Goal: Information Seeking & Learning: Learn about a topic

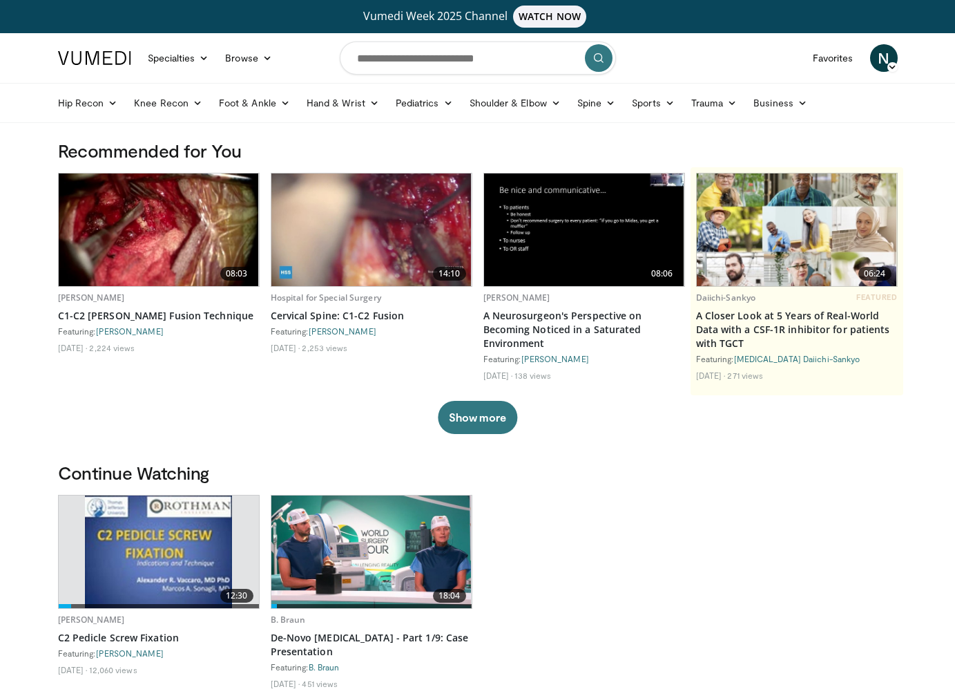
click at [884, 58] on span "N" at bounding box center [884, 58] width 28 height 28
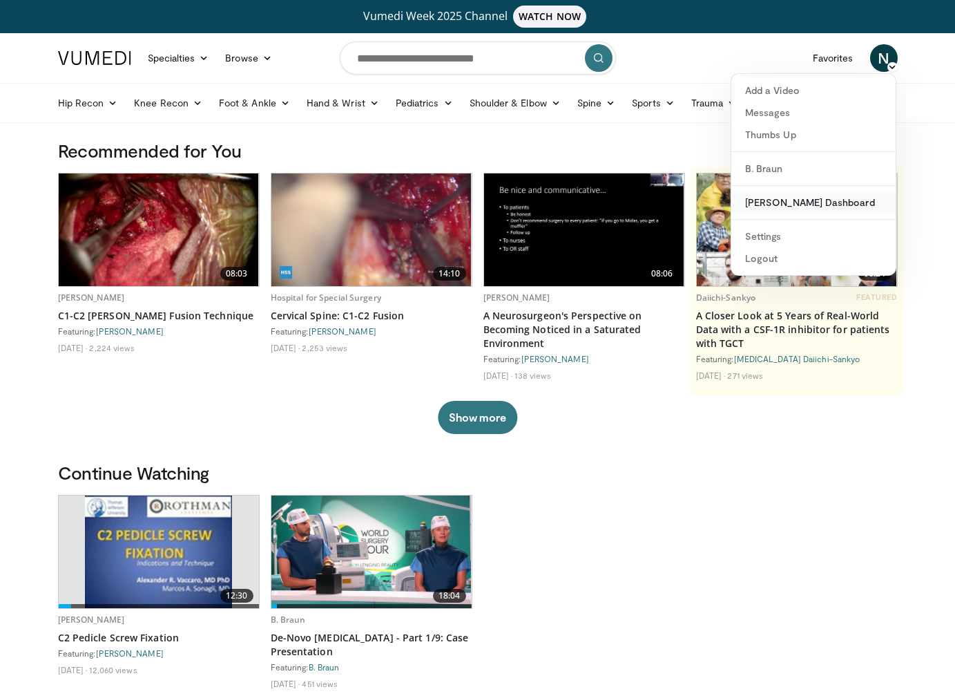
click at [803, 202] on link "[PERSON_NAME] Dashboard" at bounding box center [814, 202] width 164 height 22
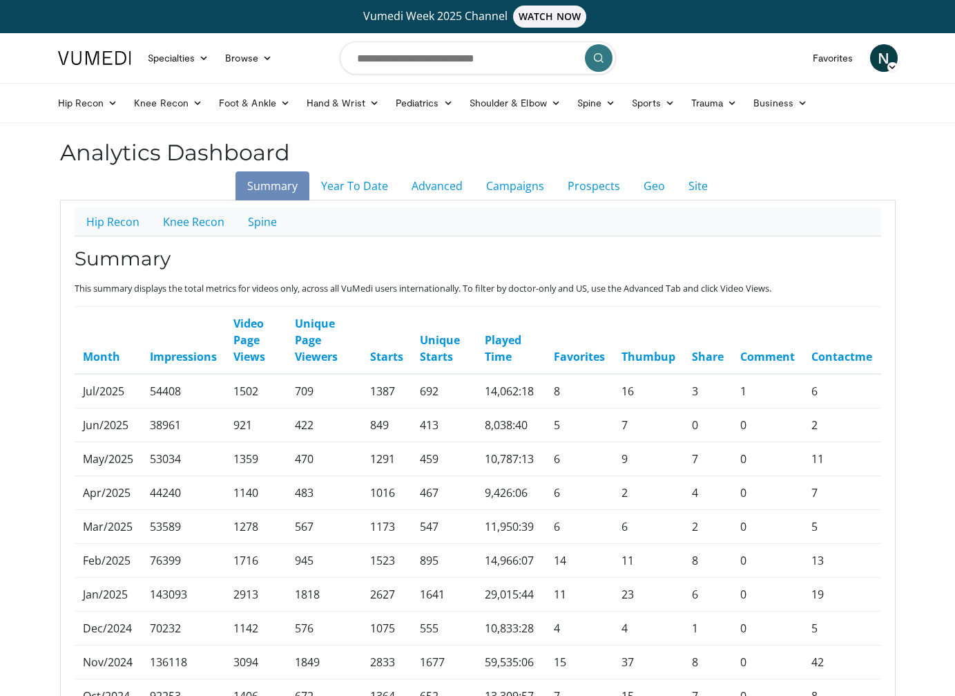
click at [890, 58] on span "N" at bounding box center [884, 58] width 28 height 28
click at [809, 168] on link "B. Braun" at bounding box center [814, 169] width 164 height 22
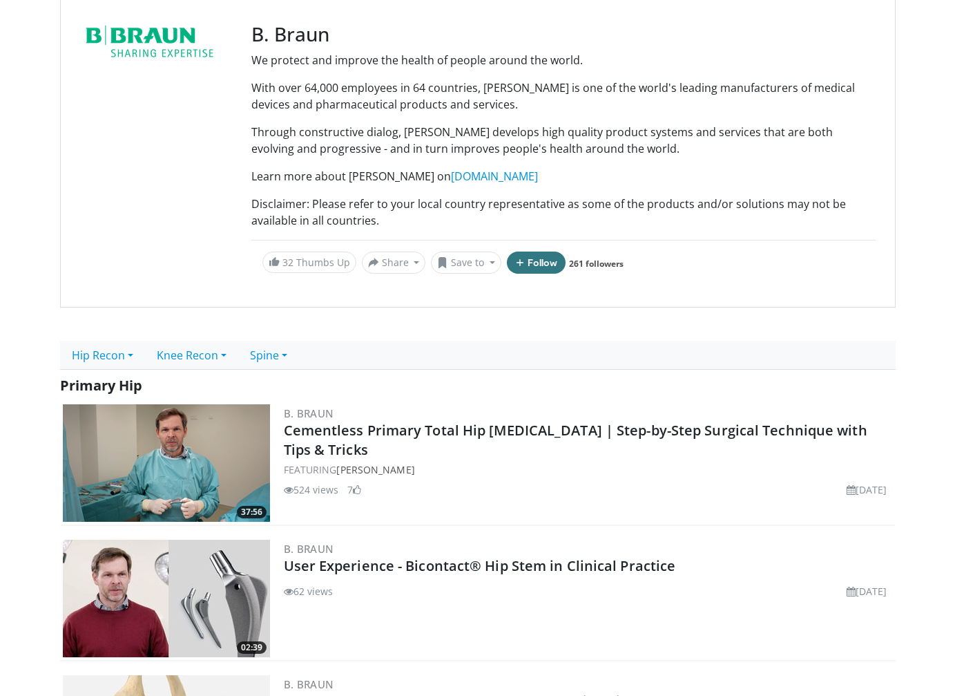
scroll to position [207, 0]
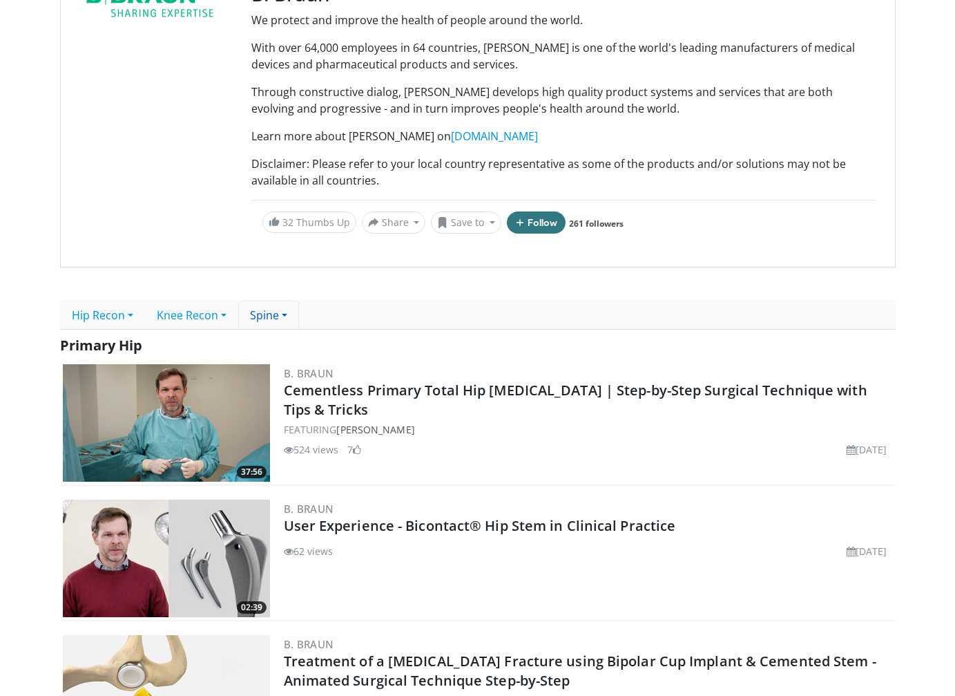
click at [276, 316] on link "Spine" at bounding box center [268, 314] width 61 height 29
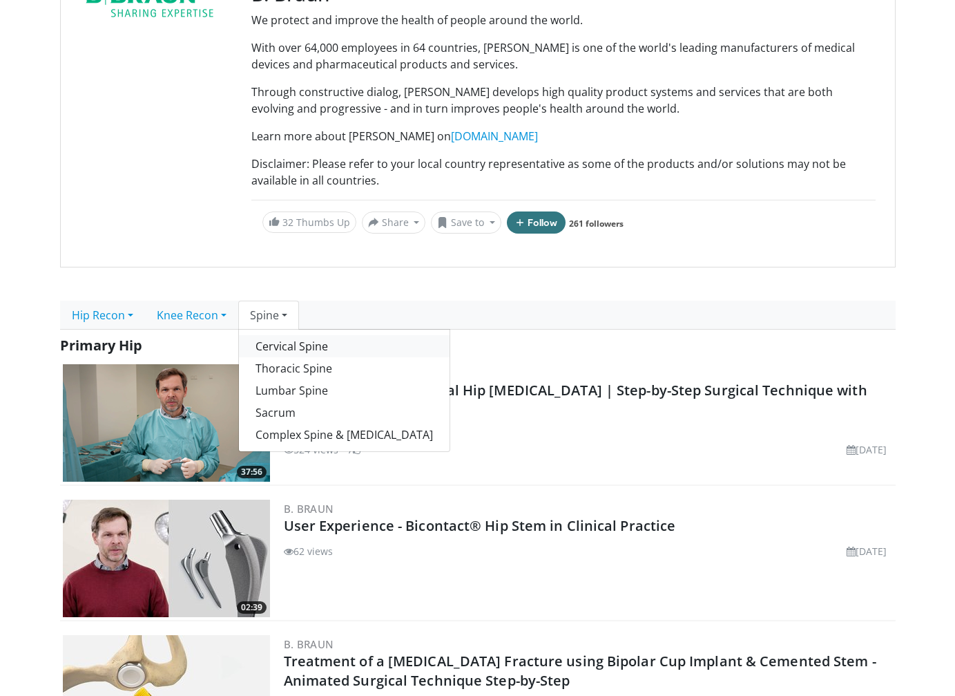
click at [320, 351] on link "Cervical Spine" at bounding box center [344, 346] width 211 height 22
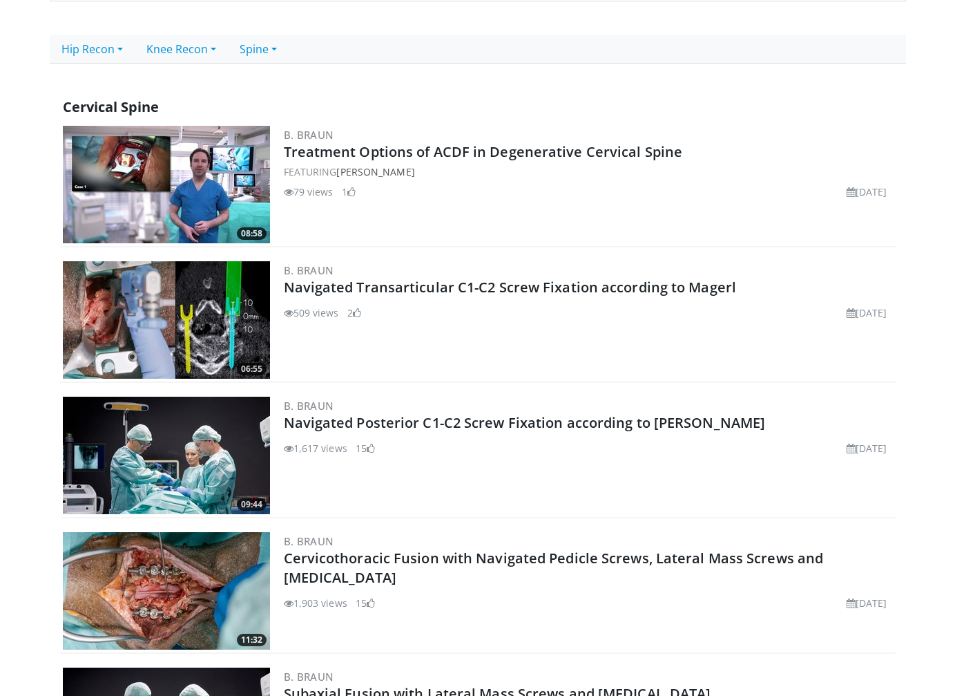
scroll to position [441, 0]
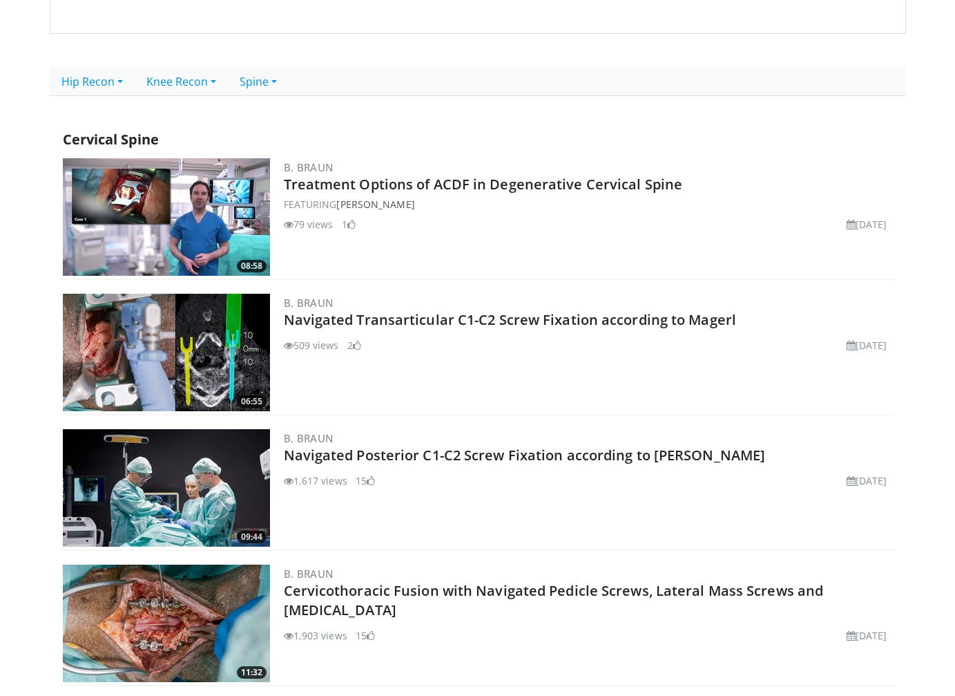
click at [227, 339] on img at bounding box center [166, 352] width 207 height 117
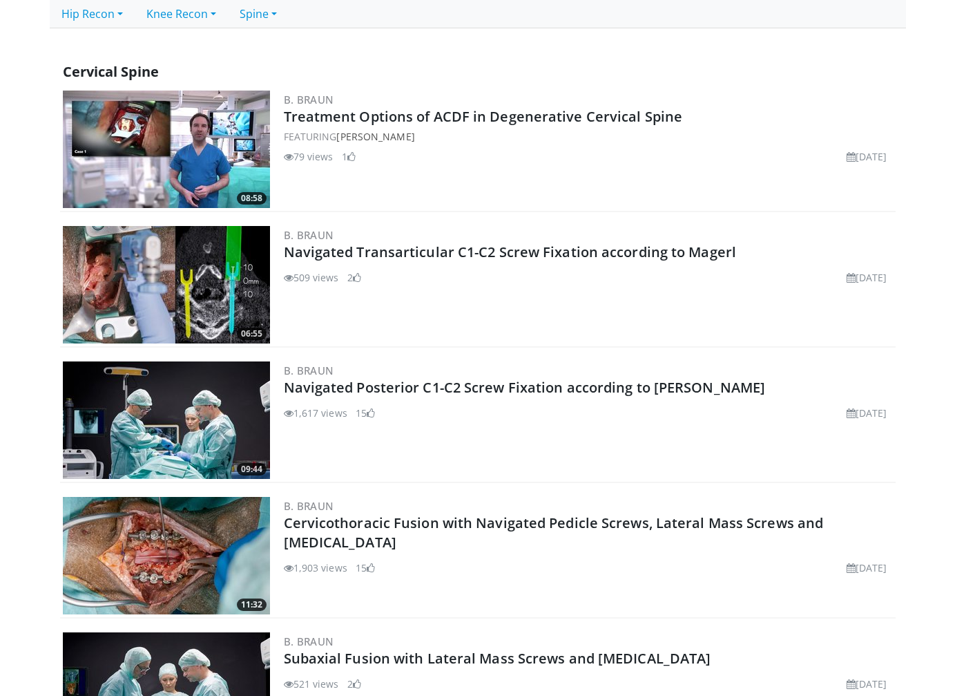
scroll to position [510, 0]
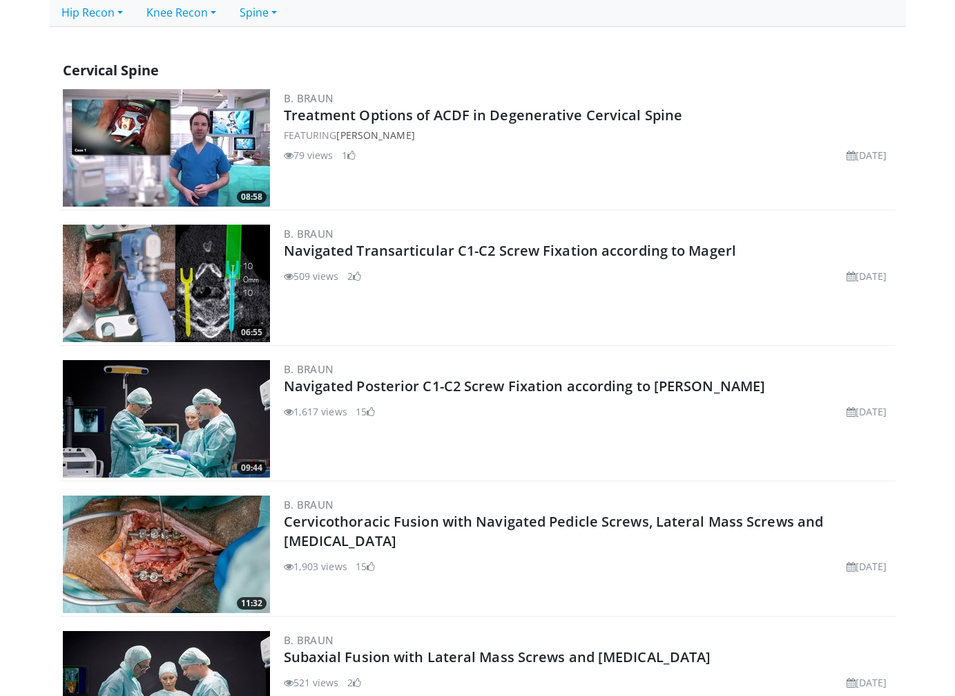
click at [193, 399] on img at bounding box center [166, 418] width 207 height 117
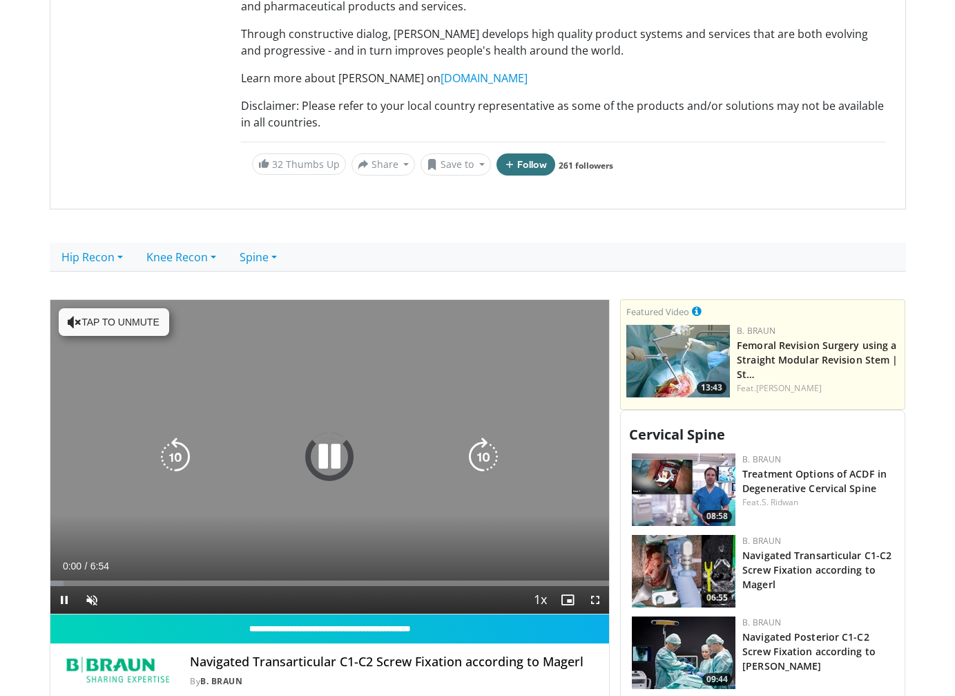
scroll to position [276, 0]
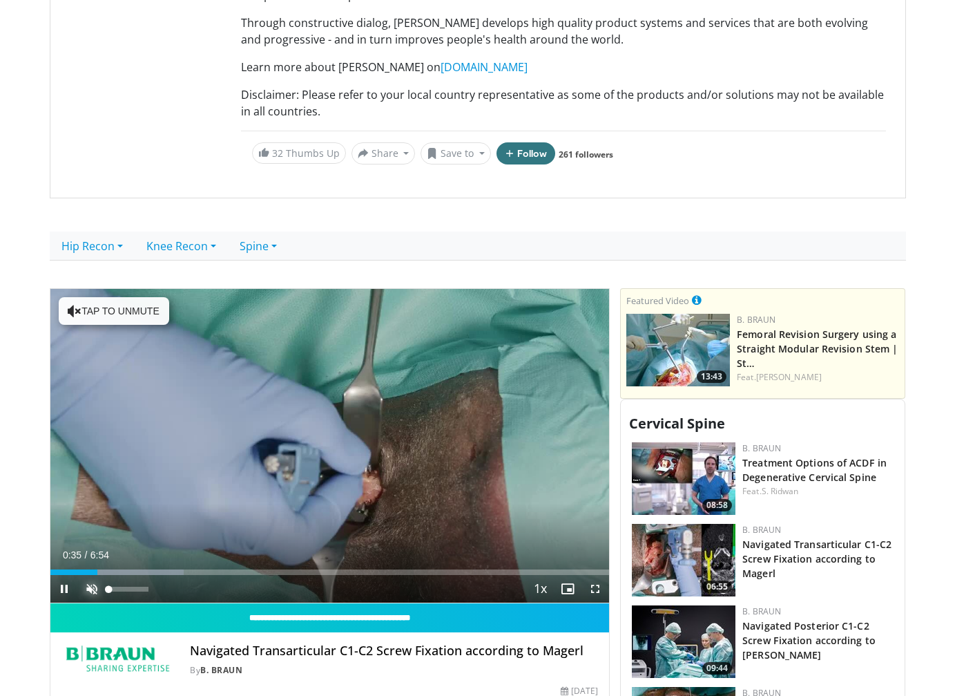
click at [85, 583] on span "Video Player" at bounding box center [92, 589] width 28 height 28
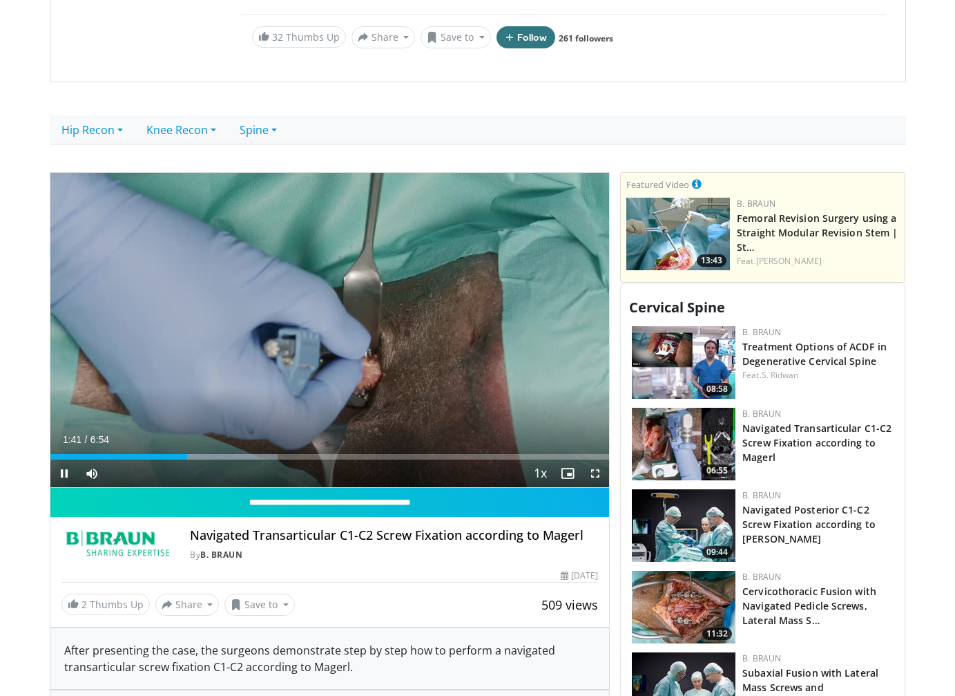
scroll to position [414, 0]
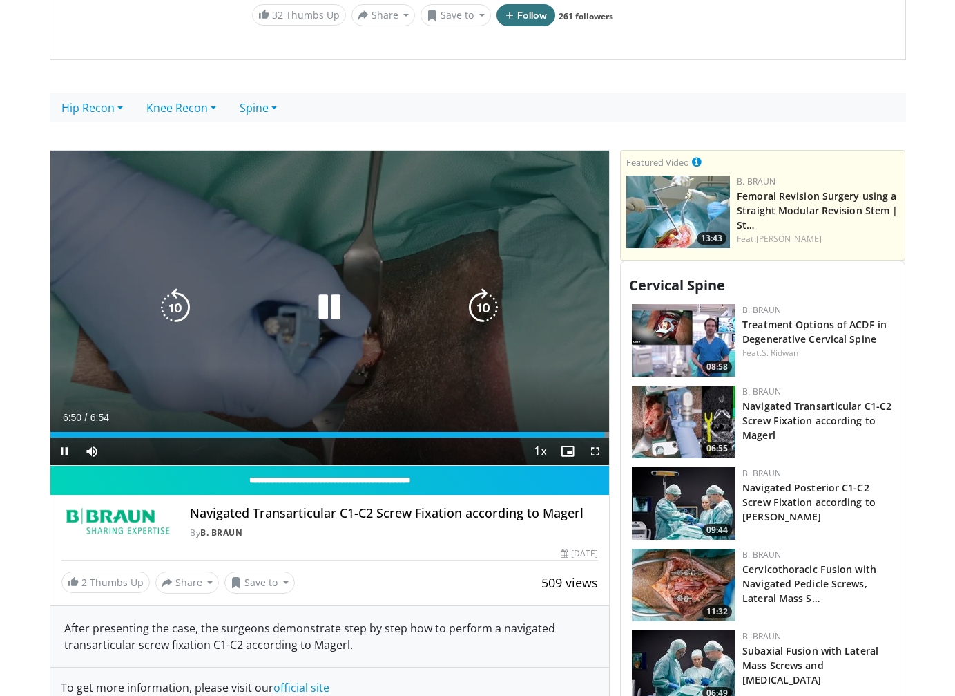
click at [339, 304] on icon "Video Player" at bounding box center [329, 307] width 39 height 39
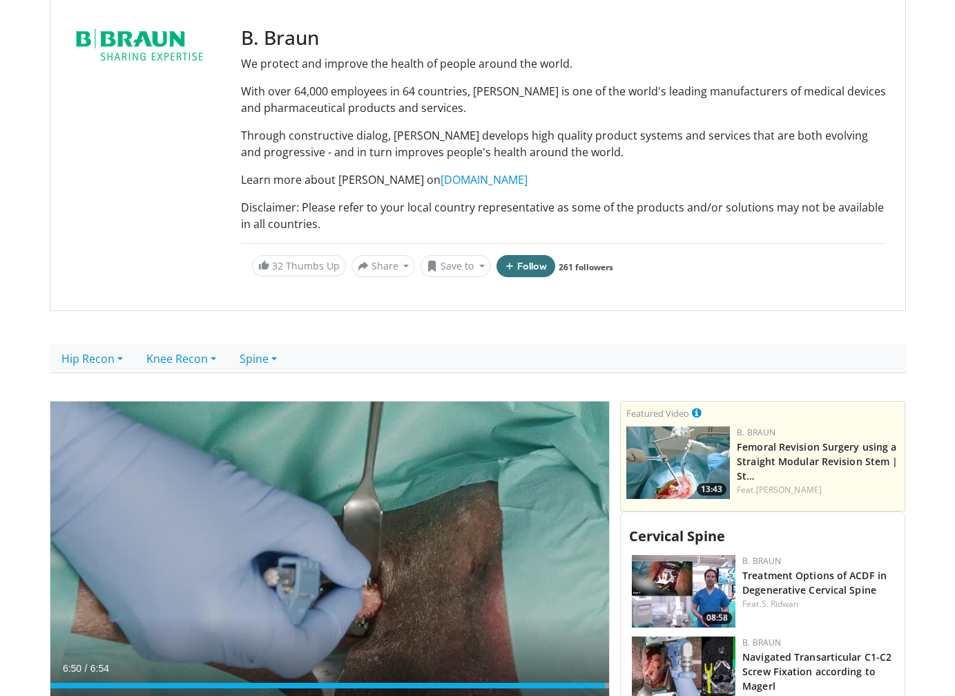
scroll to position [138, 0]
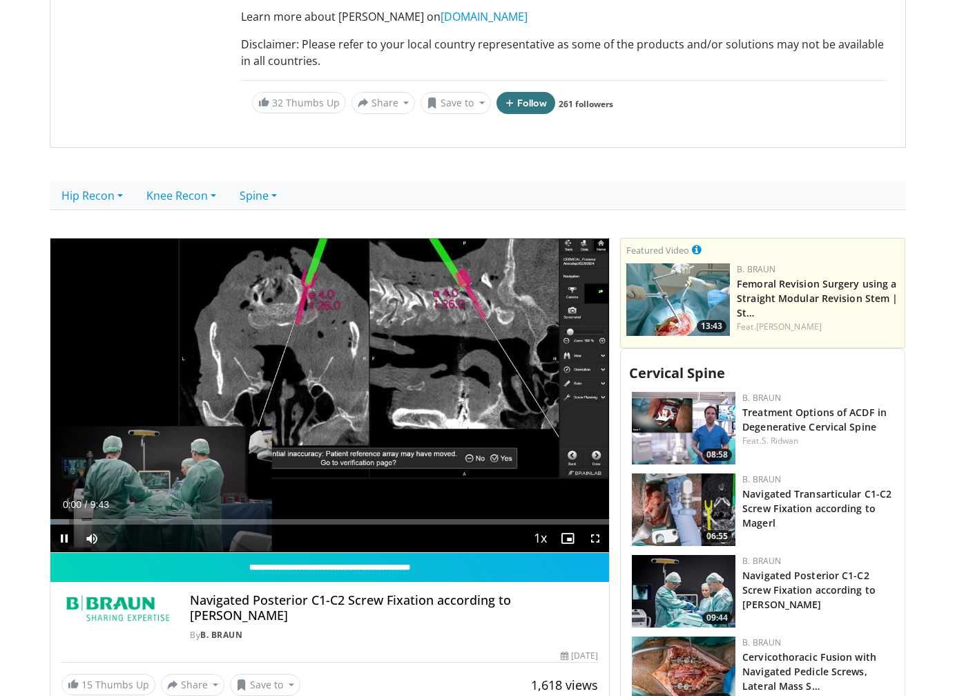
scroll to position [345, 0]
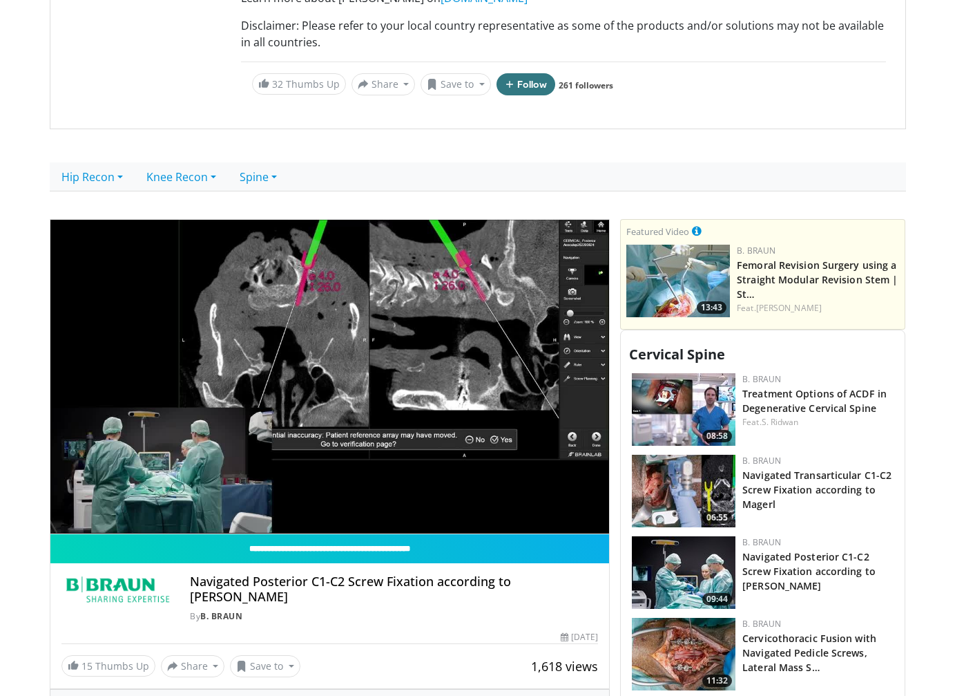
click at [692, 485] on img at bounding box center [684, 491] width 104 height 73
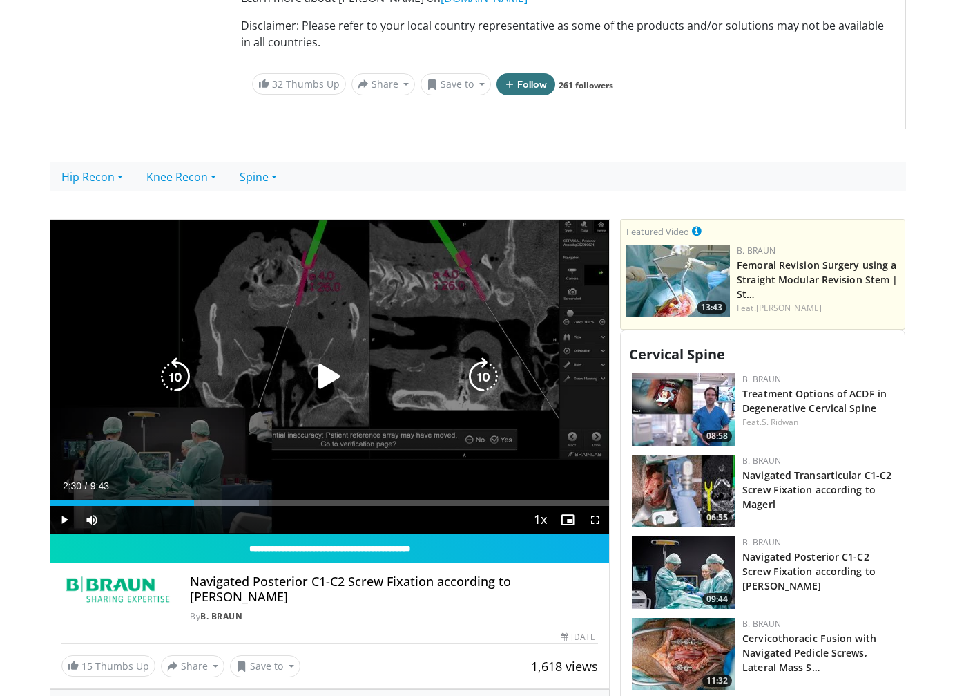
click at [192, 449] on div "10 seconds Tap to unmute" at bounding box center [330, 377] width 560 height 314
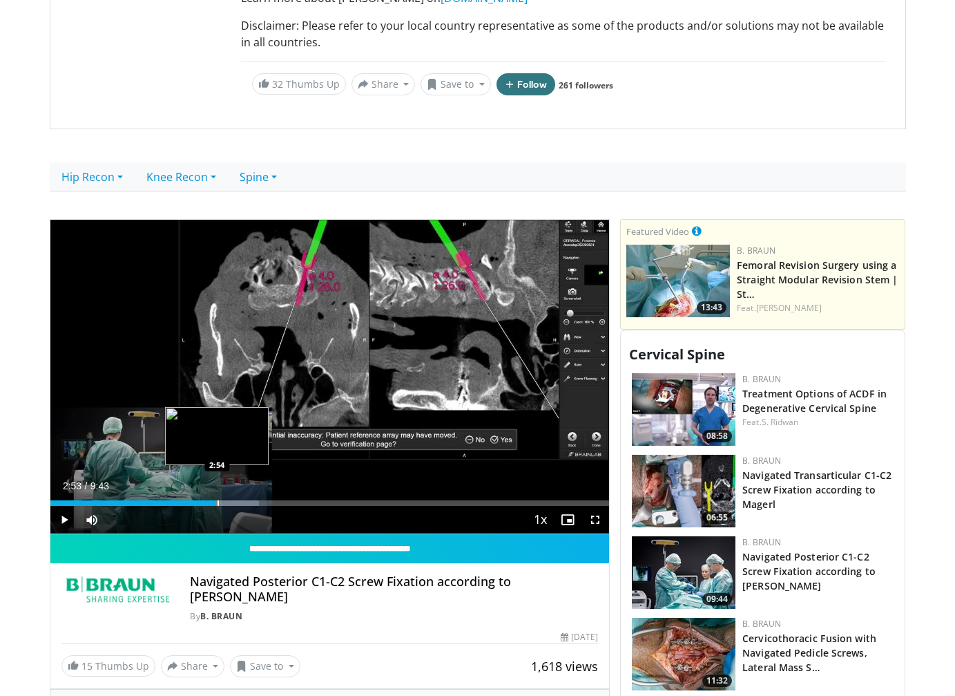
click at [218, 501] on div "Progress Bar" at bounding box center [218, 503] width 1 height 6
click at [238, 502] on div "Progress Bar" at bounding box center [238, 503] width 1 height 6
click at [268, 507] on div "Current Time 3:15 / Duration 9:43 Pause Skip Backward Skip Forward Mute Loaded …" at bounding box center [330, 520] width 560 height 28
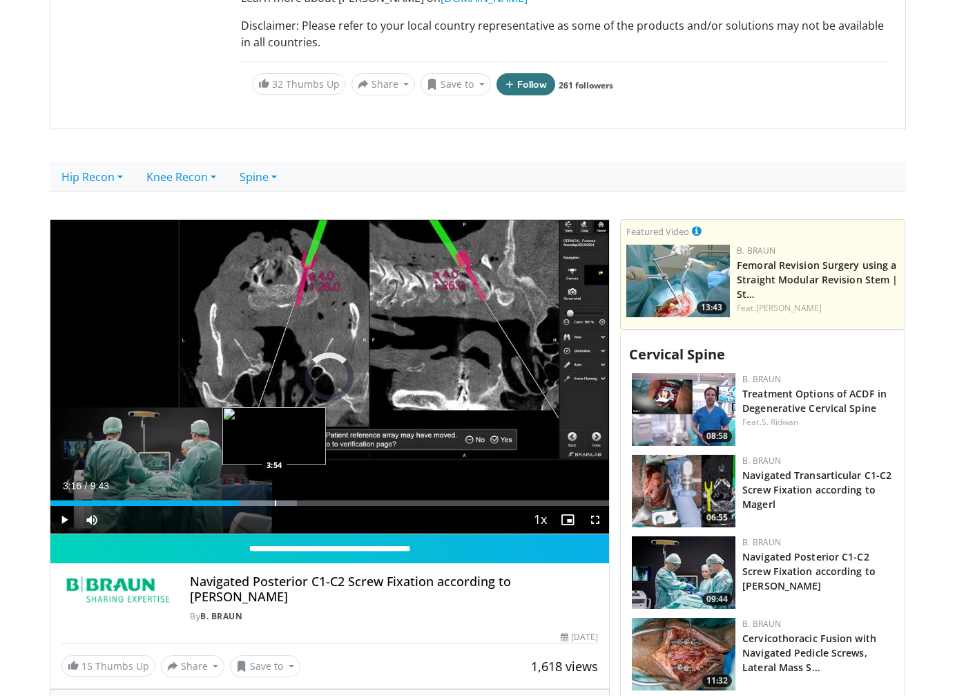
click at [274, 499] on div "Loaded : 44.17% 3:16 3:54" at bounding box center [330, 499] width 560 height 13
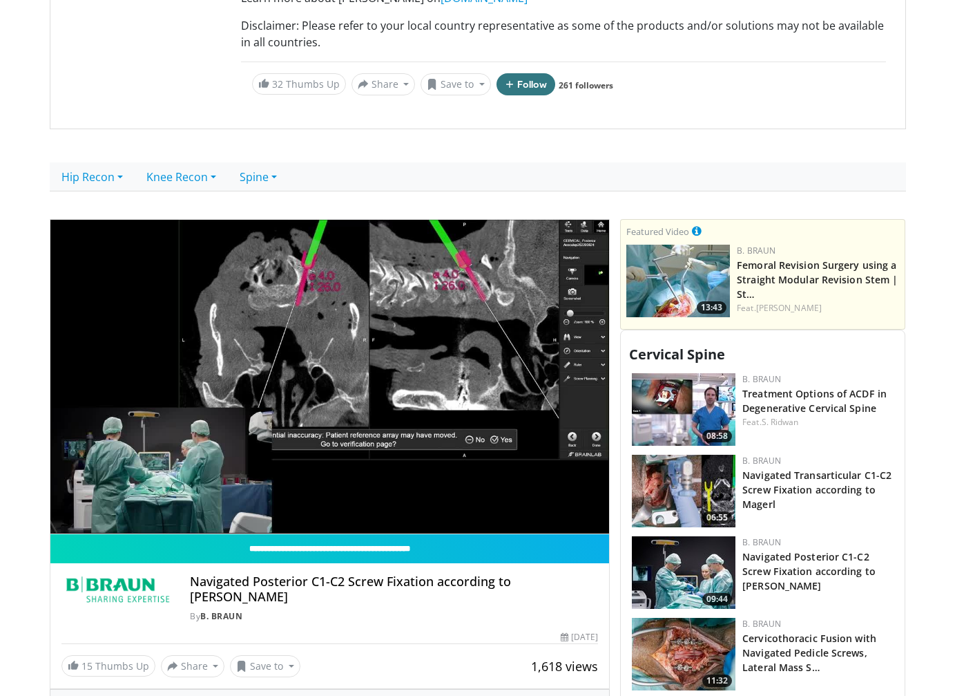
click at [39, 61] on body "Vumedi Week 2025 Channel WATCH NOW Specialties Adult & Family Medicine Allergy,…" at bounding box center [477, 494] width 955 height 1678
click at [29, 38] on body "Vumedi Week 2025 Channel WATCH NOW Specialties Adult & Family Medicine Allergy,…" at bounding box center [477, 494] width 955 height 1678
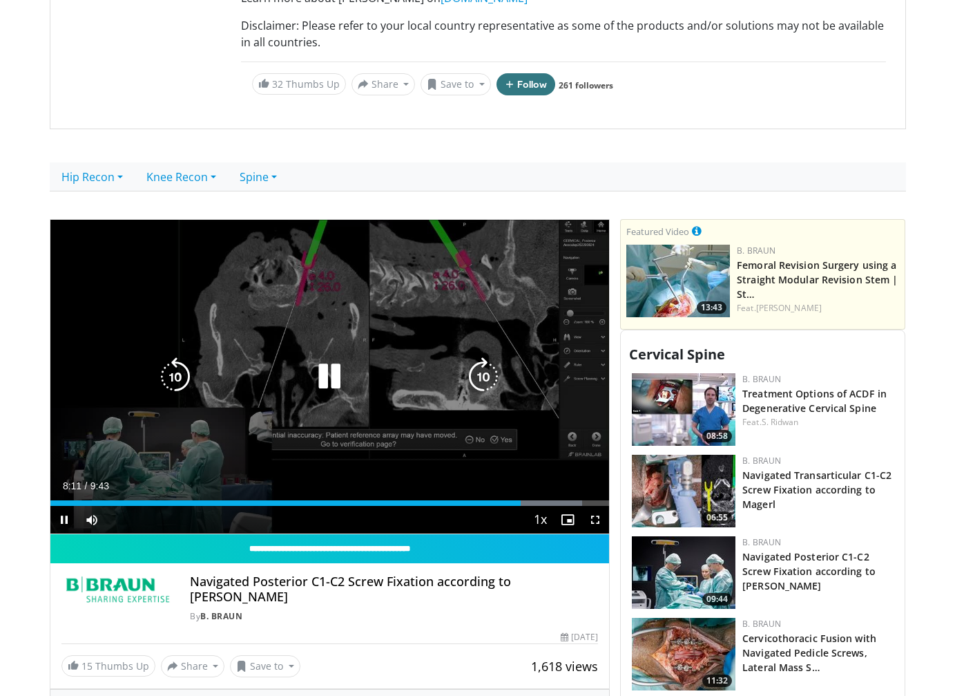
click at [226, 392] on div "10 seconds Tap to unmute" at bounding box center [330, 377] width 560 height 314
click at [331, 402] on div "10 seconds Tap to unmute" at bounding box center [330, 377] width 560 height 314
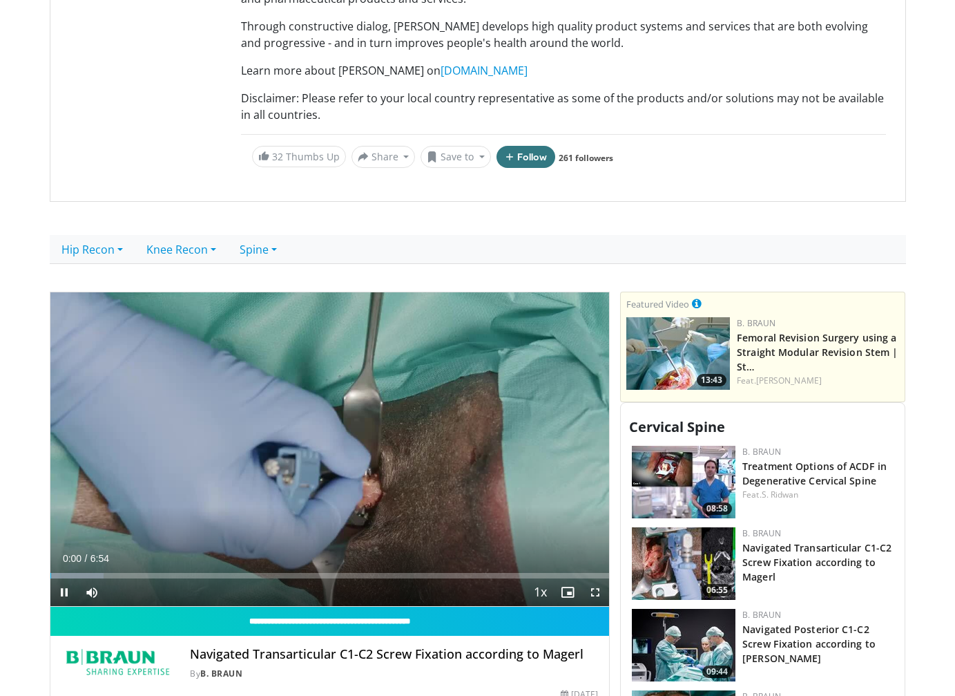
scroll to position [276, 0]
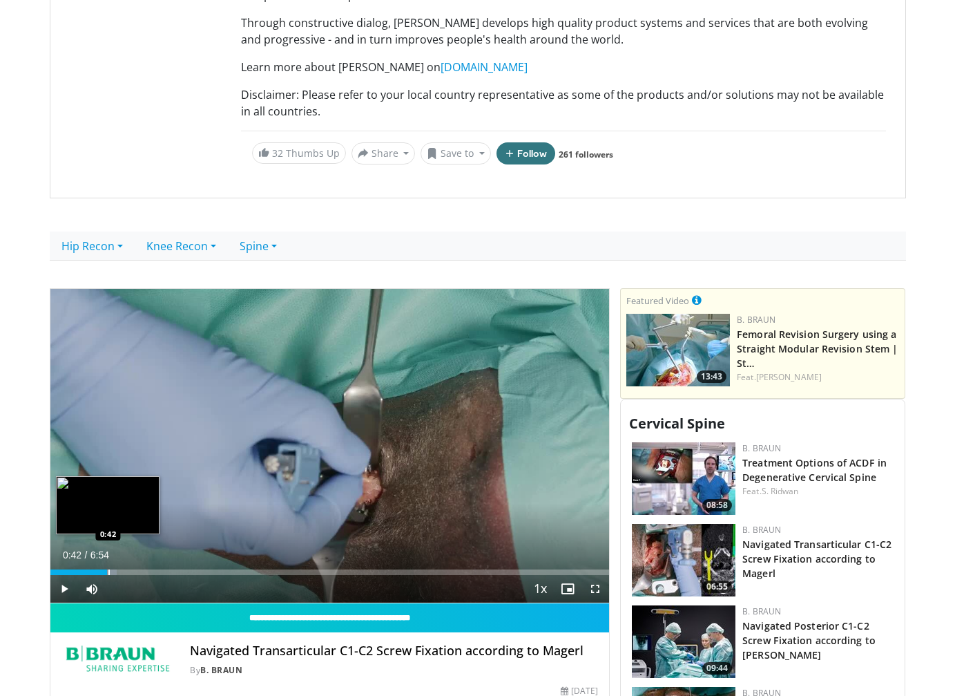
click at [108, 574] on div "Progress Bar" at bounding box center [108, 572] width 1 height 6
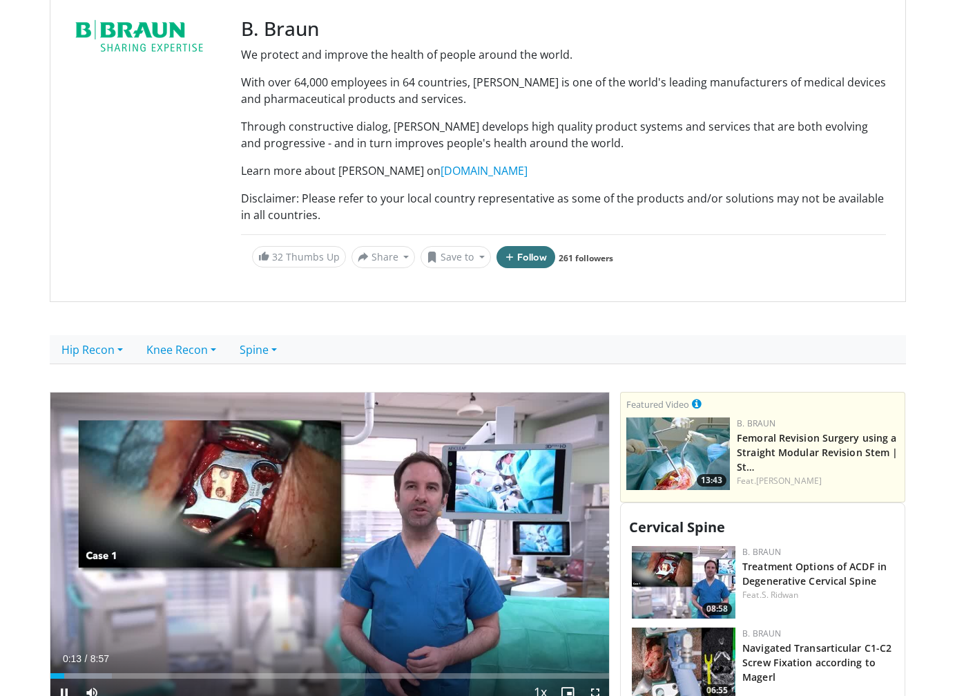
scroll to position [345, 0]
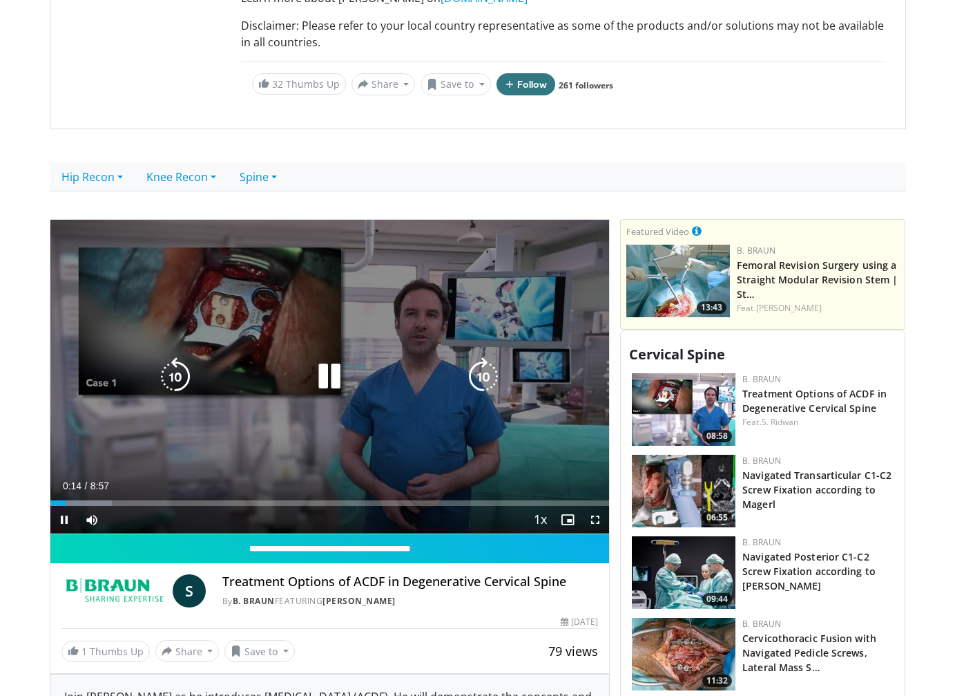
click at [344, 378] on icon "Video Player" at bounding box center [329, 376] width 39 height 39
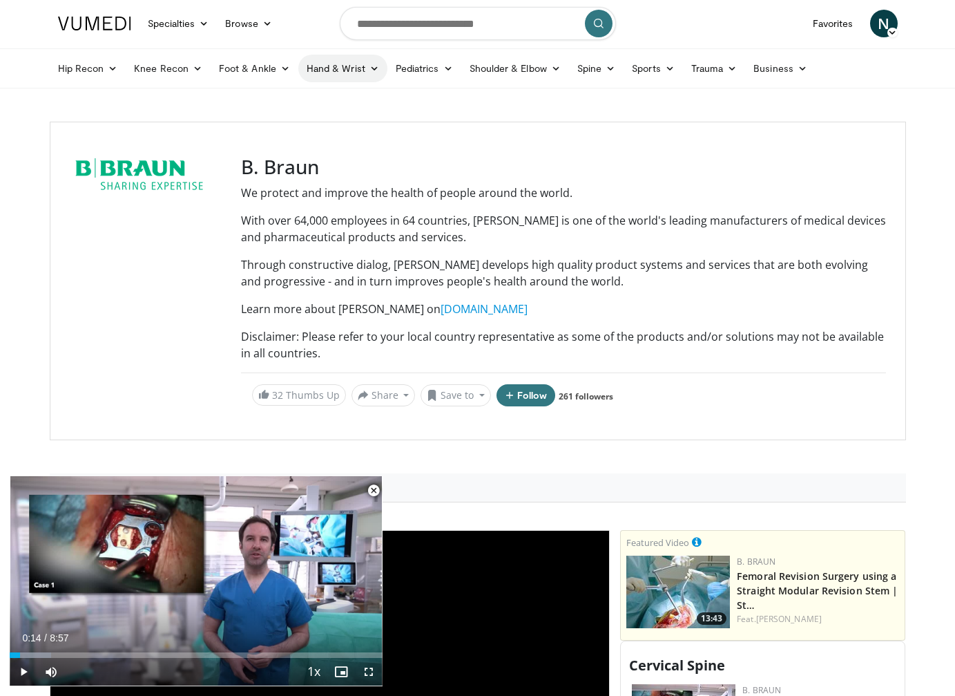
scroll to position [0, 0]
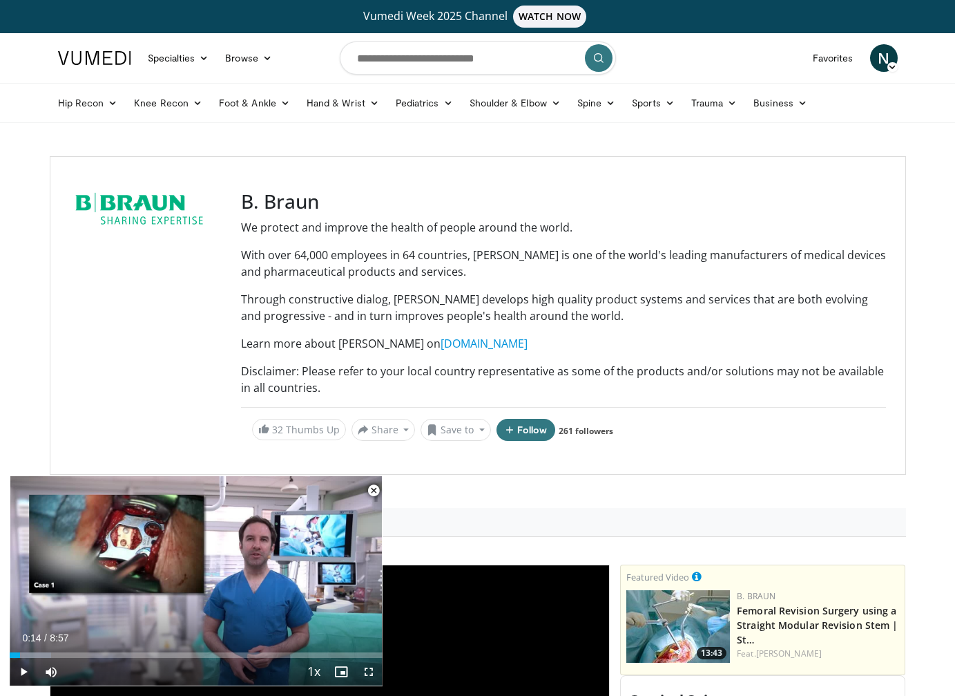
click at [265, 190] on h3 "B. Braun" at bounding box center [563, 201] width 645 height 23
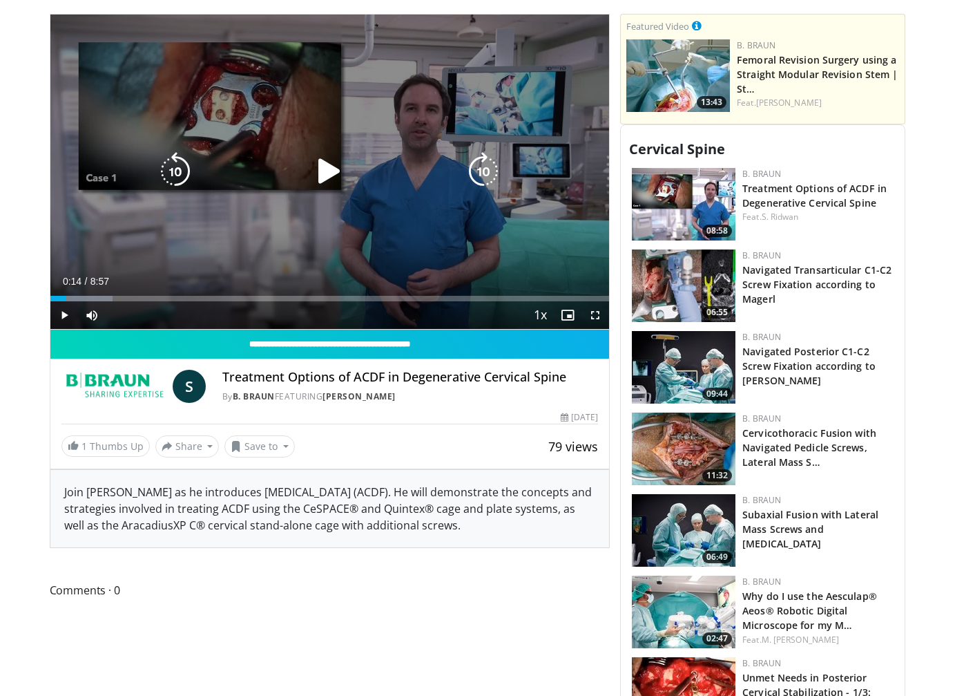
scroll to position [622, 0]
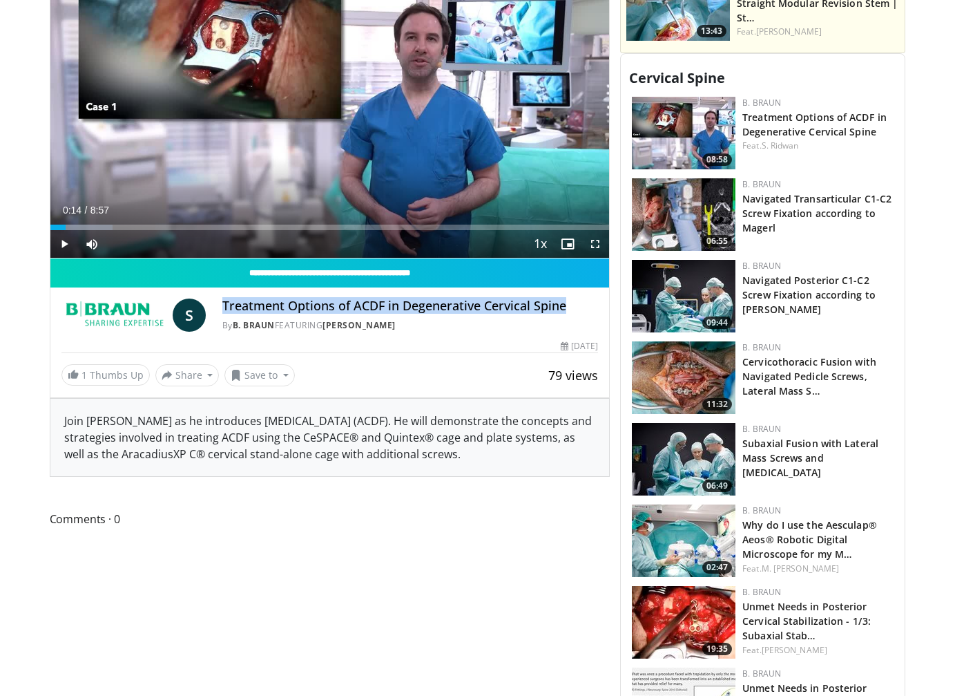
drag, startPoint x: 222, startPoint y: 305, endPoint x: 566, endPoint y: 301, distance: 344.7
click at [566, 301] on h4 "Treatment Options of ACDF in Degenerative Cervical Spine" at bounding box center [410, 305] width 376 height 15
copy h4 "Treatment Options of ACDF in Degenerative Cervical Spine"
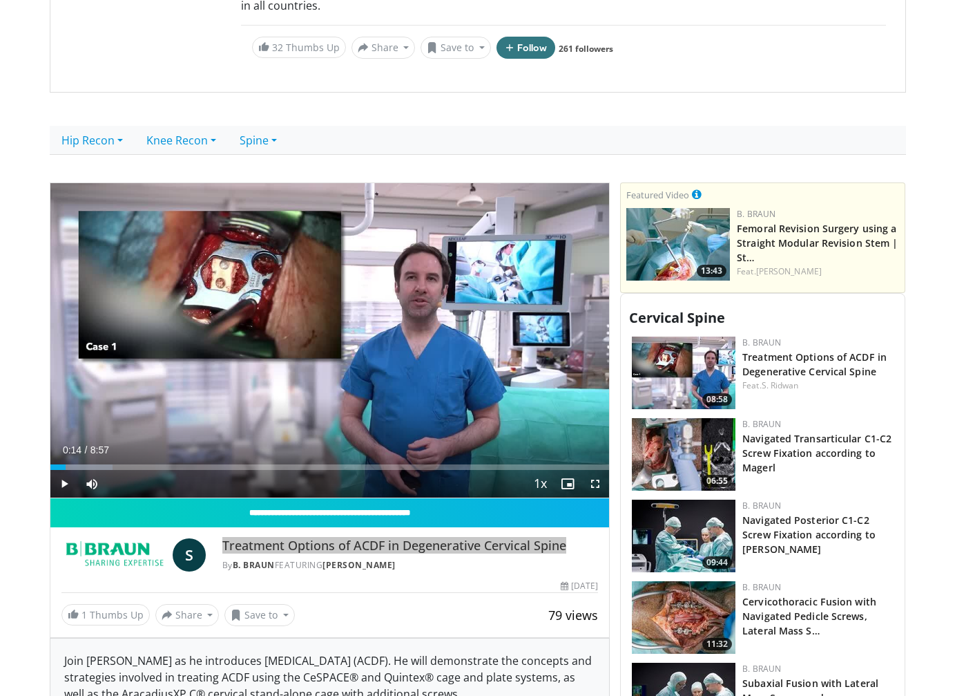
scroll to position [345, 0]
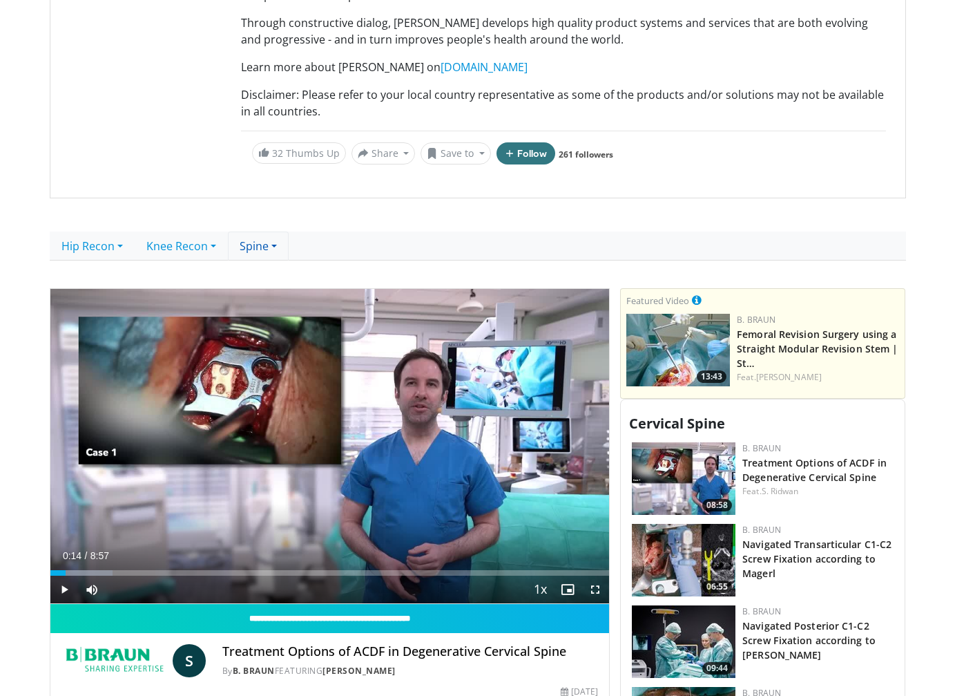
click at [242, 245] on link "Spine" at bounding box center [258, 245] width 61 height 29
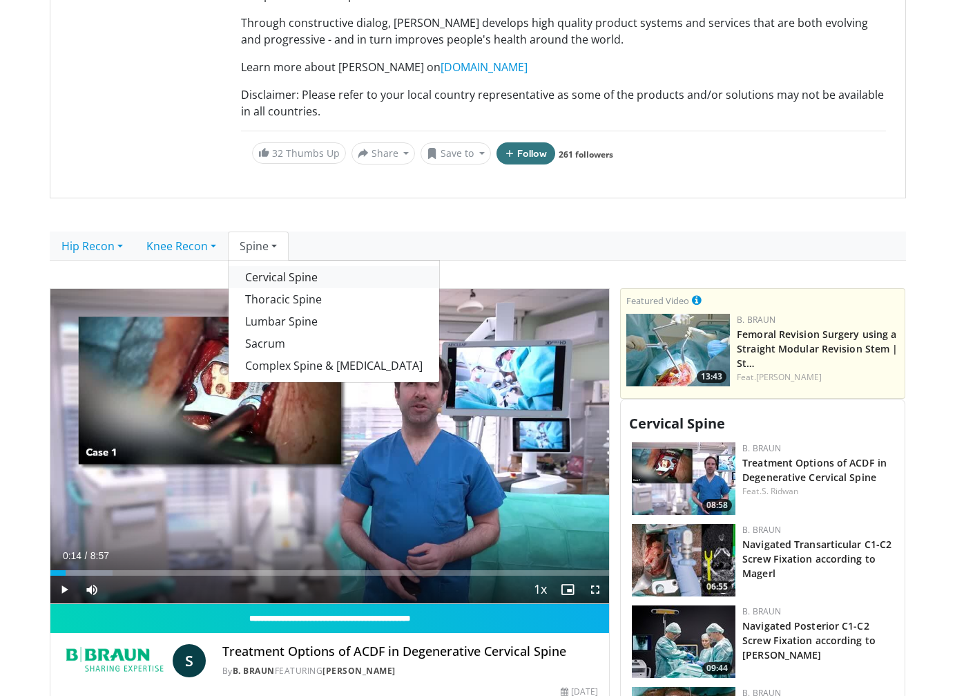
click at [325, 276] on link "Cervical Spine" at bounding box center [334, 277] width 211 height 22
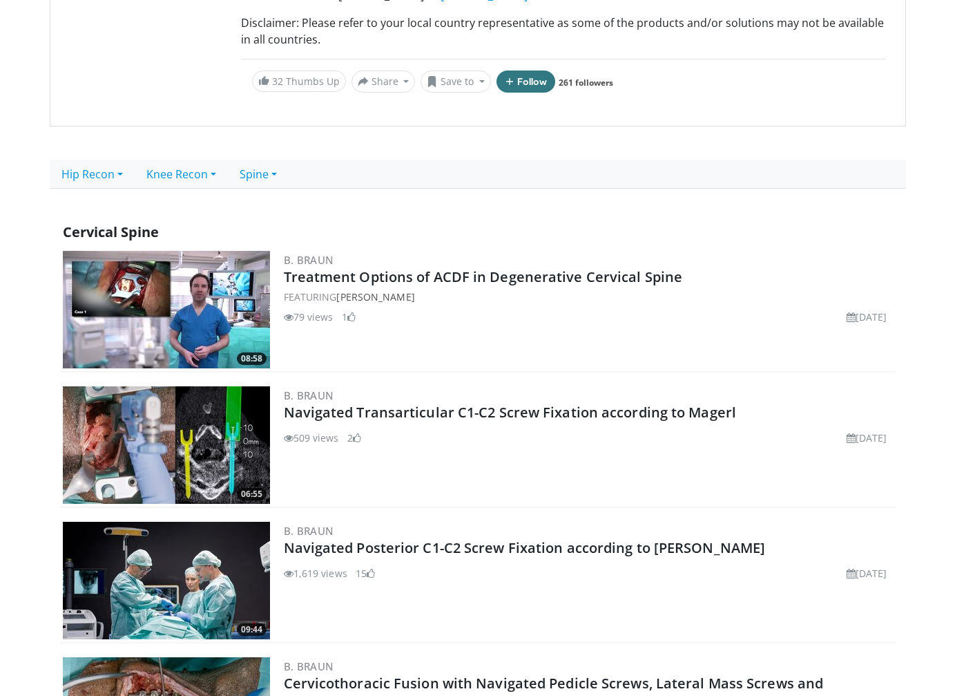
scroll to position [345, 0]
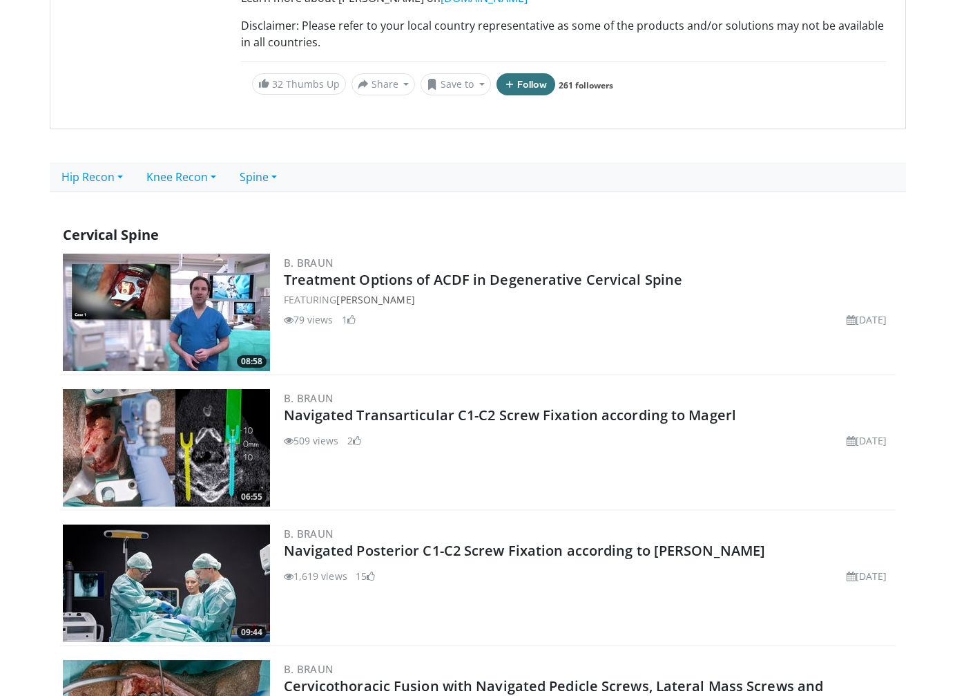
click at [208, 293] on img at bounding box center [166, 312] width 207 height 117
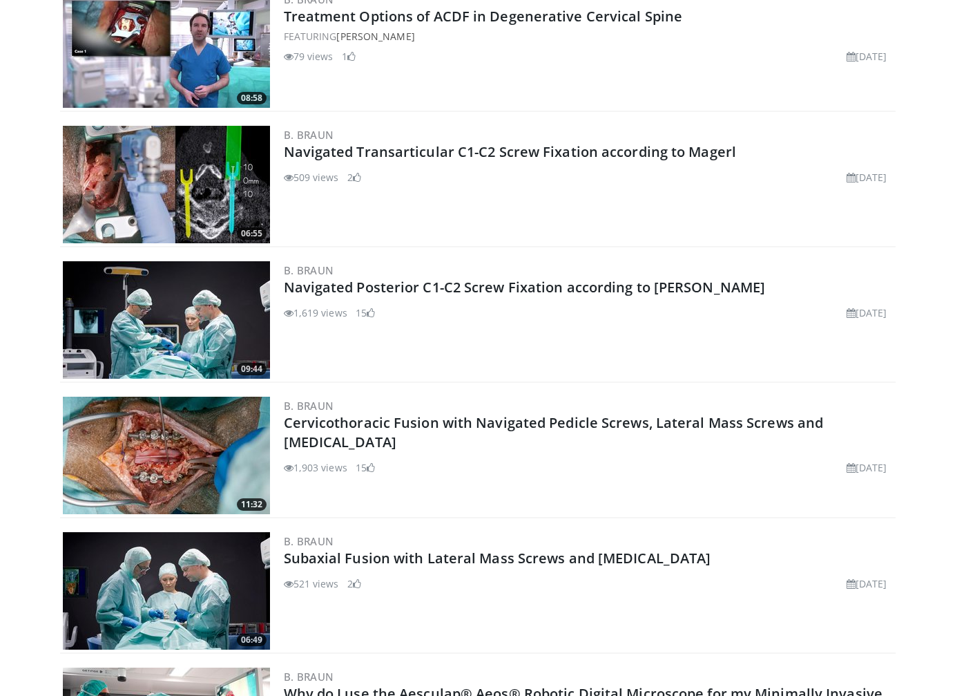
scroll to position [622, 0]
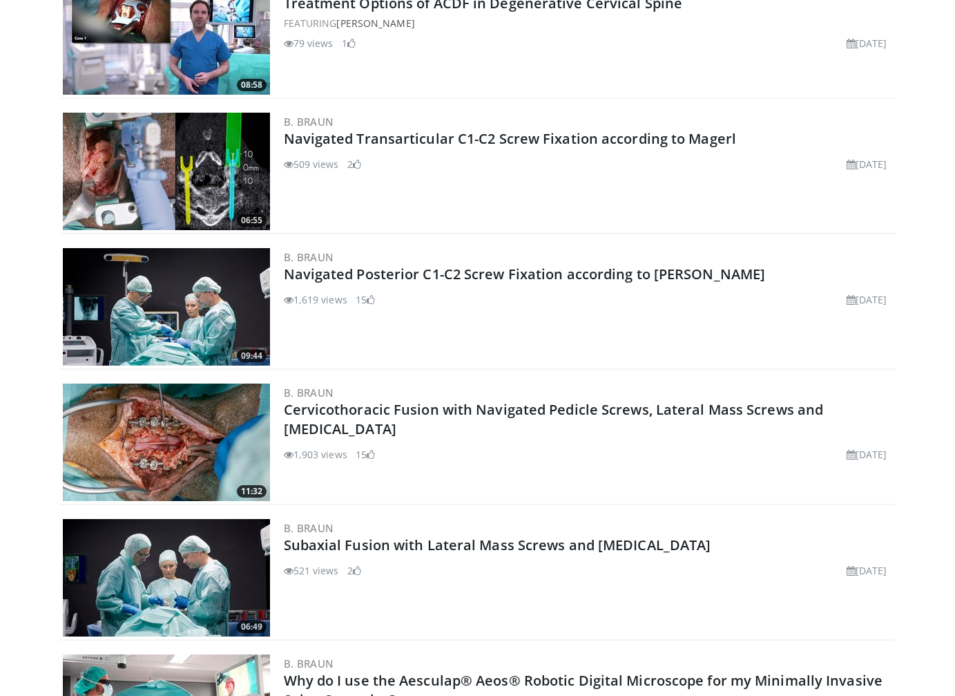
click at [466, 207] on div "B. Braun Navigated Transarticular C1-C2 Screw Fixation according to Magerl 509 …" at bounding box center [588, 171] width 609 height 117
click at [587, 137] on link "Navigated Transarticular C1-C2 Screw Fixation according to Magerl" at bounding box center [510, 138] width 453 height 19
click at [446, 268] on link "Navigated Posterior C1-C2 Screw Fixation according to [PERSON_NAME]" at bounding box center [525, 274] width 482 height 19
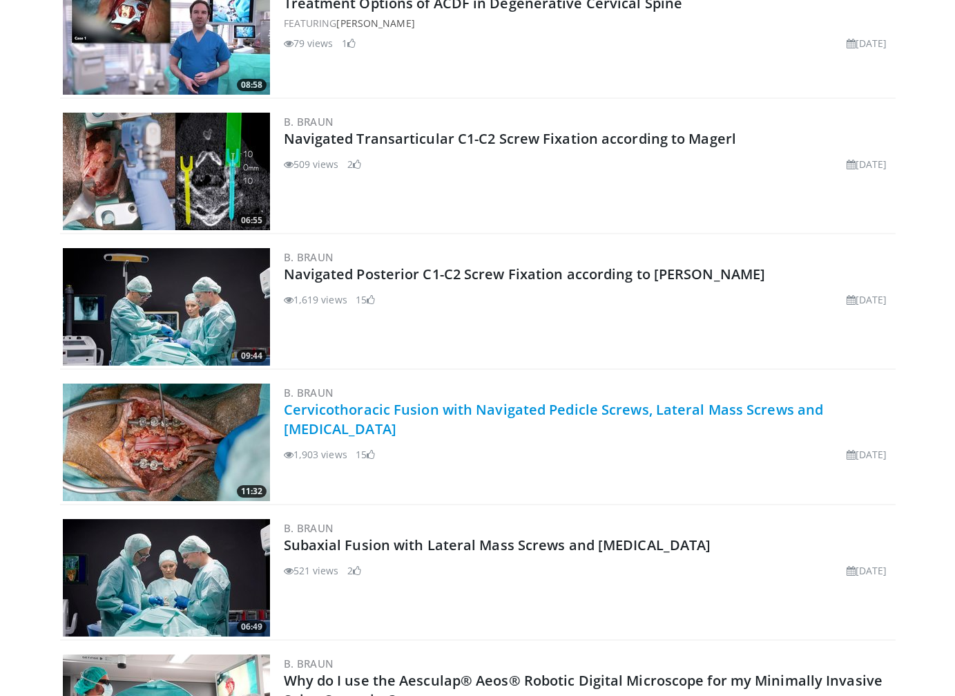
click at [508, 411] on link "Cervicothoracic Fusion with Navigated Pedicle Screws, Lateral Mass Screws and L…" at bounding box center [554, 419] width 540 height 38
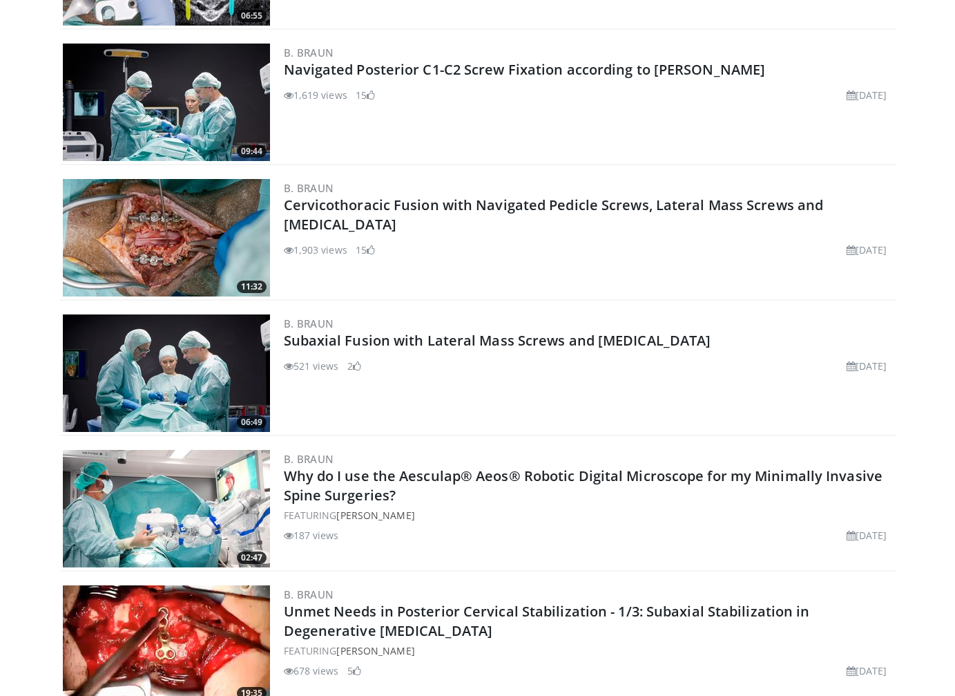
scroll to position [829, 0]
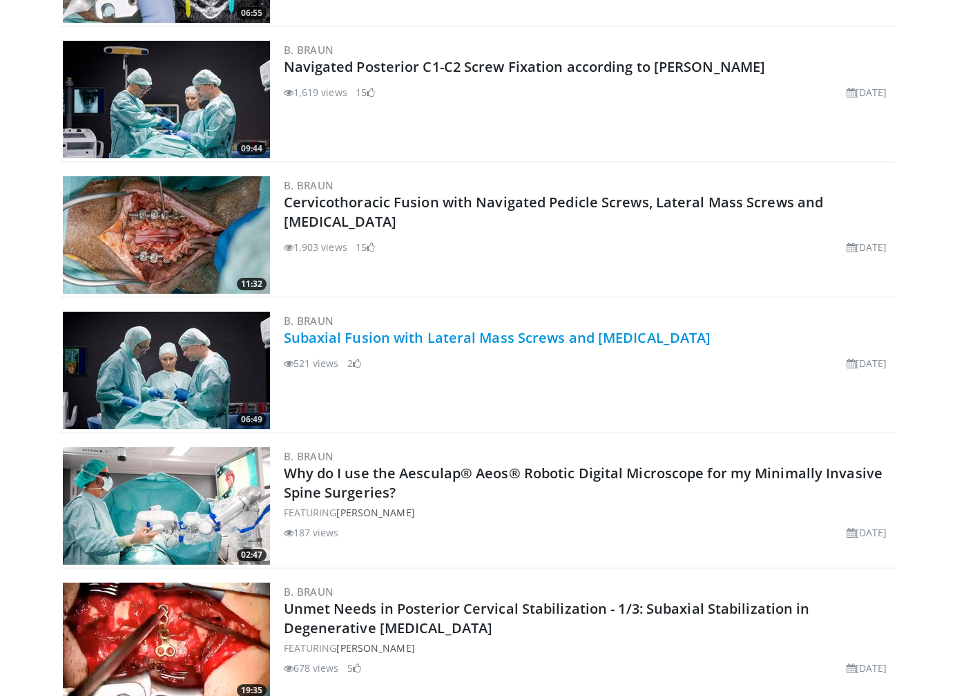
click at [519, 339] on link "Subaxial Fusion with Lateral Mass Screws and [MEDICAL_DATA]" at bounding box center [498, 337] width 428 height 19
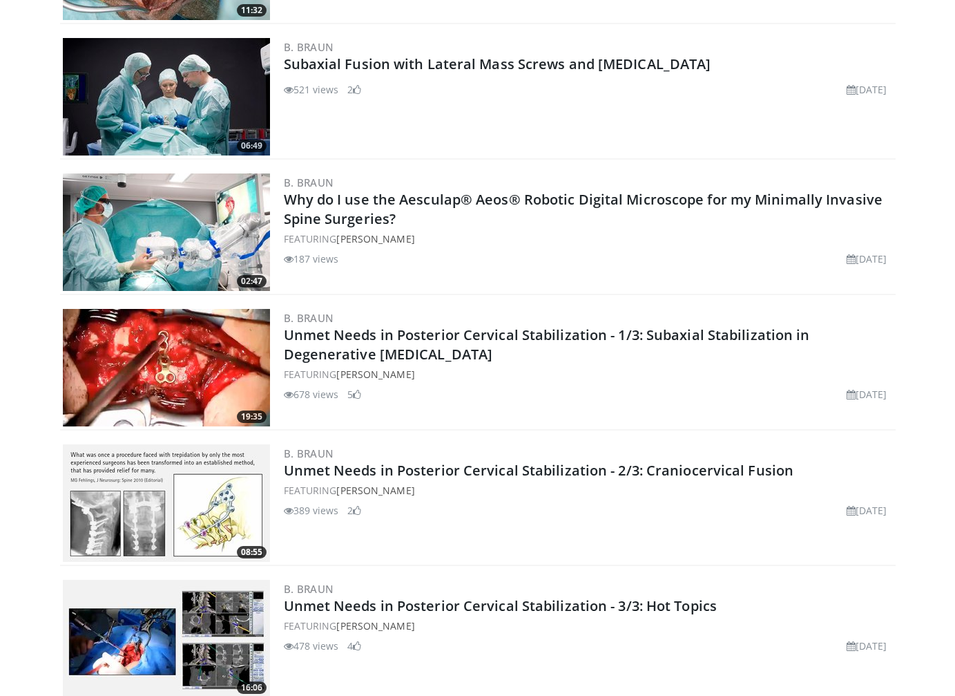
scroll to position [1105, 0]
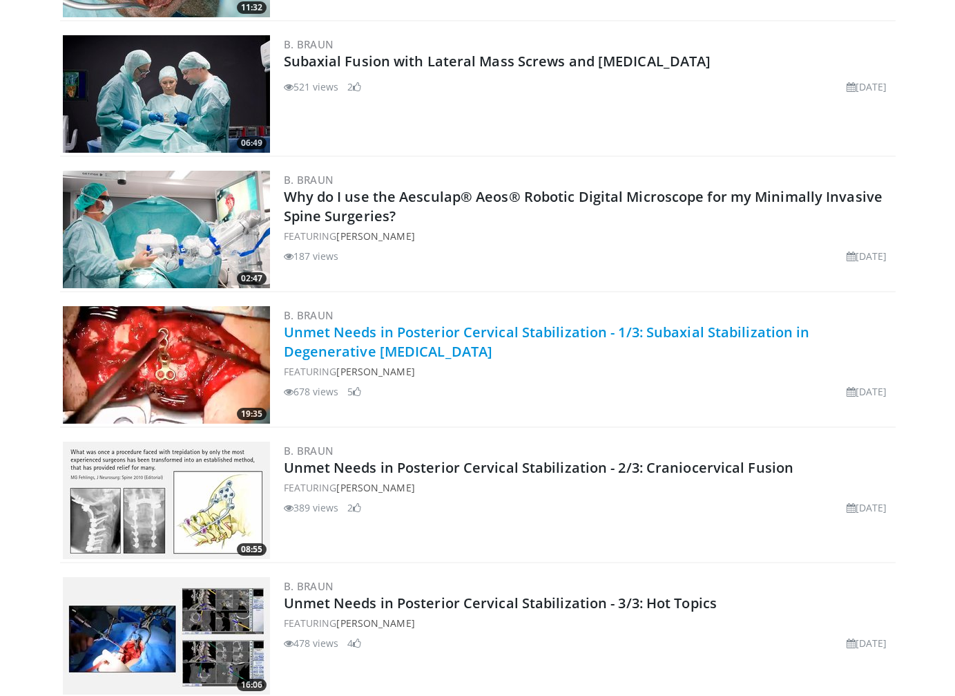
click at [481, 350] on link "Unmet Needs in Posterior Cervical Stabilization - 1/3: Subaxial Stabilization i…" at bounding box center [547, 342] width 526 height 38
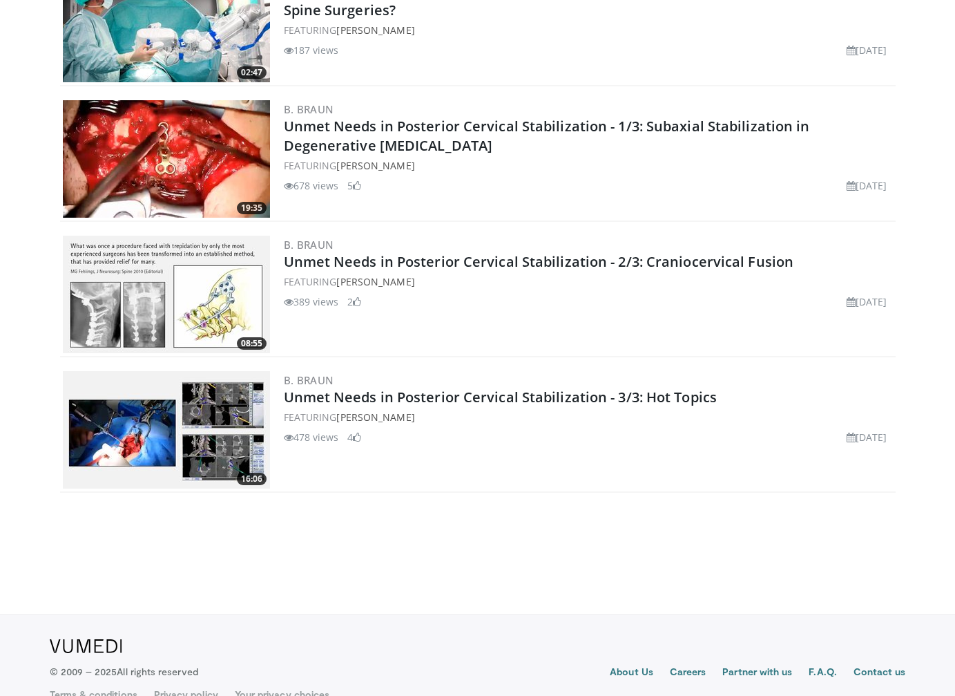
scroll to position [1313, 0]
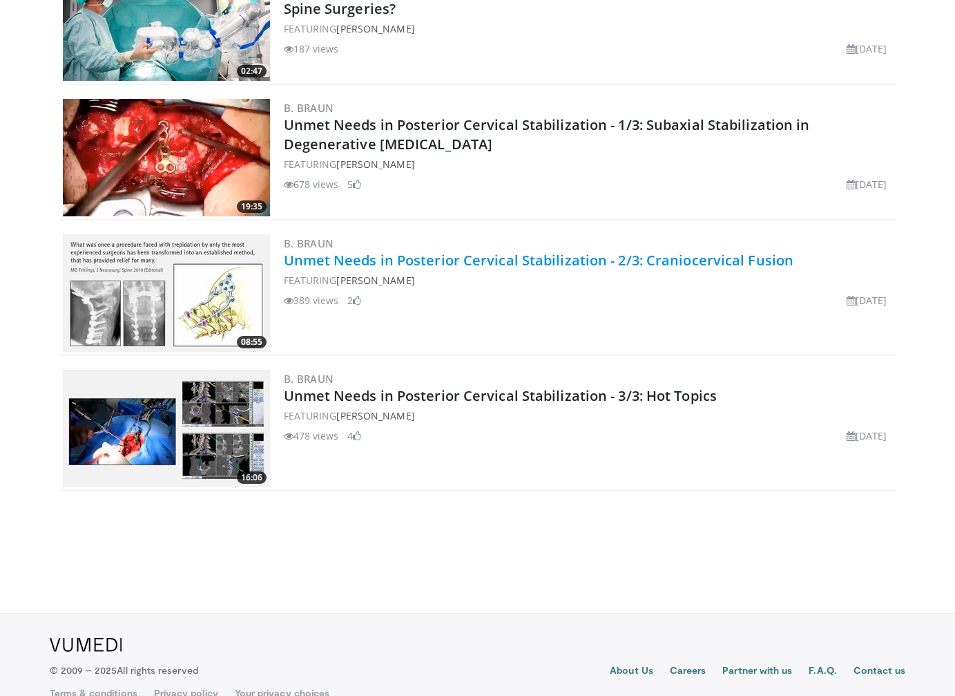
click at [524, 260] on link "Unmet Needs in Posterior Cervical Stabilization - 2/3: Craniocervical Fusion" at bounding box center [539, 260] width 511 height 19
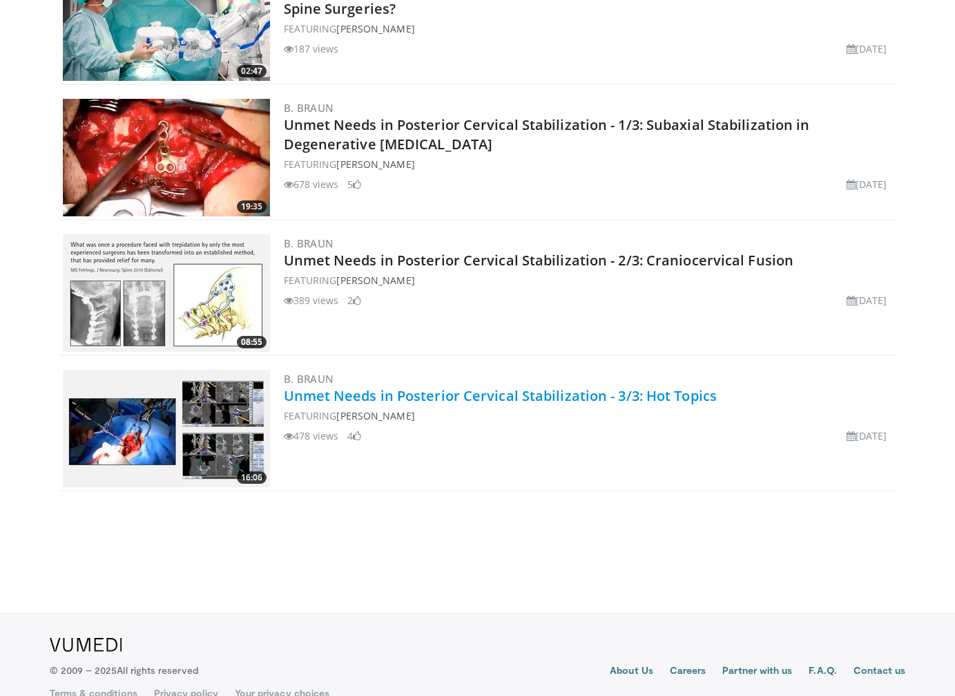
click at [470, 391] on link "Unmet Needs in Posterior Cervical Stabilization - 3/3: Hot Topics" at bounding box center [501, 395] width 434 height 19
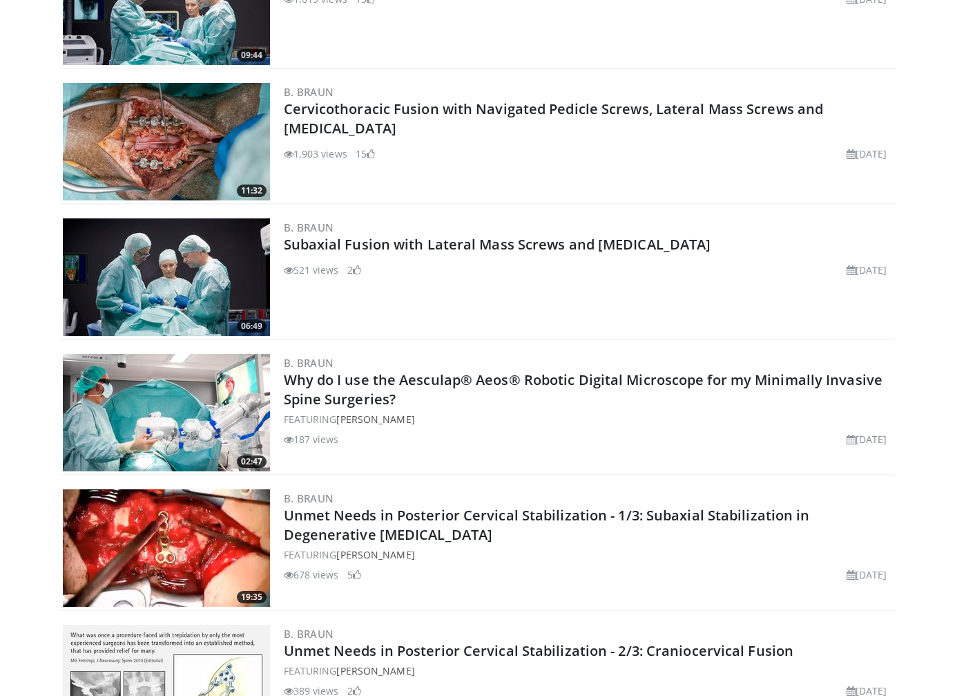
scroll to position [898, 0]
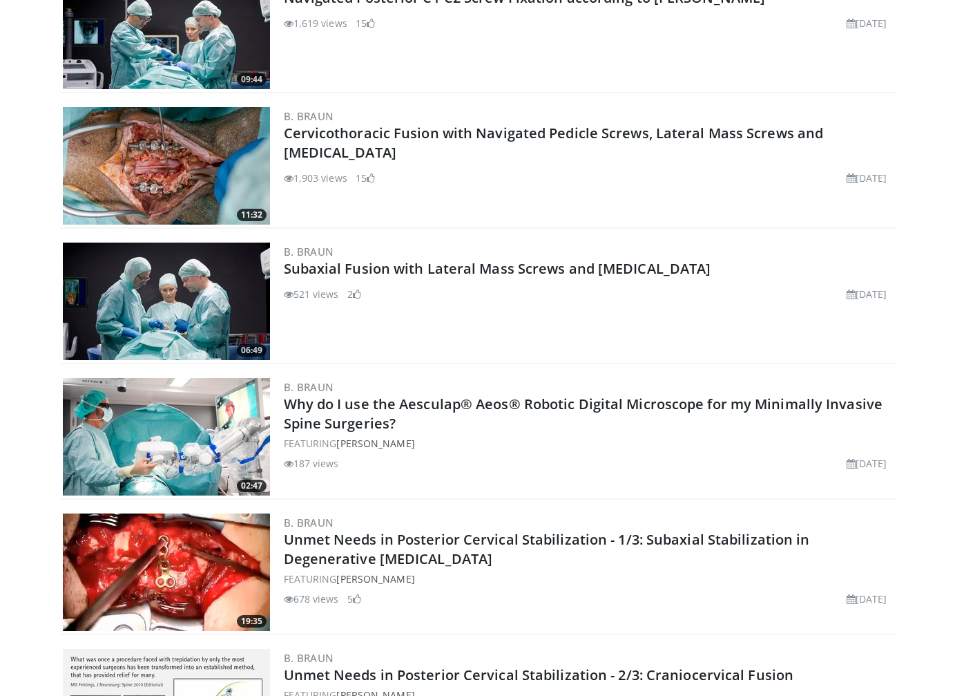
click at [4, 296] on body "Vumedi Week 2025 Channel WATCH NOW Specialties Adult & Family Medicine Allergy,…" at bounding box center [477, 119] width 955 height 2034
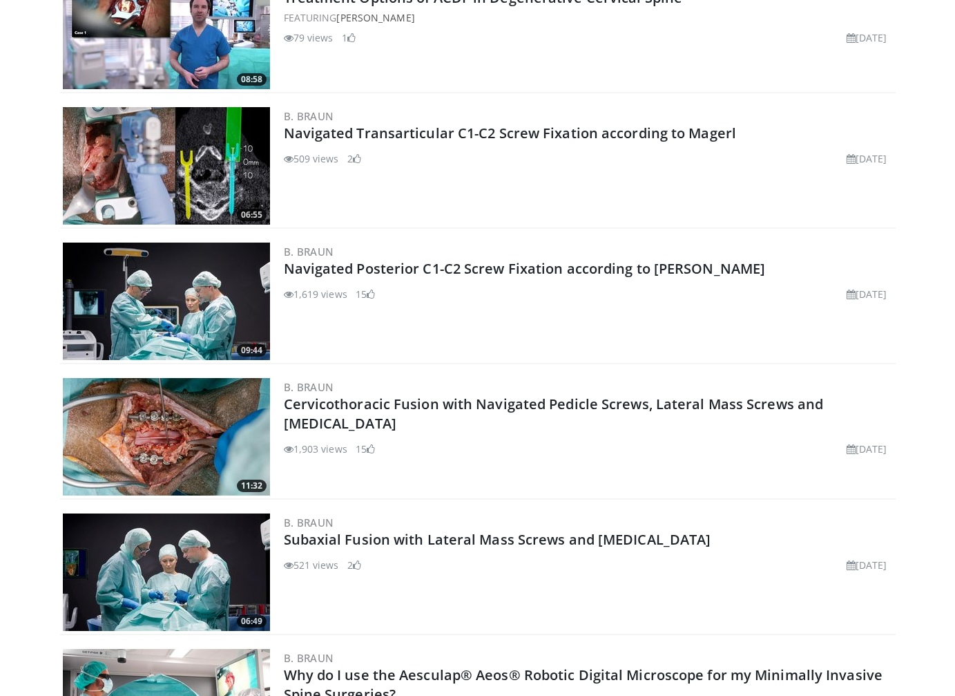
scroll to position [622, 0]
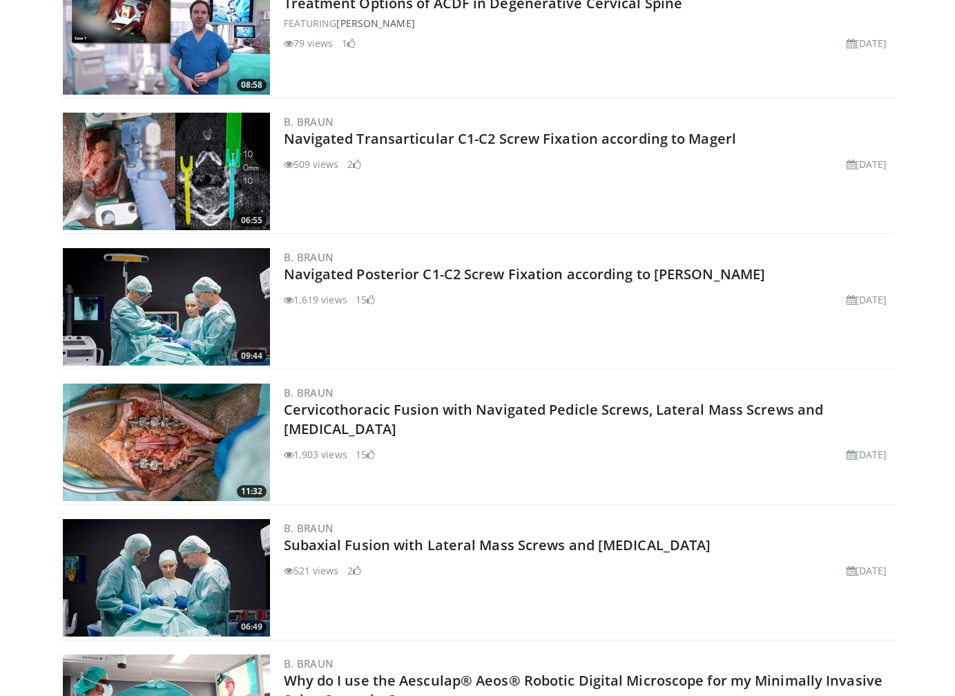
click at [31, 379] on body "Vumedi Week 2025 Channel WATCH NOW Specialties Adult & Family Medicine Allergy,…" at bounding box center [477, 395] width 955 height 2034
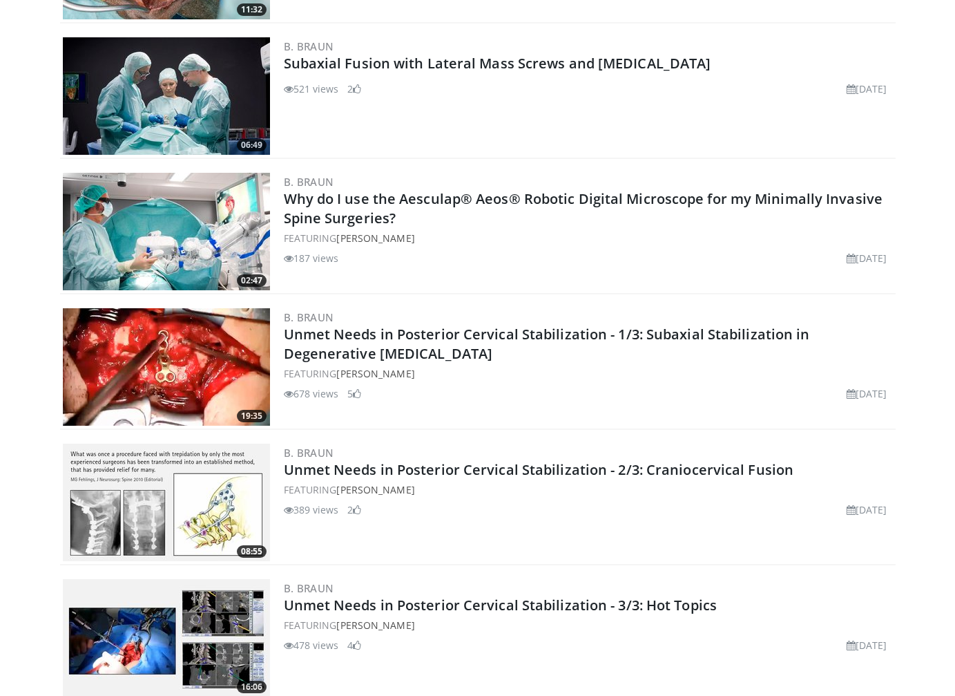
scroll to position [1105, 0]
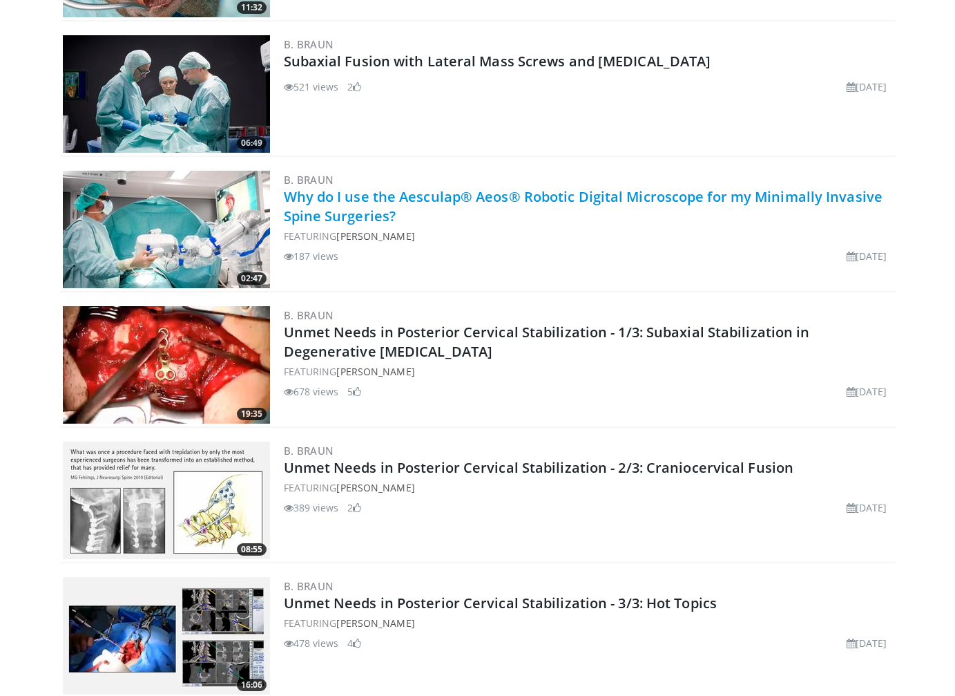
click at [284, 214] on link "Why do I use the Aesculap® Aeos® Robotic Digital Microscope for my Minimally In…" at bounding box center [584, 206] width 600 height 38
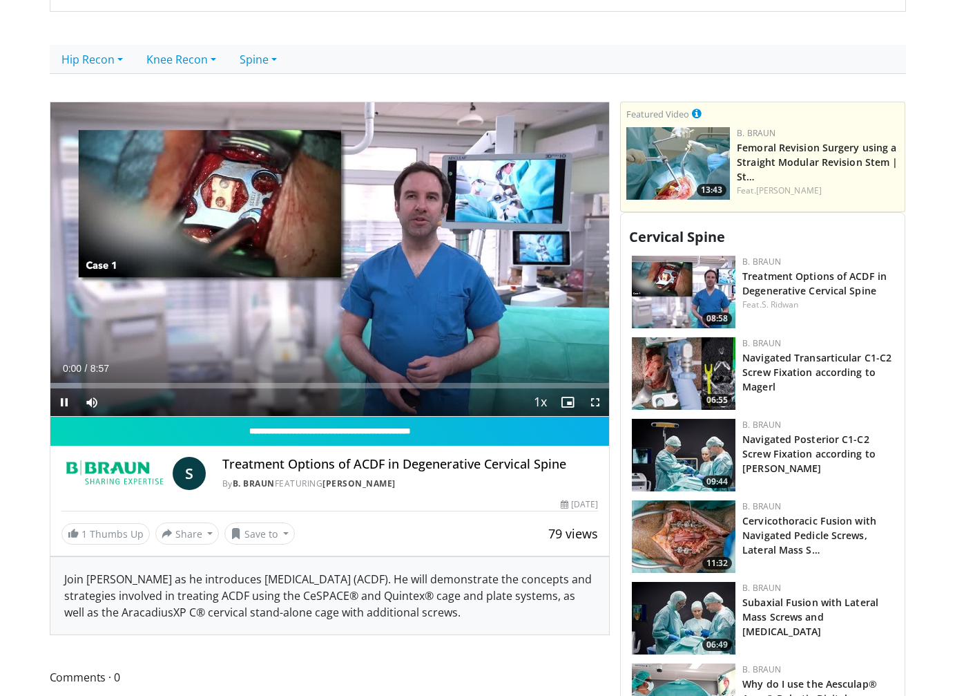
scroll to position [484, 0]
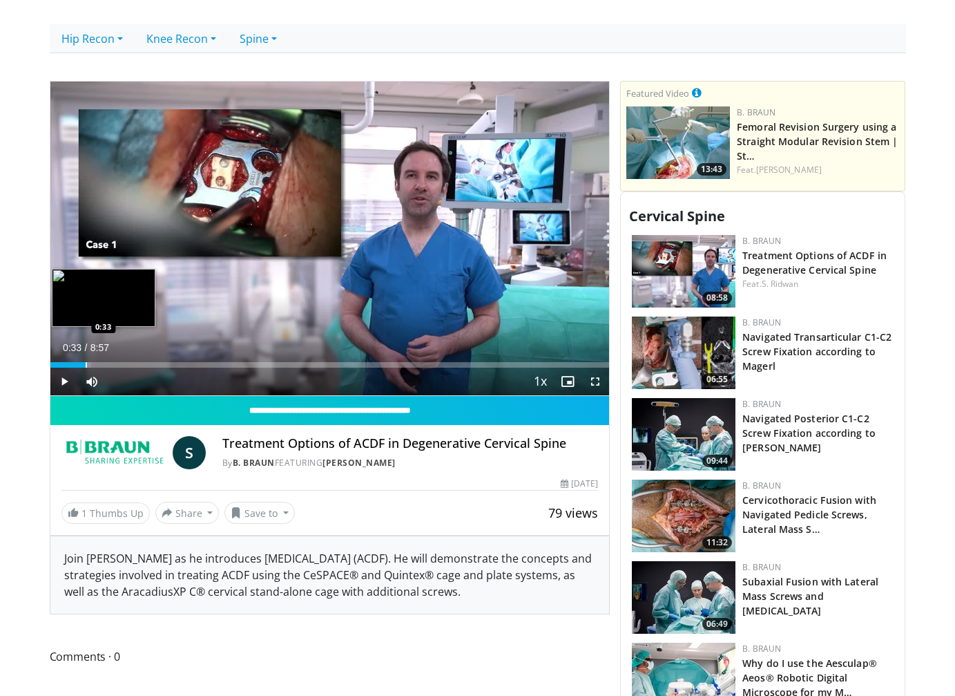
click at [85, 359] on div "Loaded : 7.36% 0:33 0:33" at bounding box center [330, 360] width 560 height 13
click at [108, 363] on video-js "**********" at bounding box center [330, 239] width 560 height 315
click at [139, 363] on div "Progress Bar" at bounding box center [139, 365] width 1 height 6
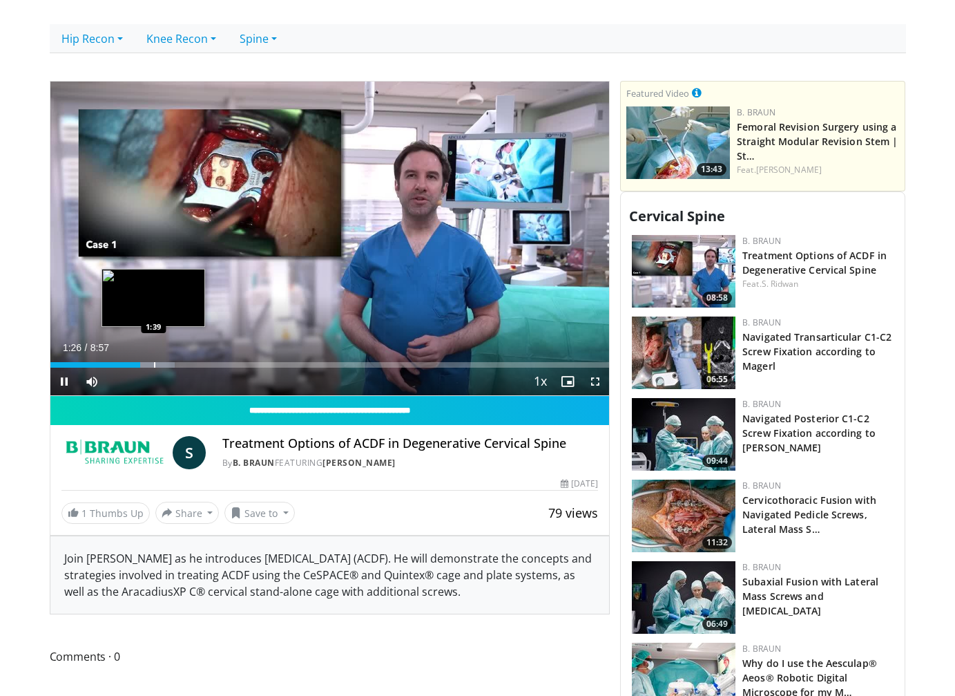
click at [155, 363] on div "Progress Bar" at bounding box center [154, 365] width 1 height 6
click at [177, 364] on div "Progress Bar" at bounding box center [177, 365] width 1 height 6
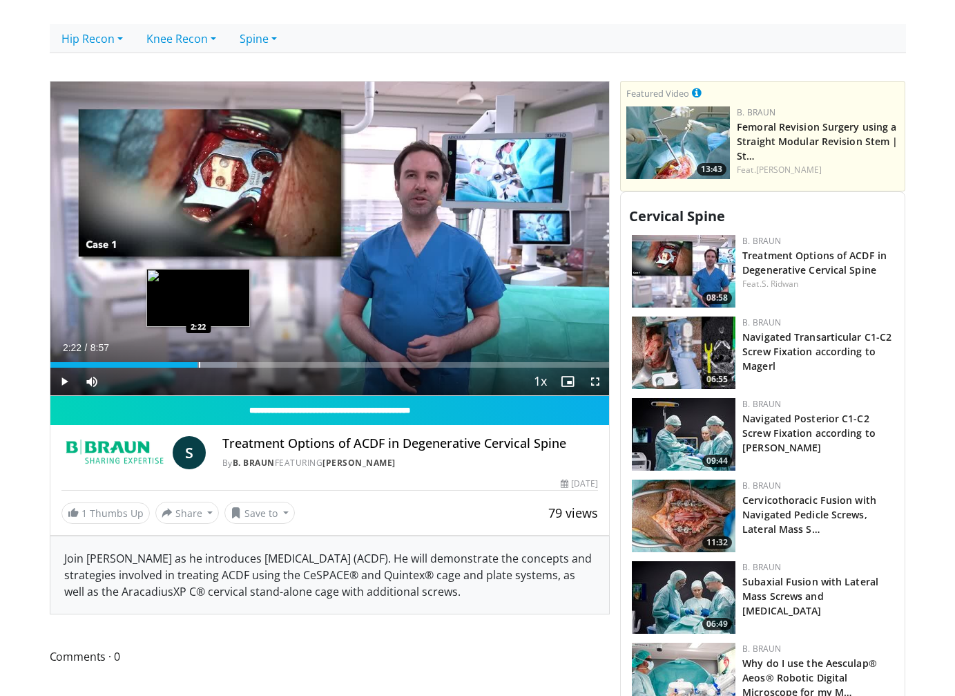
click at [199, 366] on div "Progress Bar" at bounding box center [199, 365] width 1 height 6
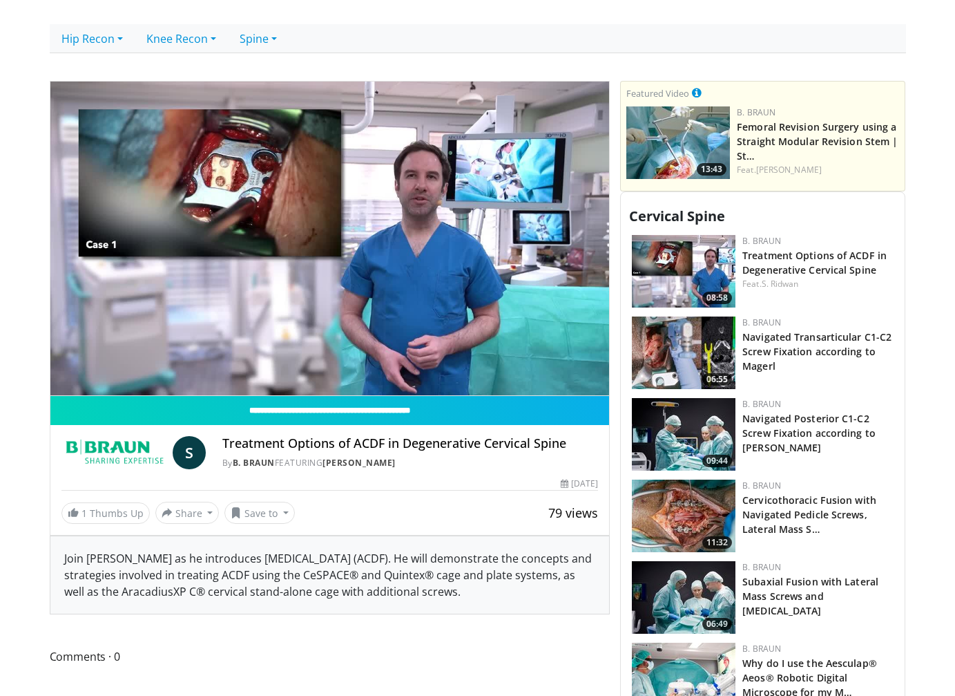
click at [283, 361] on div "10 seconds Tap to unmute" at bounding box center [330, 239] width 560 height 314
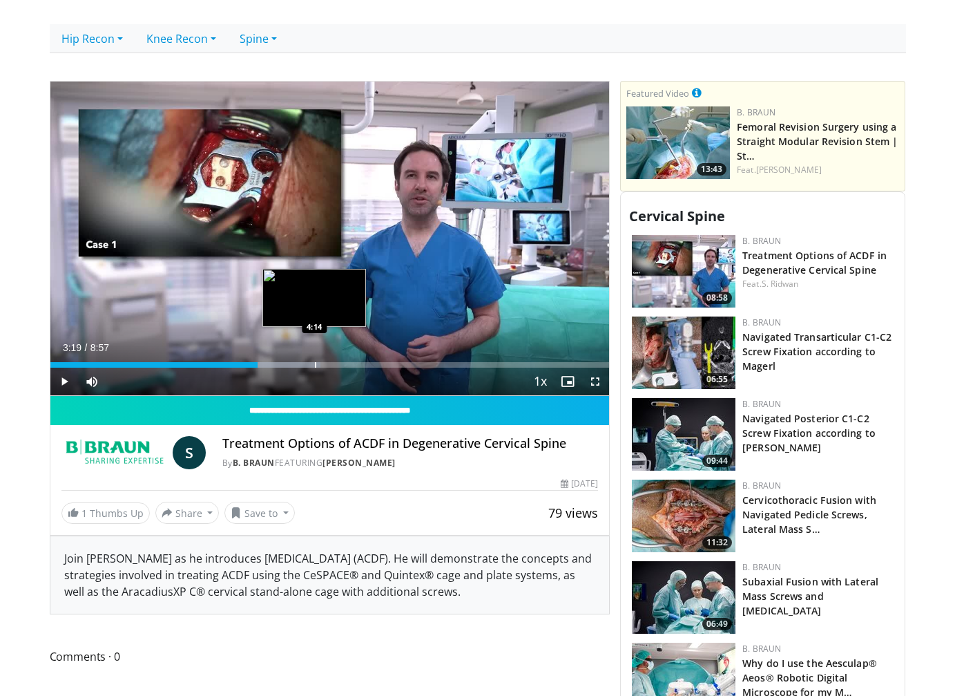
click at [316, 361] on div "Loaded : 48.34% 3:19 4:14" at bounding box center [330, 360] width 560 height 13
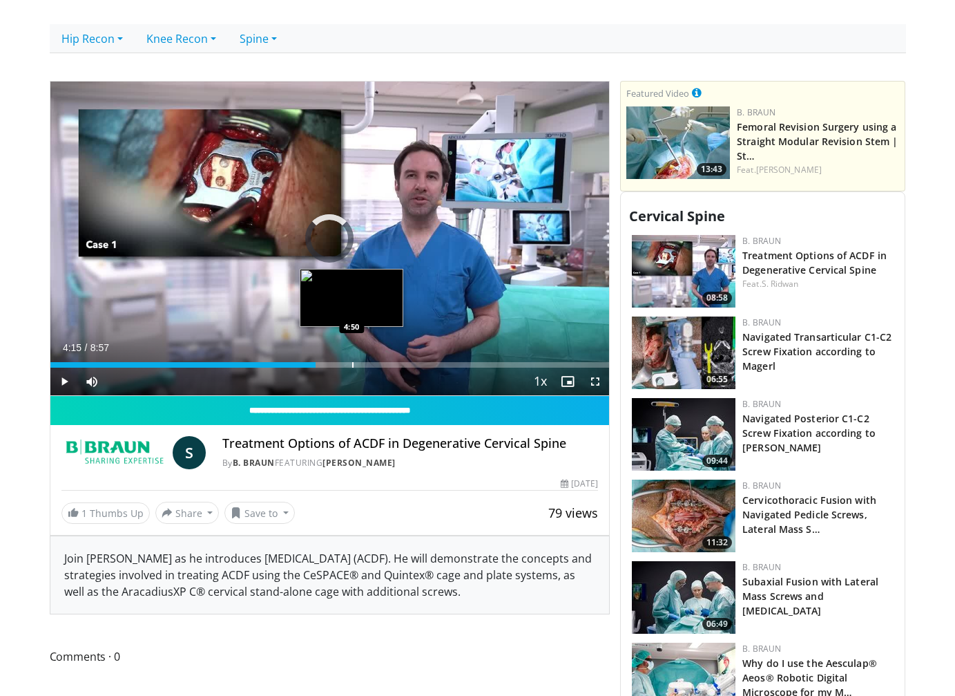
click at [352, 361] on div "Loaded : 0.00% 4:15 4:50" at bounding box center [330, 360] width 560 height 13
click at [374, 361] on div "Loaded : 0.00% 4:50 5:11" at bounding box center [330, 360] width 560 height 13
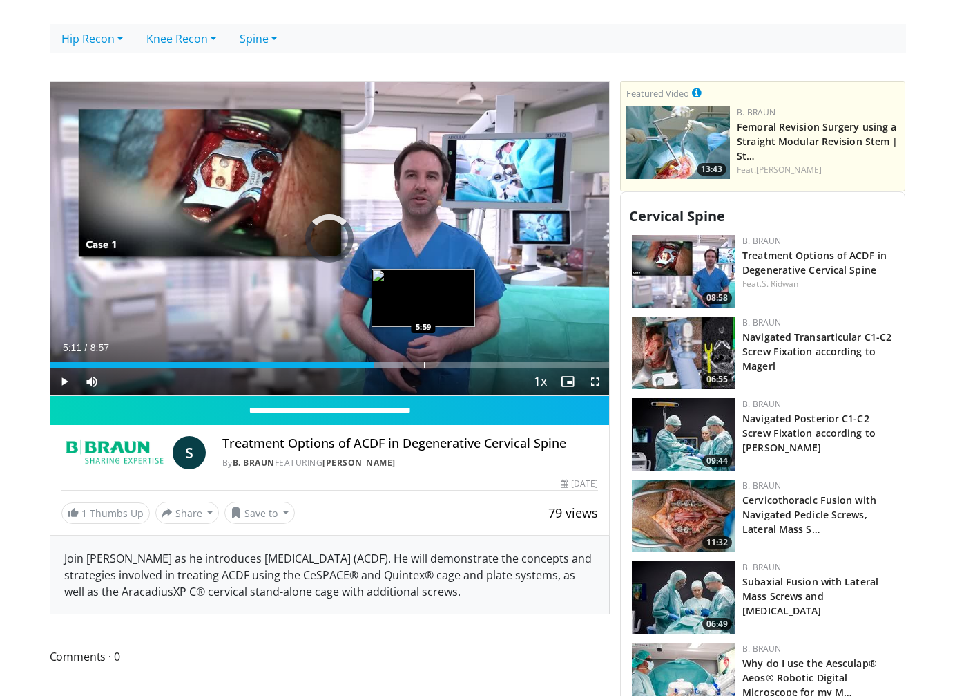
click at [425, 361] on div "Loaded : 63.22% 5:11 5:59" at bounding box center [330, 360] width 560 height 13
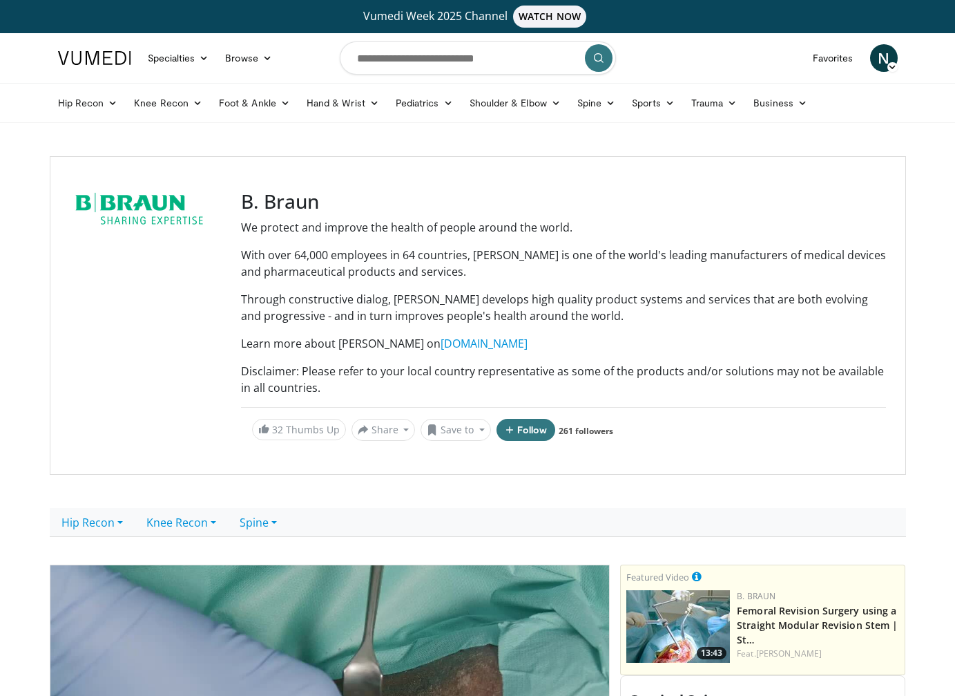
click at [499, 232] on p "We protect and improve the health of people around the world." at bounding box center [563, 227] width 645 height 17
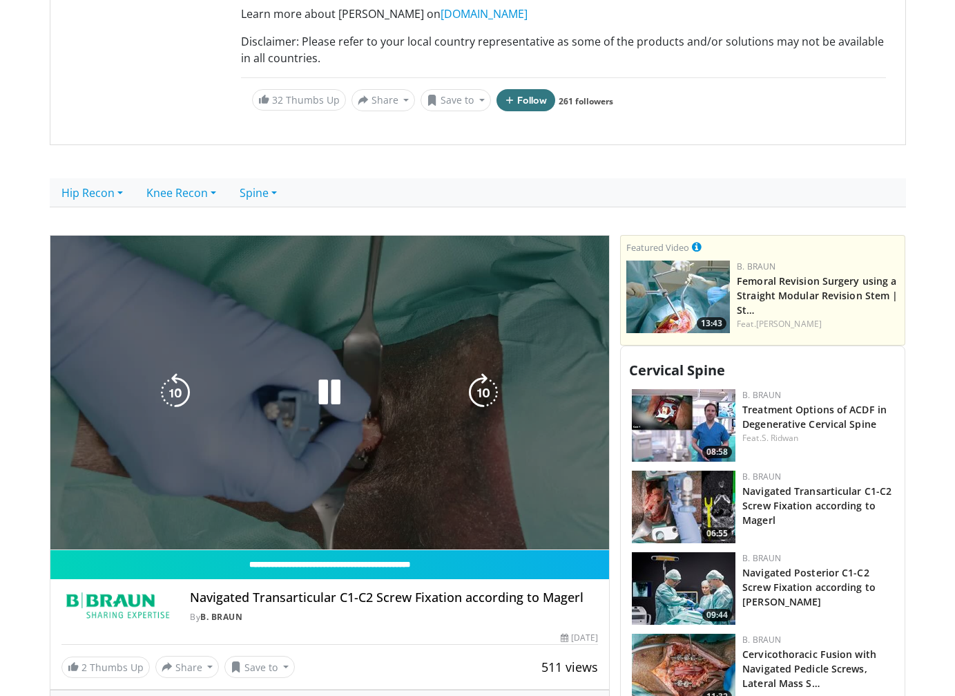
scroll to position [414, 0]
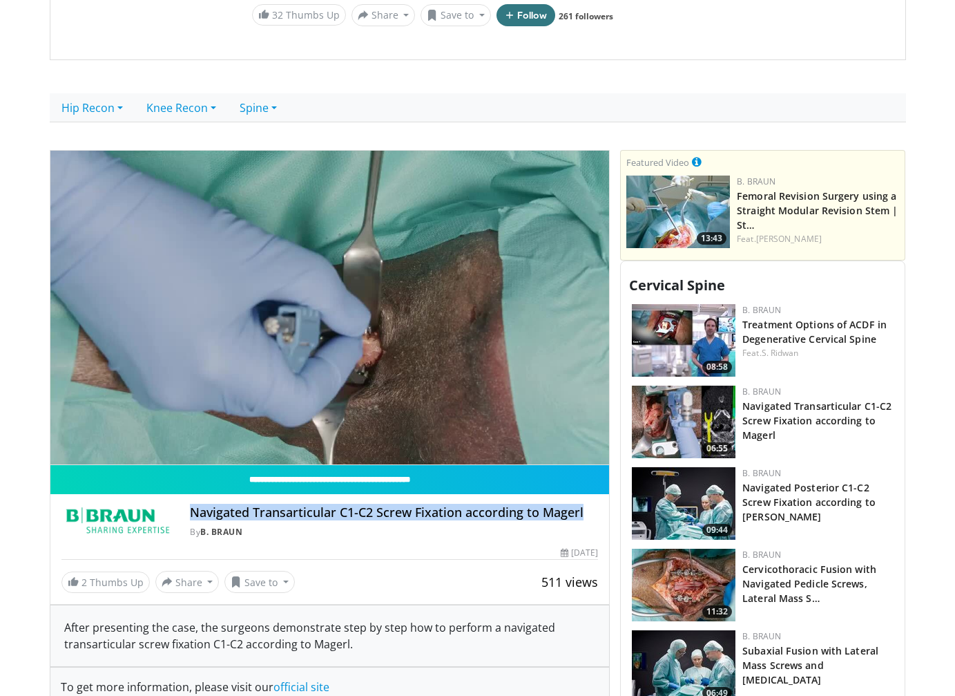
drag, startPoint x: 188, startPoint y: 511, endPoint x: 586, endPoint y: 516, distance: 397.9
click at [586, 516] on div "Navigated Transarticular C1-C2 Screw Fixation according to Magerl By B. Braun B…" at bounding box center [329, 521] width 537 height 33
copy h4 "Navigated Transarticular C1-C2 Screw Fixation according to Magerl"
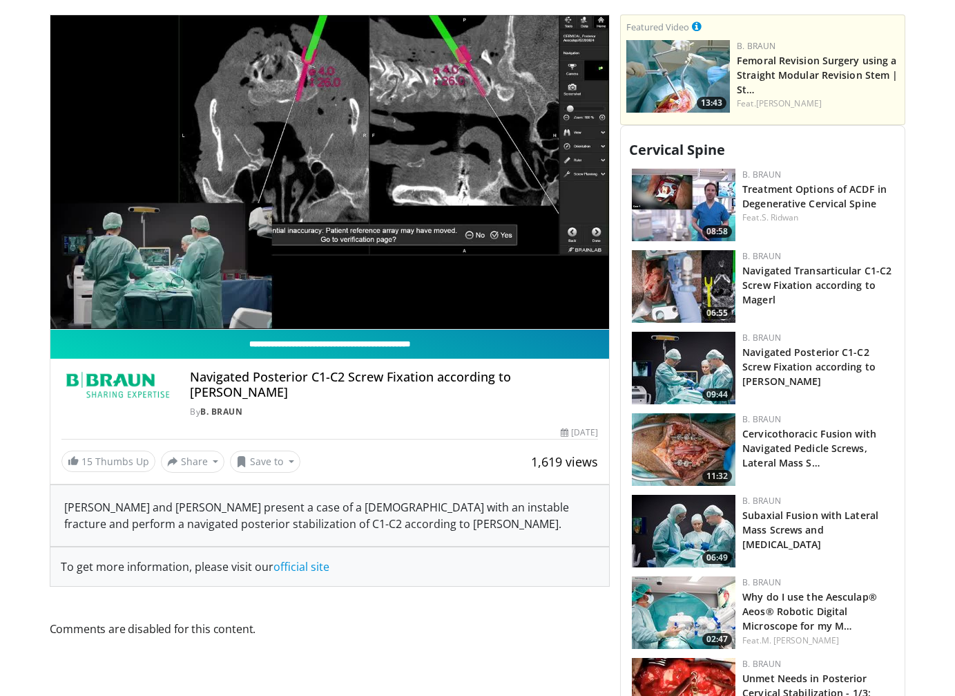
scroll to position [553, 0]
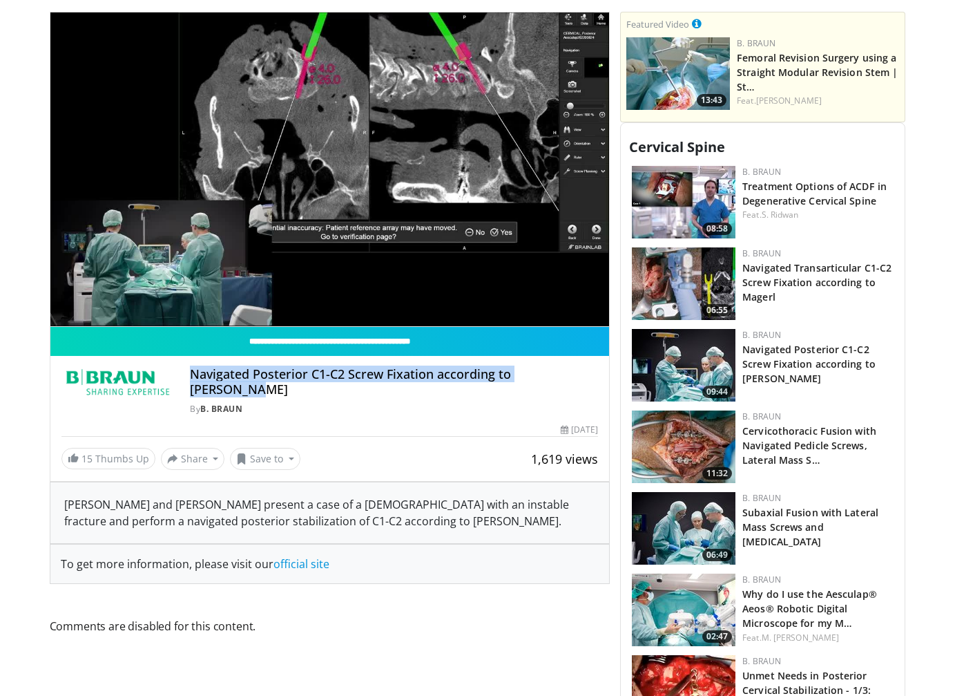
drag, startPoint x: 193, startPoint y: 374, endPoint x: 612, endPoint y: 376, distance: 419.3
click at [612, 376] on div "**********" at bounding box center [335, 459] width 571 height 895
copy h4 "Navigated Posterior C1-C2 Screw Fixation according to [PERSON_NAME]"
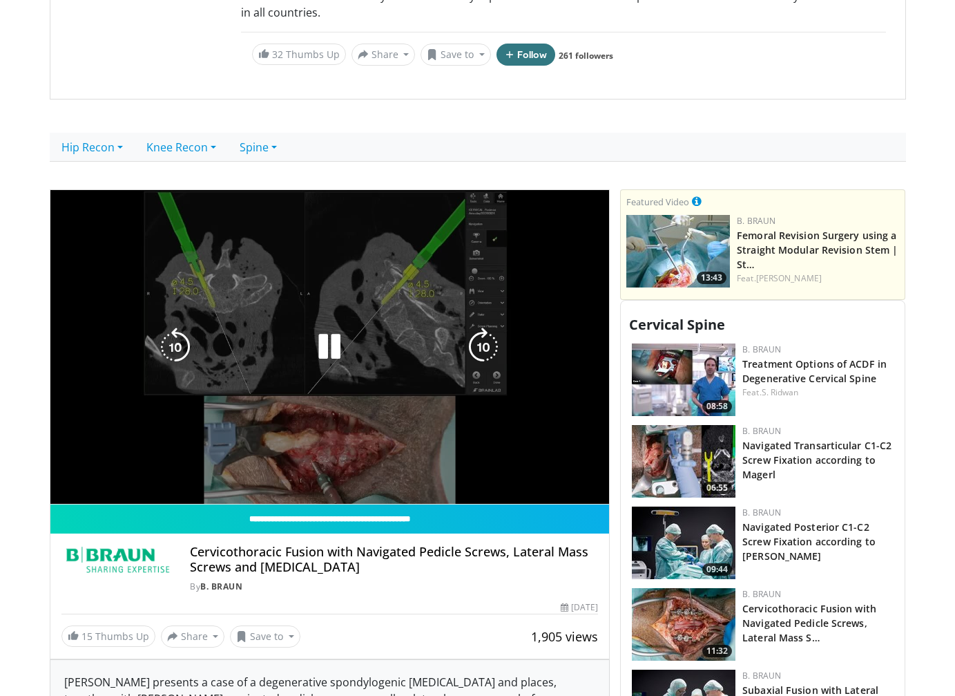
scroll to position [414, 0]
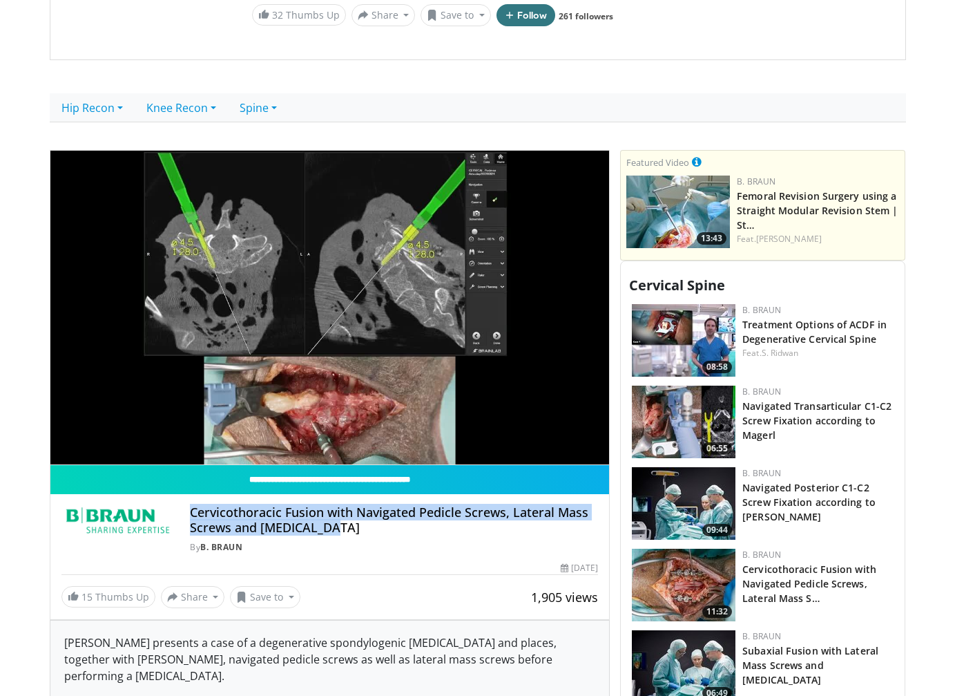
drag, startPoint x: 336, startPoint y: 527, endPoint x: 190, endPoint y: 511, distance: 146.7
click at [190, 511] on h4 "Cervicothoracic Fusion with Navigated Pedicle Screws, Lateral Mass Screws and L…" at bounding box center [394, 520] width 408 height 30
copy h4 "Cervicothoracic Fusion with Navigated Pedicle Screws, Lateral Mass Screws and L…"
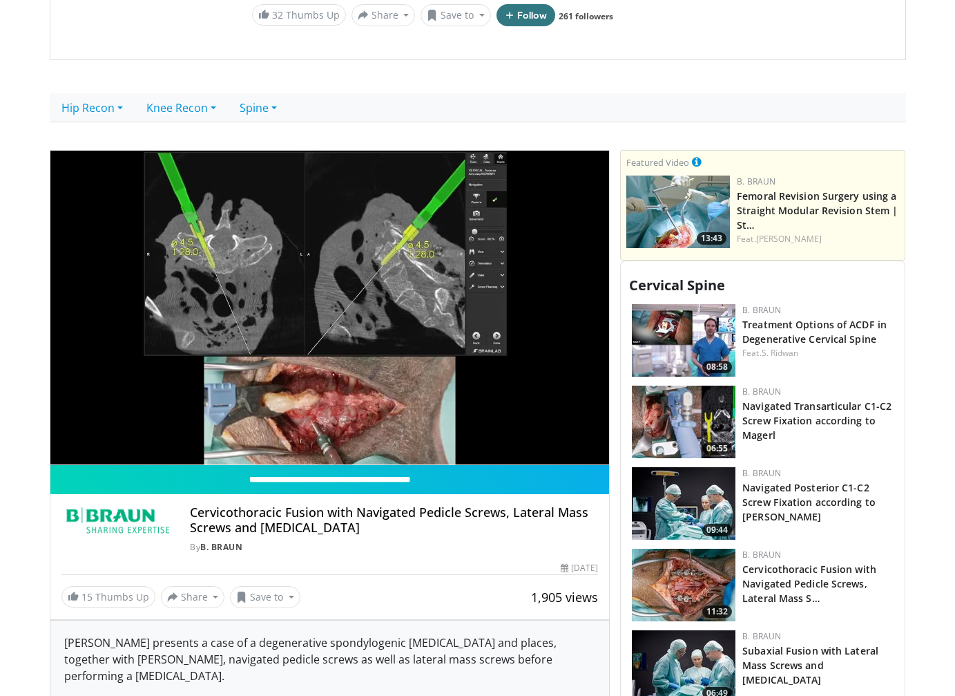
drag, startPoint x: 393, startPoint y: 74, endPoint x: 353, endPoint y: 64, distance: 41.2
click at [393, 74] on main "B. Braun We protect and improve the health of people around the world. With ove…" at bounding box center [478, 393] width 857 height 1302
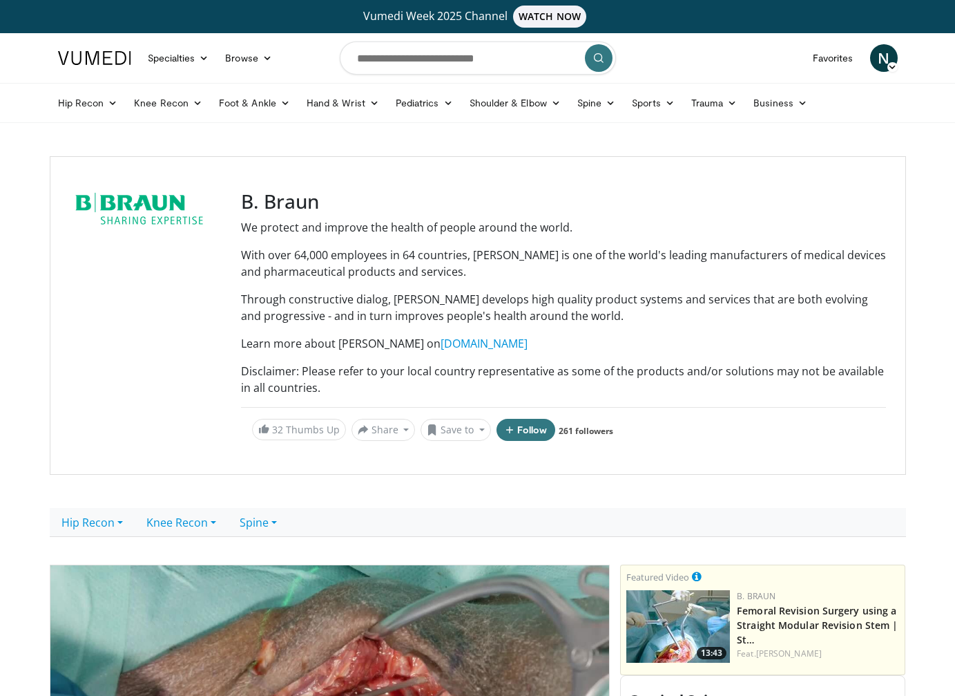
click at [99, 430] on div at bounding box center [147, 315] width 155 height 251
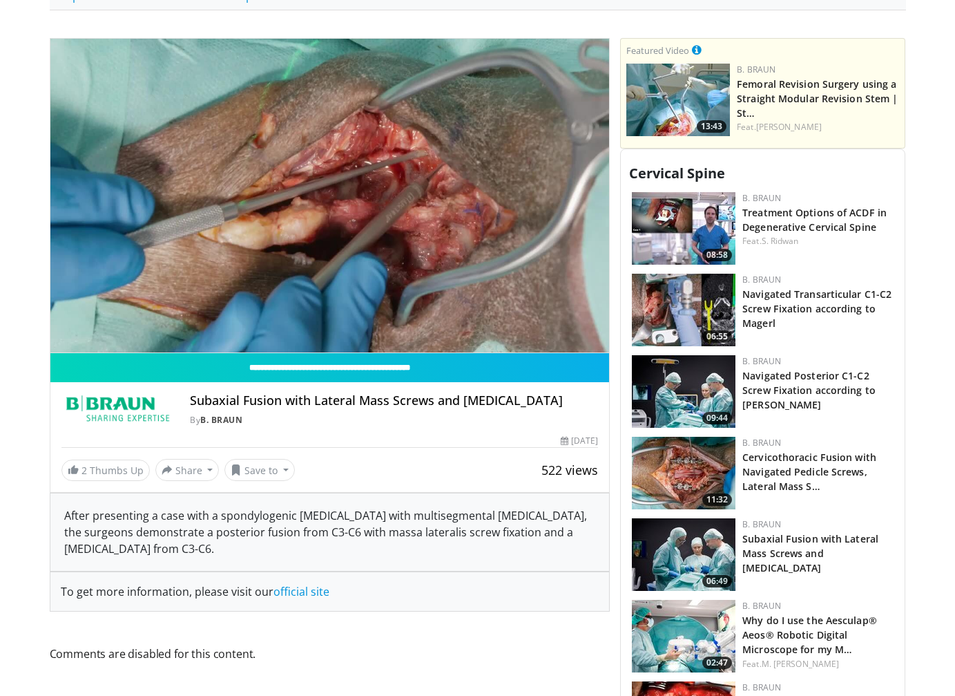
scroll to position [553, 0]
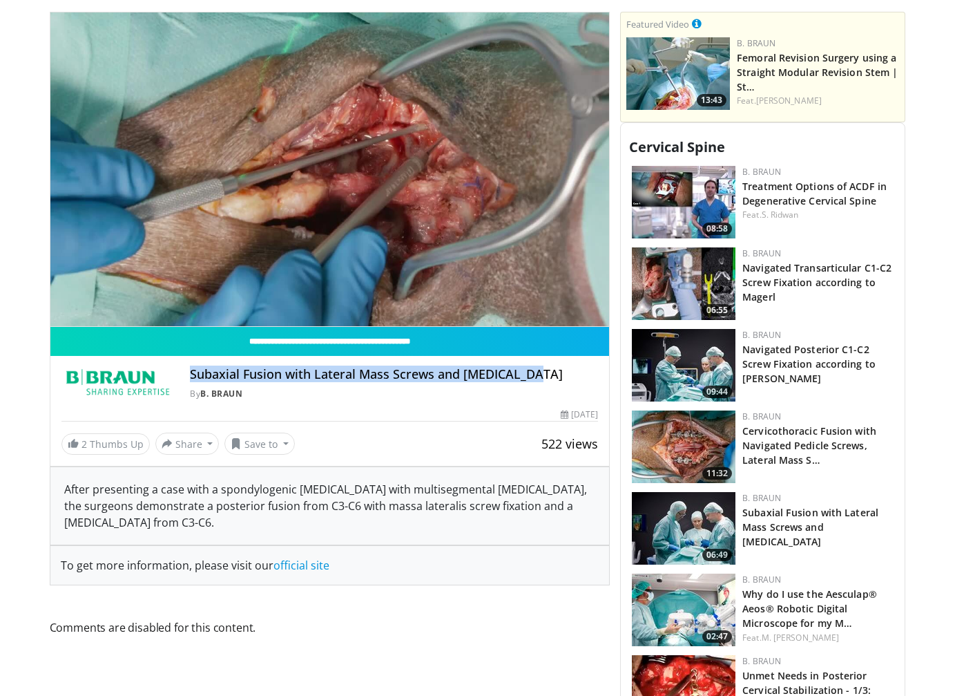
drag, startPoint x: 536, startPoint y: 380, endPoint x: 186, endPoint y: 378, distance: 350.2
click at [186, 378] on div "Subaxial Fusion with Lateral Mass Screws and [MEDICAL_DATA] By [PERSON_NAME] By…" at bounding box center [329, 383] width 537 height 33
copy h4 "Subaxial Fusion with Lateral Mass Screws and [MEDICAL_DATA]"
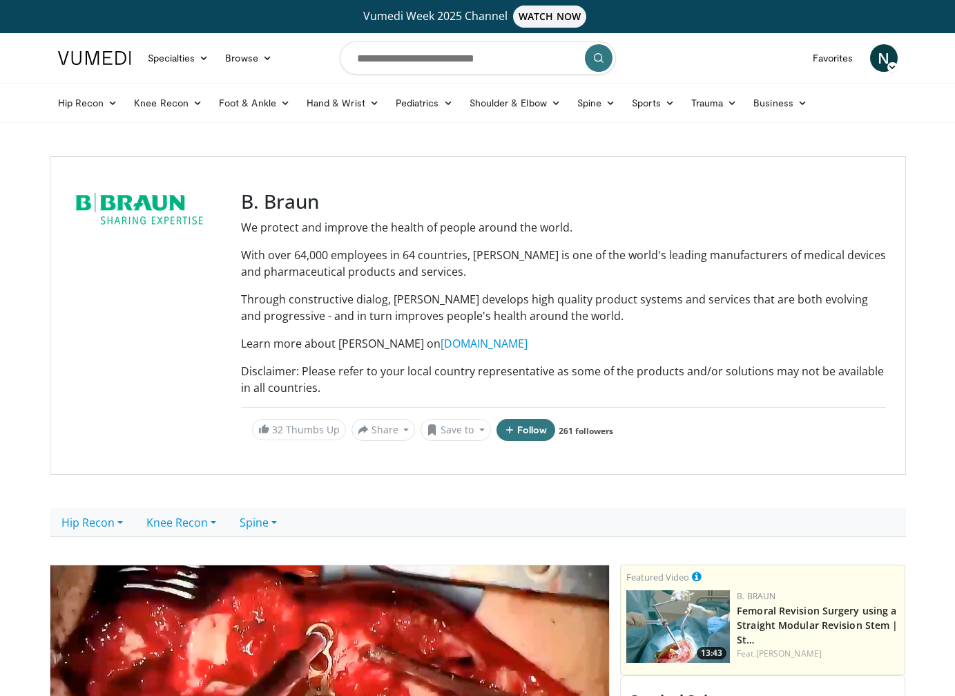
click at [198, 296] on div at bounding box center [147, 315] width 155 height 251
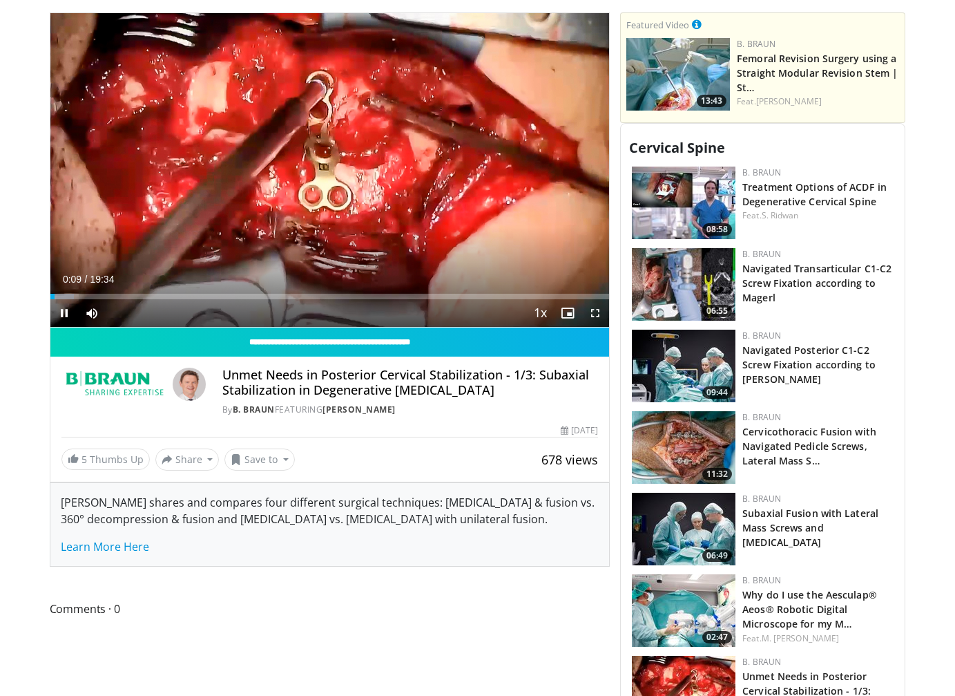
scroll to position [553, 0]
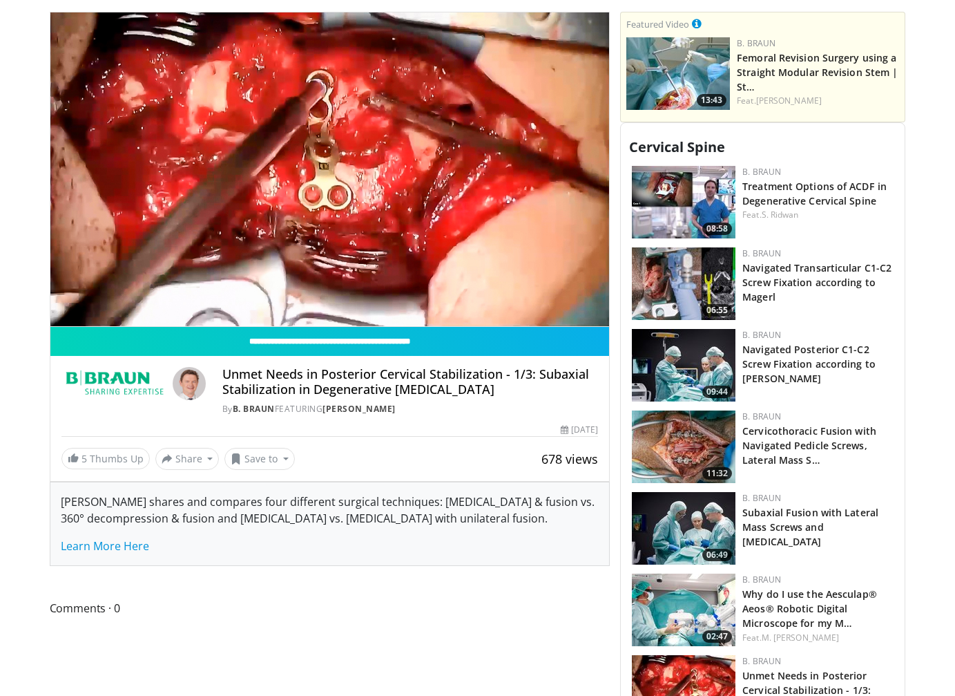
drag, startPoint x: 219, startPoint y: 370, endPoint x: 519, endPoint y: 388, distance: 300.4
click at [519, 388] on div "Unmet Needs in Posterior Cervical Stabilization - 1/3: Subaxial Stabilization i…" at bounding box center [329, 391] width 537 height 48
copy h4 "Unmet Needs in Posterior Cervical Stabilization - 1/3: Subaxial Stabilization i…"
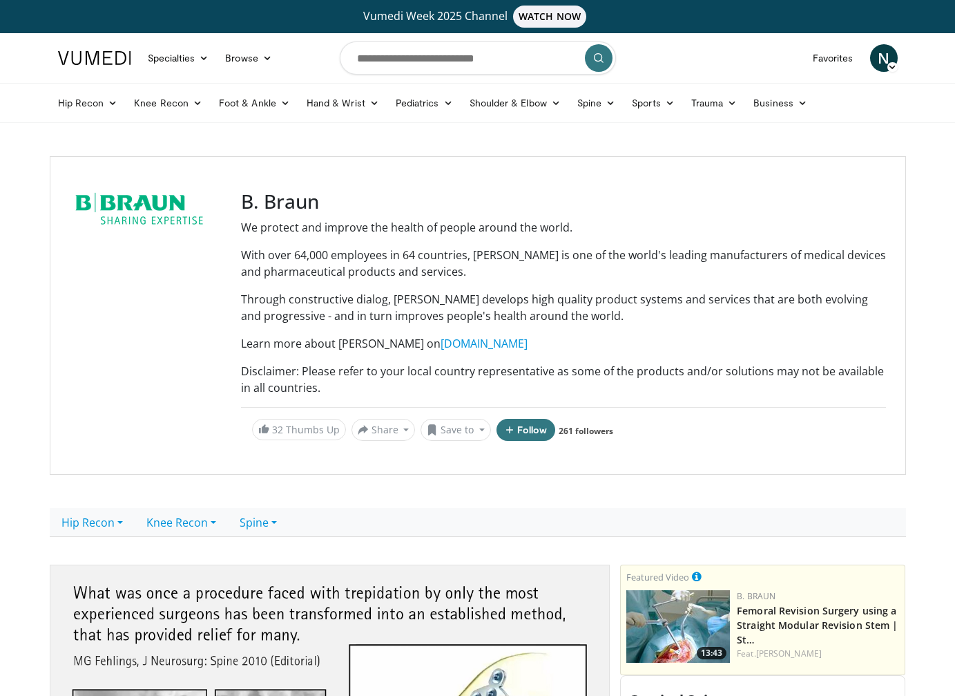
click at [137, 383] on div at bounding box center [147, 315] width 155 height 251
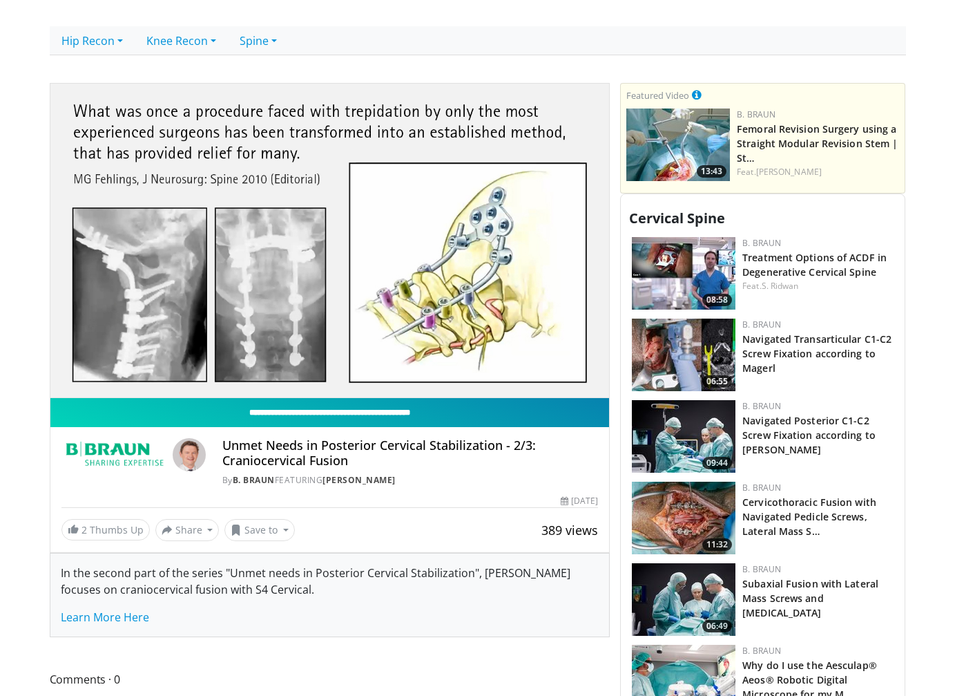
scroll to position [484, 0]
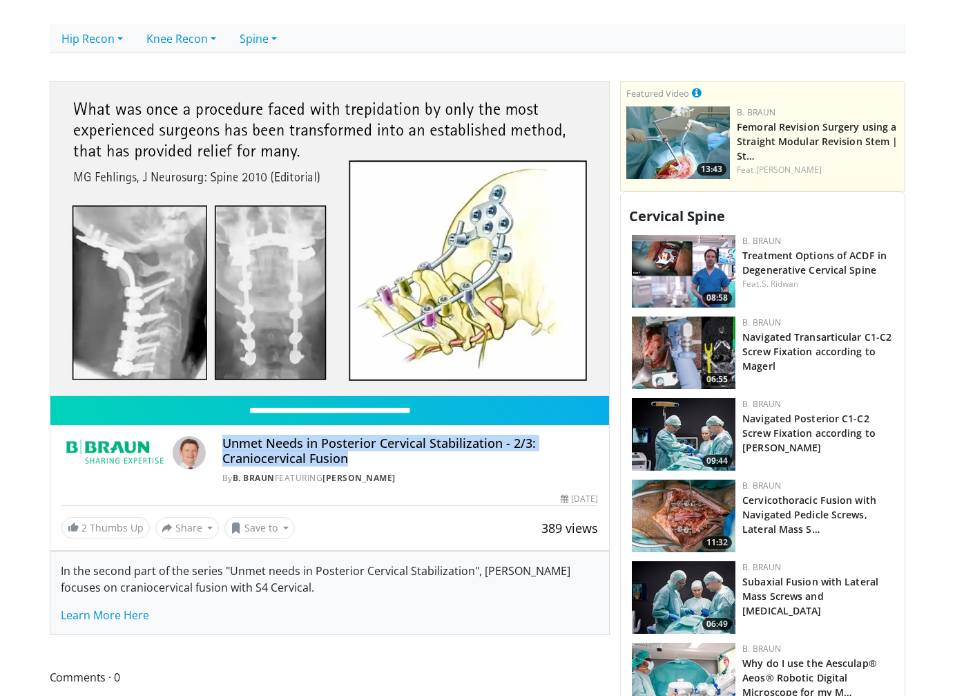
drag, startPoint x: 350, startPoint y: 458, endPoint x: 218, endPoint y: 440, distance: 133.2
click at [218, 440] on div "Unmet Needs in Posterior Cervical Stabilization - 2/3: Craniocervical Fusion By…" at bounding box center [329, 460] width 537 height 48
copy h4 "Unmet Needs in Posterior Cervical Stabilization - 2/3: Craniocervical Fusion"
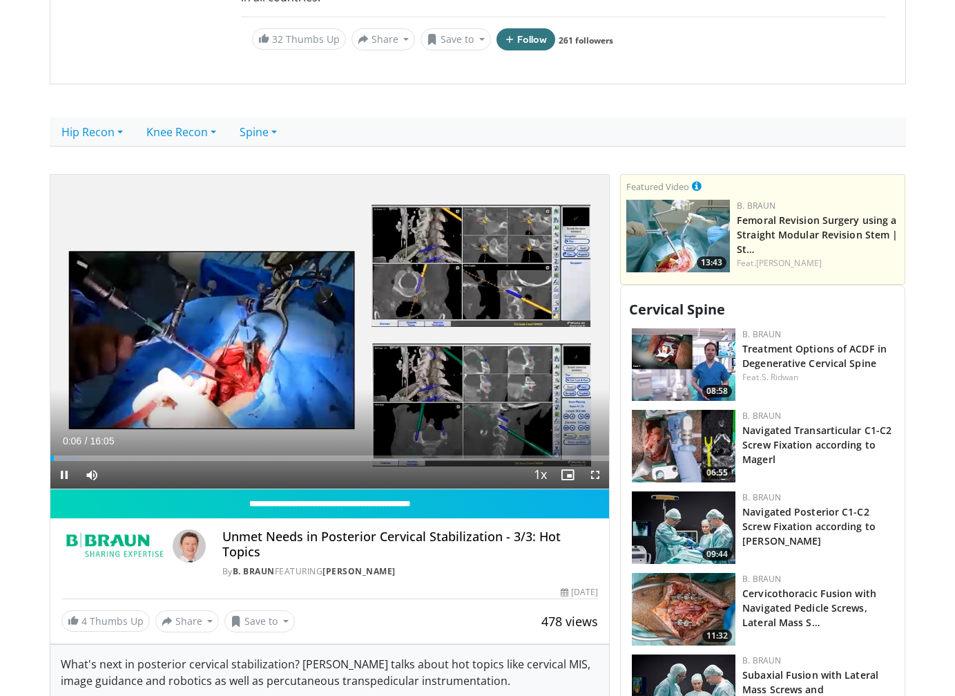
scroll to position [414, 0]
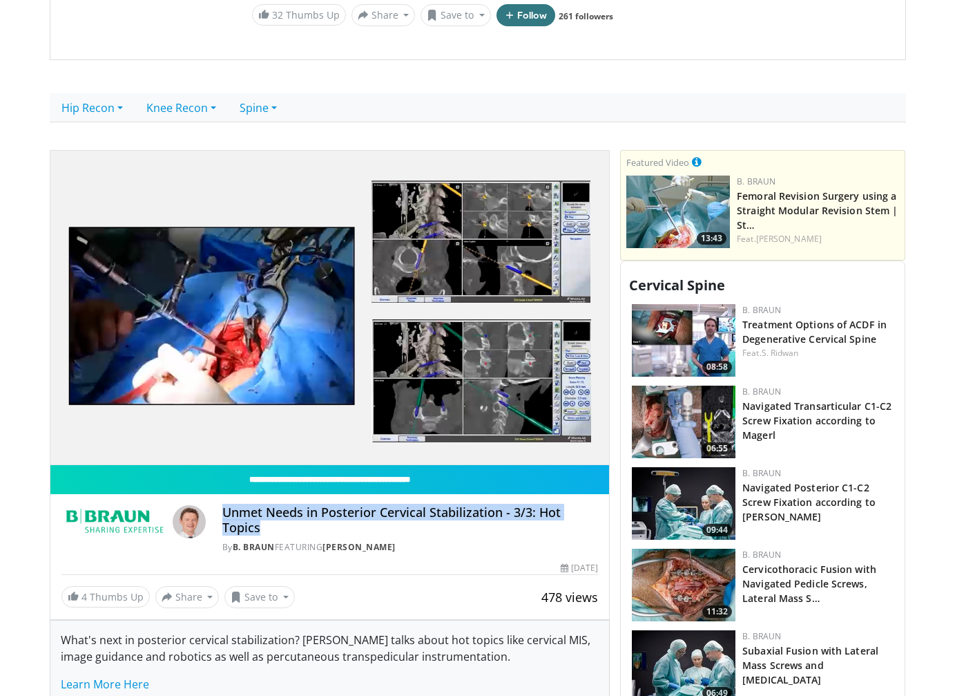
drag, startPoint x: 222, startPoint y: 513, endPoint x: 598, endPoint y: 509, distance: 376.5
click at [598, 509] on h4 "Unmet Needs in Posterior Cervical Stabilization - 3/3: Hot Topics" at bounding box center [410, 520] width 376 height 30
copy h4 "Unmet Needs in Posterior Cervical Stabilization - 3/3: Hot Topics"
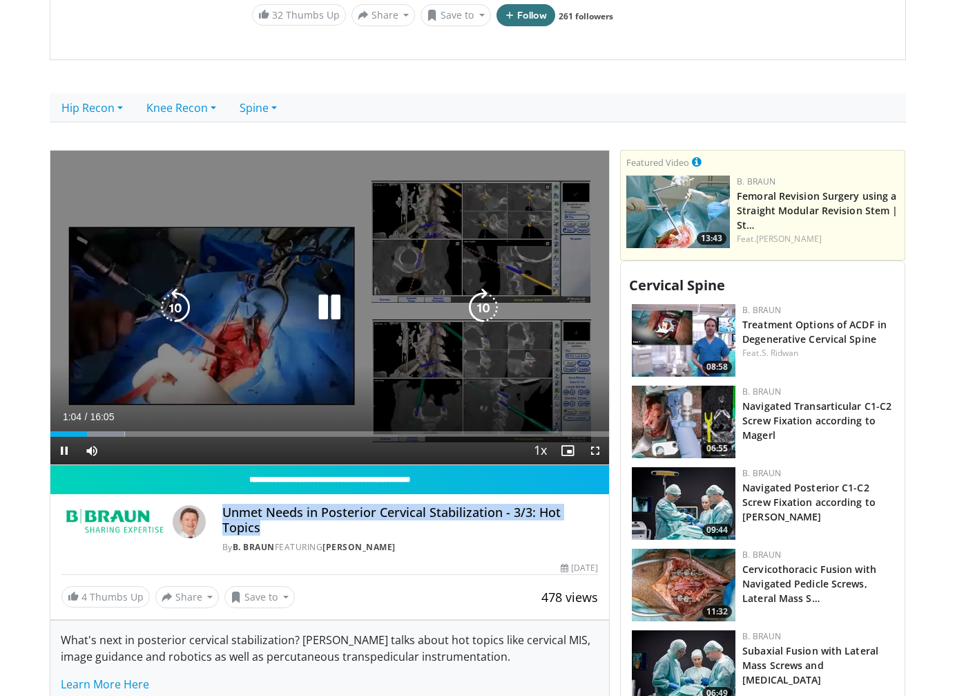
click at [321, 300] on icon "Video Player" at bounding box center [329, 307] width 39 height 39
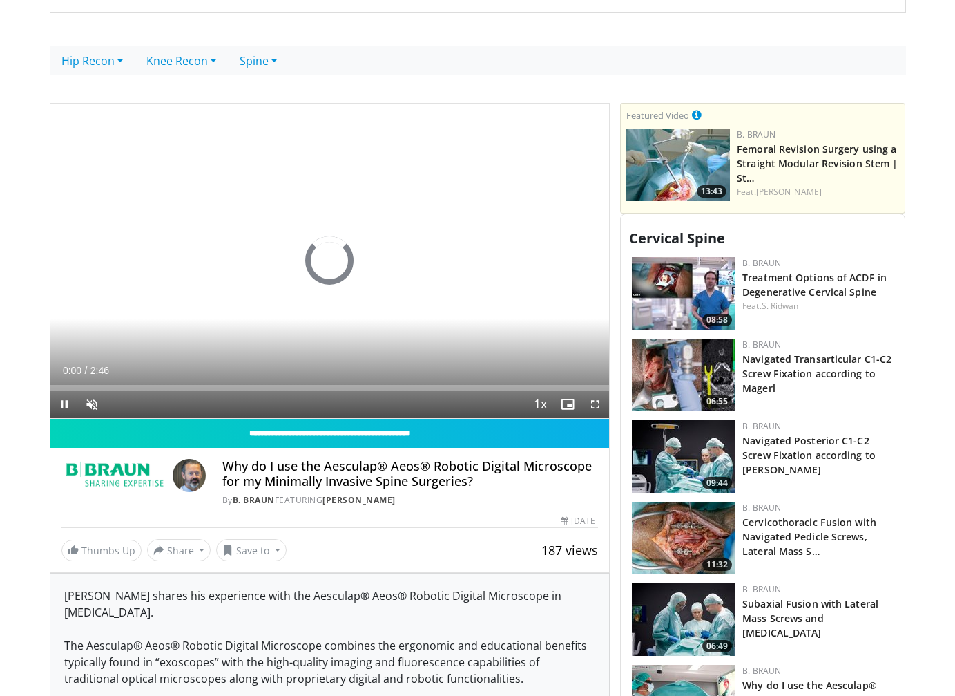
scroll to position [484, 0]
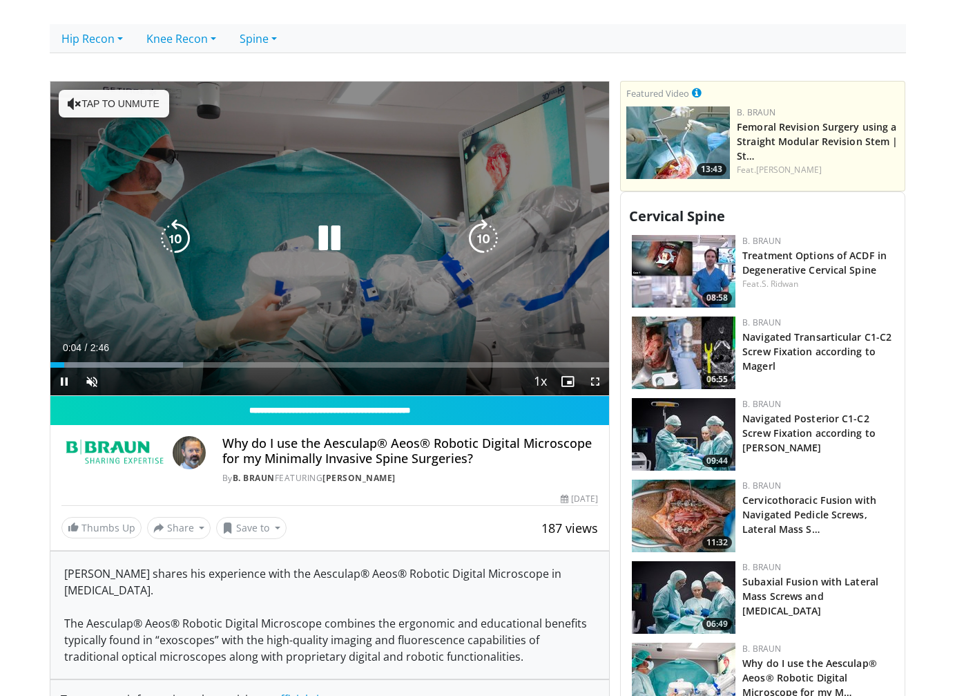
click at [84, 104] on button "Tap to unmute" at bounding box center [114, 104] width 111 height 28
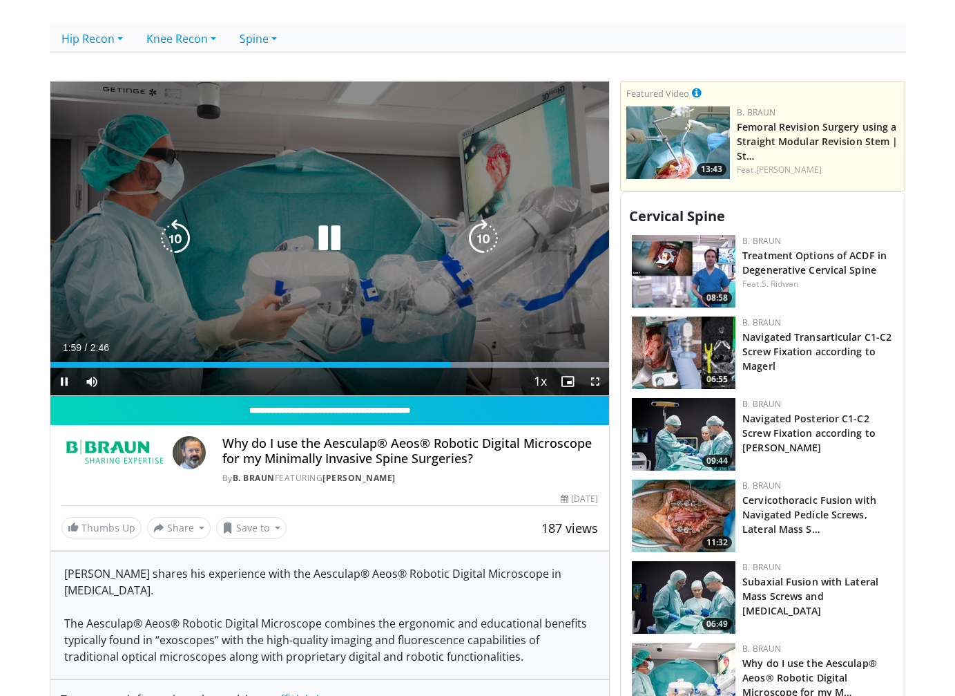
click at [334, 240] on icon "Video Player" at bounding box center [329, 238] width 39 height 39
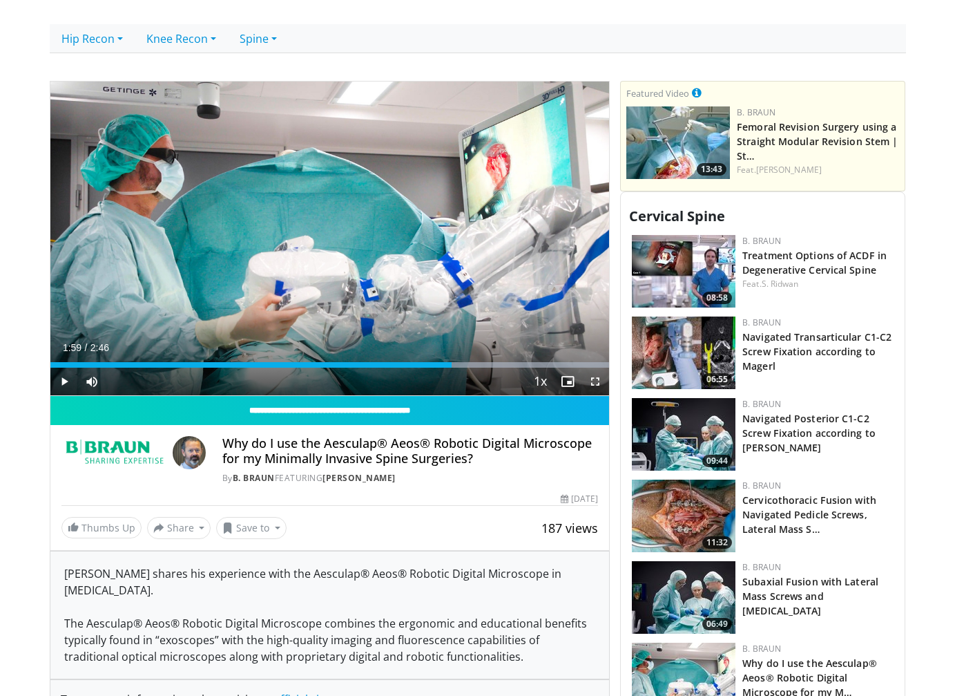
click at [464, 454] on h4 "Why do I use the Aesculap® Aeos® Robotic Digital Microscope for my Minimally In…" at bounding box center [410, 451] width 376 height 30
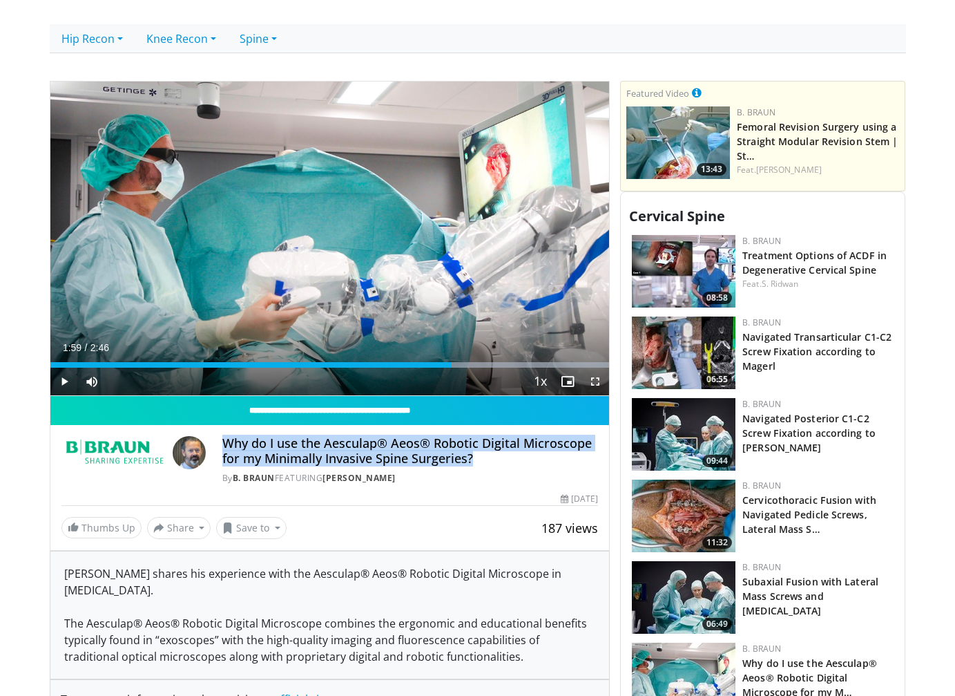
drag, startPoint x: 471, startPoint y: 458, endPoint x: 223, endPoint y: 435, distance: 249.0
click at [223, 436] on h4 "Why do I use the Aesculap® Aeos® Robotic Digital Microscope for my Minimally In…" at bounding box center [410, 451] width 376 height 30
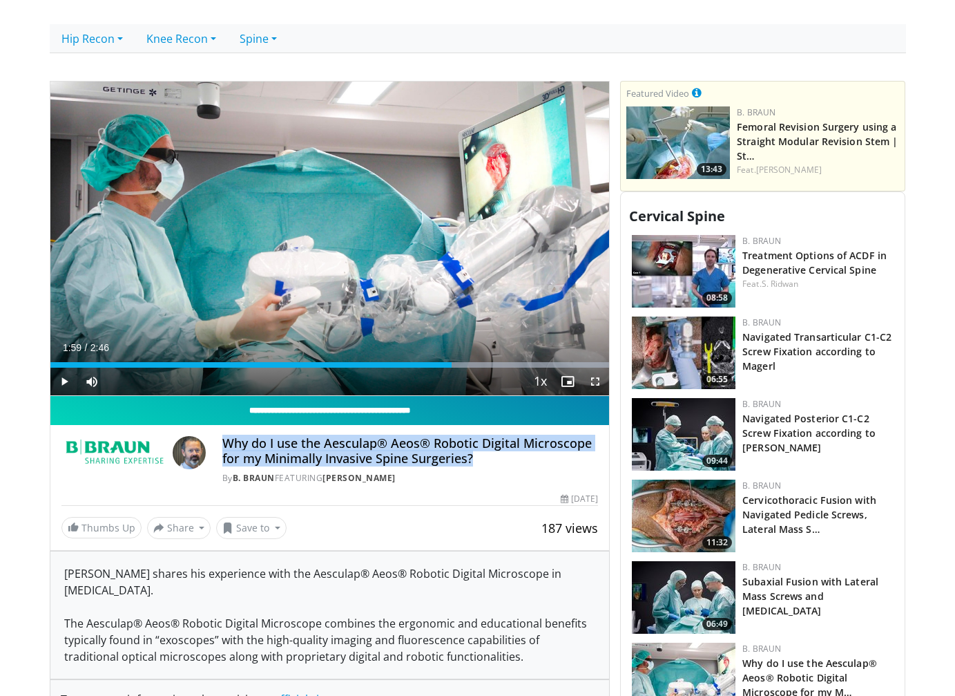
copy h4 "Why do I use the Aesculap® Aeos® Robotic Digital Microscope for my Minimally In…"
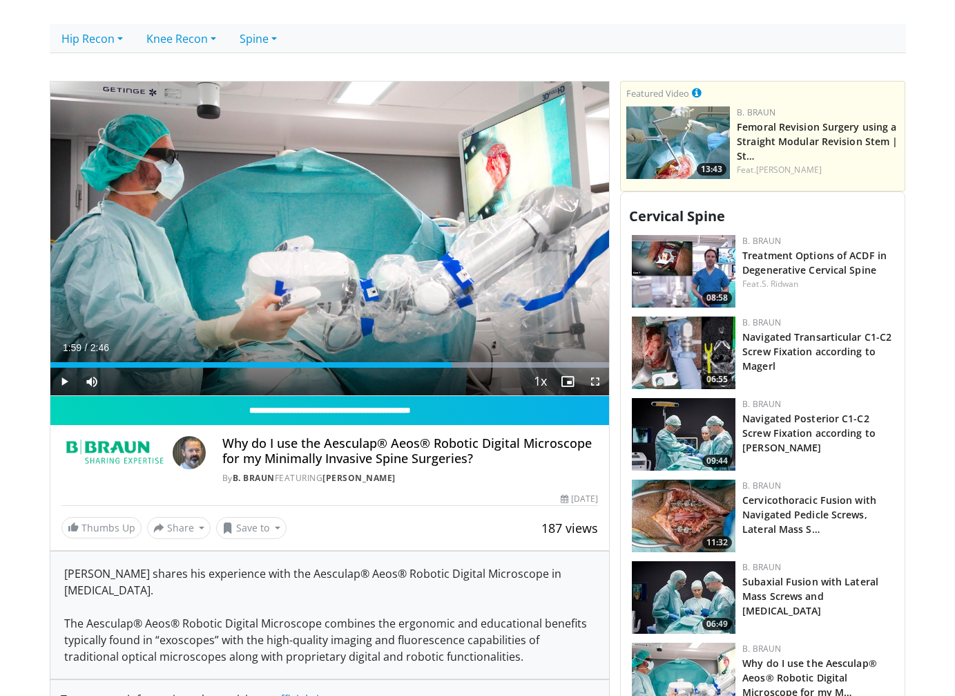
click at [31, 522] on body "Vumedi Week 2025 Channel WATCH NOW Specialties Adult & Family Medicine Allergy,…" at bounding box center [477, 355] width 955 height 1678
click at [257, 40] on link "Spine" at bounding box center [258, 38] width 61 height 29
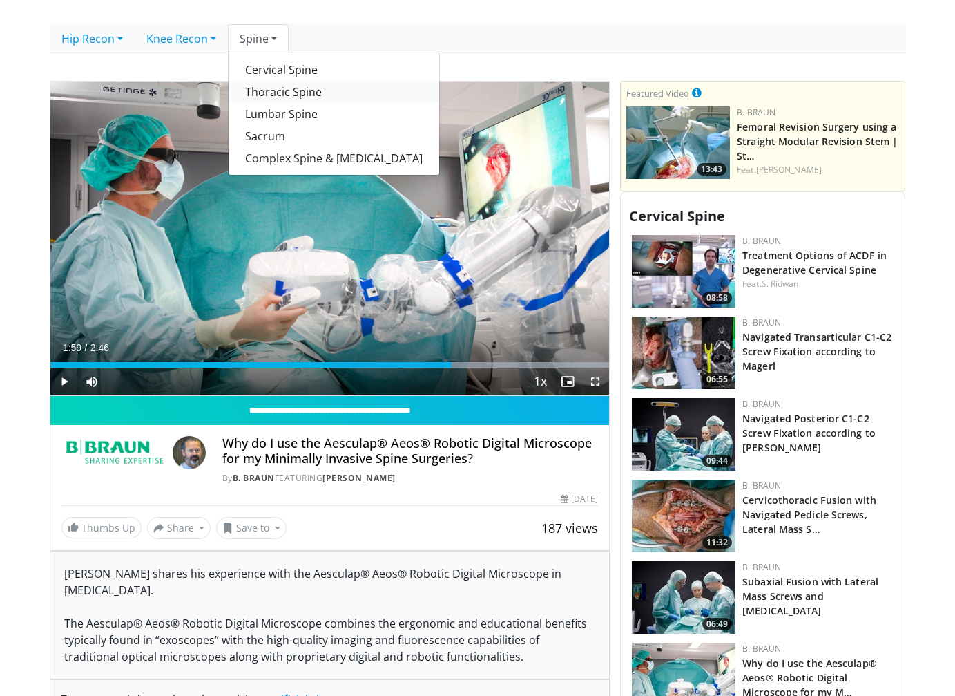
click at [275, 84] on link "Thoracic Spine" at bounding box center [334, 92] width 211 height 22
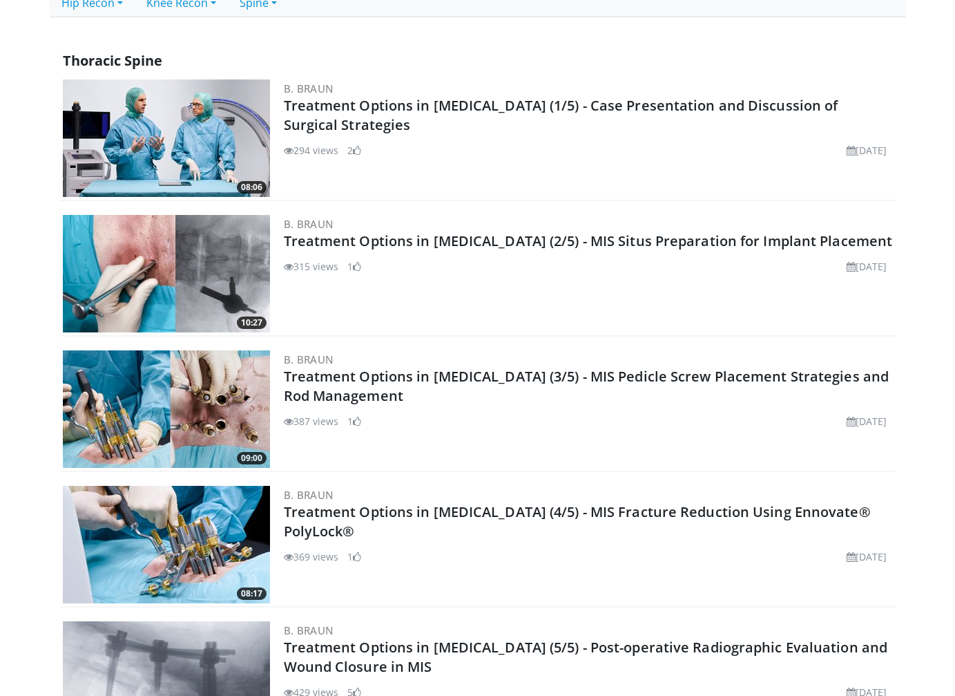
scroll to position [521, 0]
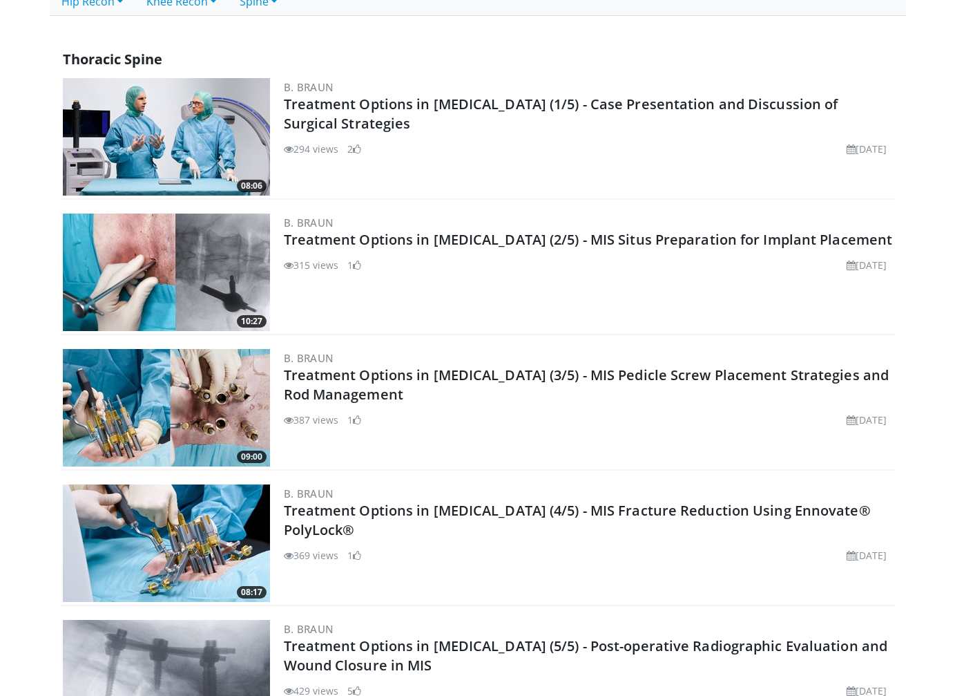
click at [24, 392] on body "Vumedi Week 2025 Channel WATCH NOW Specialties Adult & Family Medicine Allergy,…" at bounding box center [477, 225] width 955 height 1493
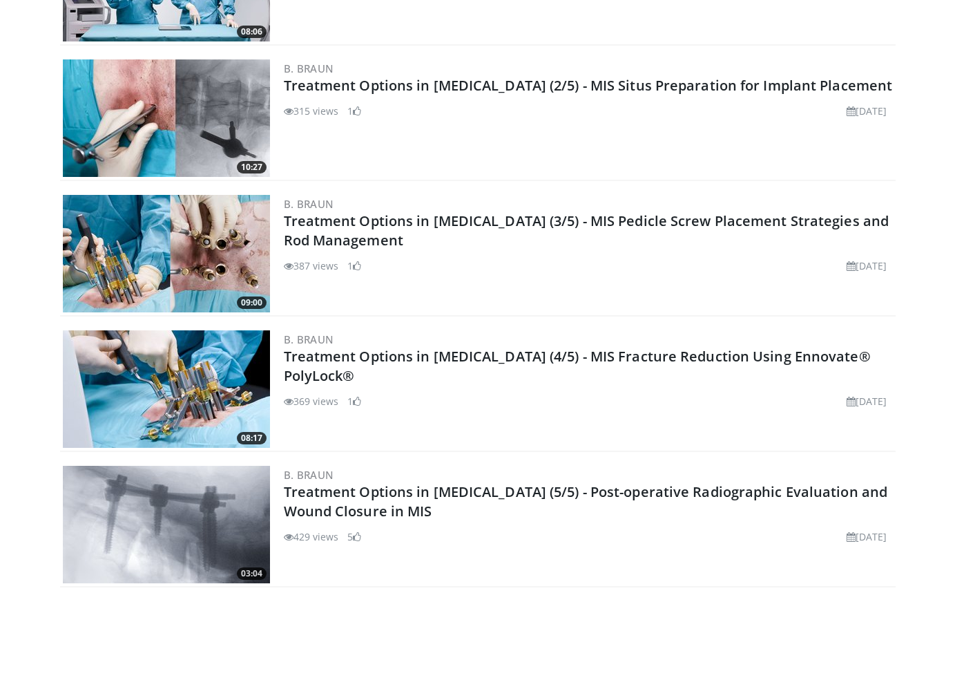
scroll to position [728, 0]
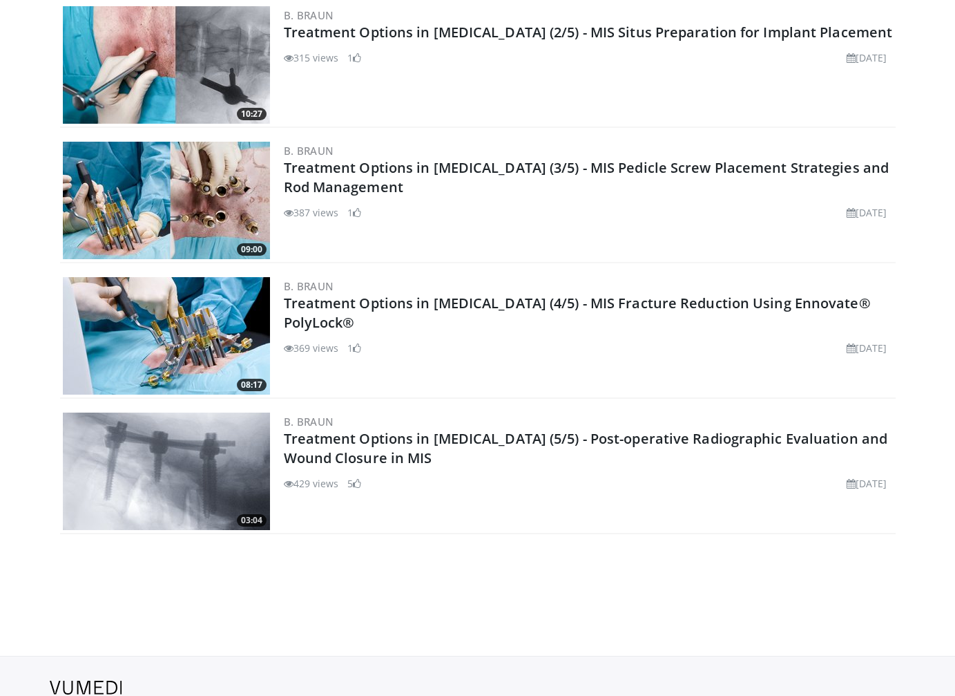
click at [364, 587] on body "Vumedi Week 2025 Channel WATCH NOW Specialties Adult & Family Medicine Allergy,…" at bounding box center [477, 18] width 955 height 1493
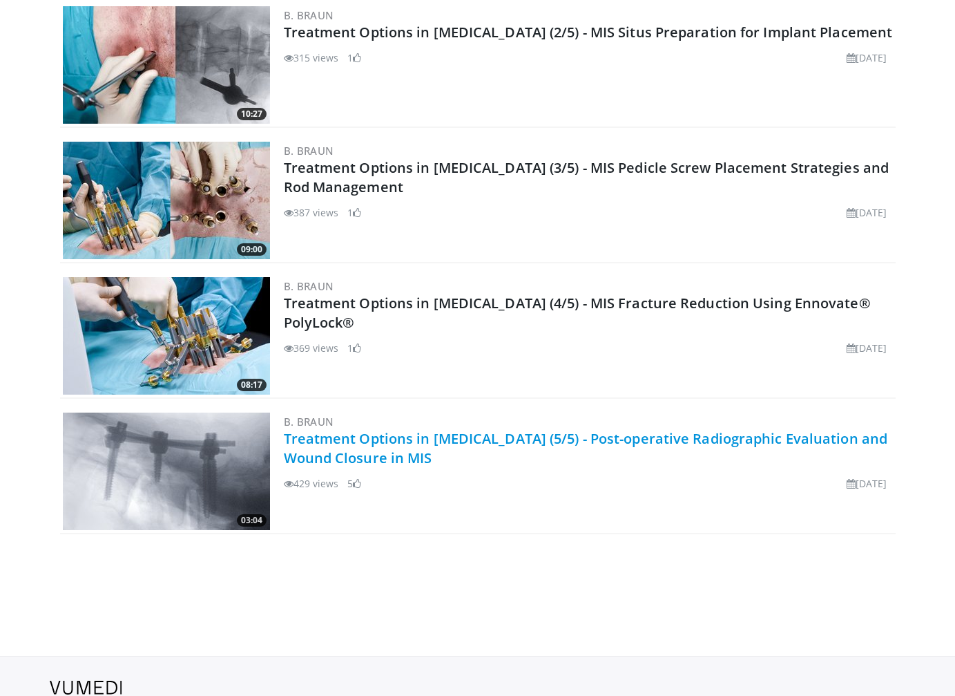
click at [410, 455] on link "Treatment Options in [MEDICAL_DATA] (5/5) - Post-operative Radiographic Evaluat…" at bounding box center [586, 448] width 604 height 38
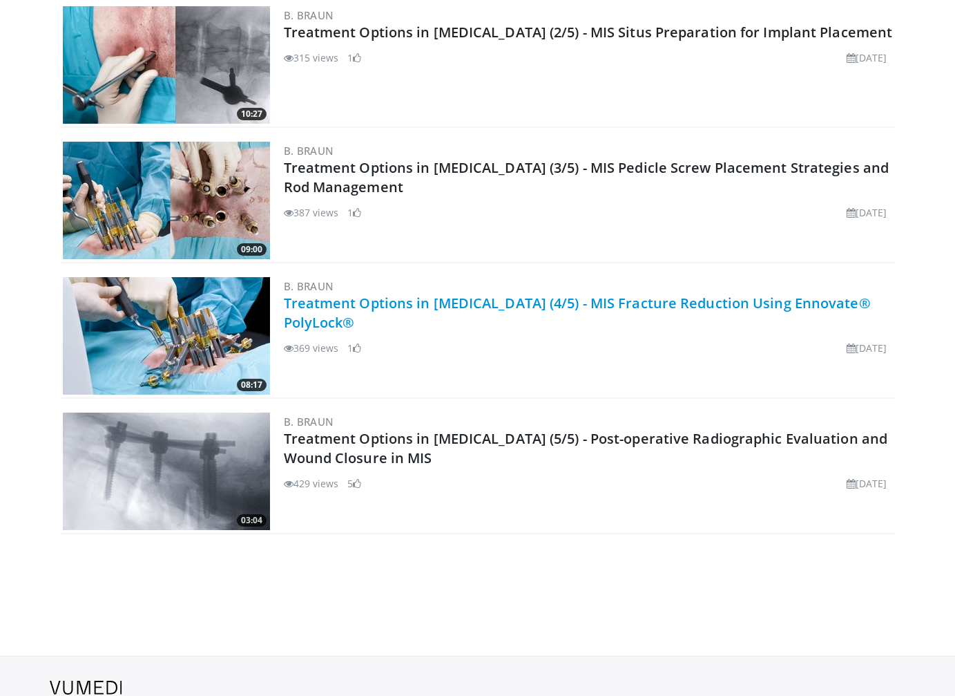
click at [308, 318] on link "Treatment Options in [MEDICAL_DATA] (4/5) - MIS Fracture Reduction Using Ennova…" at bounding box center [577, 313] width 587 height 38
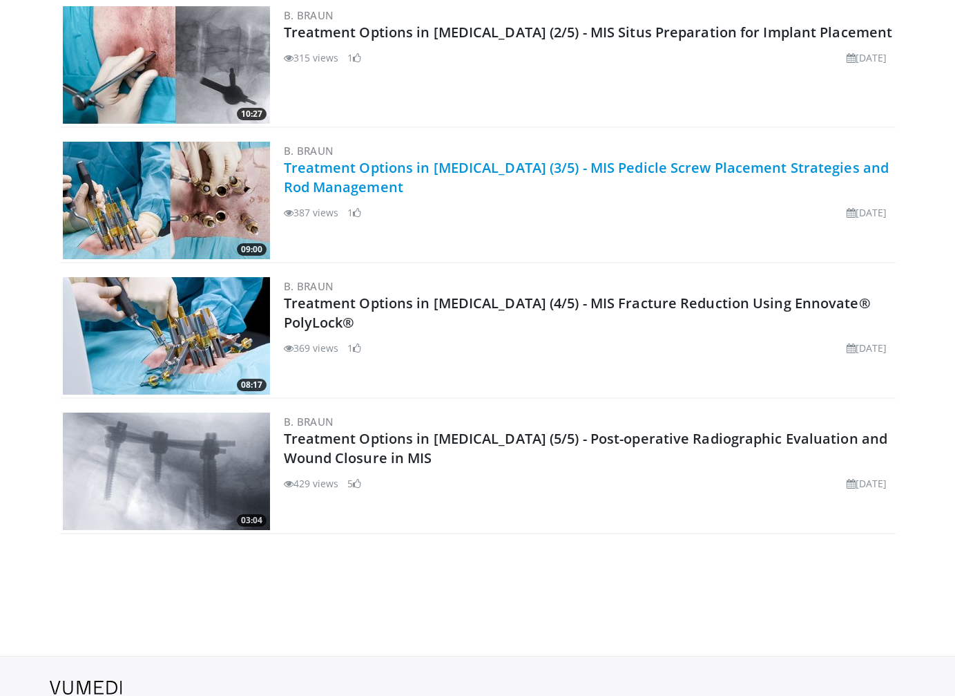
click at [350, 184] on link "Treatment Options in [MEDICAL_DATA] (3/5) - MIS Pedicle Screw Placement Strateg…" at bounding box center [587, 177] width 606 height 38
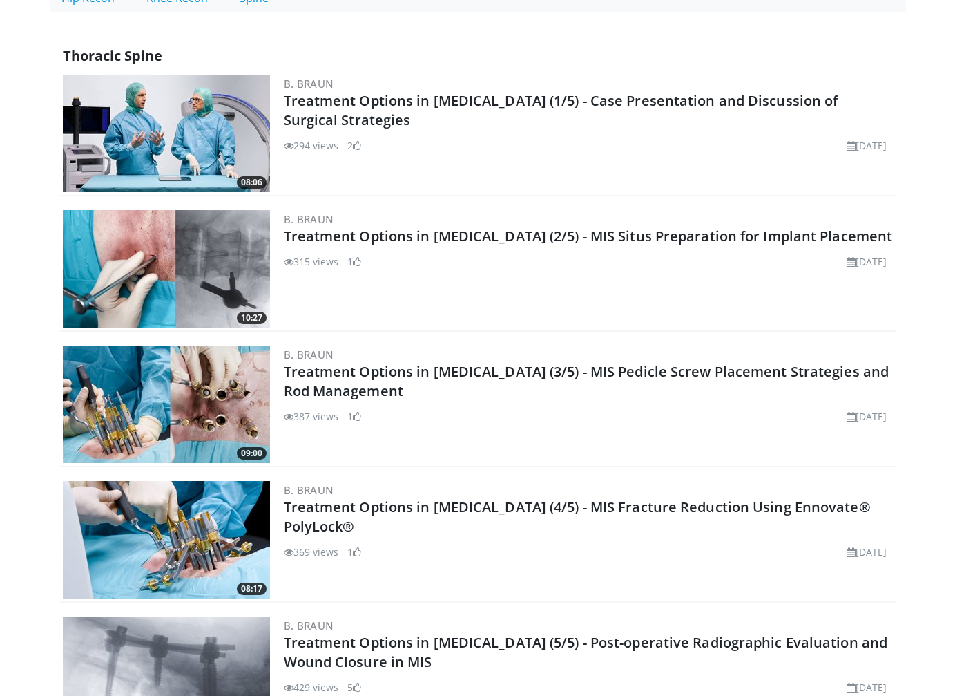
scroll to position [383, 0]
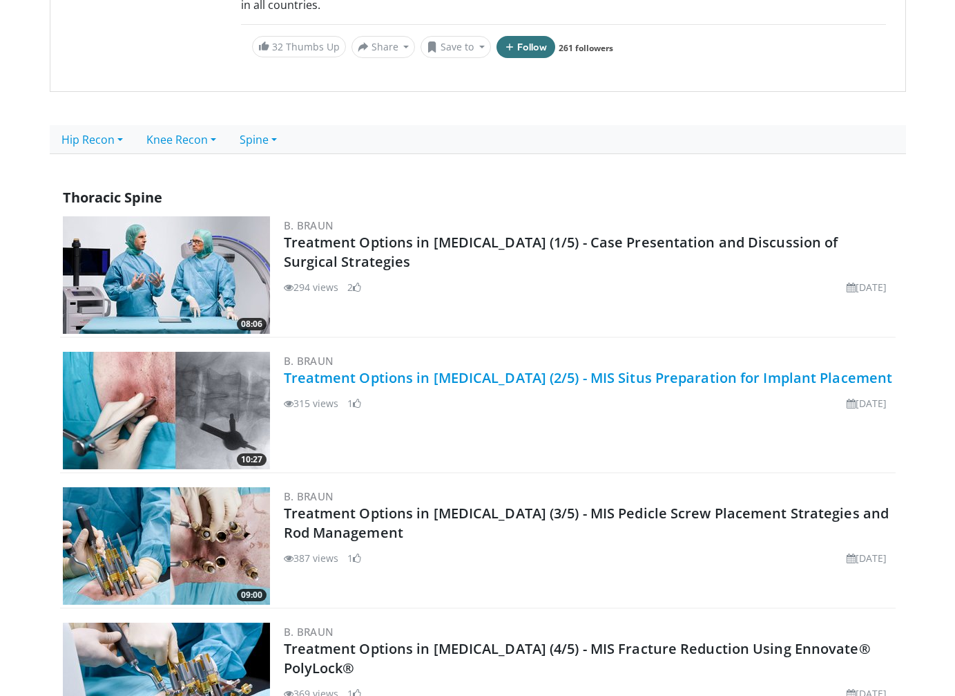
click at [464, 380] on link "Treatment Options in [MEDICAL_DATA] (2/5) - MIS Situs Preparation for Implant P…" at bounding box center [588, 377] width 609 height 19
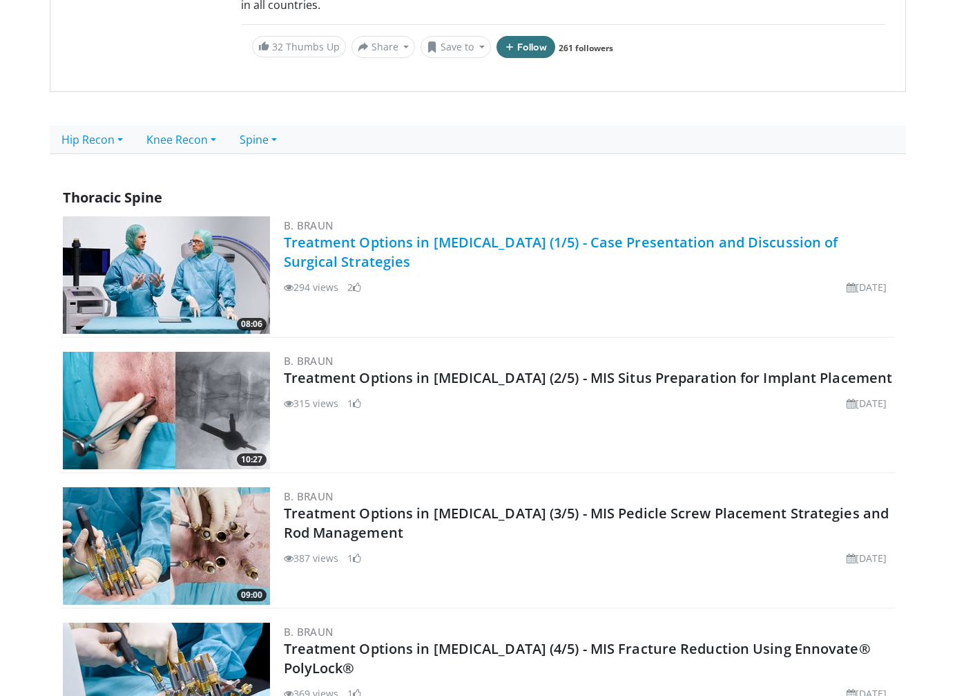
click at [376, 245] on link "Treatment Options in [MEDICAL_DATA] (1/5) - Case Presentation and Discussion of…" at bounding box center [561, 252] width 555 height 38
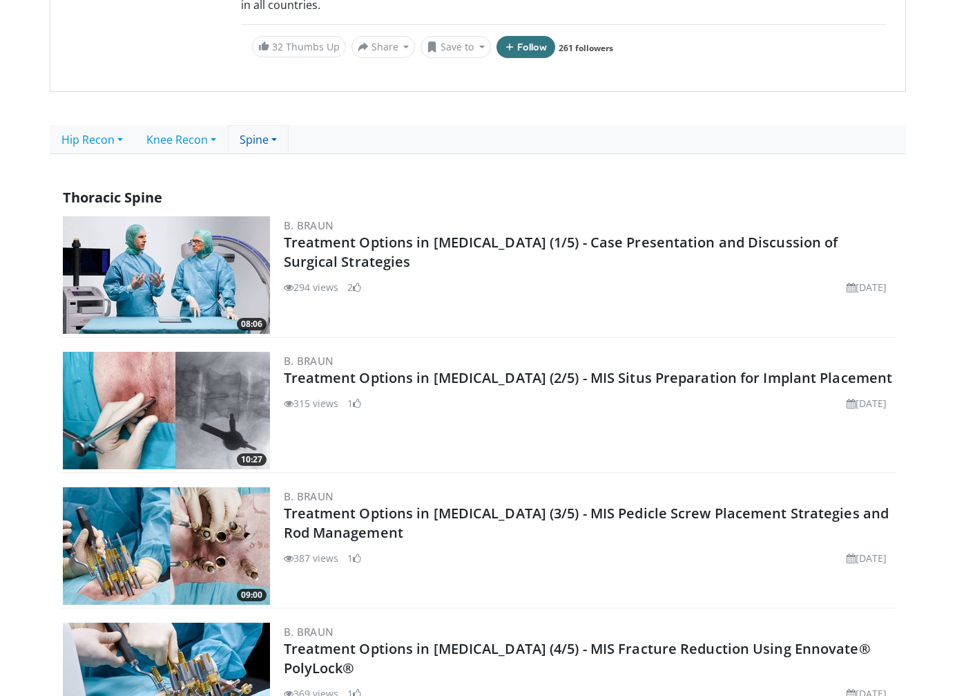
click at [265, 131] on link "Spine" at bounding box center [258, 139] width 61 height 29
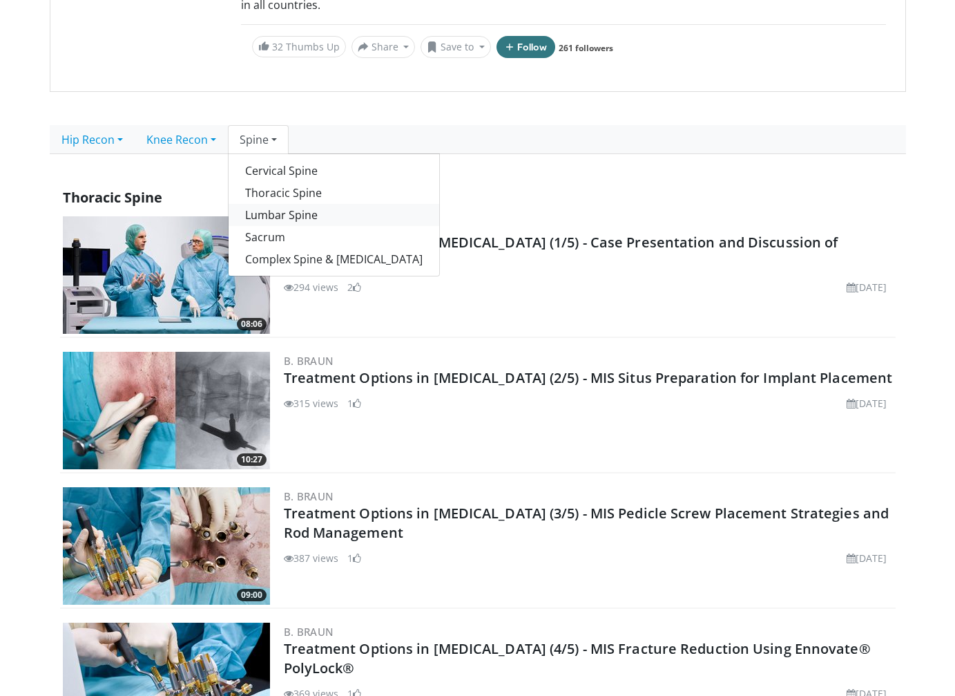
click at [289, 217] on link "Lumbar Spine" at bounding box center [334, 215] width 211 height 22
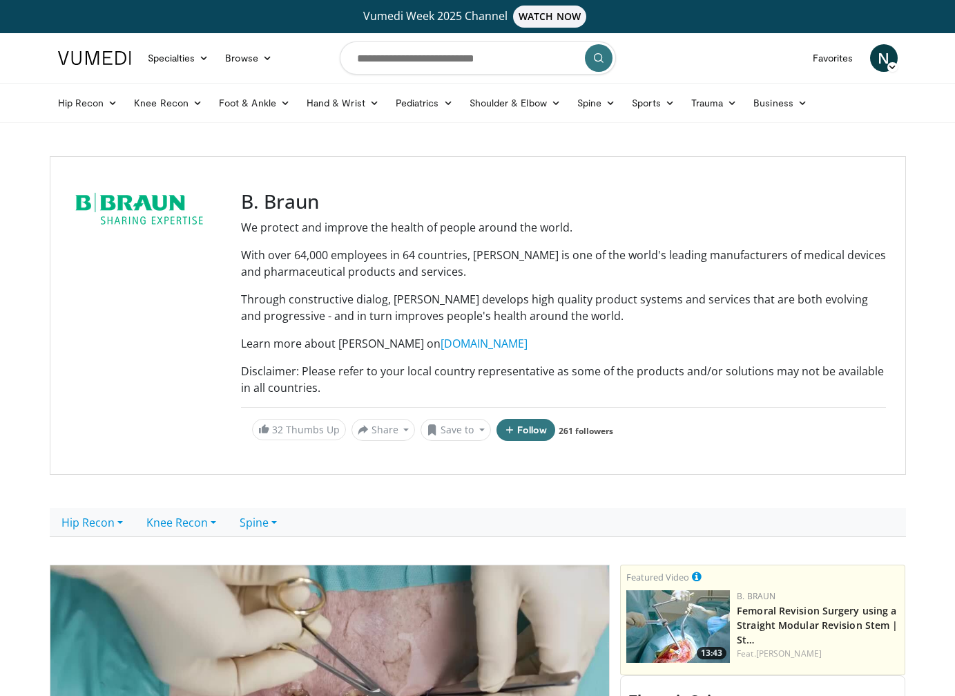
click at [100, 407] on div at bounding box center [147, 315] width 155 height 251
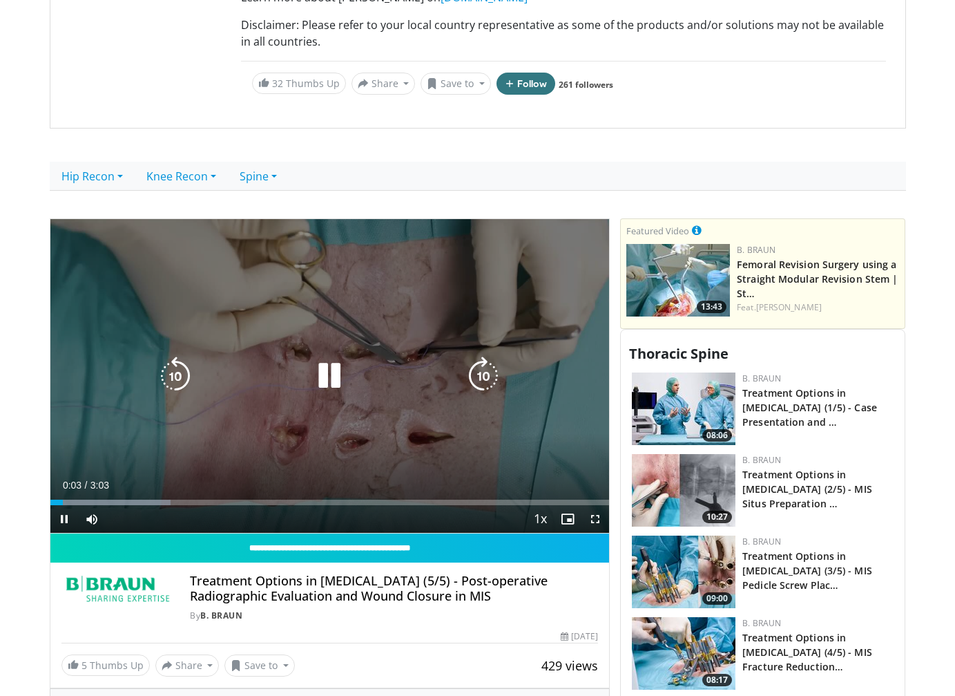
scroll to position [414, 0]
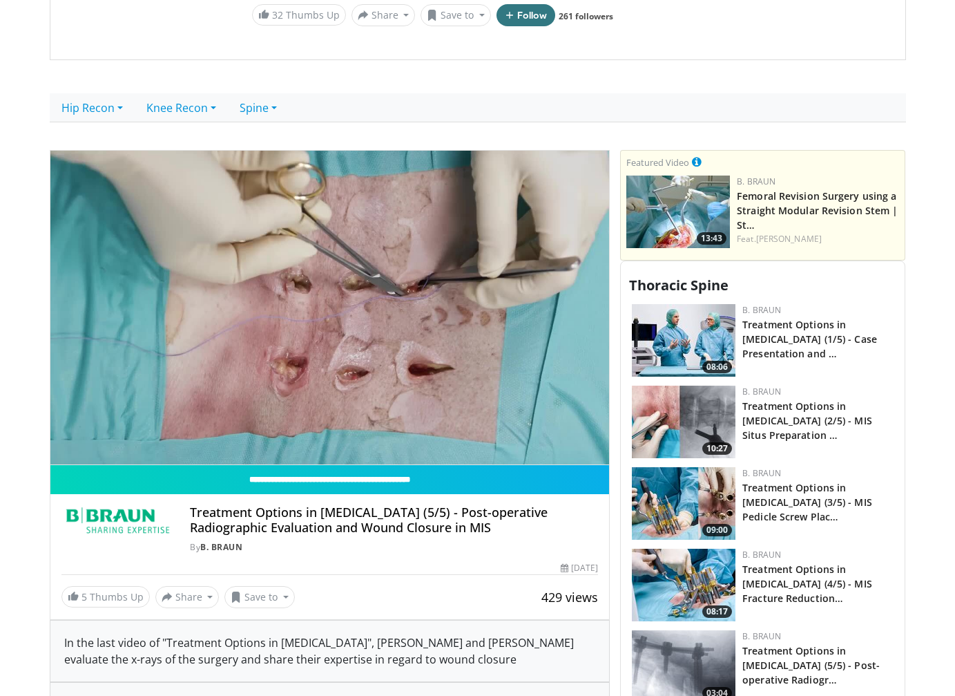
drag, startPoint x: 493, startPoint y: 528, endPoint x: 190, endPoint y: 517, distance: 303.4
click at [190, 517] on h4 "Treatment Options in [MEDICAL_DATA] (5/5) - Post-operative Radiographic Evaluat…" at bounding box center [394, 520] width 408 height 30
copy h4 "Treatment Options in [MEDICAL_DATA] (5/5) - Post-operative Radiographic Evaluat…"
click at [26, 296] on body "Vumedi Week 2025 Channel WATCH NOW Specialties Adult & Family Medicine Allergy,…" at bounding box center [477, 372] width 955 height 1573
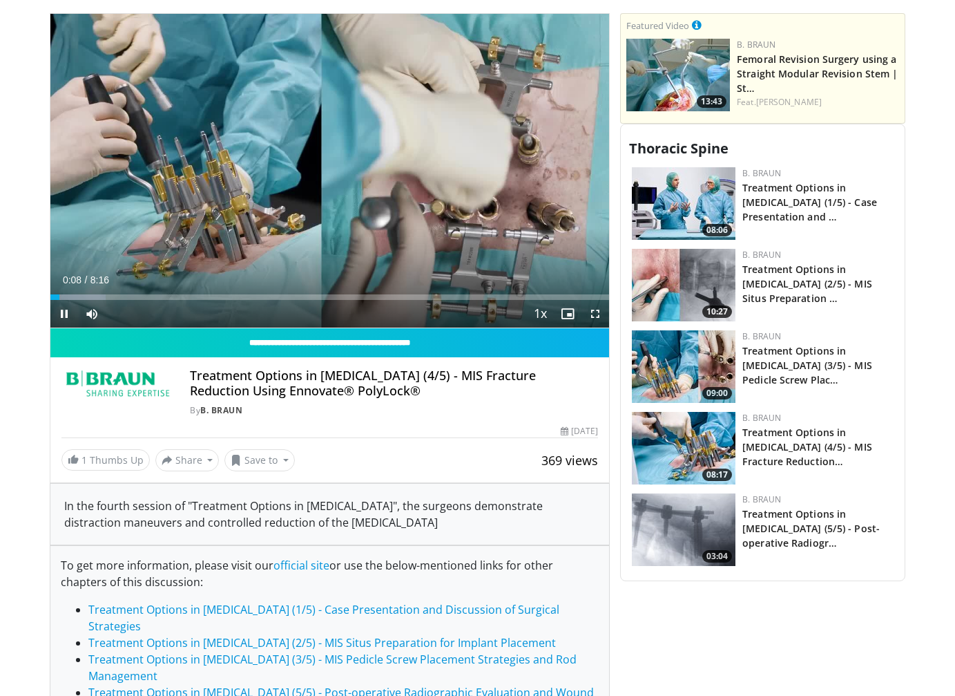
scroll to position [553, 0]
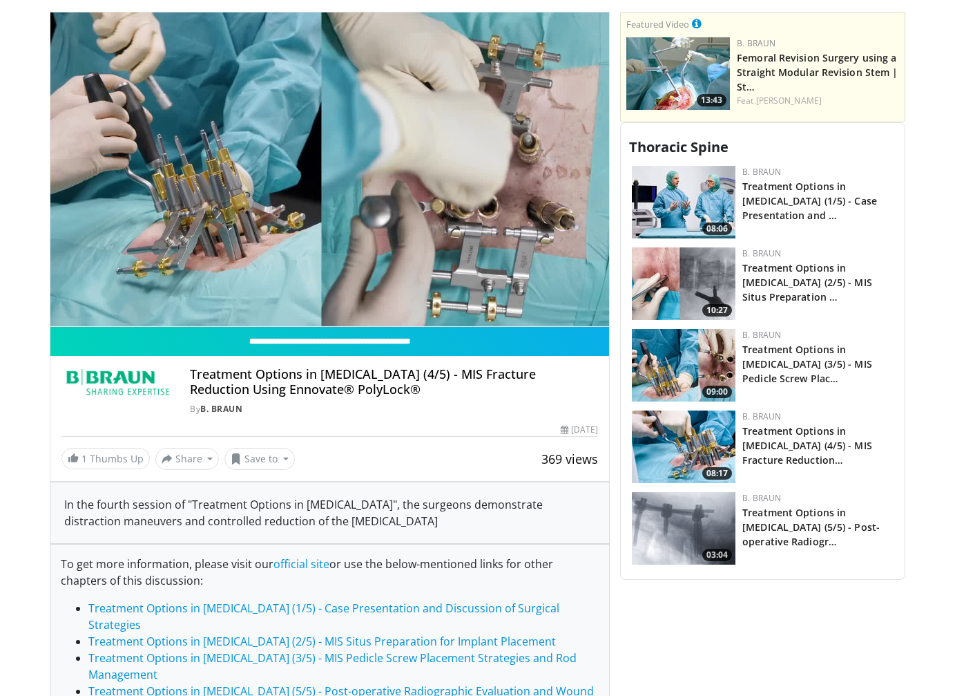
drag, startPoint x: 360, startPoint y: 390, endPoint x: 189, endPoint y: 376, distance: 171.2
click at [189, 376] on div "Treatment Options in [MEDICAL_DATA] (4/5) - MIS Fracture Reduction Using Ennova…" at bounding box center [329, 391] width 537 height 48
copy h4 "Treatment Options in [MEDICAL_DATA] (4/5) - MIS Fracture Reduction Using Ennova…"
click at [30, 140] on body "Vumedi Week 2025 Channel WATCH NOW Specialties Adult & Family Medicine Allergy,…" at bounding box center [477, 242] width 955 height 1590
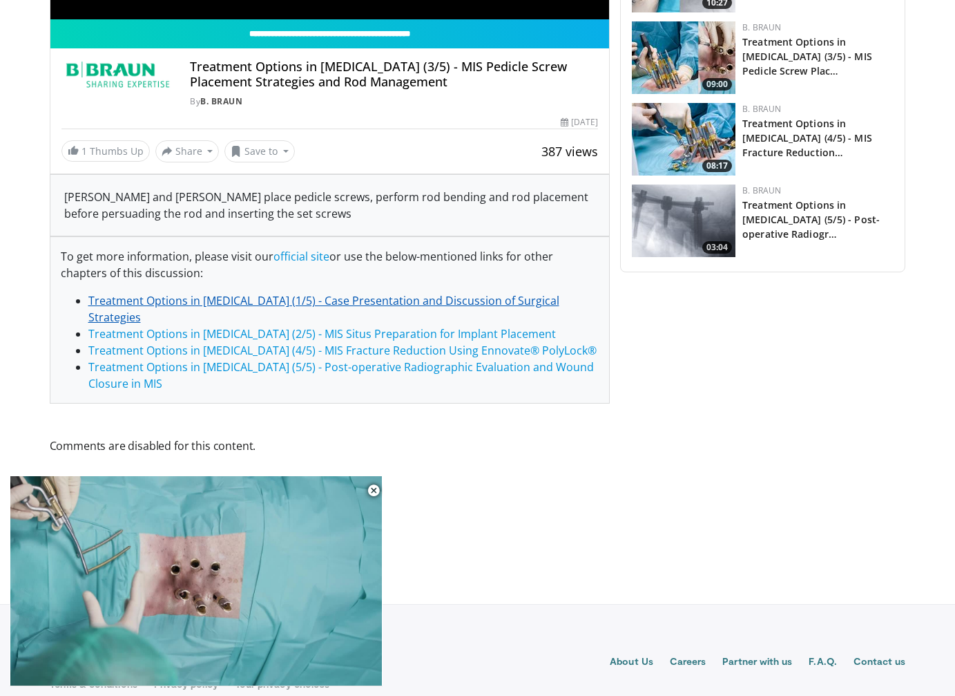
scroll to position [877, 0]
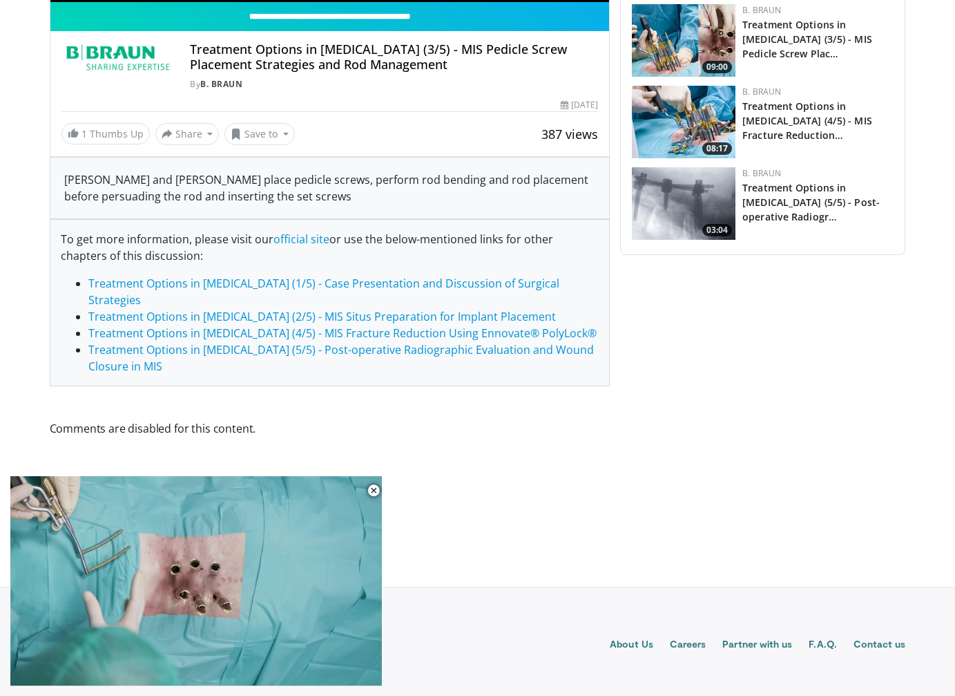
drag, startPoint x: 453, startPoint y: 59, endPoint x: 193, endPoint y: 42, distance: 261.0
click at [193, 42] on h4 "Treatment Options in [MEDICAL_DATA] (3/5) - MIS Pedicle Screw Placement Strateg…" at bounding box center [394, 57] width 408 height 30
copy h4 "Treatment Options in [MEDICAL_DATA] (3/5) - MIS Pedicle Screw Placement Strateg…"
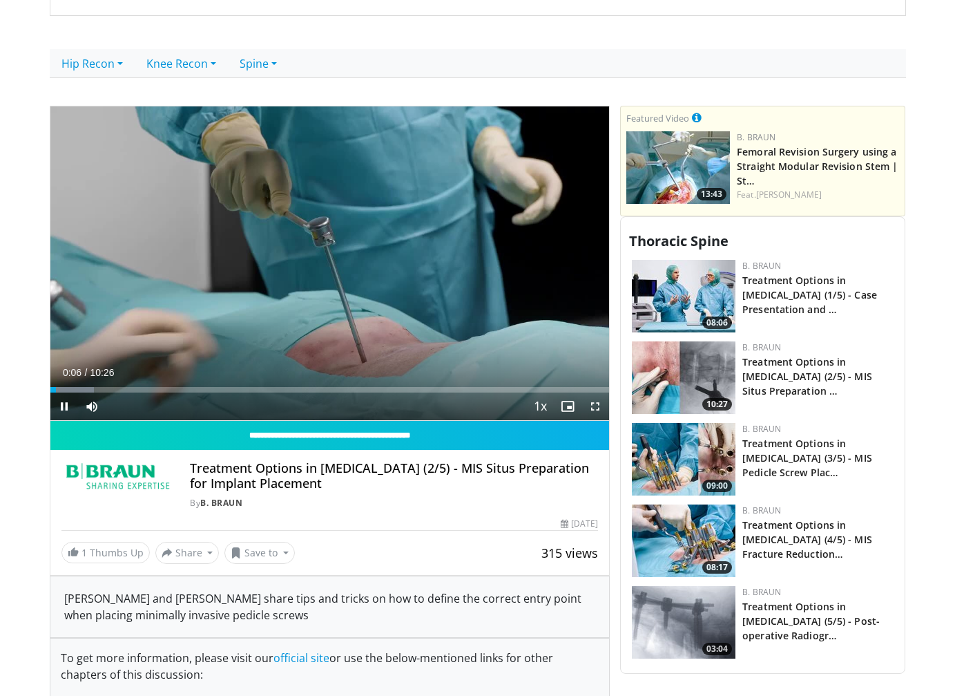
scroll to position [484, 0]
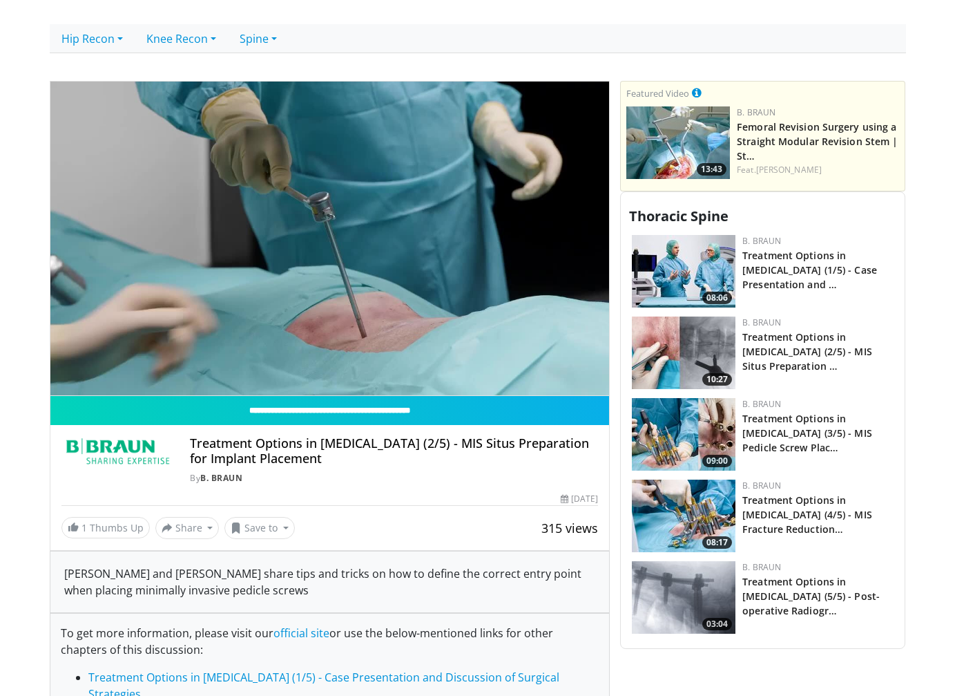
drag, startPoint x: 321, startPoint y: 456, endPoint x: 188, endPoint y: 447, distance: 133.6
click at [188, 447] on div "Treatment Options in [MEDICAL_DATA] (2/5) - MIS Situs Preparation for Implant P…" at bounding box center [329, 460] width 537 height 48
copy h4 "Treatment Options in [MEDICAL_DATA] (2/5) - MIS Situs Preparation for Implant P…"
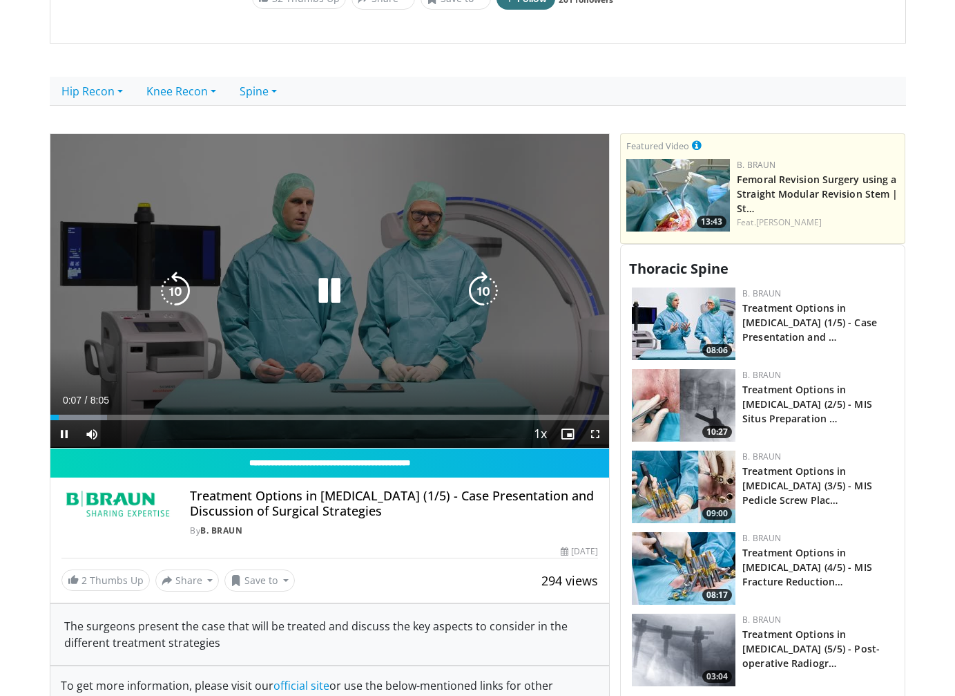
scroll to position [622, 0]
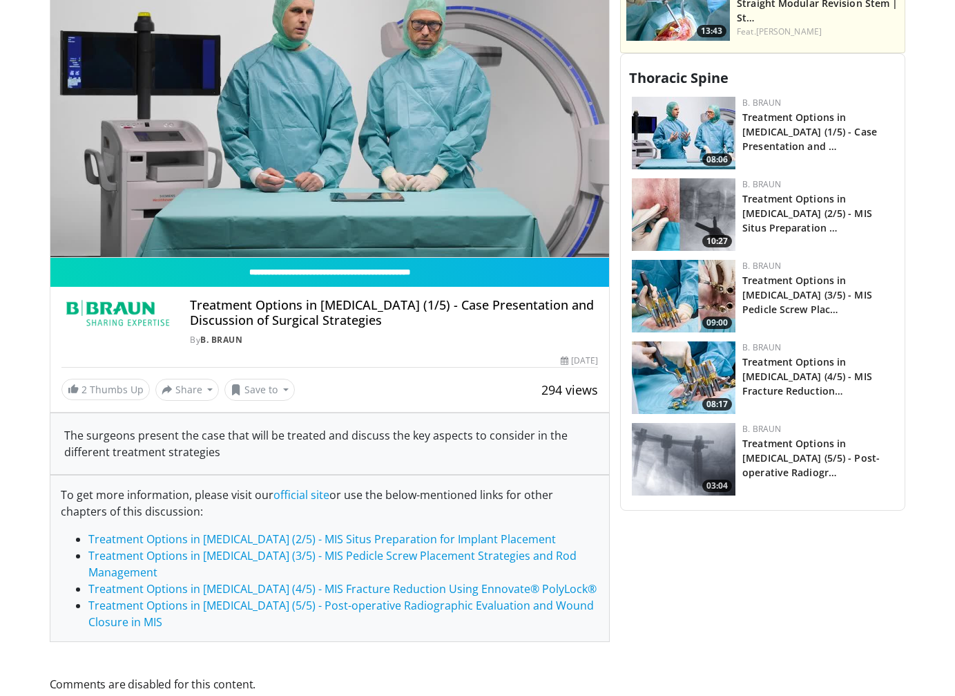
drag, startPoint x: 397, startPoint y: 320, endPoint x: 143, endPoint y: 300, distance: 255.0
click at [143, 300] on div "Treatment Options in Spinal Fractures (1/5) - Case Presentation and Discussion …" at bounding box center [329, 322] width 537 height 48
copy div "Treatment Options in Spinal Fractures (1/5) - Case Presentation and Discussion …"
click at [447, 345] on div "By B. Braun" at bounding box center [394, 340] width 408 height 12
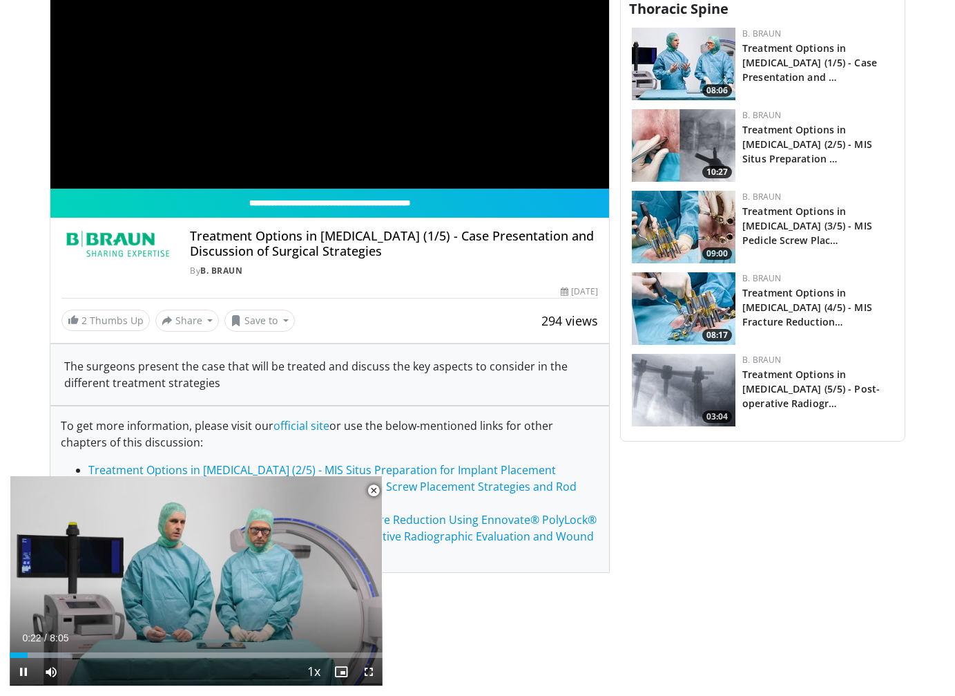
click at [372, 488] on span "Video Player" at bounding box center [374, 491] width 28 height 28
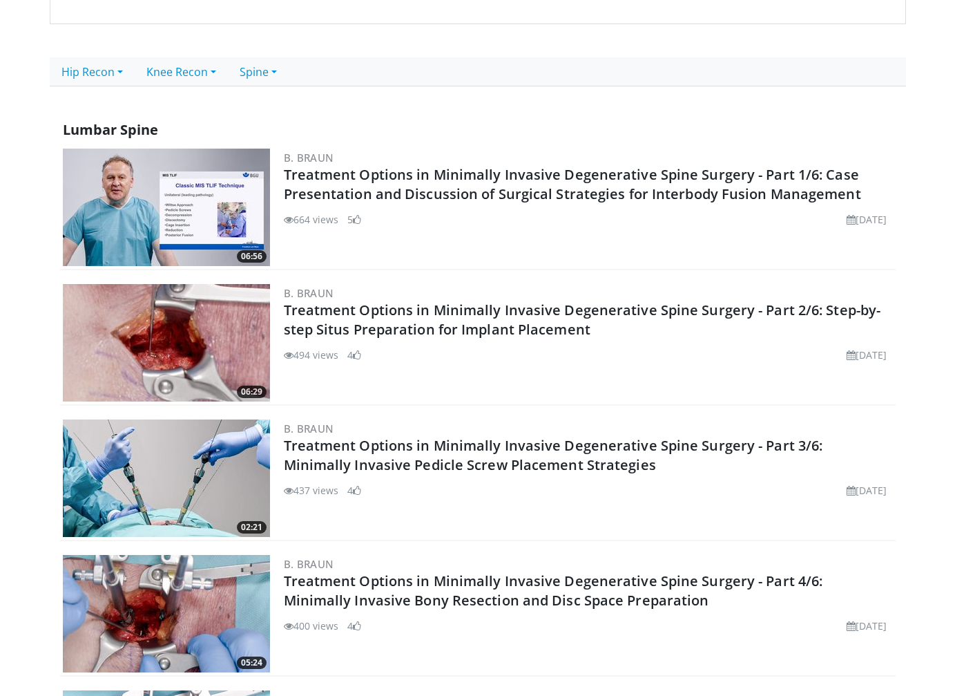
scroll to position [419, 0]
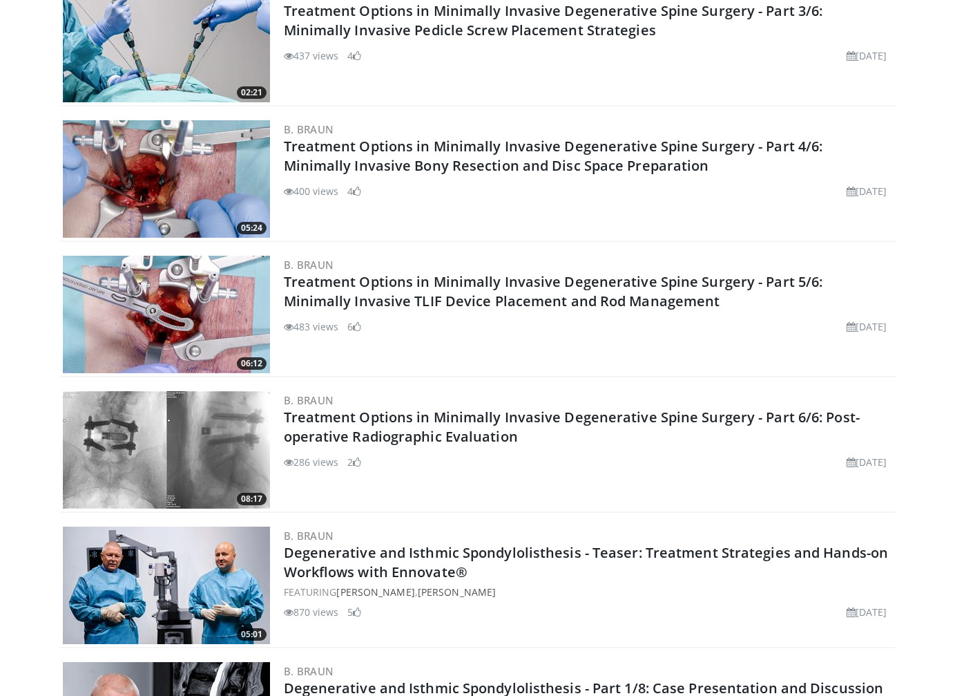
scroll to position [971, 0]
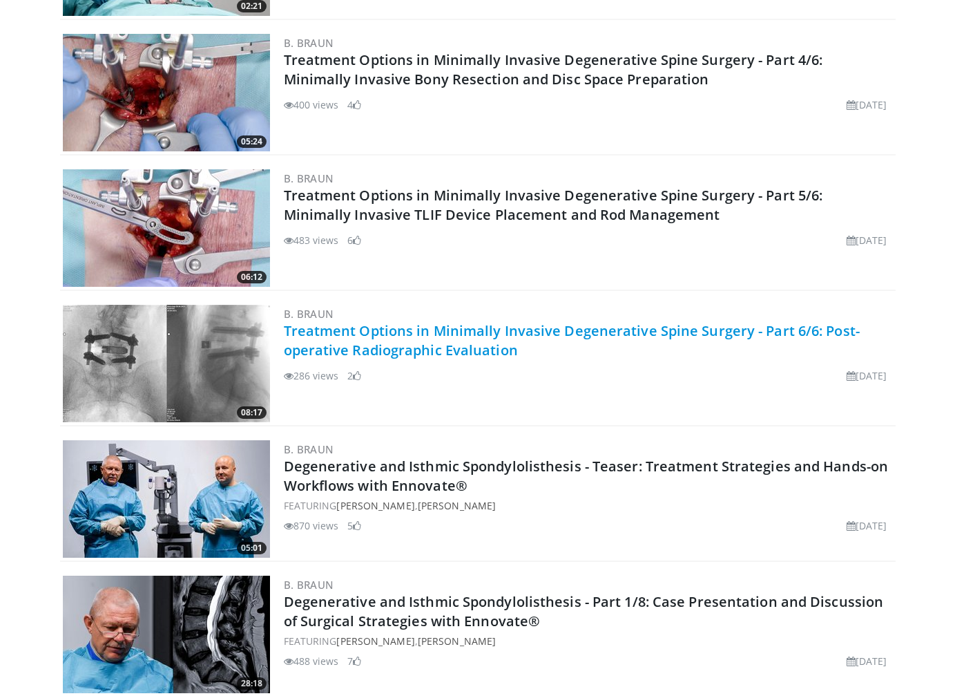
click at [514, 338] on link "Treatment Options in Minimally Invasive Degenerative Spine Surgery - Part 6/6: …" at bounding box center [572, 340] width 576 height 38
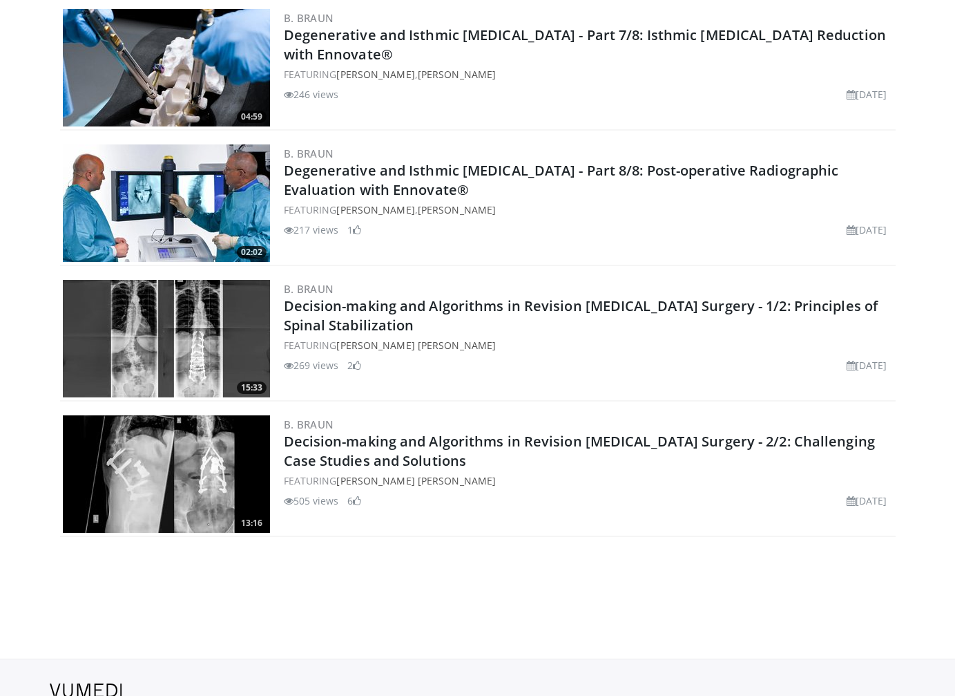
scroll to position [2422, 0]
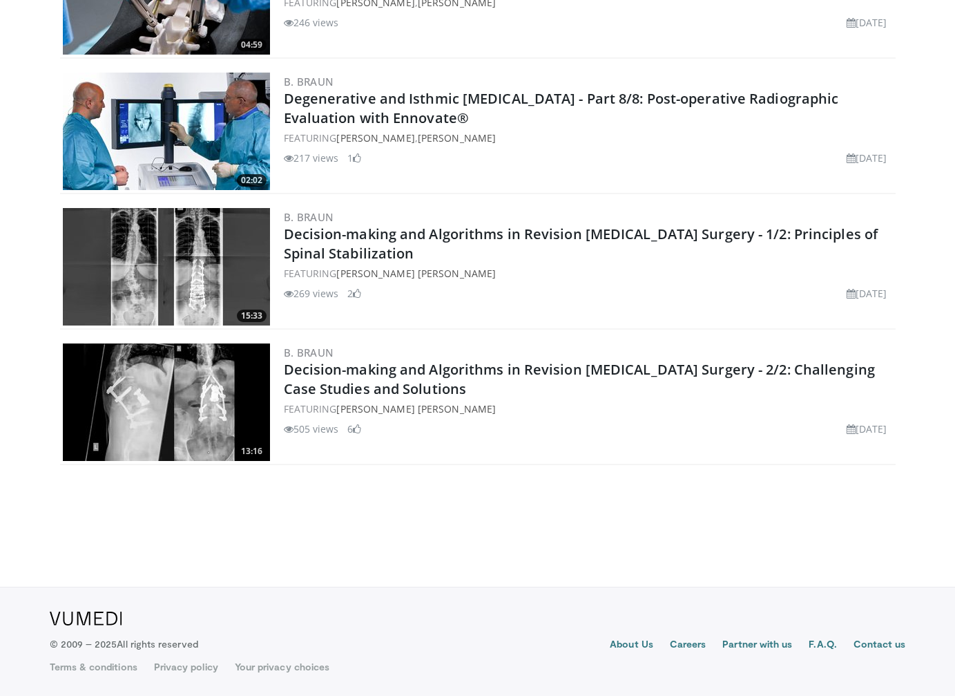
click at [661, 368] on link "Decision-making and Algorithms in Revision Lumbar Surgery - 2/2: Challenging Ca…" at bounding box center [579, 379] width 591 height 38
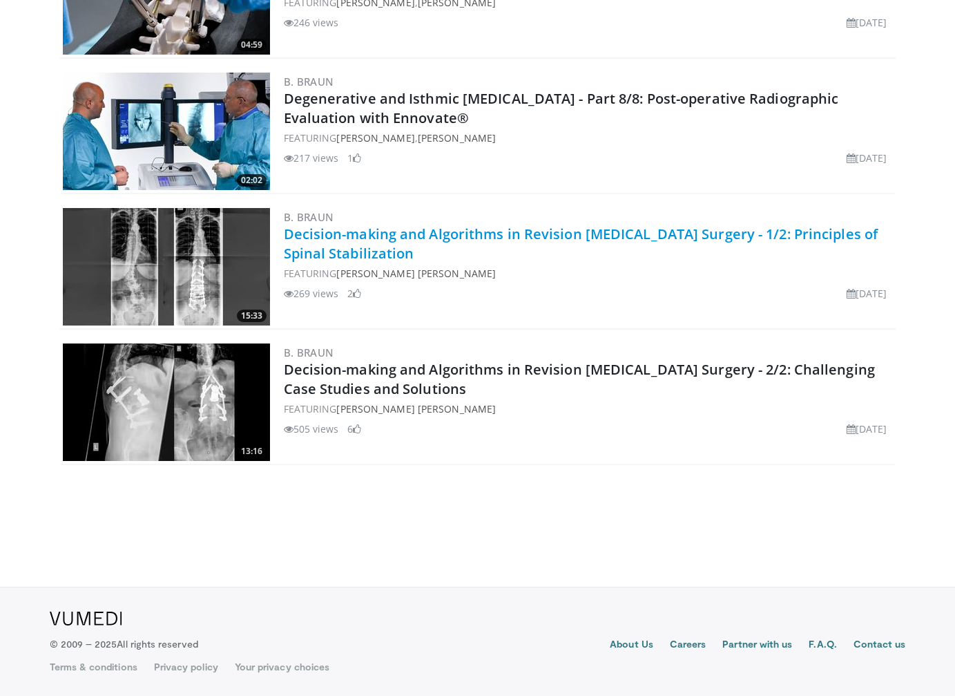
click at [515, 233] on link "Decision-making and Algorithms in Revision Lumbar Surgery - 1/2: Principles of …" at bounding box center [581, 244] width 595 height 38
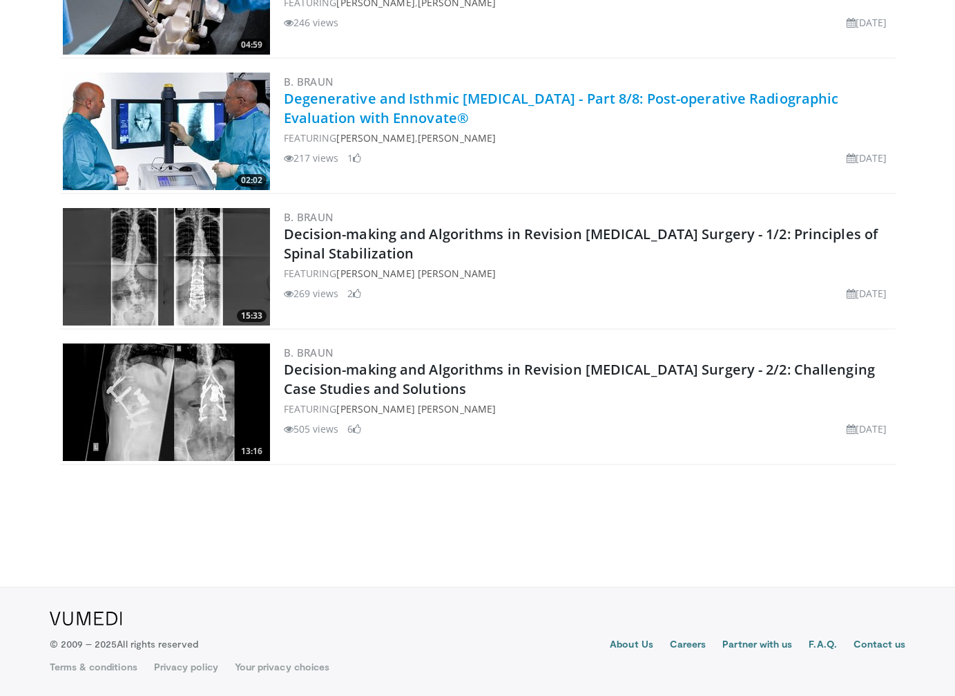
click at [470, 104] on link "Degenerative and Isthmic Spondylolisthesis - Part 8/8: Post-operative Radiograp…" at bounding box center [561, 108] width 555 height 38
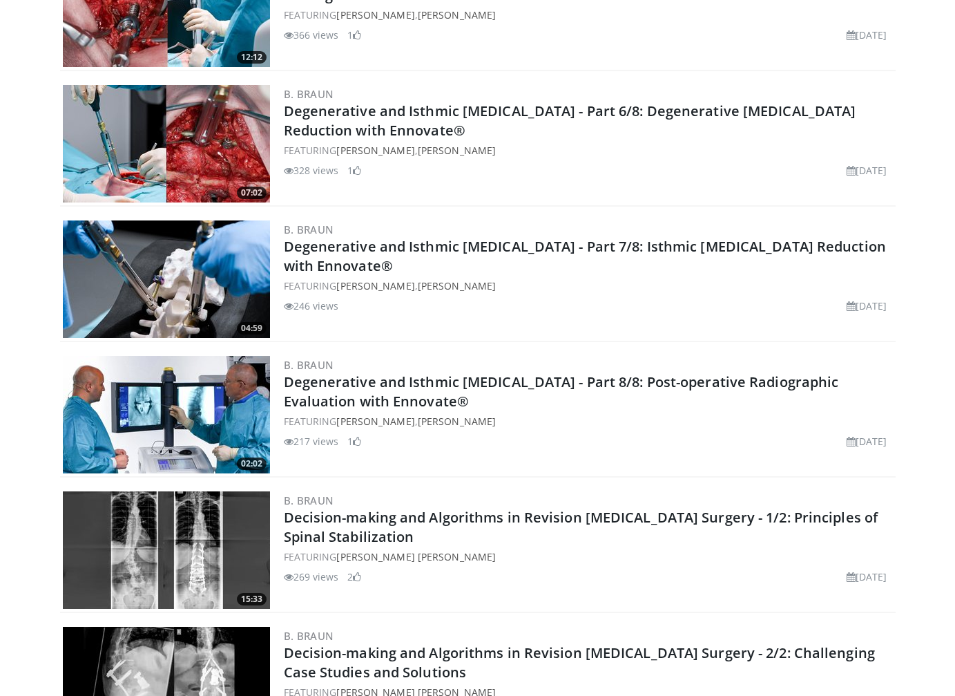
scroll to position [2077, 0]
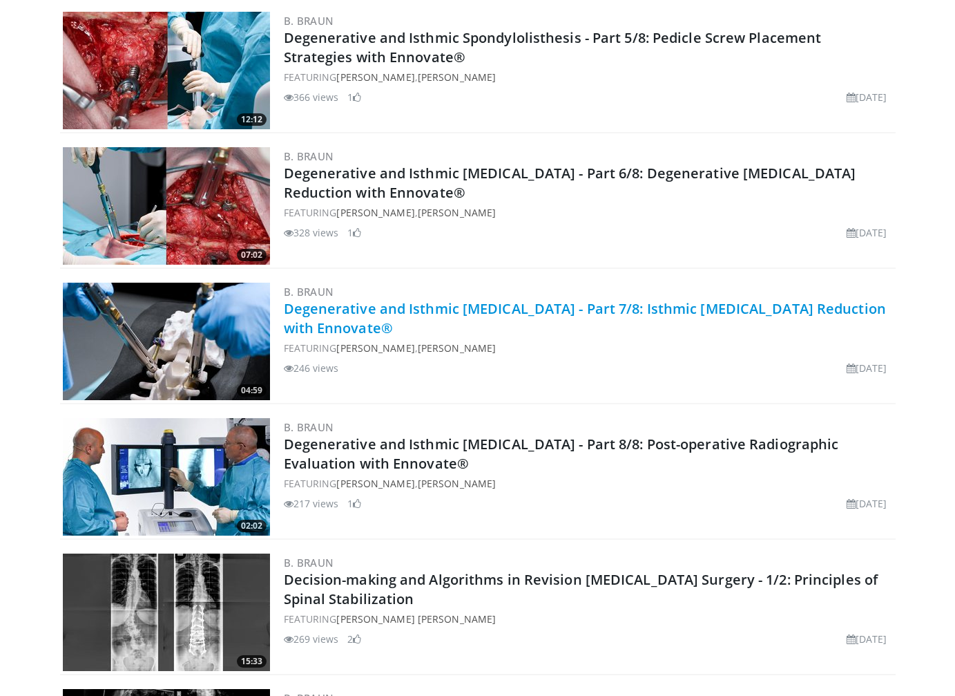
click at [363, 329] on link "Degenerative and Isthmic Spondylolisthesis - Part 7/8: Isthmic Spondylolisthesi…" at bounding box center [585, 318] width 602 height 38
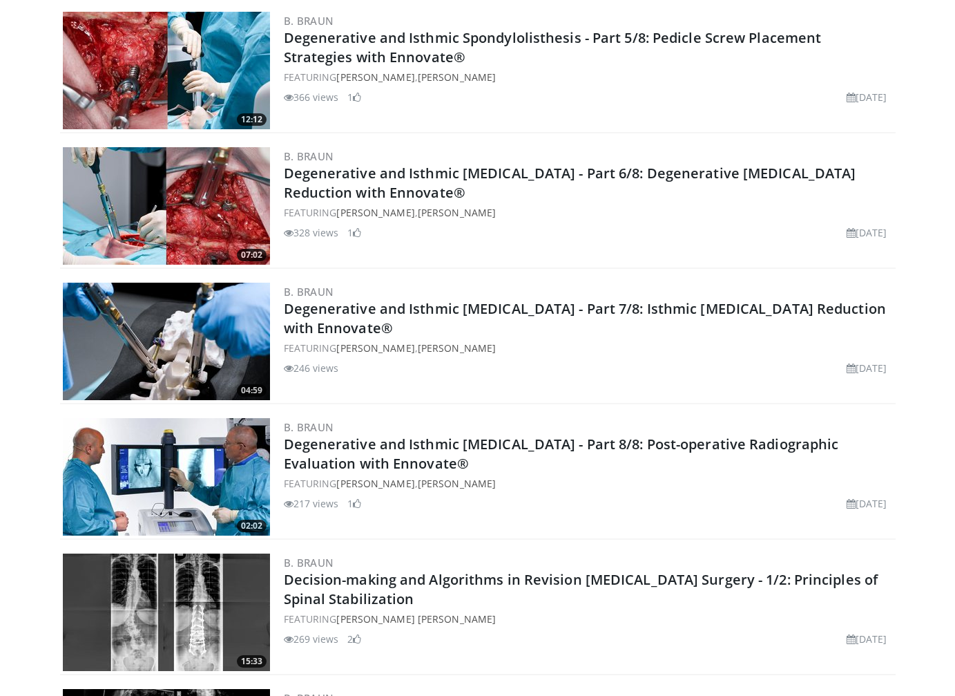
click at [533, 162] on div "B. Braun Degenerative and Isthmic Spondylolisthesis - Part 6/8: Degenerative Sp…" at bounding box center [588, 205] width 609 height 117
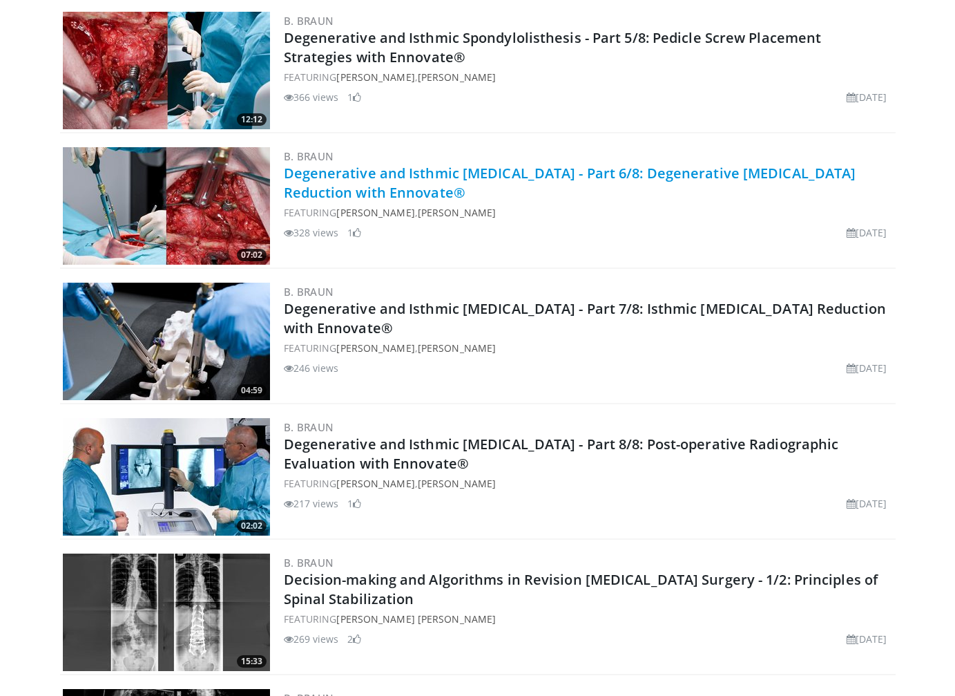
click at [533, 170] on link "Degenerative and Isthmic Spondylolisthesis - Part 6/8: Degenerative Spondylolis…" at bounding box center [570, 183] width 573 height 38
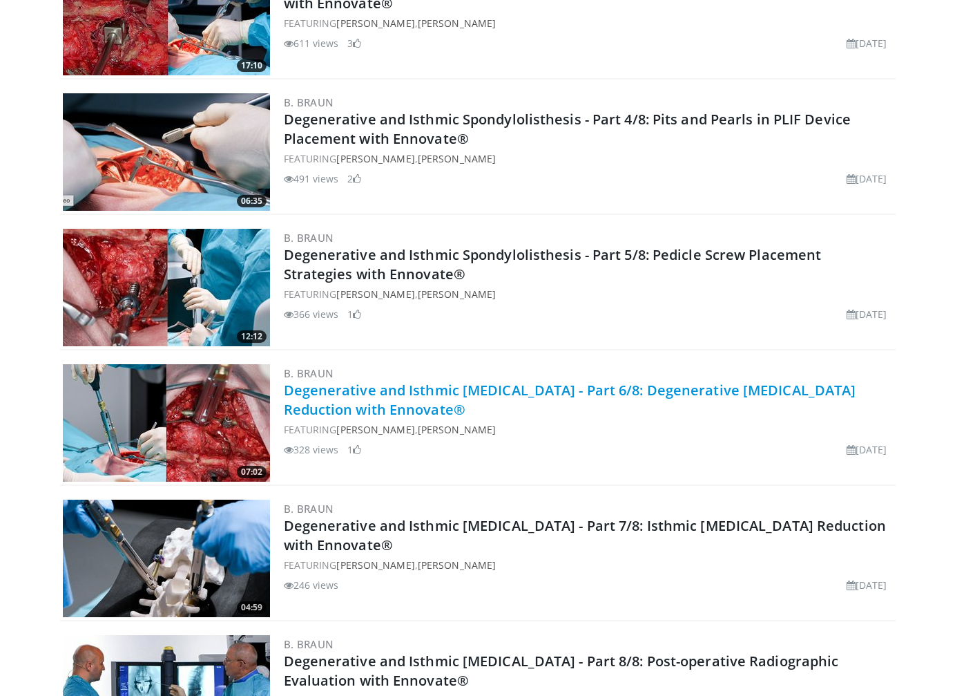
scroll to position [1800, 0]
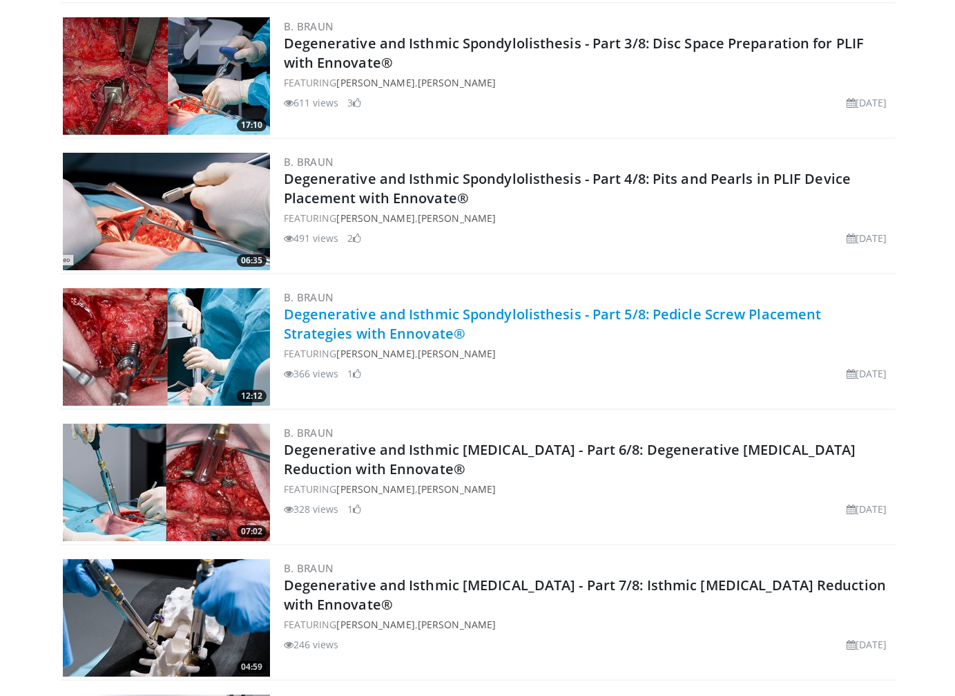
click at [602, 312] on link "Degenerative and Isthmic Spondylolisthesis - Part 5/8: Pedicle Screw Placement …" at bounding box center [553, 324] width 538 height 38
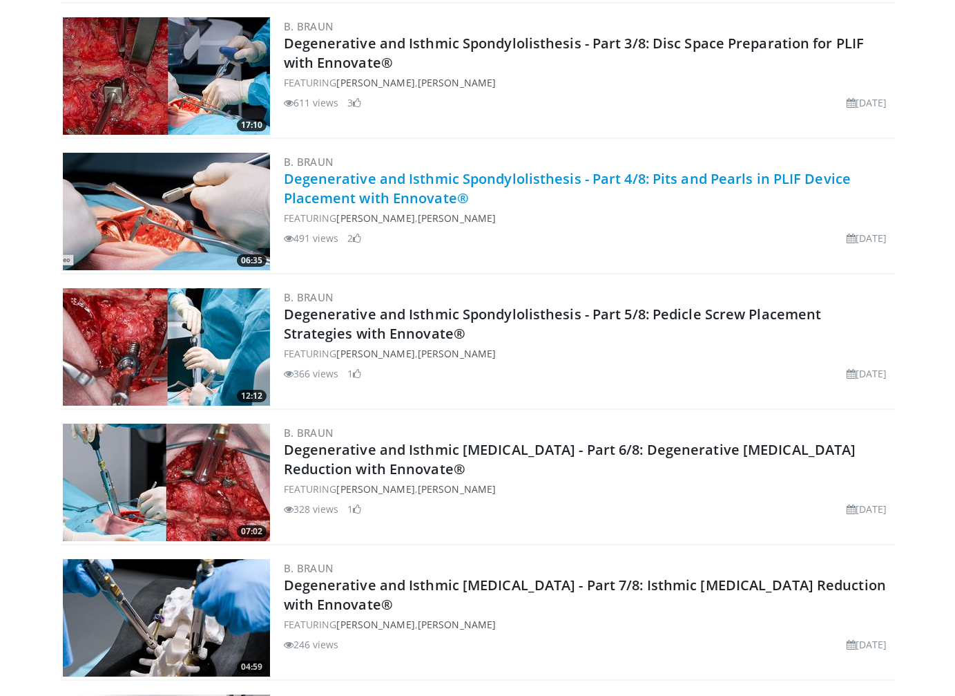
click at [468, 178] on link "Degenerative and Isthmic Spondylolisthesis - Part 4/8: Pits and Pearls in PLIF …" at bounding box center [568, 188] width 568 height 38
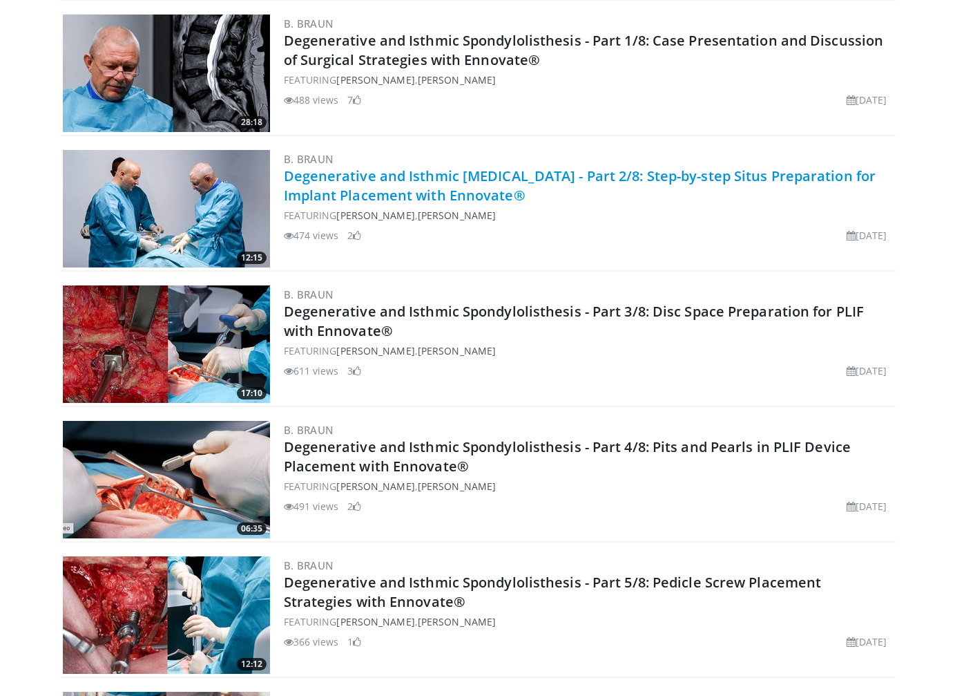
scroll to position [1524, 0]
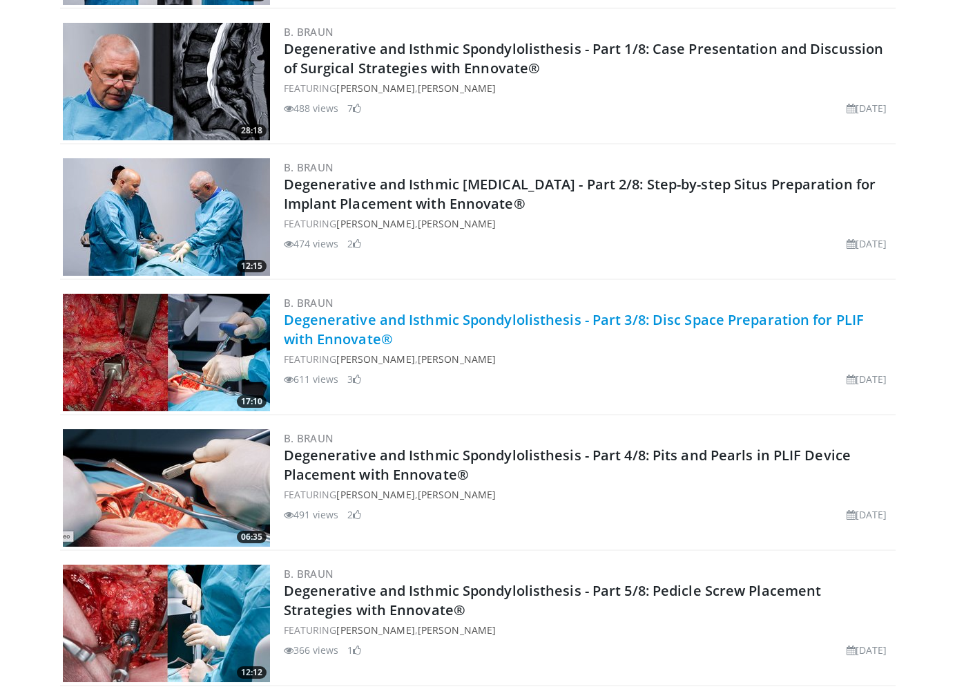
click at [451, 318] on link "Degenerative and Isthmic Spondylolisthesis - Part 3/8: Disc Space Preparation f…" at bounding box center [574, 329] width 581 height 38
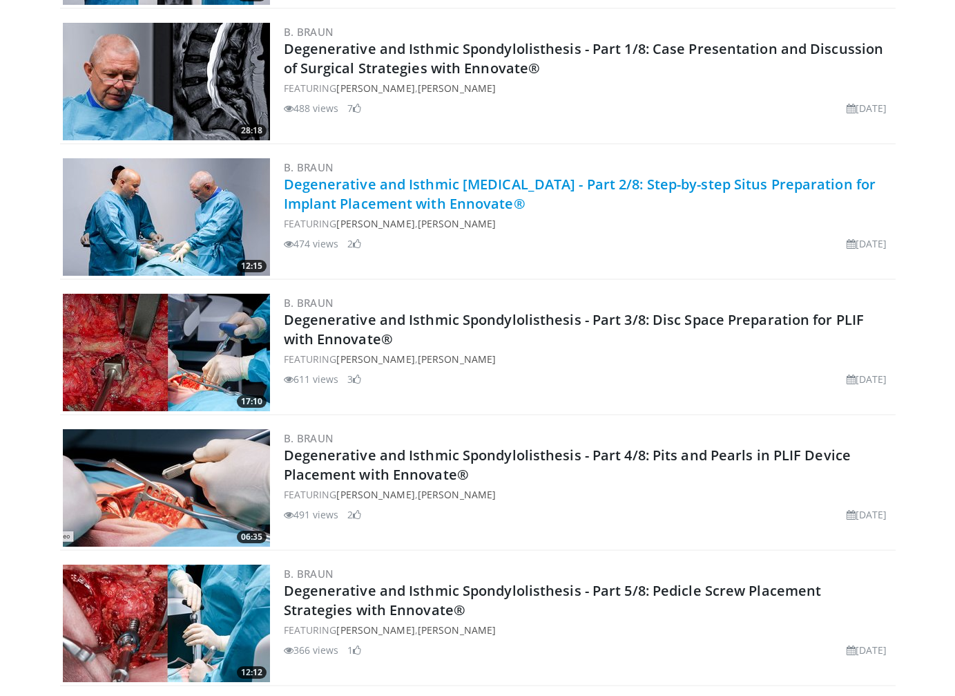
click at [398, 198] on link "Degenerative and Isthmic Spondylolisthesis - Part 2/8: Step-by-step Situs Prepa…" at bounding box center [580, 194] width 593 height 38
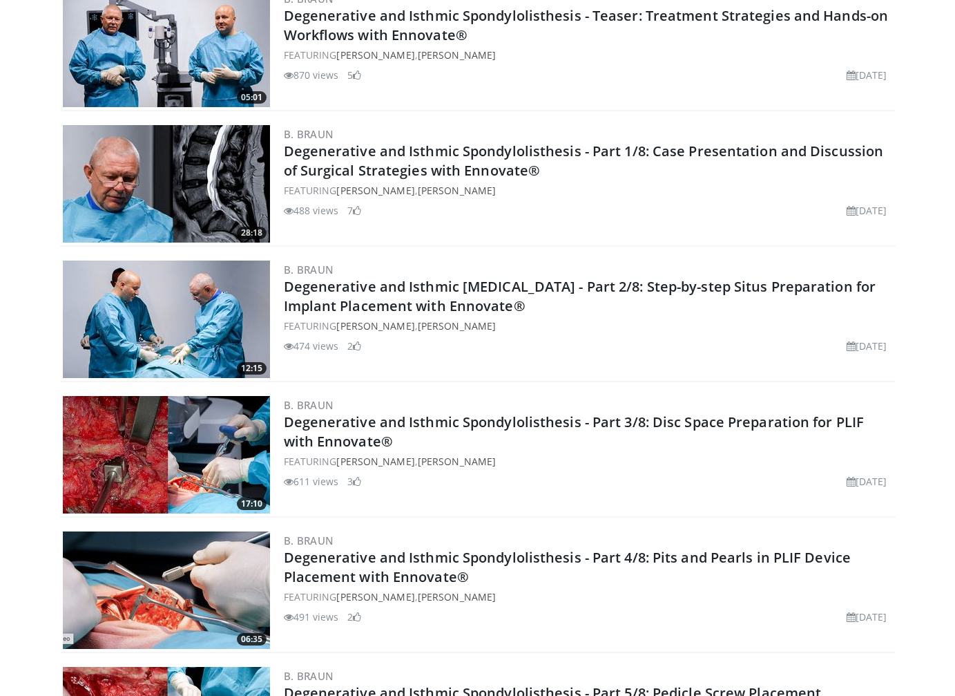
scroll to position [1386, 0]
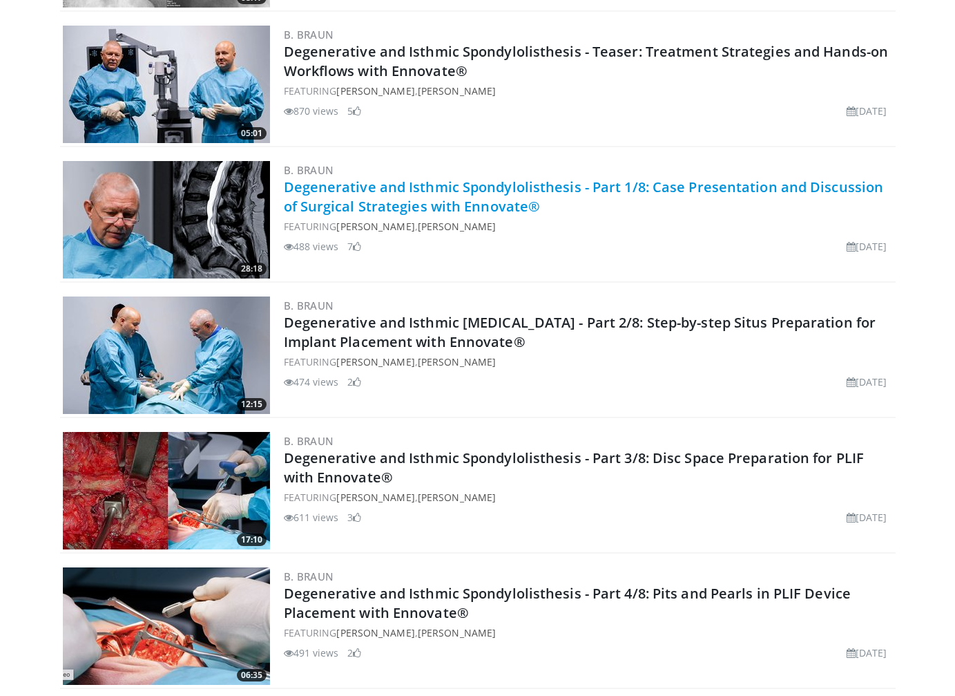
click at [462, 188] on link "Degenerative and Isthmic Spondylolisthesis - Part 1/8: Case Presentation and Di…" at bounding box center [584, 197] width 600 height 38
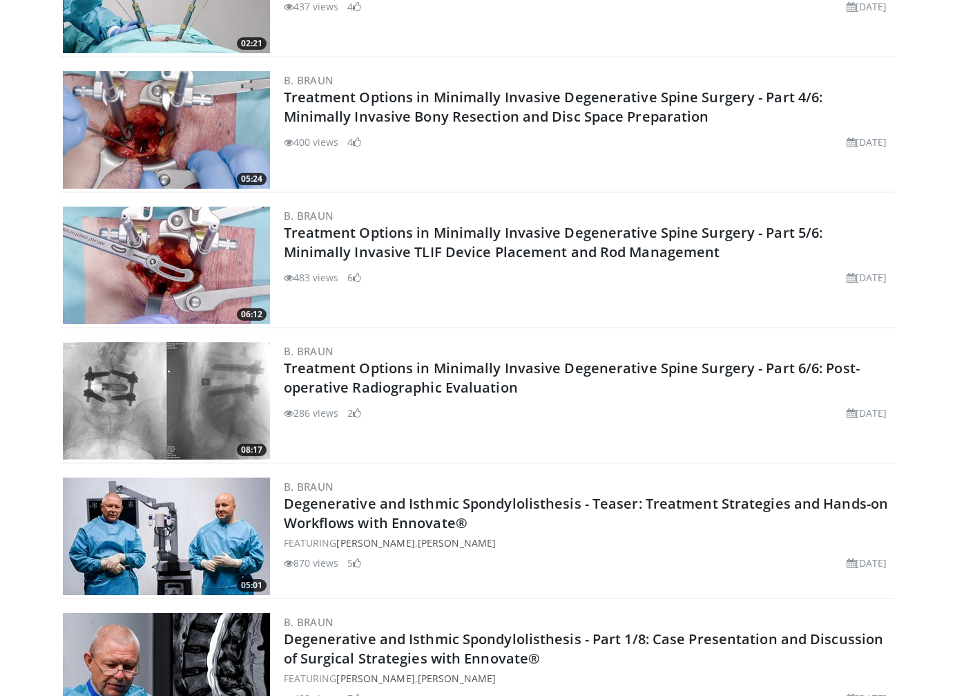
scroll to position [902, 0]
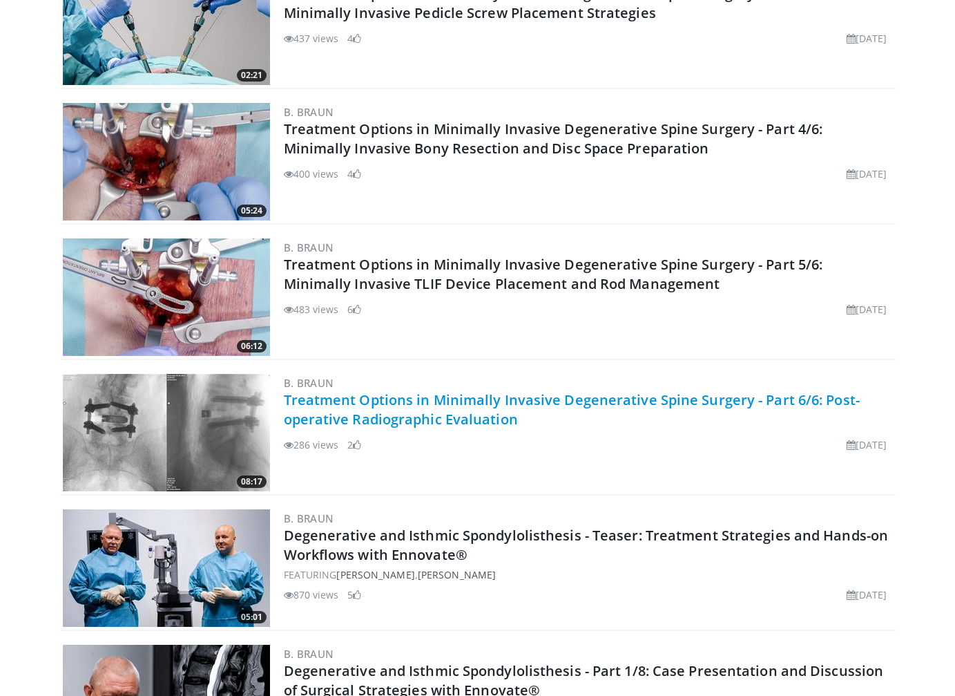
click at [477, 420] on link "Treatment Options in Minimally Invasive Degenerative Spine Surgery - Part 6/6: …" at bounding box center [572, 409] width 576 height 38
click at [438, 403] on link "Treatment Options in Minimally Invasive Degenerative Spine Surgery - Part 6/6: …" at bounding box center [572, 409] width 576 height 38
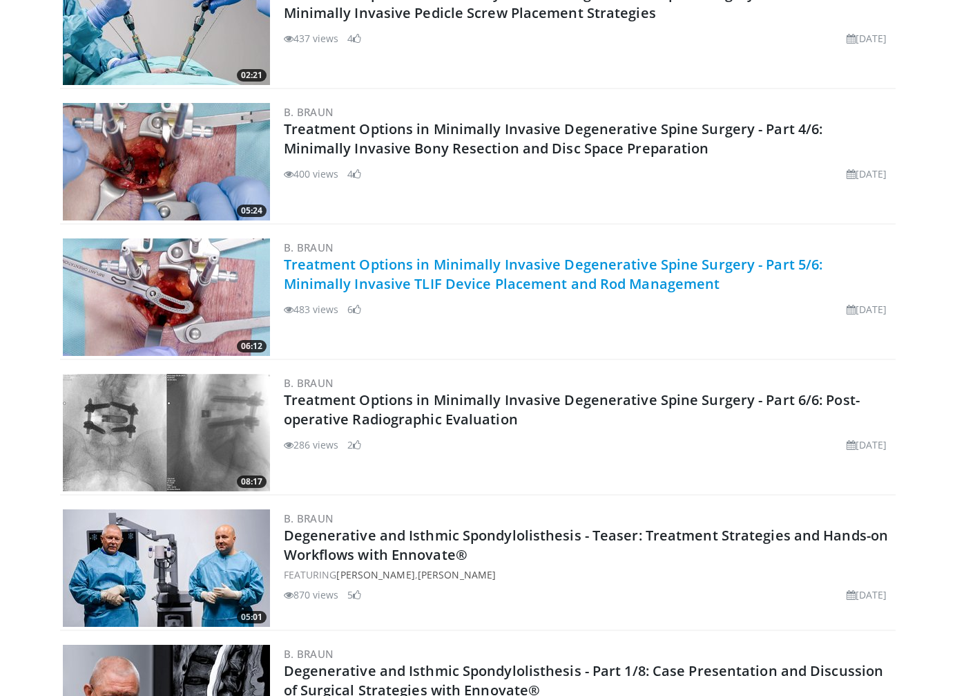
click at [457, 283] on link "Treatment Options in Minimally Invasive Degenerative Spine Surgery - Part 5/6: …" at bounding box center [554, 274] width 540 height 38
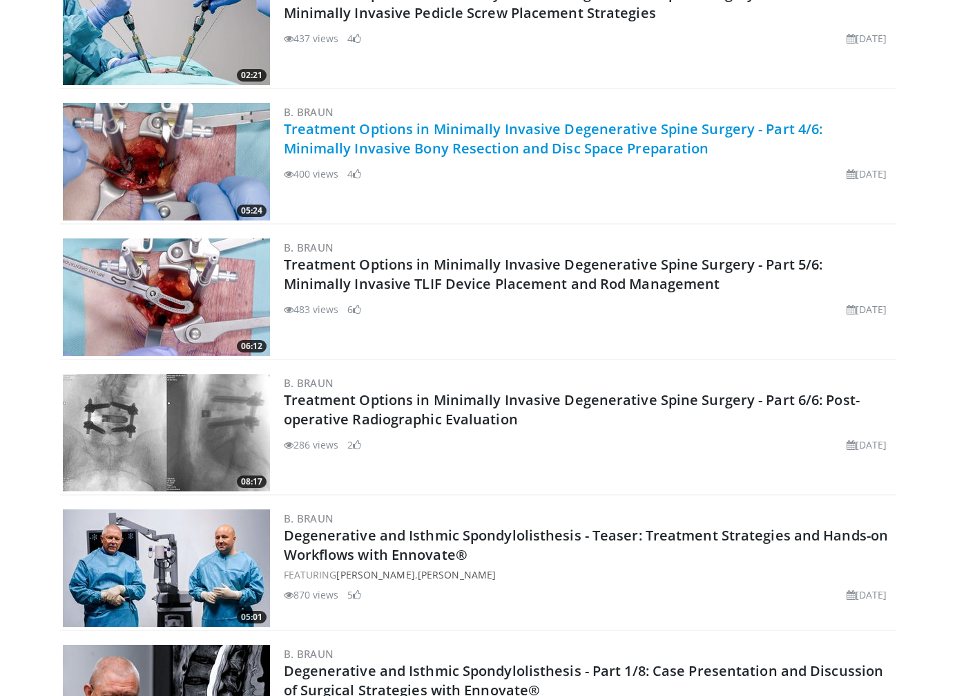
click at [439, 128] on link "Treatment Options in Minimally Invasive Degenerative Spine Surgery - Part 4/6: …" at bounding box center [554, 139] width 540 height 38
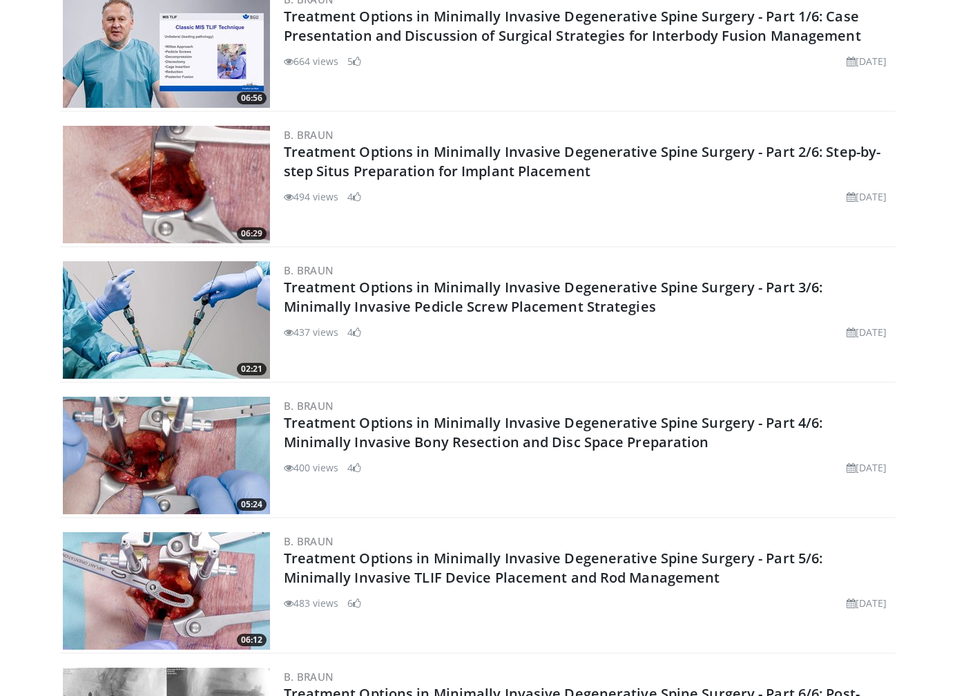
scroll to position [626, 0]
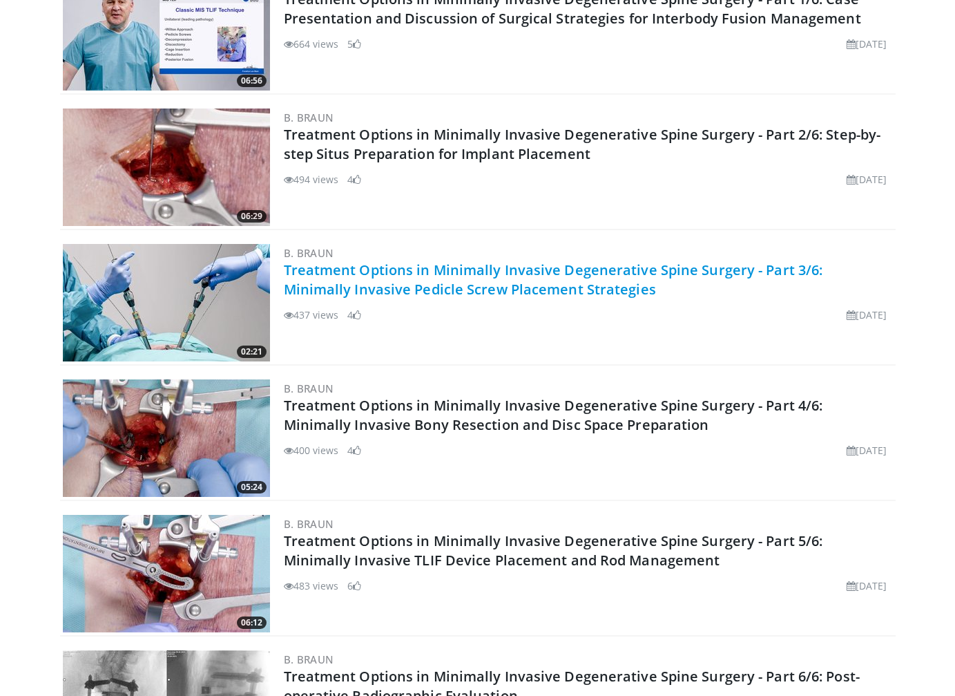
click at [385, 285] on link "Treatment Options in Minimally Invasive Degenerative Spine Surgery - Part 3/6: …" at bounding box center [554, 279] width 540 height 38
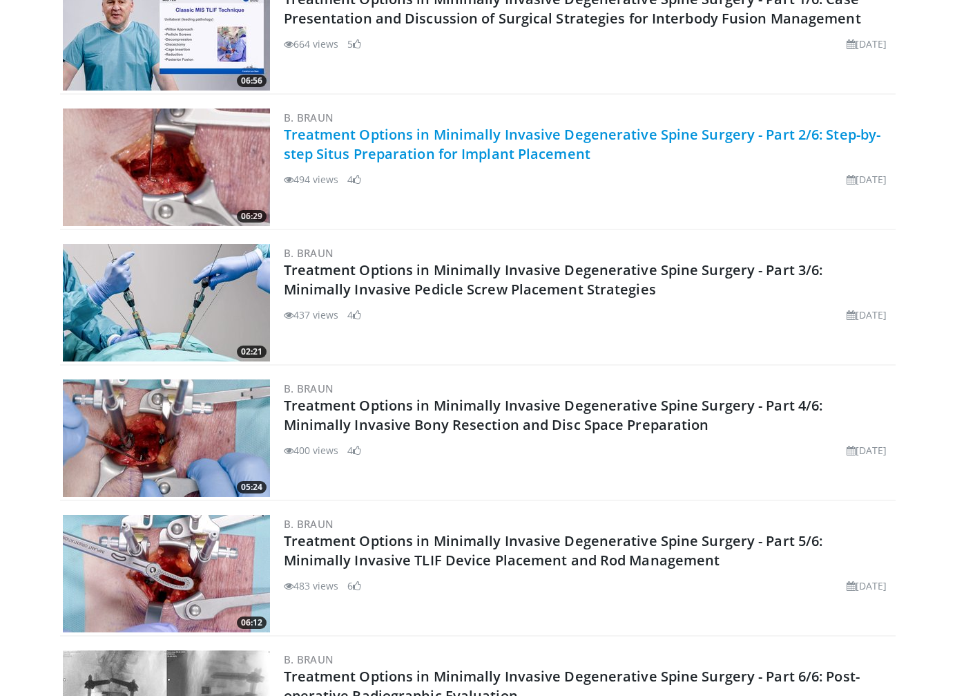
click at [537, 151] on link "Treatment Options in Minimally Invasive Degenerative Spine Surgery - Part 2/6: …" at bounding box center [583, 144] width 598 height 38
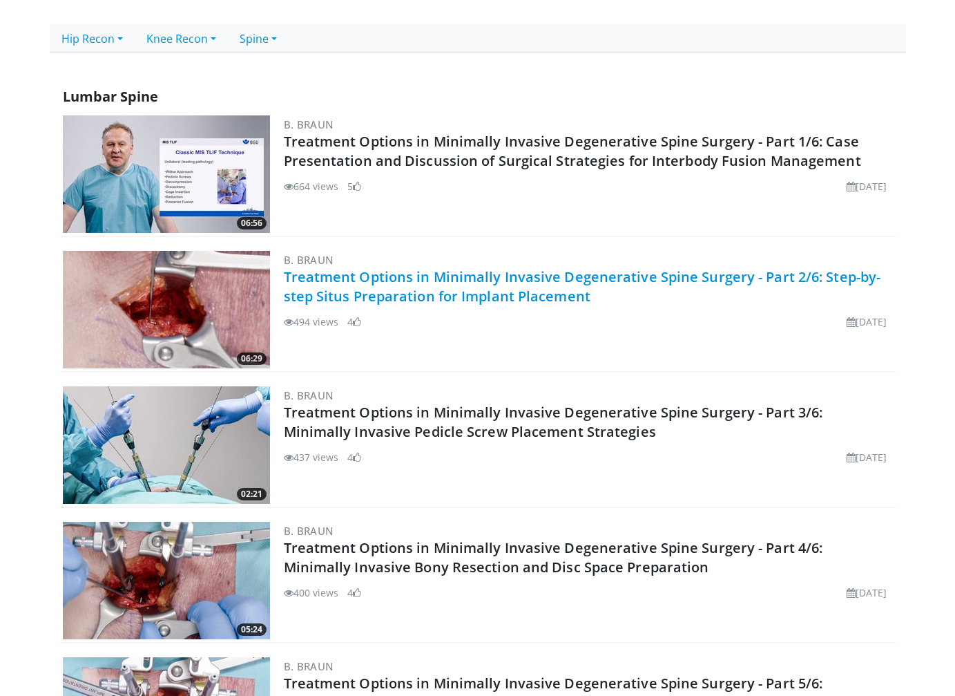
scroll to position [419, 0]
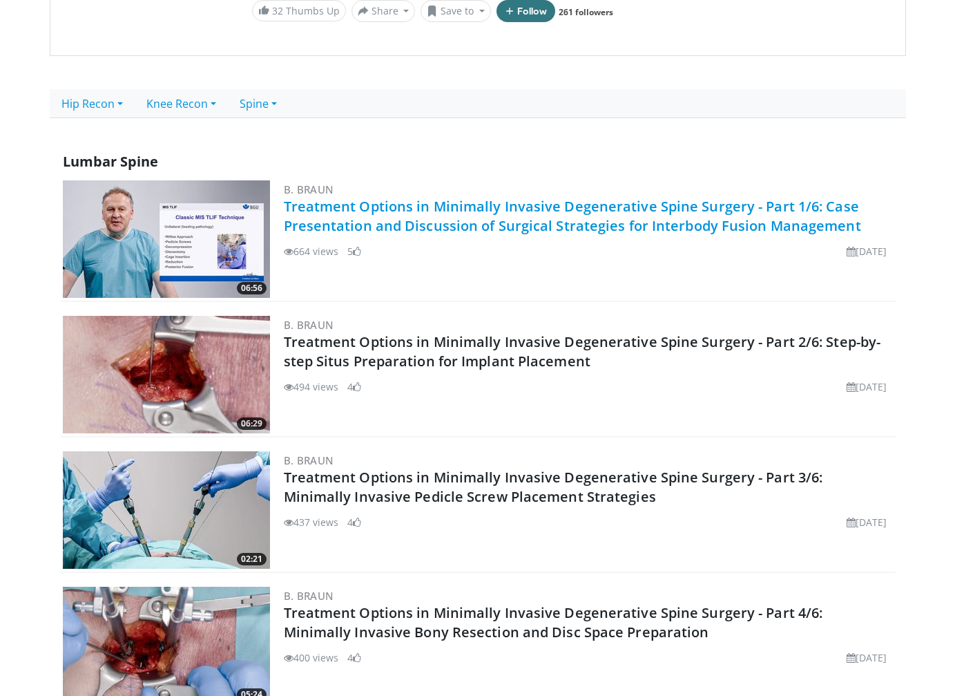
click at [432, 207] on link "Treatment Options in Minimally Invasive Degenerative Spine Surgery - Part 1/6: …" at bounding box center [573, 216] width 578 height 38
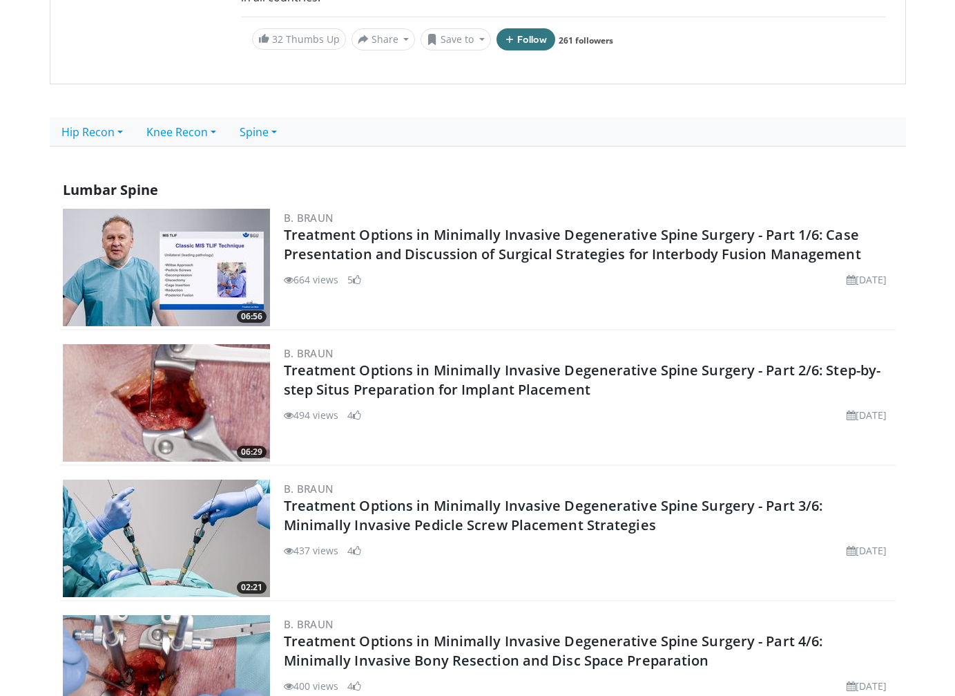
scroll to position [350, 0]
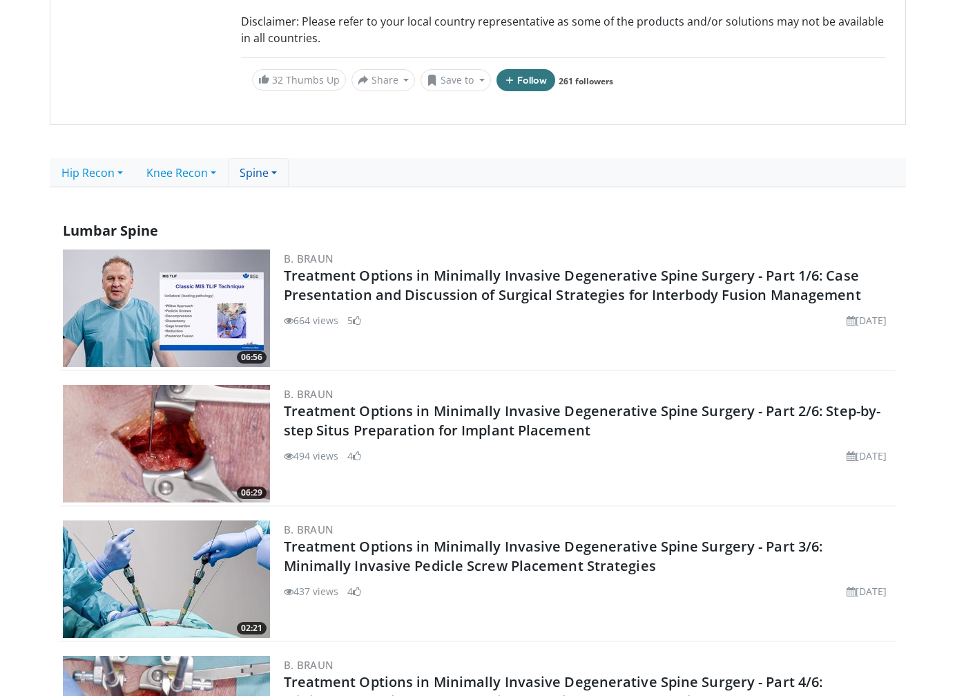
click at [250, 164] on link "Spine" at bounding box center [258, 172] width 61 height 29
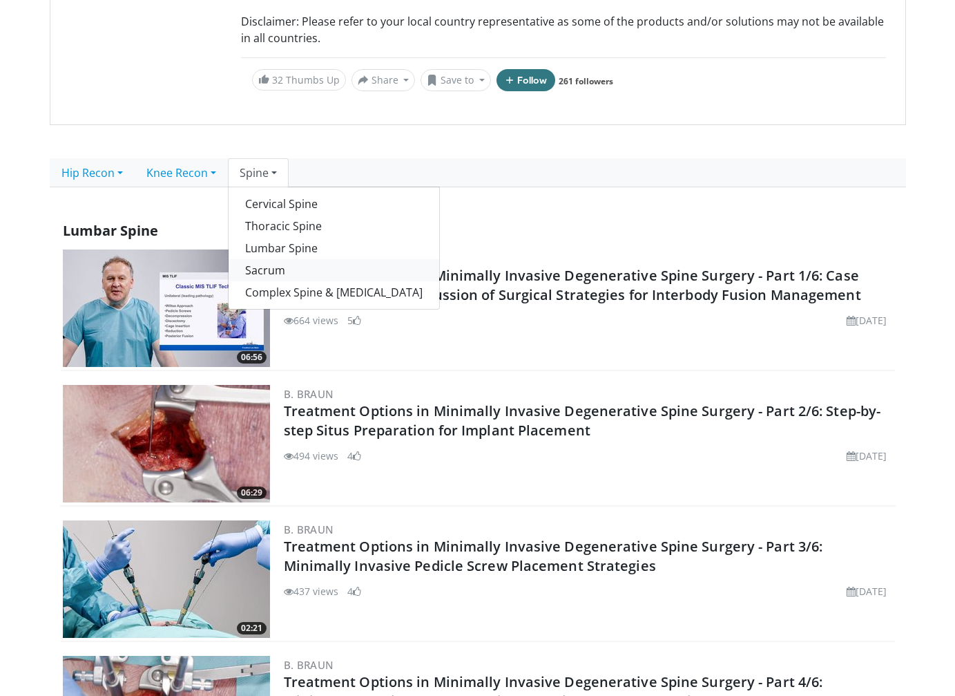
click at [293, 274] on link "Sacrum" at bounding box center [334, 270] width 211 height 22
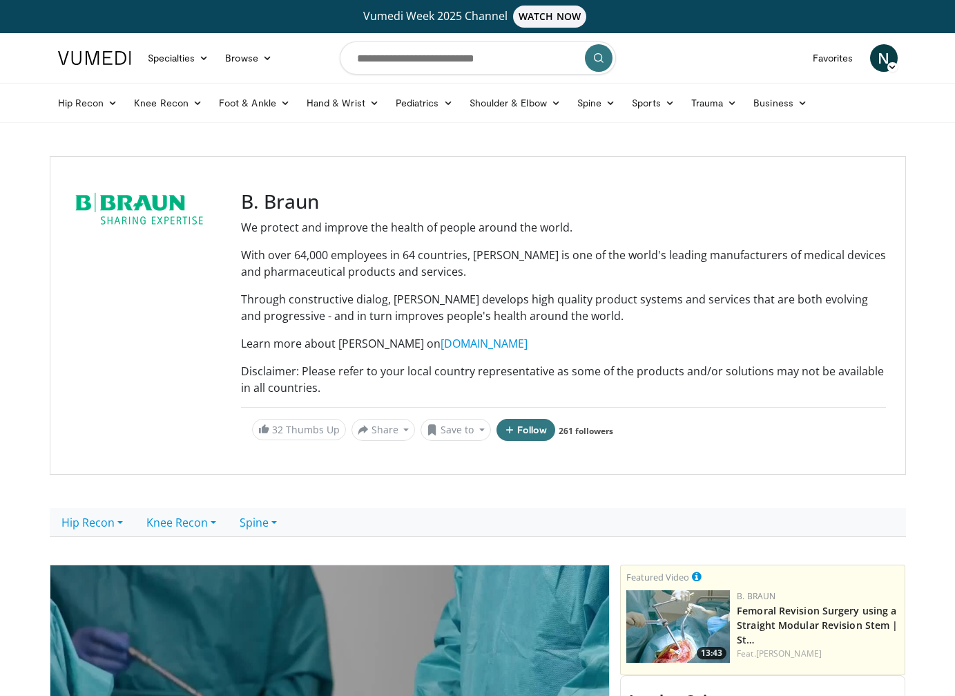
click at [31, 41] on header "Specialties Adult & Family Medicine Allergy, Asthma, Immunology Anesthesiology …" at bounding box center [477, 78] width 955 height 90
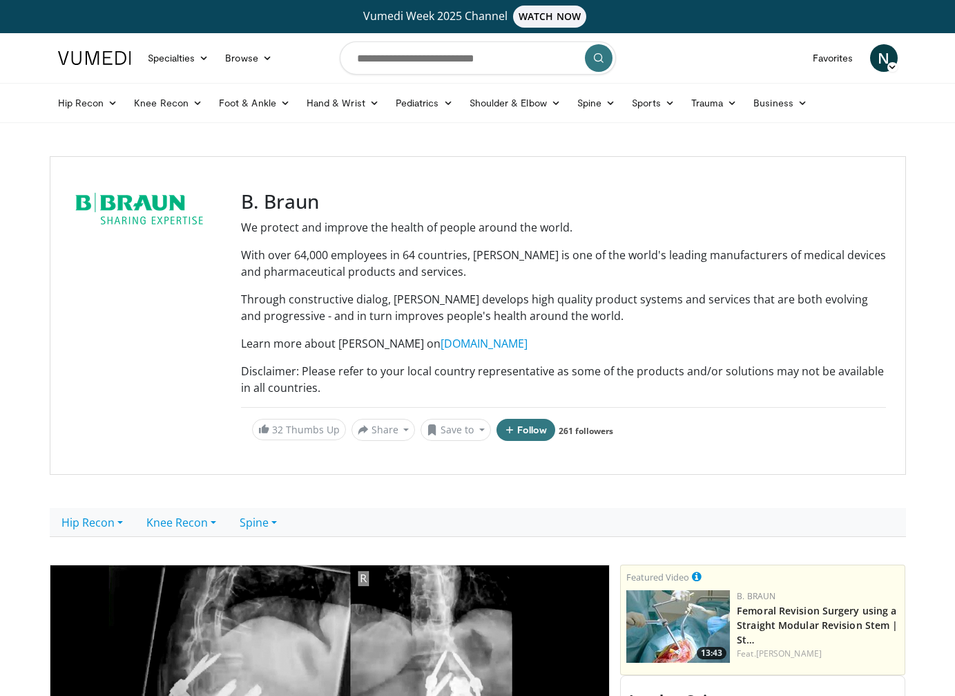
click at [82, 419] on div at bounding box center [147, 315] width 155 height 251
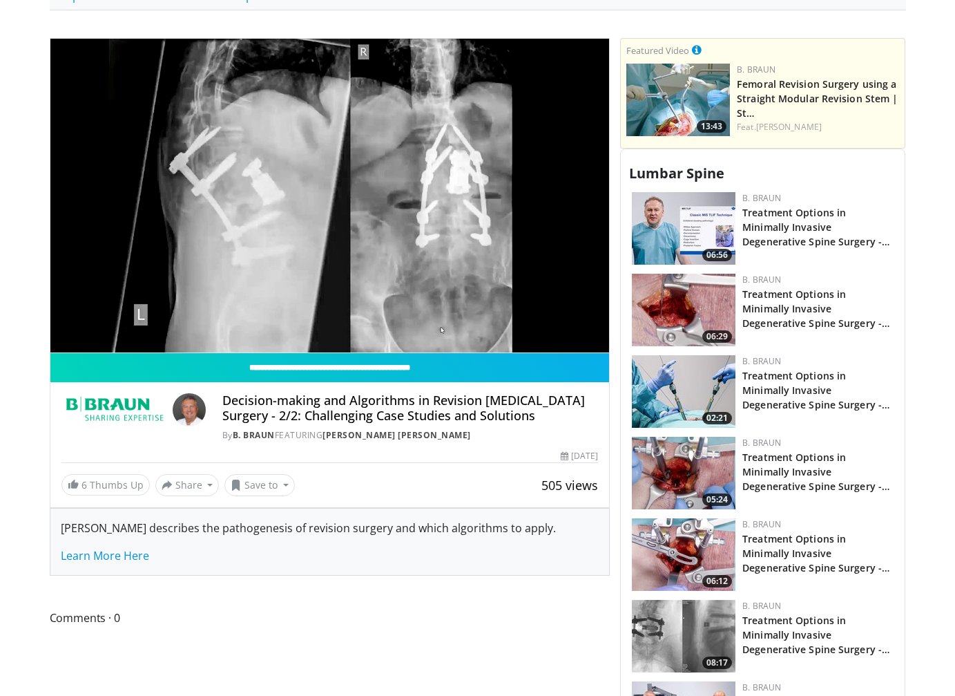
scroll to position [622, 0]
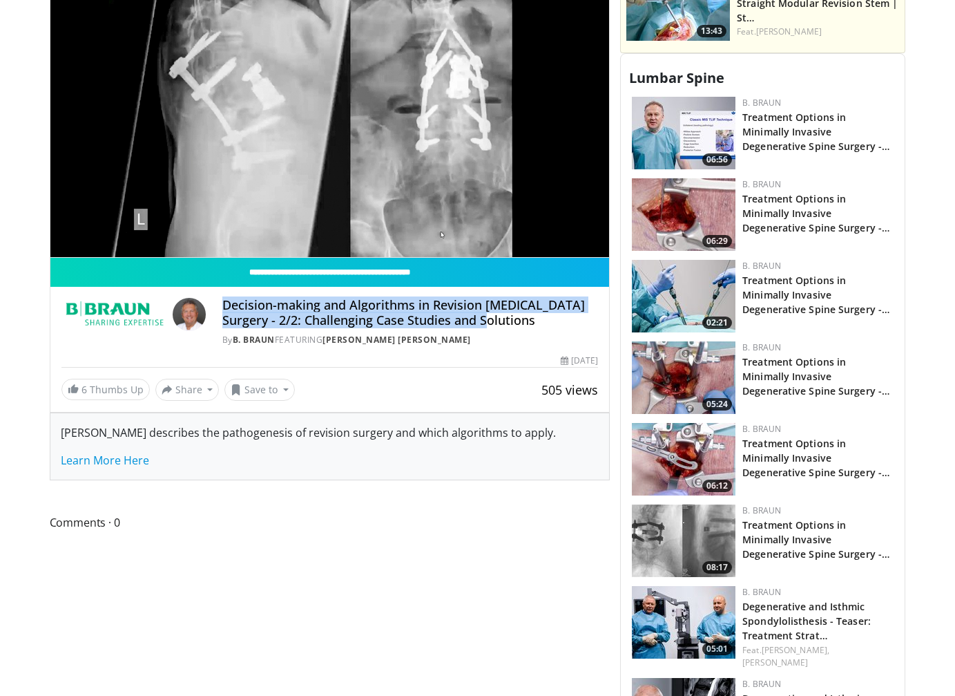
drag, startPoint x: 484, startPoint y: 321, endPoint x: 220, endPoint y: 308, distance: 264.9
click at [220, 308] on div "Decision-making and Algorithms in Revision [MEDICAL_DATA] Surgery - 2/2: Challe…" at bounding box center [329, 322] width 537 height 48
copy h4 "Decision-making and Algorithms in Revision [MEDICAL_DATA] Surgery - 2/2: Challe…"
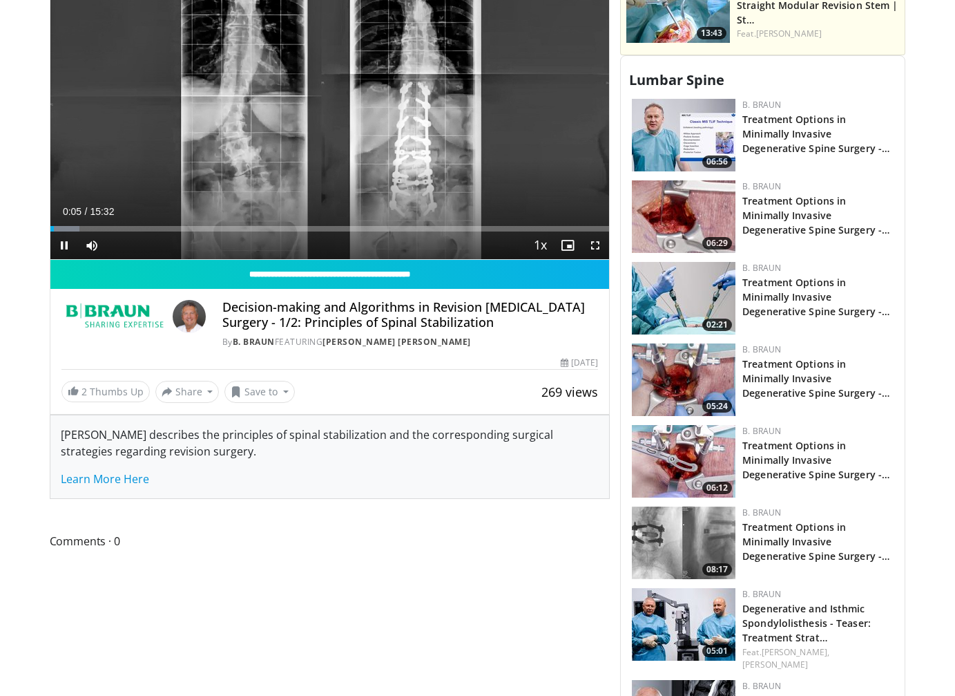
scroll to position [622, 0]
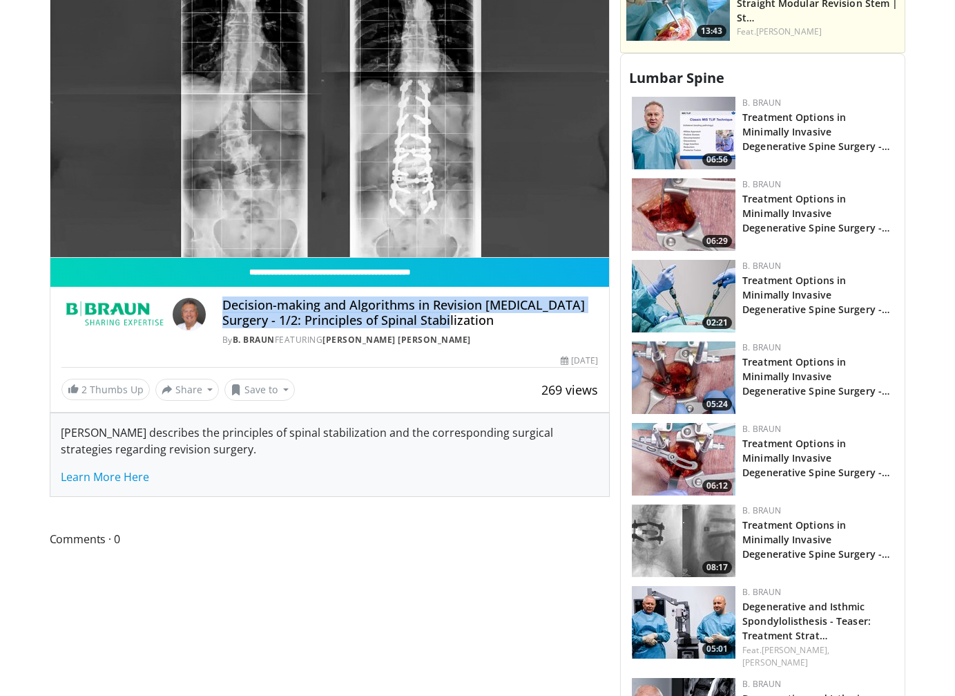
drag, startPoint x: 439, startPoint y: 323, endPoint x: 225, endPoint y: 306, distance: 215.5
click at [225, 306] on h4 "Decision-making and Algorithms in Revision Lumbar Surgery - 1/2: Principles of …" at bounding box center [410, 313] width 376 height 30
copy h4 "Decision-making and Algorithms in Revision Lumbar Surgery - 1/2: Principles of …"
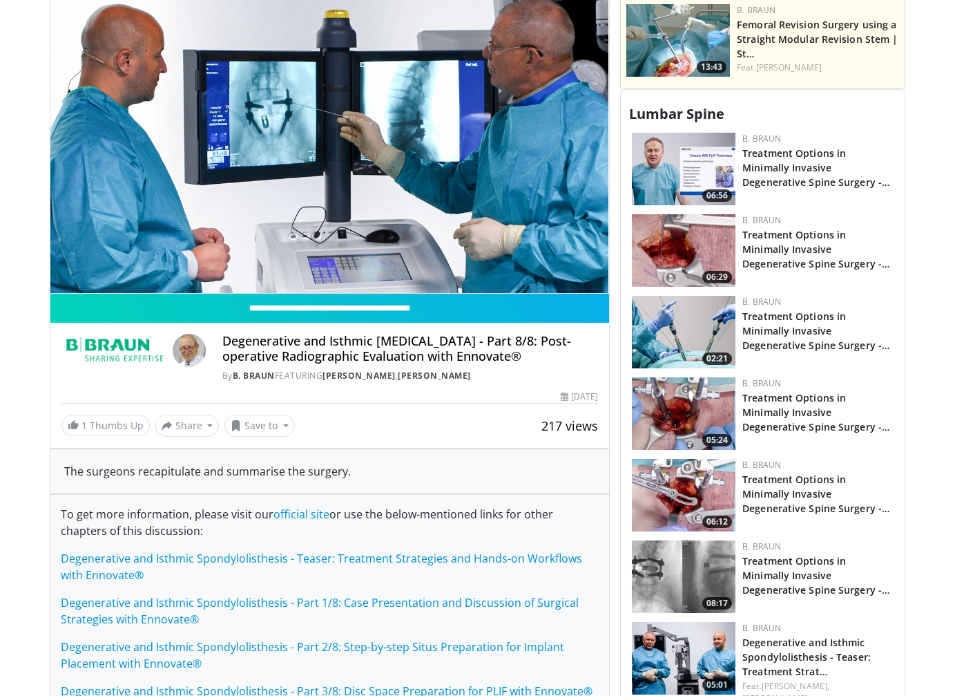
scroll to position [622, 0]
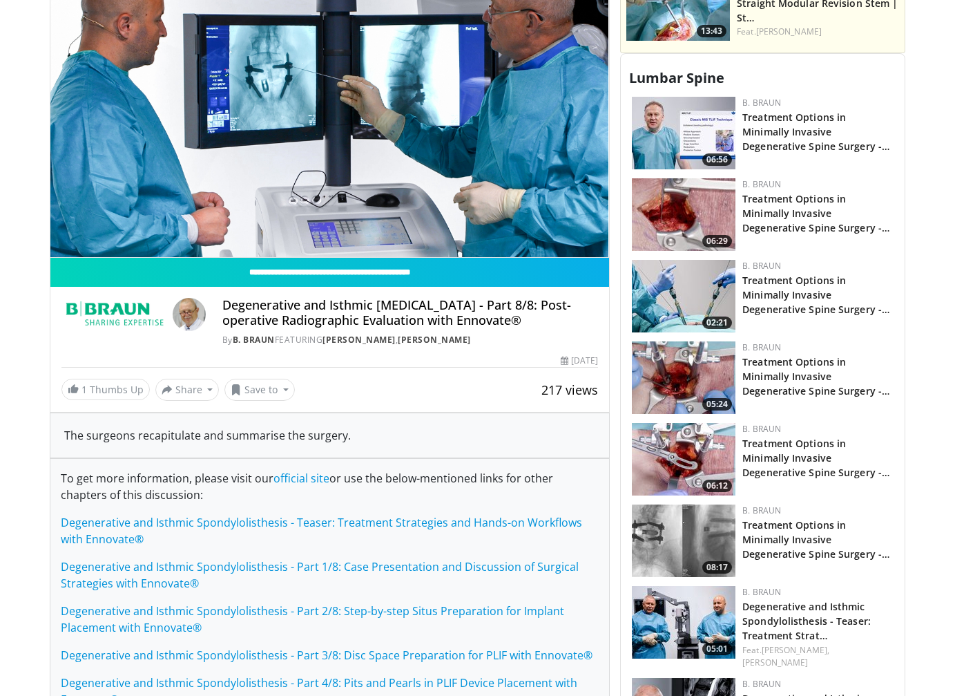
drag, startPoint x: 526, startPoint y: 322, endPoint x: 221, endPoint y: 307, distance: 305.0
click at [221, 307] on div "Degenerative and Isthmic [MEDICAL_DATA] - Part 8/8: Post-operative Radiographic…" at bounding box center [329, 322] width 537 height 48
copy h4 "Degenerative and Isthmic [MEDICAL_DATA] - Part 8/8: Post-operative Radiographic…"
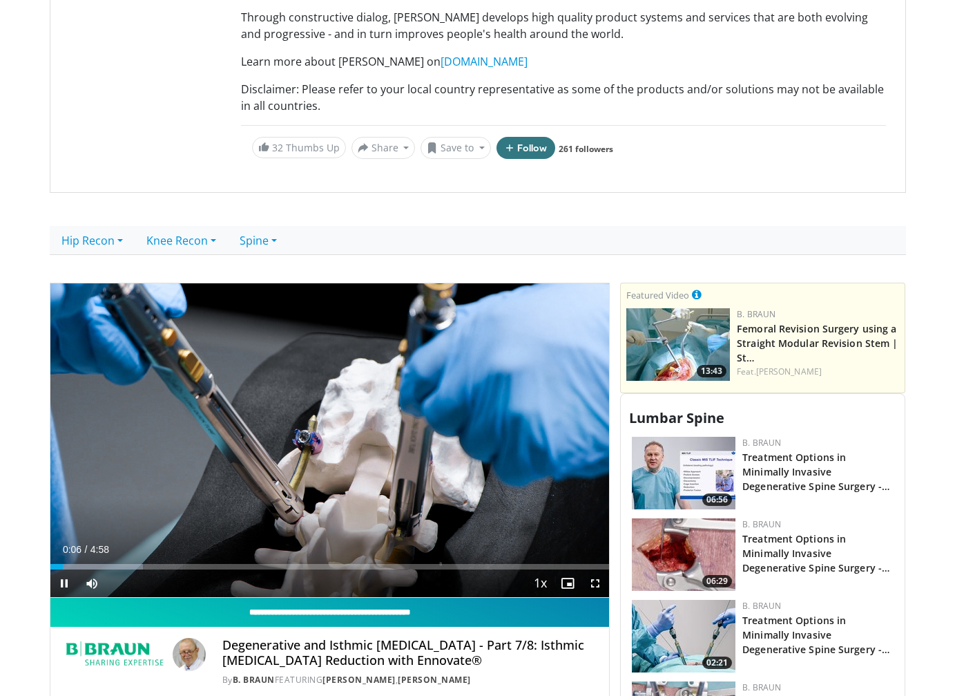
scroll to position [484, 0]
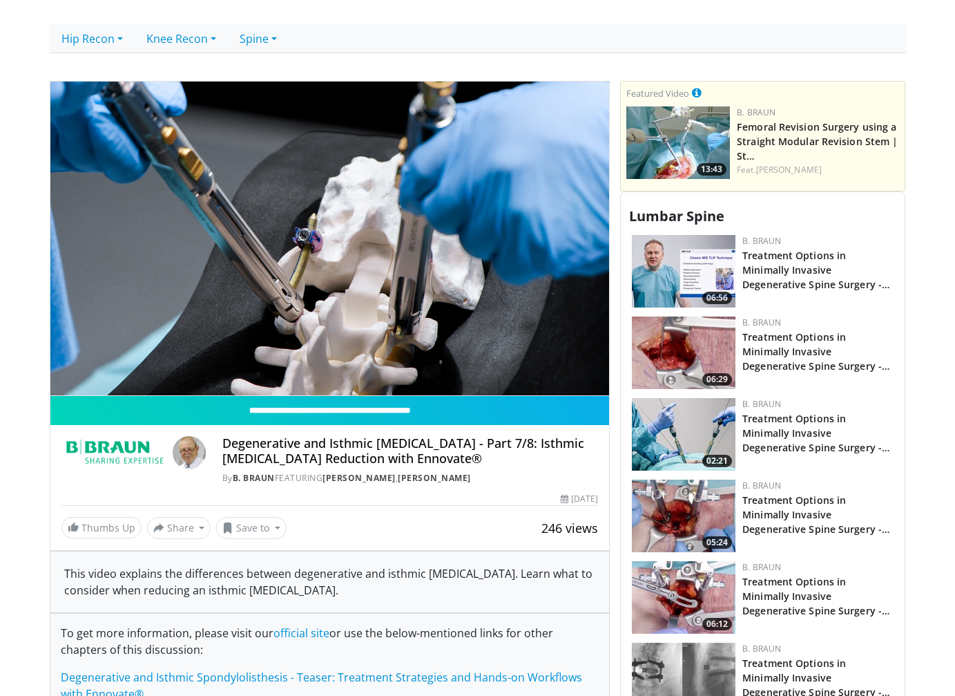
drag, startPoint x: 463, startPoint y: 461, endPoint x: 223, endPoint y: 443, distance: 240.3
click at [223, 443] on h4 "Degenerative and Isthmic [MEDICAL_DATA] - Part 7/8: Isthmic [MEDICAL_DATA] Redu…" at bounding box center [410, 451] width 376 height 30
copy h4 "Degenerative and Isthmic Spondylolisthesis - Part 7/8: Isthmic Spondylolisthesi…"
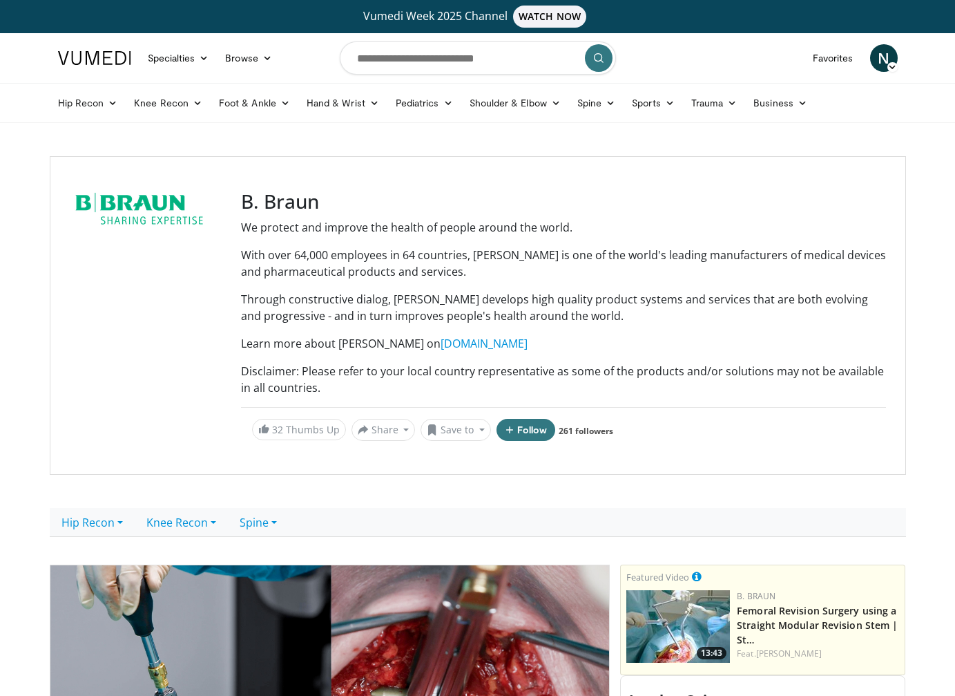
click at [75, 287] on div at bounding box center [147, 315] width 155 height 251
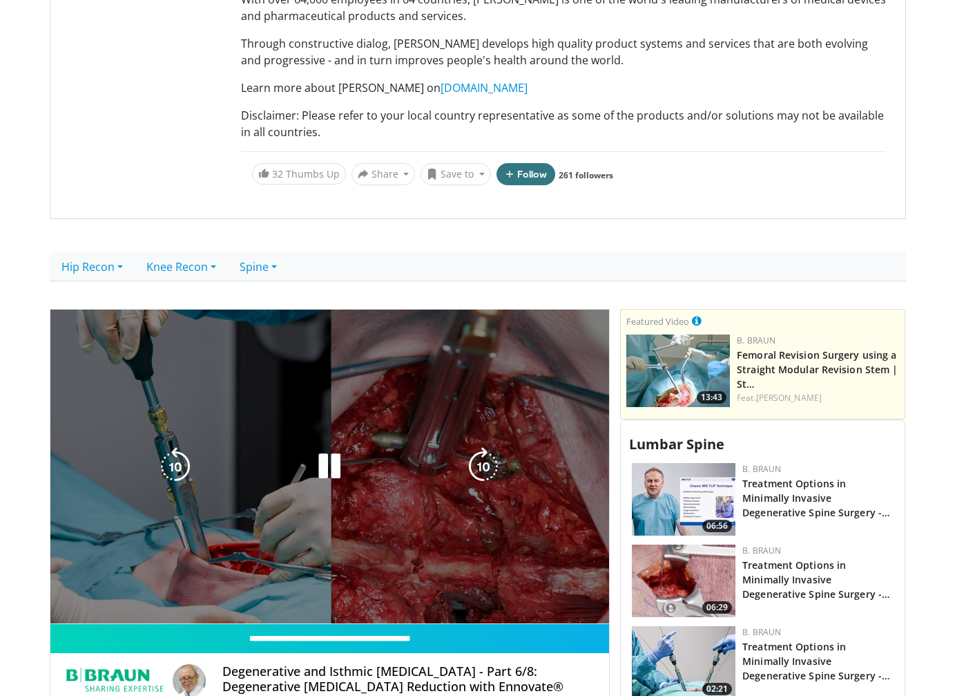
scroll to position [414, 0]
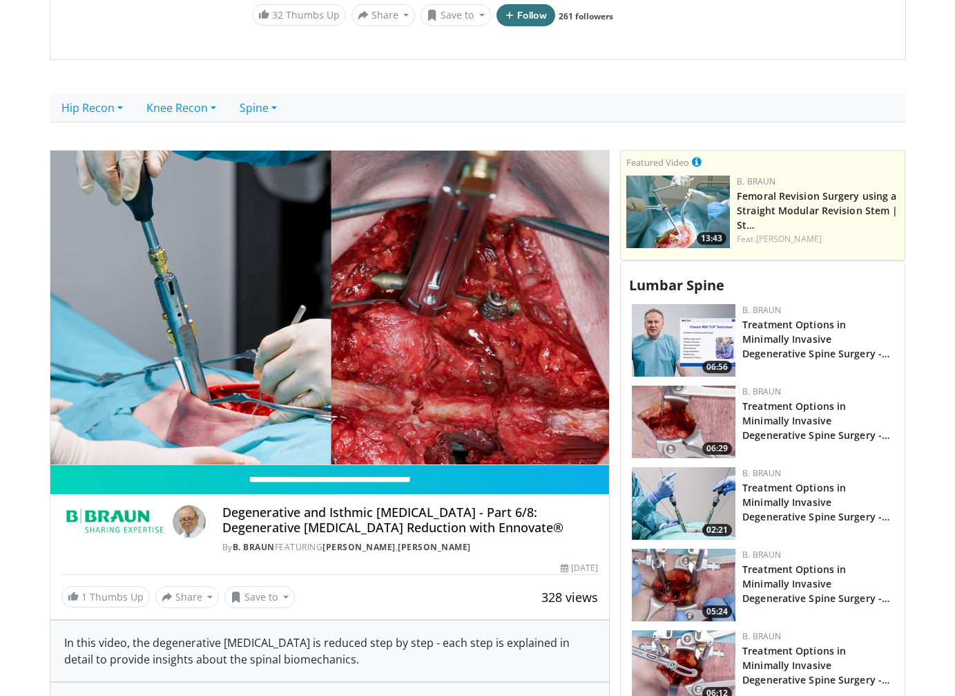
drag, startPoint x: 571, startPoint y: 531, endPoint x: 200, endPoint y: 520, distance: 371.1
click at [200, 520] on div "Degenerative and Isthmic Spondylolisthesis - Part 6/8: Degenerative Spondylolis…" at bounding box center [329, 529] width 537 height 48
copy div "Degenerative and Isthmic Spondylolisthesis - Part 6/8: Degenerative Spondylolis…"
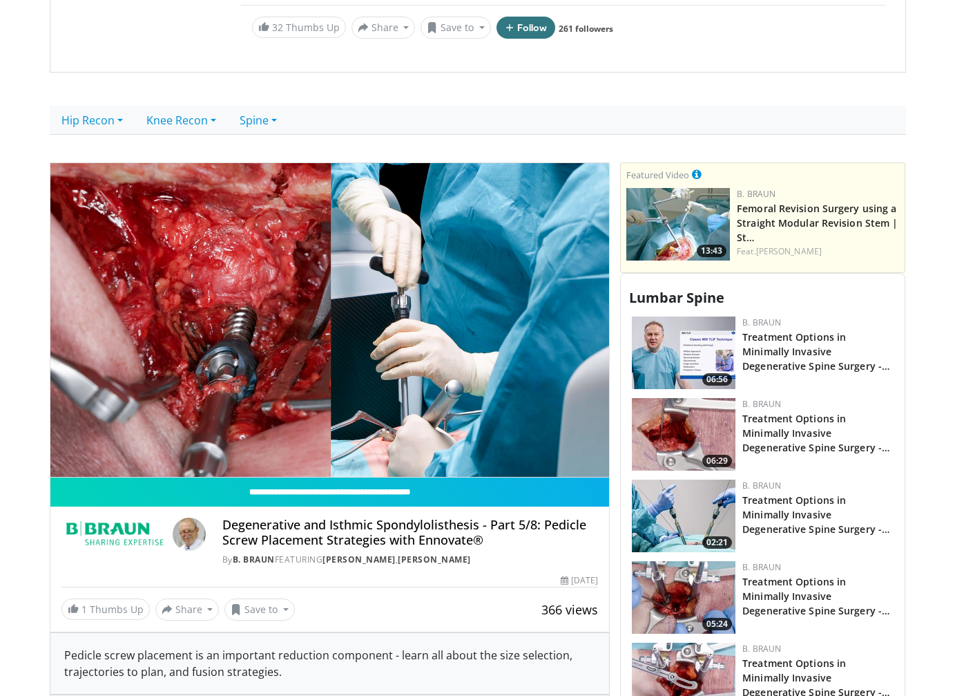
scroll to position [414, 0]
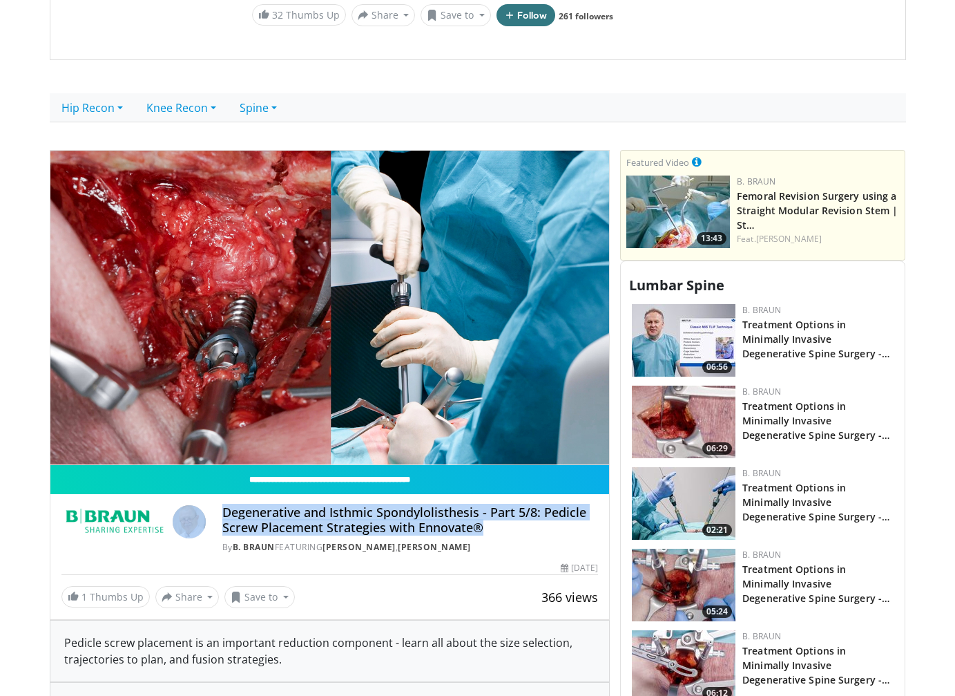
drag, startPoint x: 490, startPoint y: 531, endPoint x: 211, endPoint y: 510, distance: 279.9
click at [211, 510] on div "Degenerative and Isthmic Spondylolisthesis - Part 5/8: Pedicle Screw Placement …" at bounding box center [329, 529] width 537 height 48
copy div "Degenerative and Isthmic Spondylolisthesis - Part 5/8: Pedicle Screw Placement …"
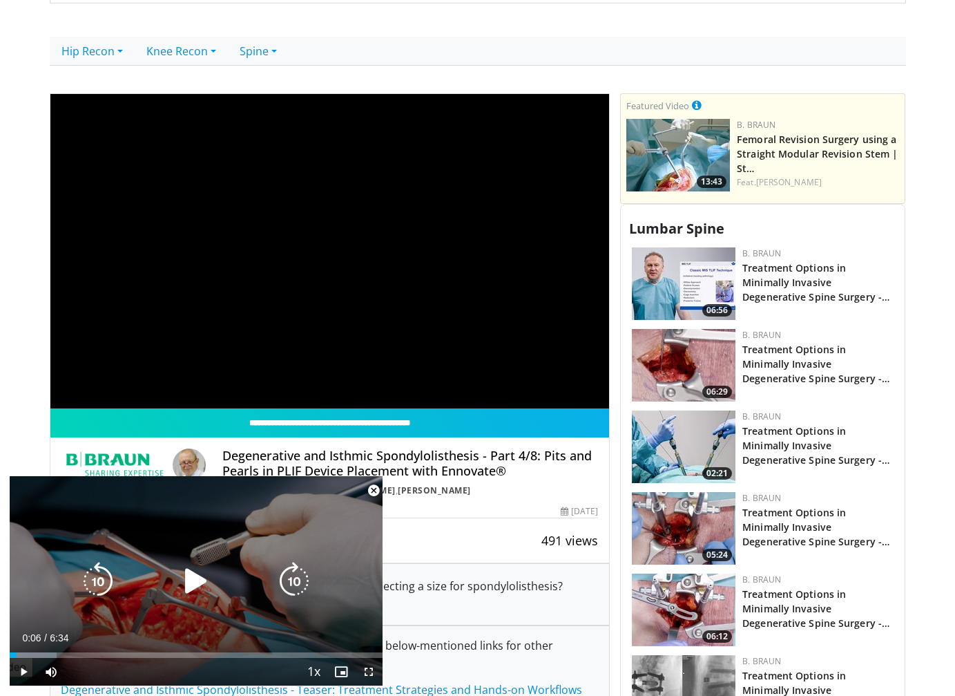
scroll to position [691, 0]
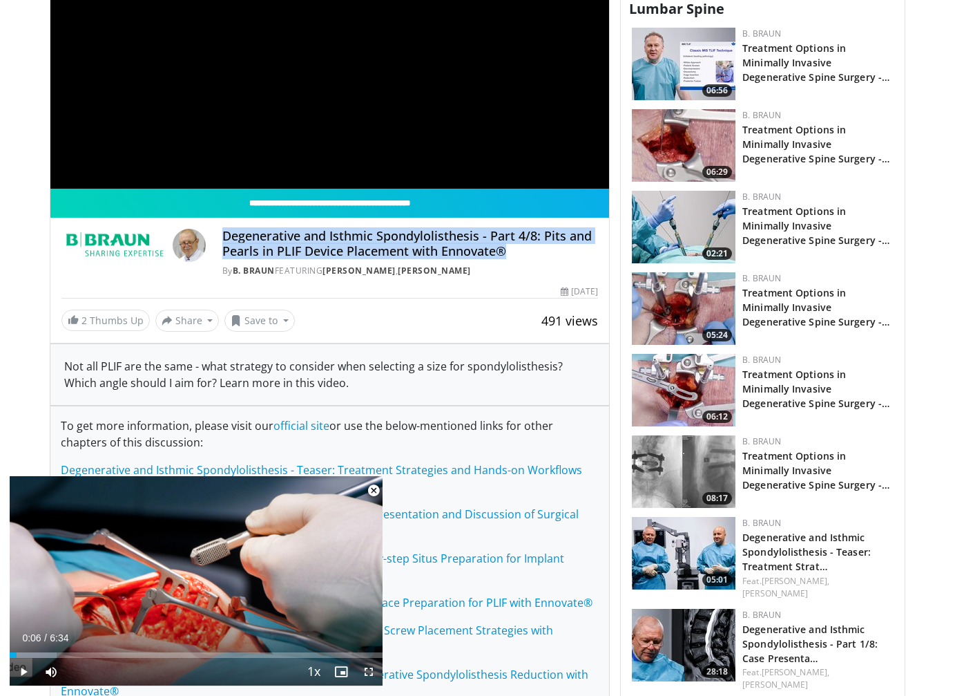
drag, startPoint x: 516, startPoint y: 254, endPoint x: 223, endPoint y: 242, distance: 293.1
click at [223, 242] on h4 "Degenerative and Isthmic Spondylolisthesis - Part 4/8: Pits and Pearls in PLIF …" at bounding box center [410, 244] width 376 height 30
copy h4 "Degenerative and Isthmic Spondylolisthesis - Part 4/8: Pits and Pearls in PLIF …"
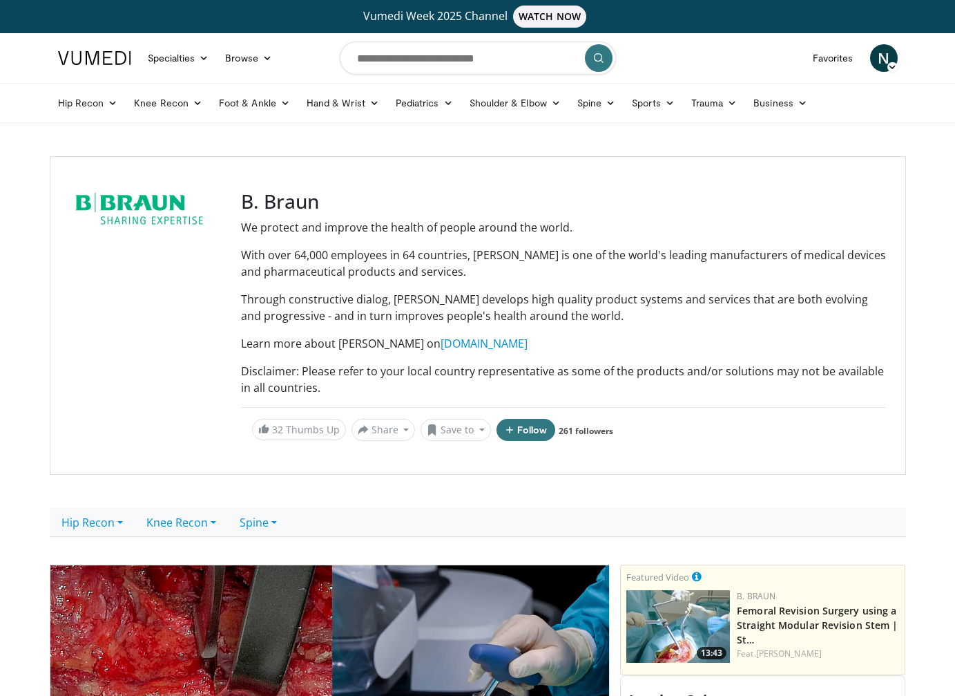
click at [84, 363] on div at bounding box center [147, 315] width 155 height 251
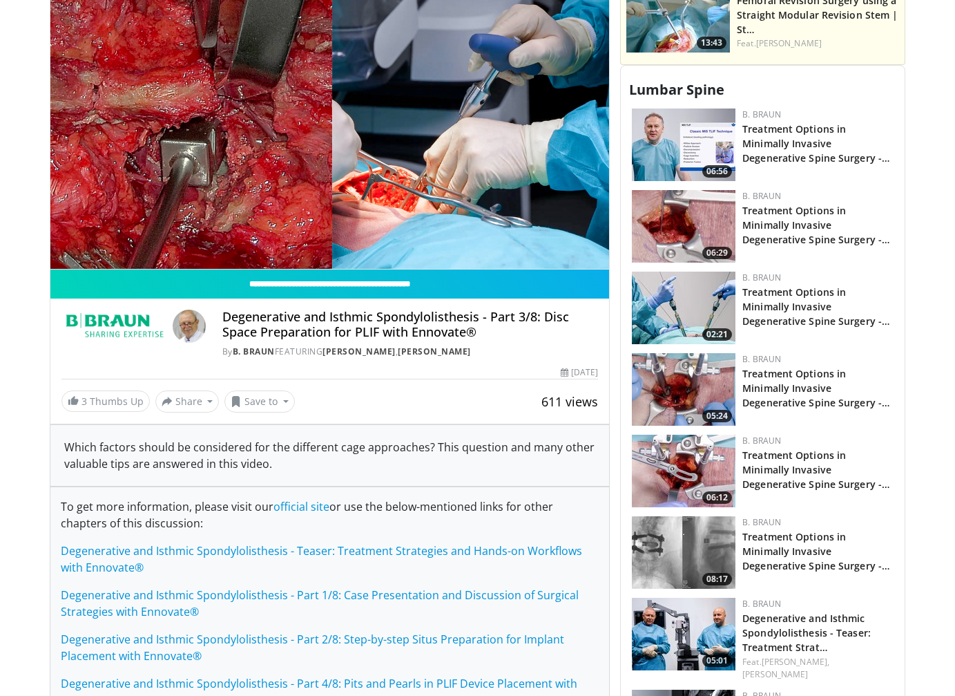
scroll to position [622, 0]
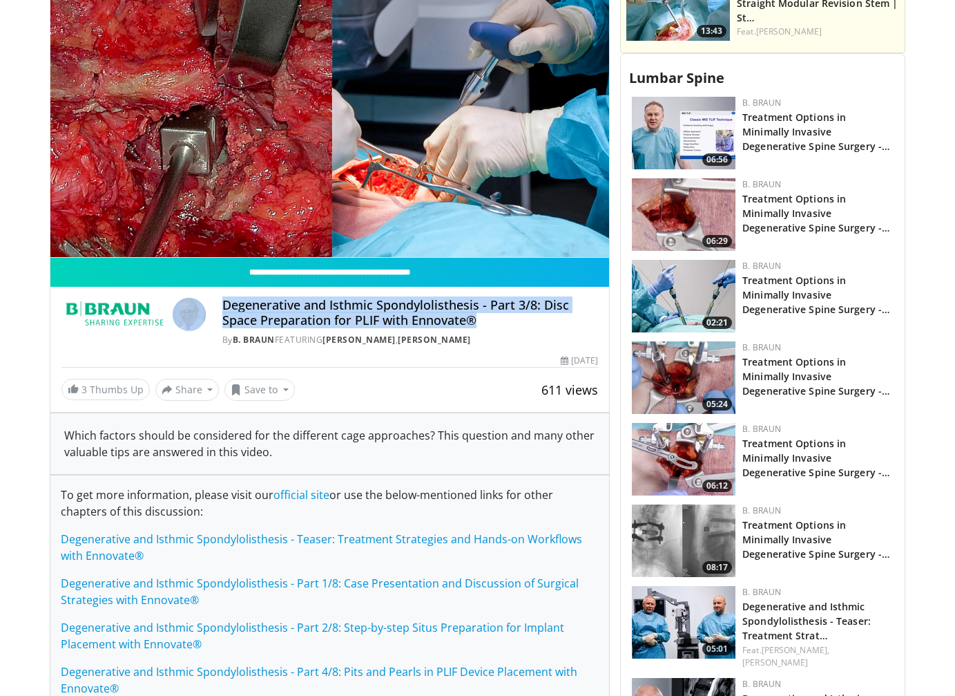
drag, startPoint x: 479, startPoint y: 326, endPoint x: 209, endPoint y: 308, distance: 270.0
click at [209, 308] on div "Degenerative and Isthmic Spondylolisthesis - Part 3/8: Disc Space Preparation f…" at bounding box center [329, 322] width 537 height 48
copy div "Degenerative and Isthmic Spondylolisthesis - Part 3/8: Disc Space Preparation f…"
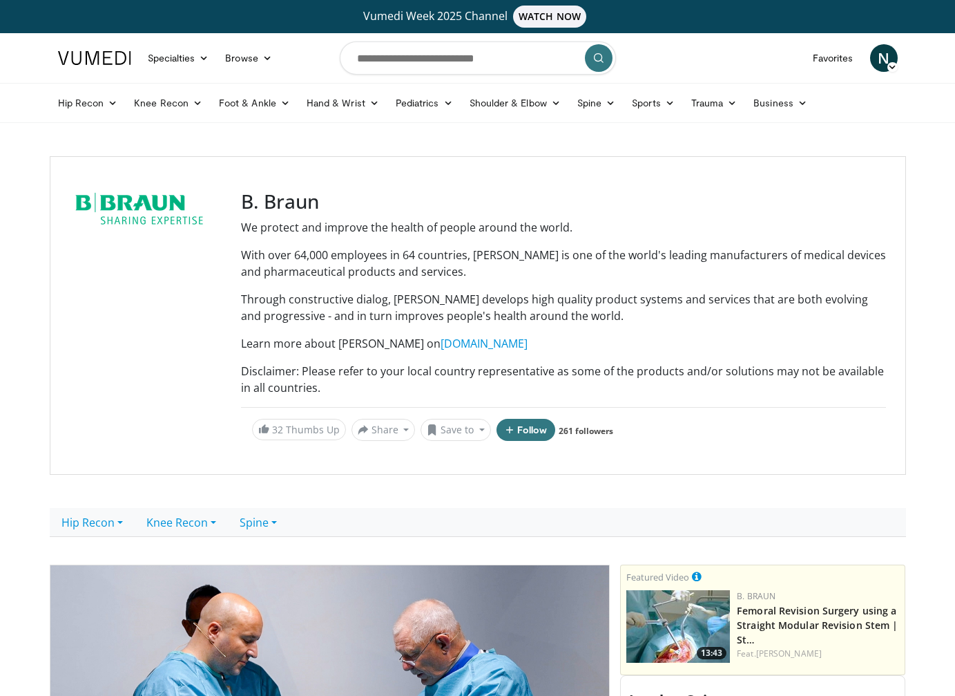
click at [90, 294] on div at bounding box center [147, 315] width 155 height 251
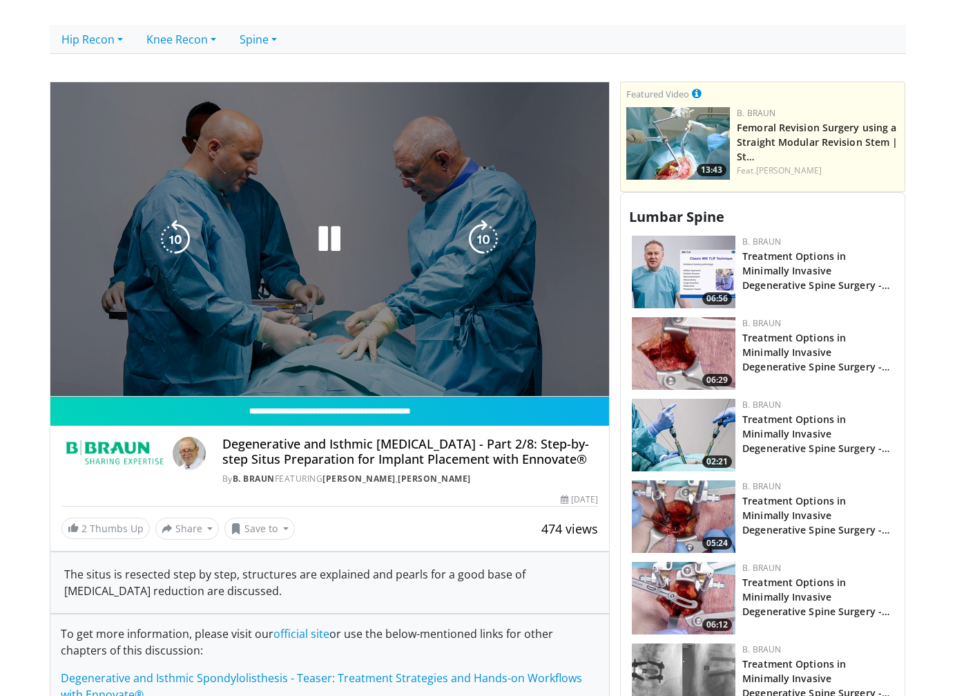
scroll to position [484, 0]
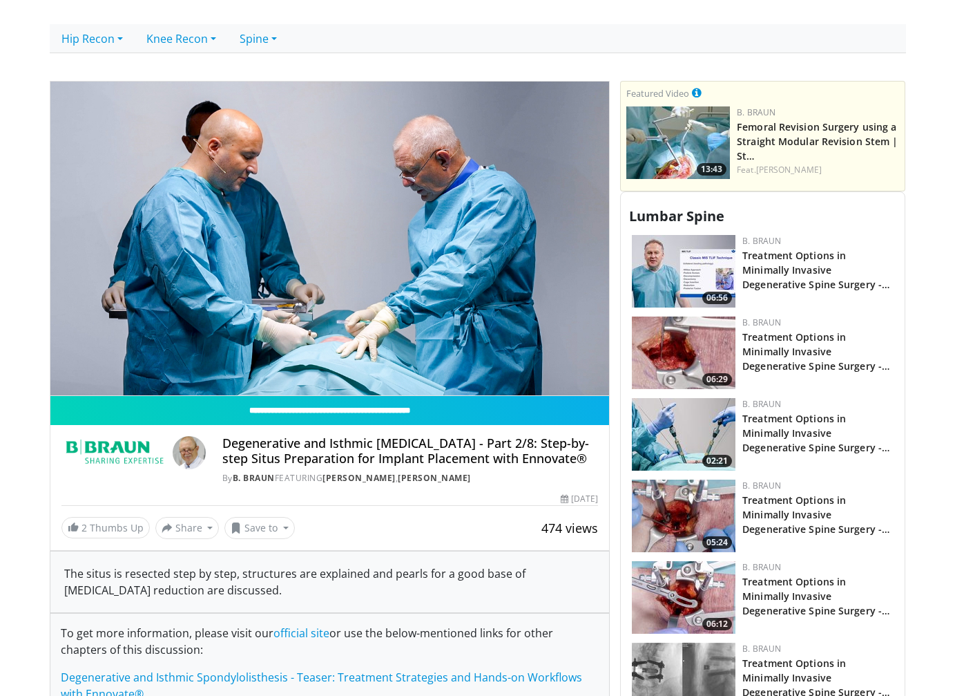
drag, startPoint x: 587, startPoint y: 462, endPoint x: 193, endPoint y: 437, distance: 395.3
click at [193, 437] on div "Degenerative and Isthmic Spondylolisthesis - Part 2/8: Step-by-step Situs Prepa…" at bounding box center [329, 460] width 537 height 48
copy div "Degenerative and Isthmic Spondylolisthesis - Part 2/8: Step-by-step Situs Prepa…"
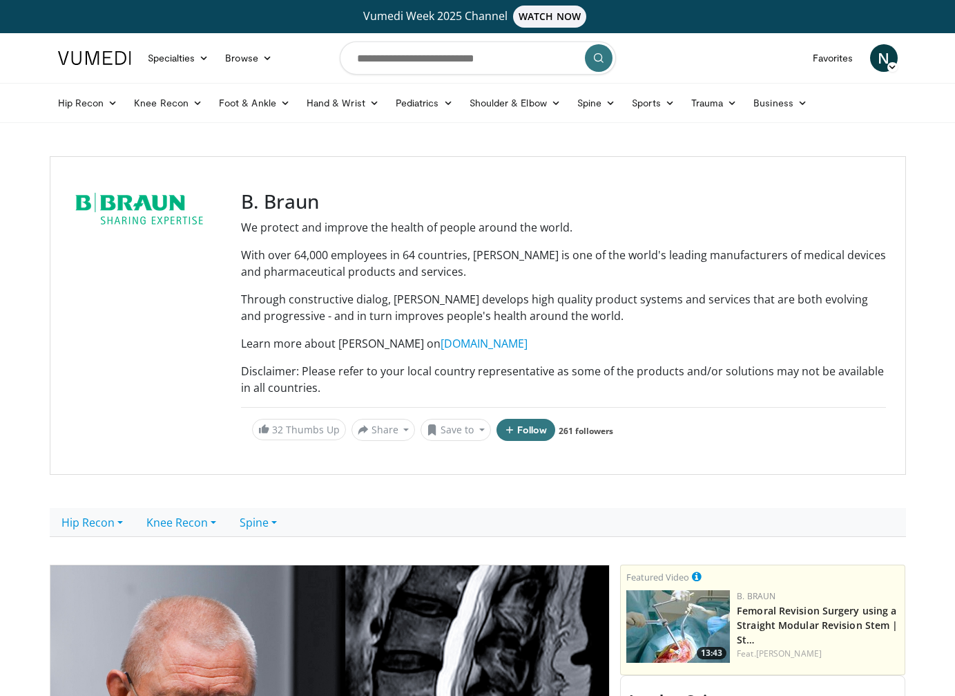
click at [142, 318] on div at bounding box center [147, 315] width 155 height 251
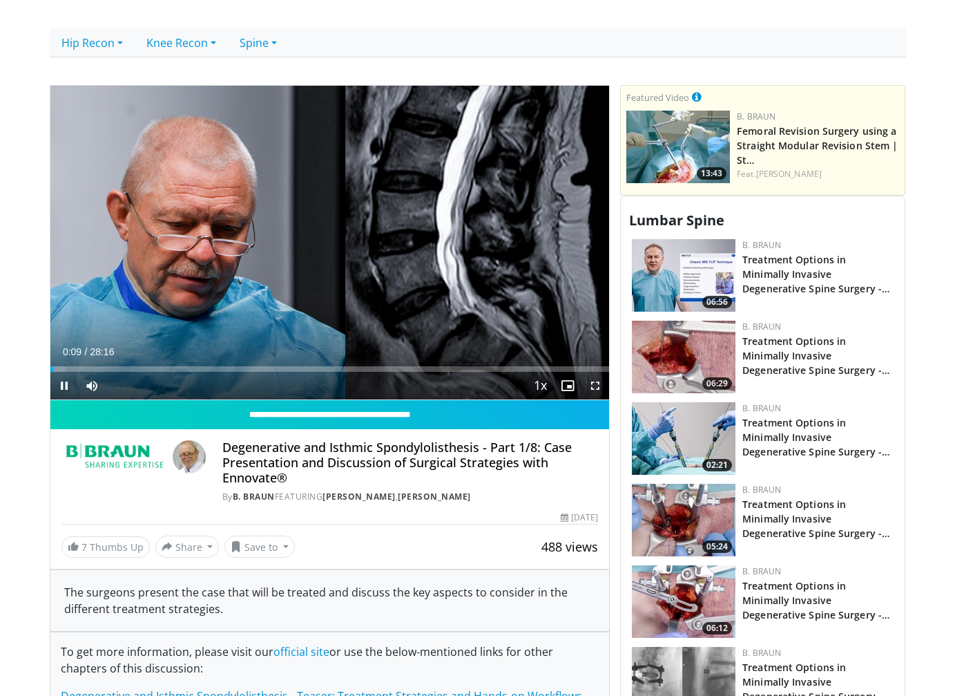
scroll to position [484, 0]
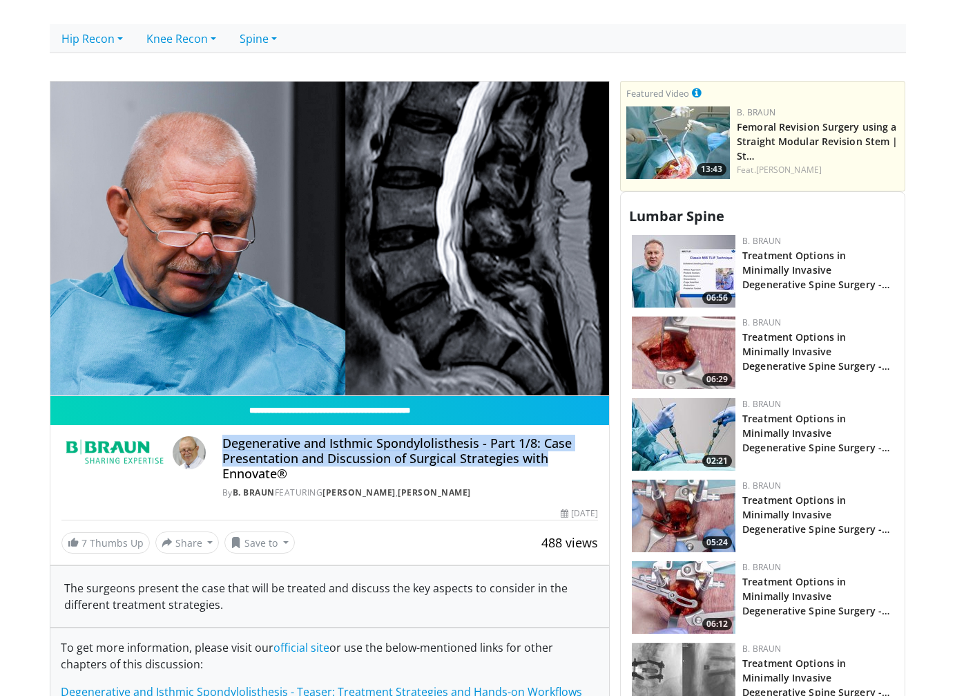
drag, startPoint x: 551, startPoint y: 460, endPoint x: 219, endPoint y: 448, distance: 332.5
click at [219, 448] on div "Degenerative and Isthmic [MEDICAL_DATA] - Part 1/8: Case Presentation and Discu…" at bounding box center [329, 467] width 537 height 63
drag, startPoint x: 327, startPoint y: 482, endPoint x: 218, endPoint y: 437, distance: 117.4
click at [218, 437] on div "Degenerative and Isthmic Spondylolisthesis - Part 1/8: Case Presentation and Di…" at bounding box center [329, 467] width 537 height 63
copy h4 "Degenerative and Isthmic Spondylolisthesis - Part 1/8: Case Presentation and Di…"
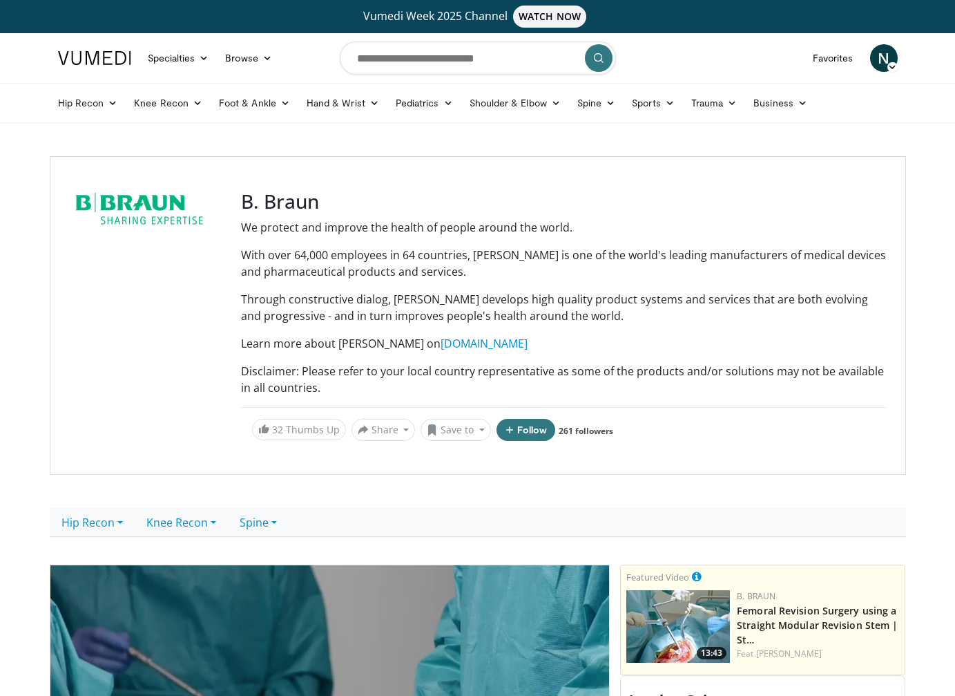
click at [159, 365] on div at bounding box center [147, 315] width 155 height 251
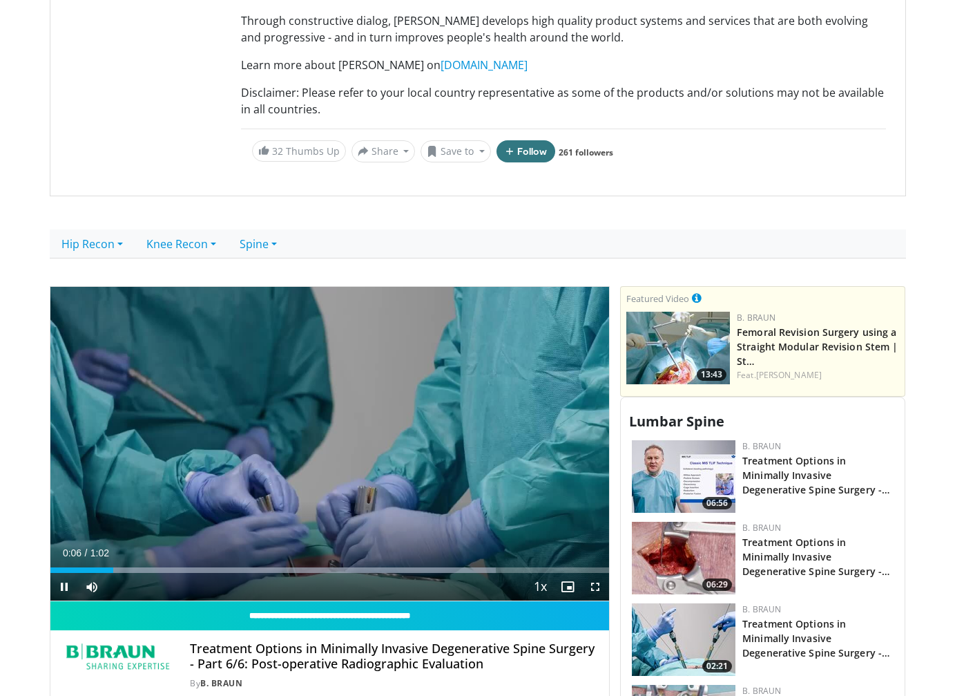
scroll to position [345, 0]
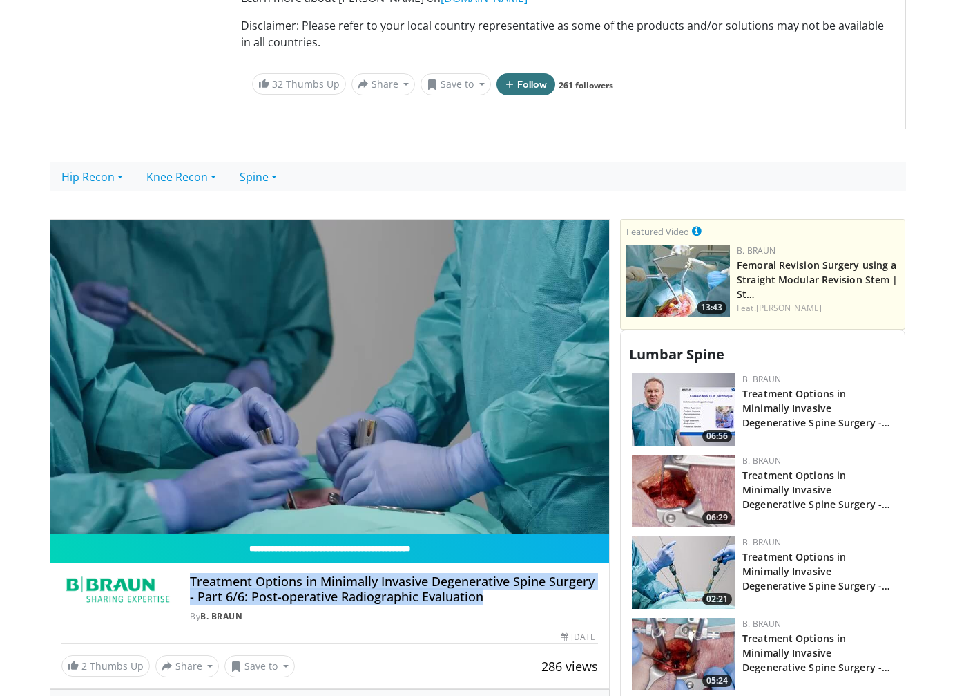
drag, startPoint x: 489, startPoint y: 600, endPoint x: 184, endPoint y: 583, distance: 305.8
click at [184, 583] on div "Treatment Options in Minimally Invasive Degenerative Spine Surgery - Part 6/6: …" at bounding box center [329, 598] width 537 height 48
copy h4 "Treatment Options in Minimally Invasive Degenerative Spine Surgery - Part 6/6: …"
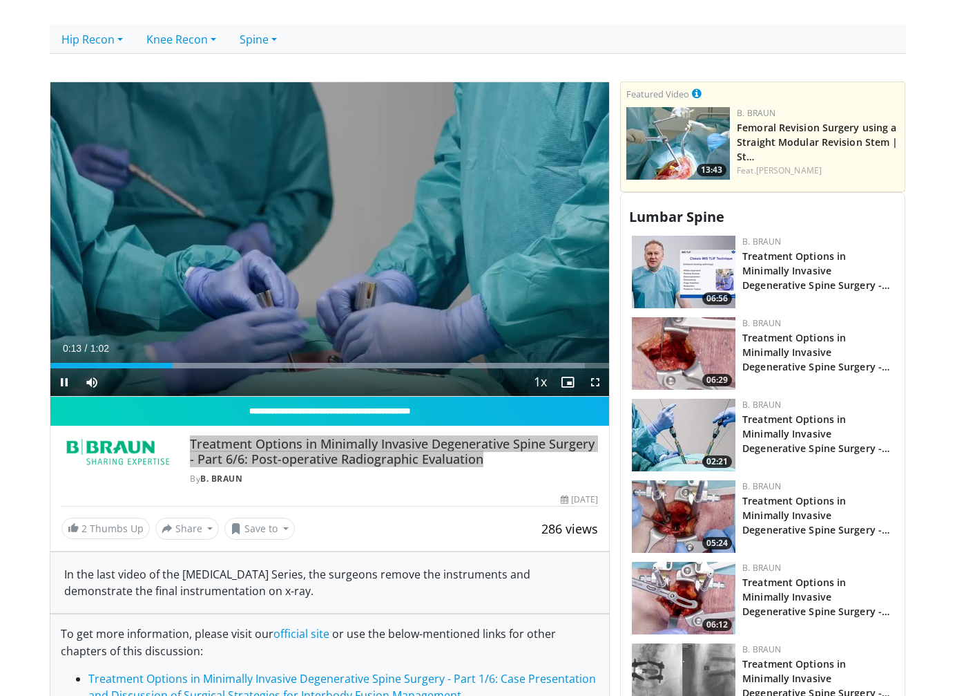
scroll to position [553, 0]
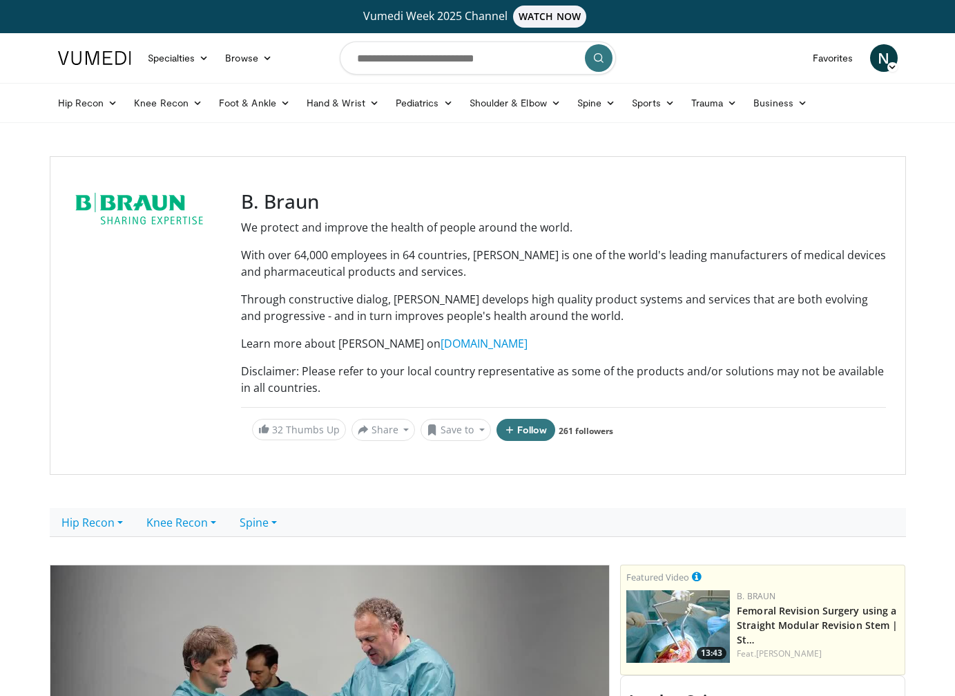
click at [159, 320] on div at bounding box center [147, 315] width 155 height 251
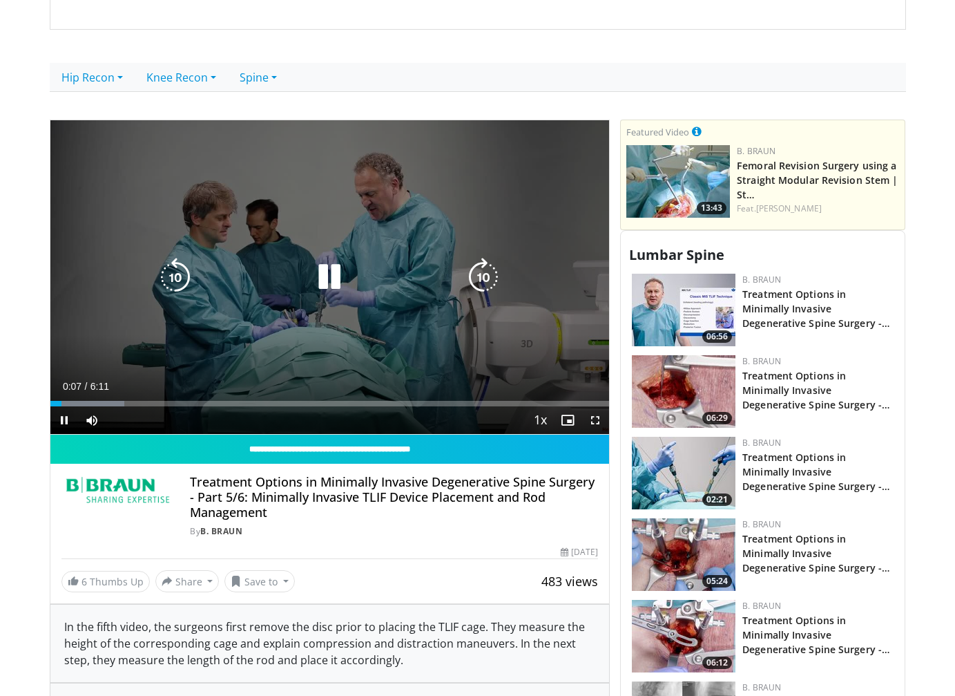
scroll to position [484, 0]
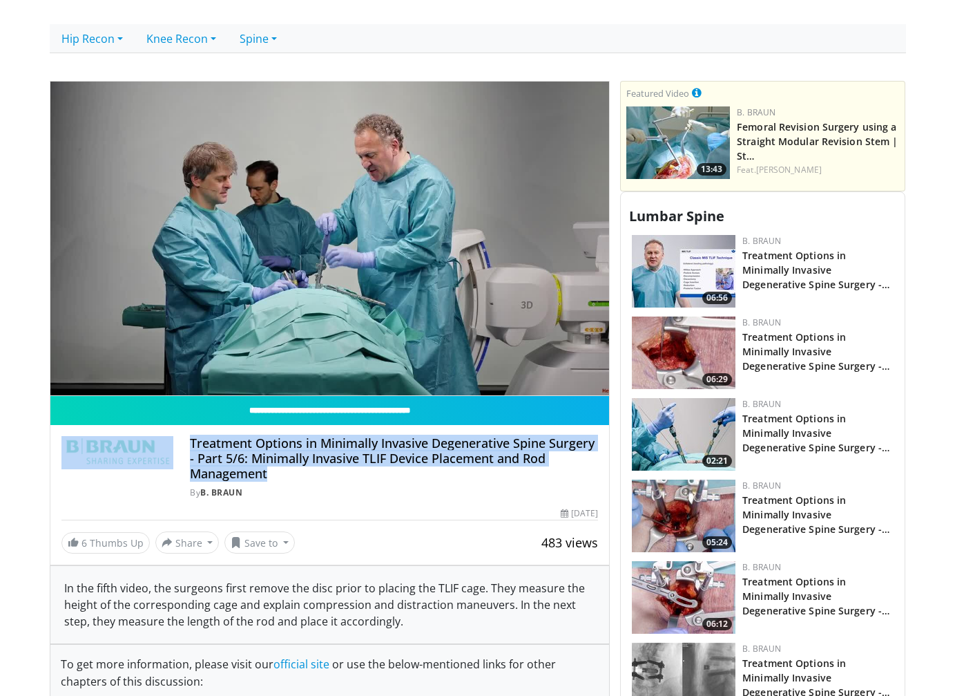
drag, startPoint x: 271, startPoint y: 480, endPoint x: 154, endPoint y: 453, distance: 120.5
click at [154, 453] on div "Treatment Options in Minimally Invasive Degenerative Spine Surgery - Part 5/6: …" at bounding box center [329, 467] width 537 height 63
copy div "Treatment Options in Minimally Invasive Degenerative Spine Surgery - Part 5/6: …"
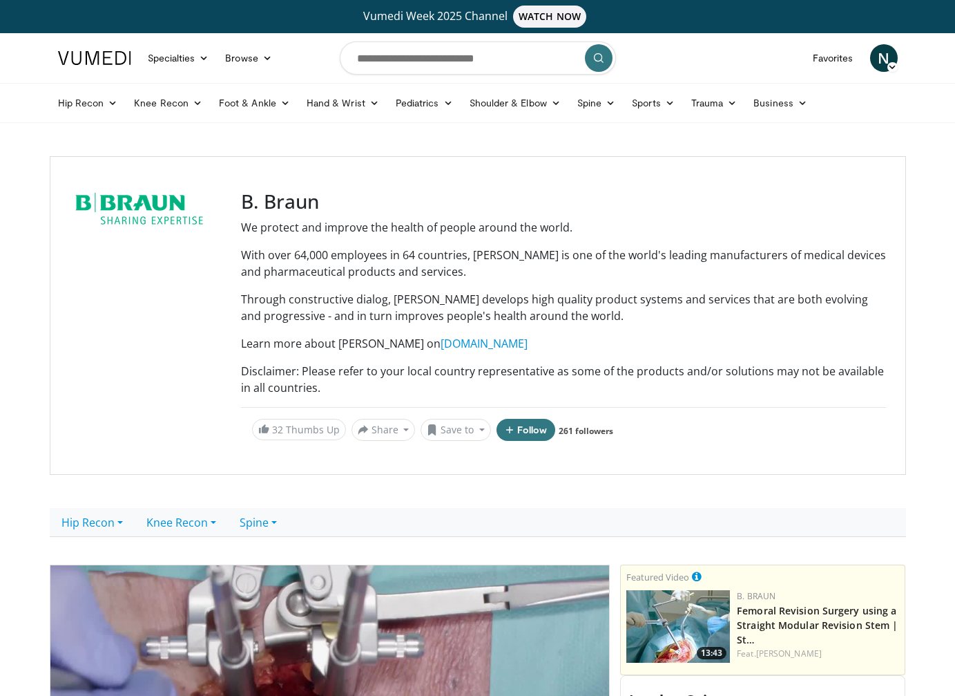
click at [111, 287] on div at bounding box center [147, 315] width 155 height 251
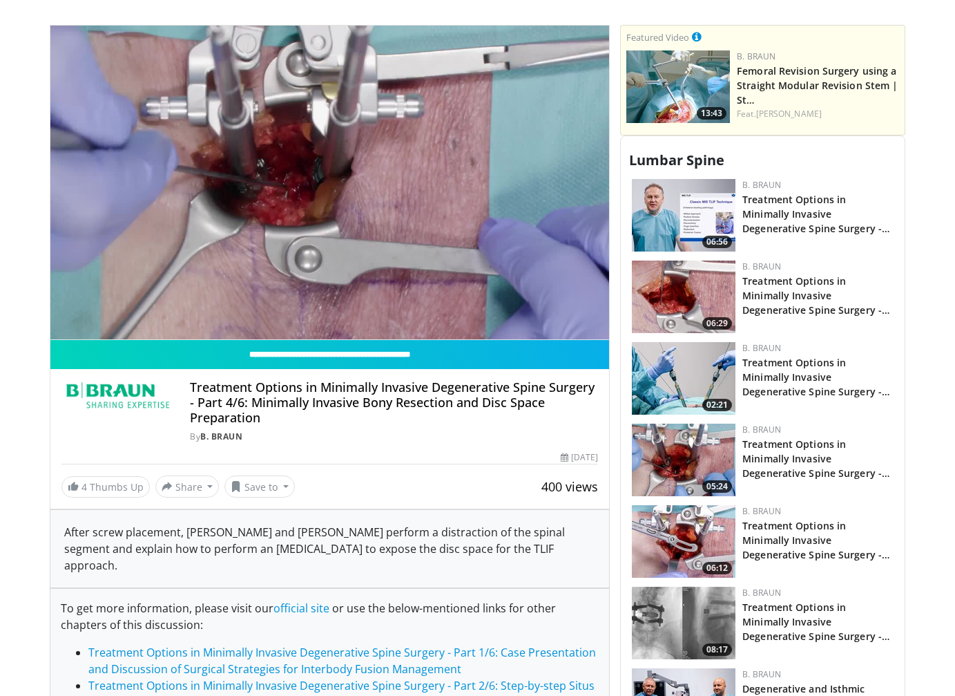
scroll to position [553, 0]
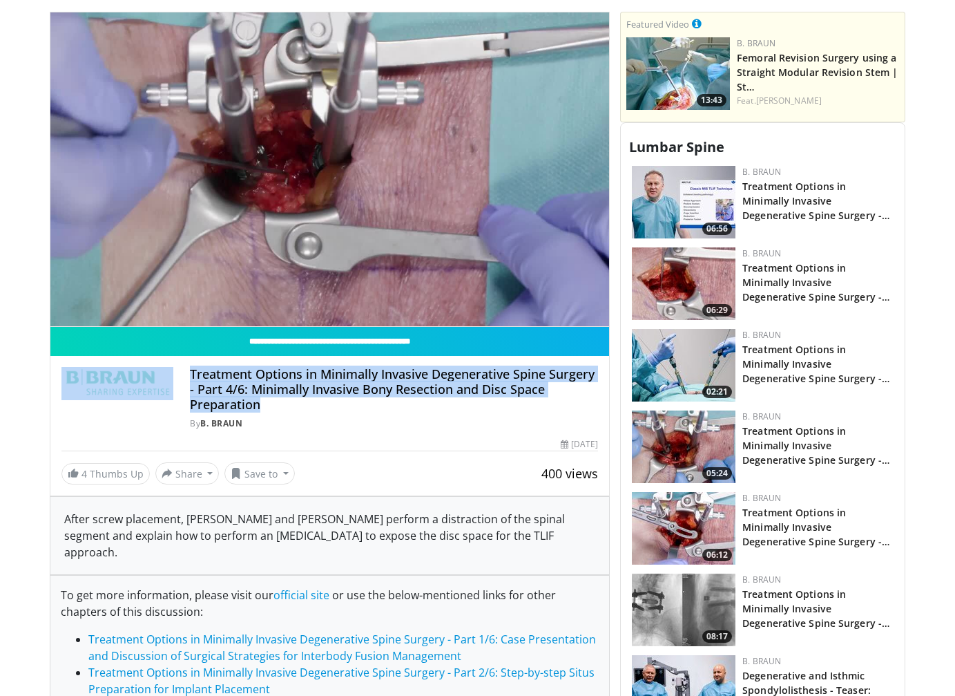
drag, startPoint x: 254, startPoint y: 410, endPoint x: 175, endPoint y: 382, distance: 84.3
click at [175, 382] on div "Treatment Options in Minimally Invasive Degenerative Spine Surgery - Part 4/6: …" at bounding box center [329, 398] width 537 height 63
copy div "Treatment Options in Minimally Invasive Degenerative Spine Surgery - Part 4/6: …"
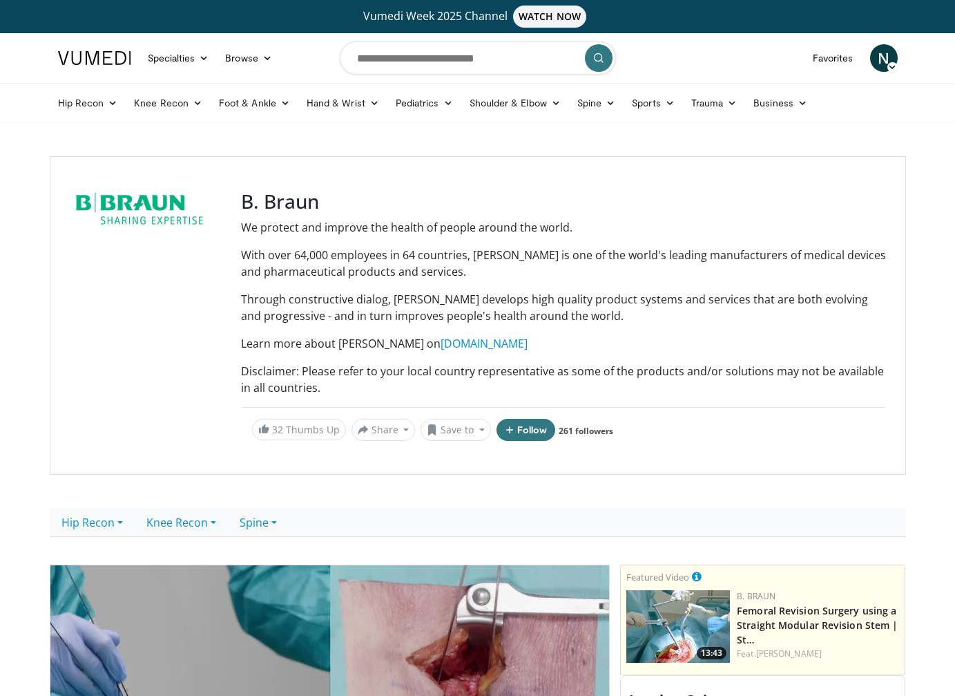
click at [222, 238] on div at bounding box center [147, 315] width 155 height 251
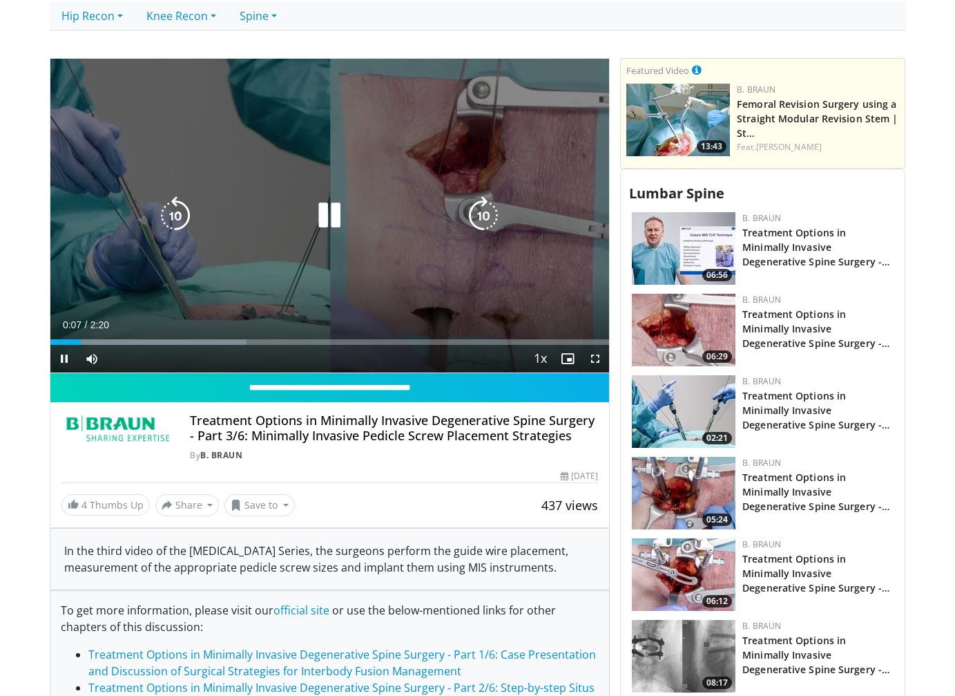
scroll to position [553, 0]
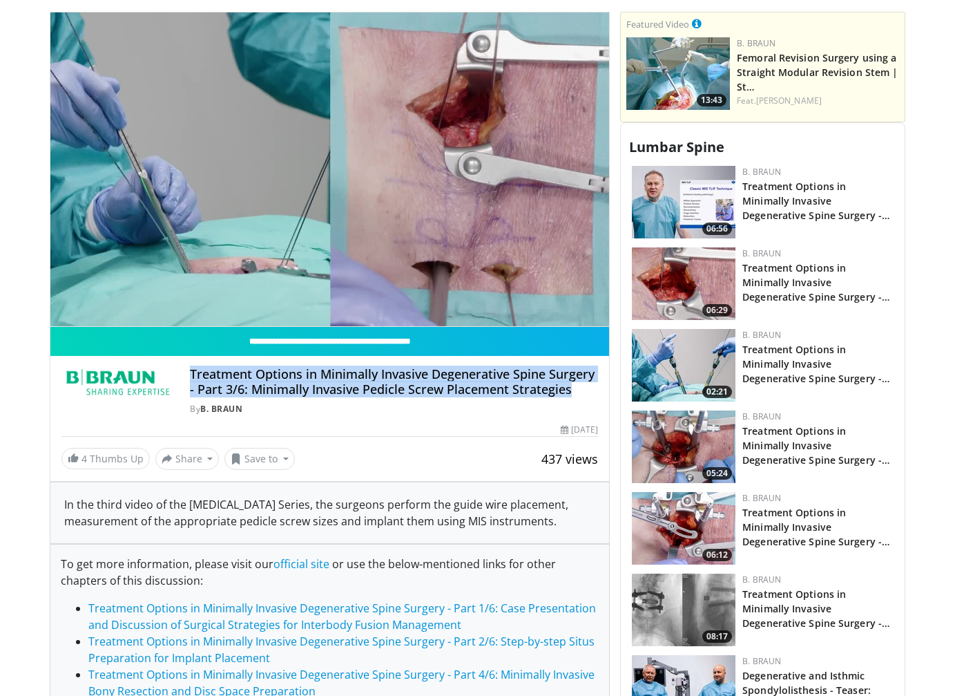
drag, startPoint x: 582, startPoint y: 392, endPoint x: 191, endPoint y: 379, distance: 391.9
click at [191, 379] on h4 "Treatment Options in Minimally Invasive Degenerative Spine Surgery - Part 3/6: …" at bounding box center [394, 382] width 408 height 30
copy h4 "Treatment Options in Minimally Invasive Degenerative Spine Surgery - Part 3/6: …"
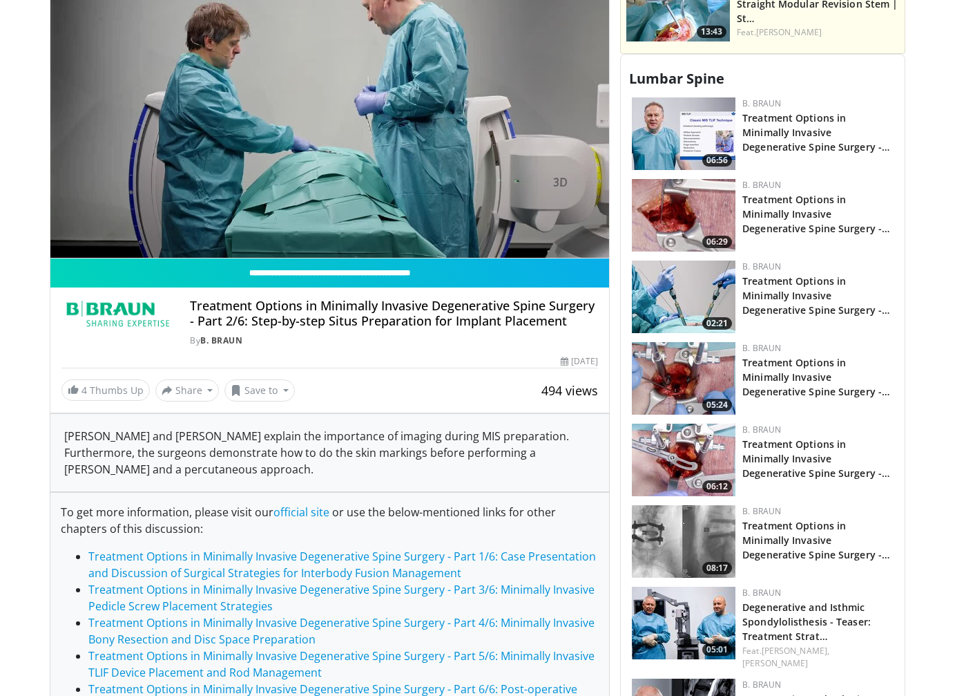
scroll to position [622, 0]
click at [265, 317] on h4 "Treatment Options in Minimally Invasive Degenerative Spine Surgery - Part 2/6: …" at bounding box center [394, 313] width 408 height 30
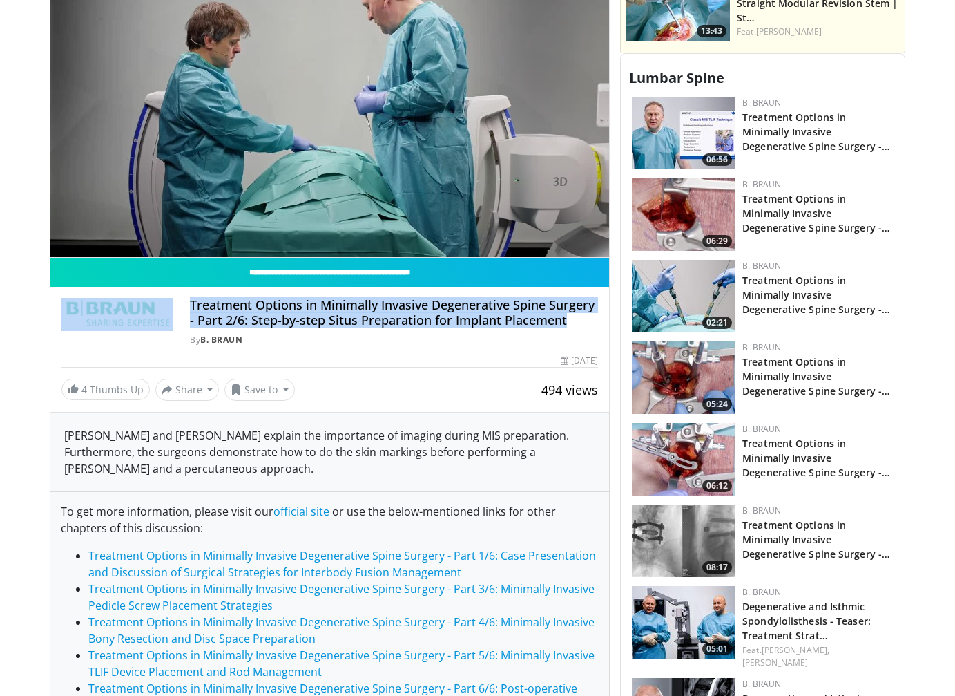
drag, startPoint x: 569, startPoint y: 318, endPoint x: 174, endPoint y: 307, distance: 394.6
click at [174, 307] on div "Treatment Options in Minimally Invasive Degenerative Spine Surgery - Part 2/6: …" at bounding box center [329, 322] width 537 height 48
copy div "Treatment Options in Minimally Invasive Degenerative Spine Surgery - Part 2/6: …"
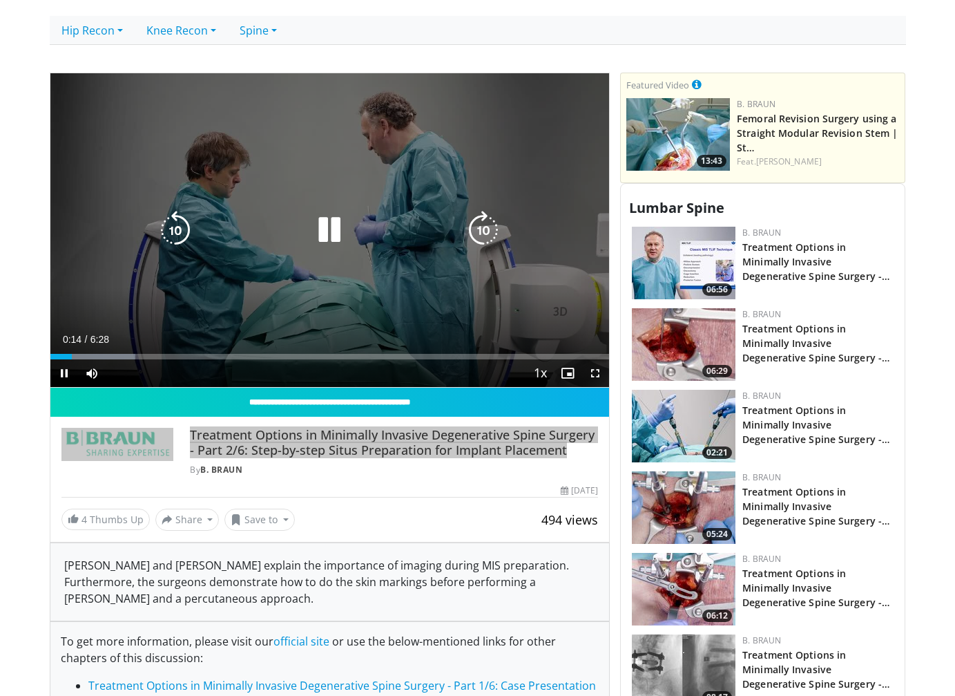
scroll to position [484, 0]
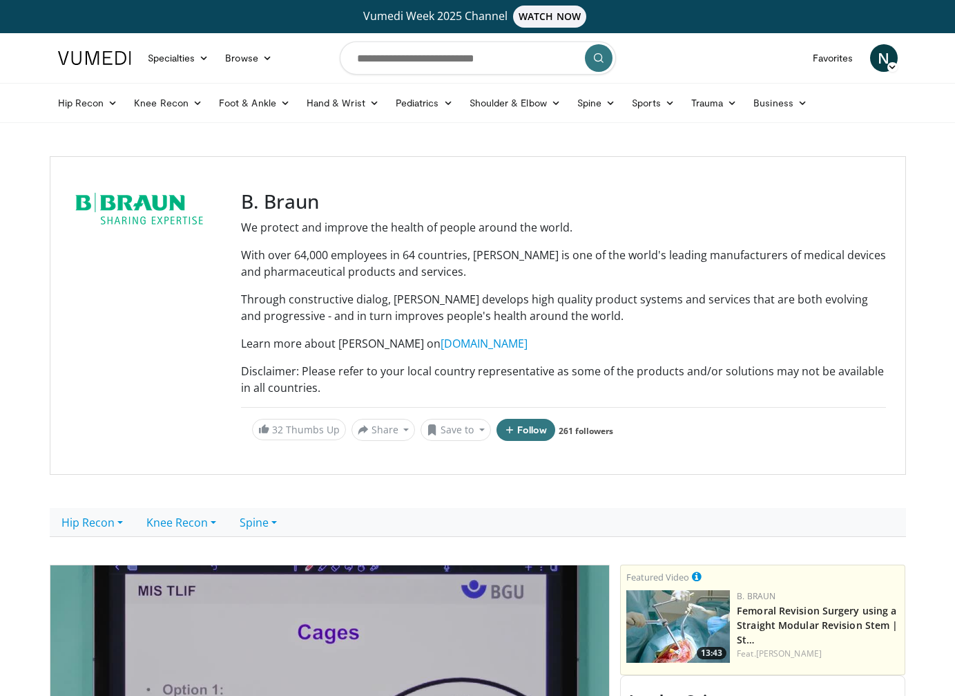
click at [171, 287] on div at bounding box center [147, 315] width 155 height 251
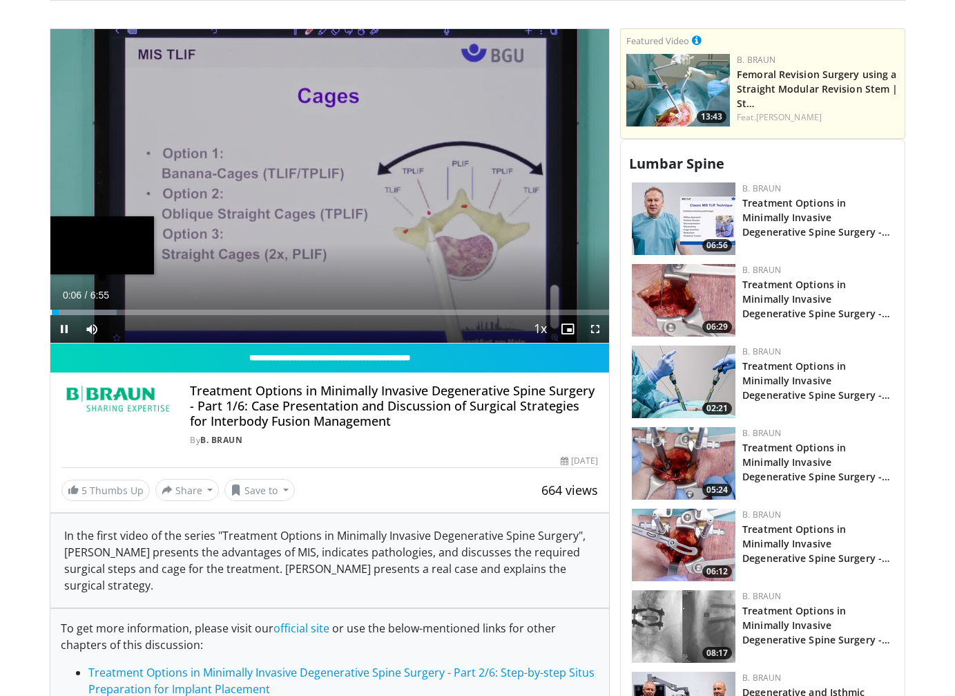
scroll to position [553, 0]
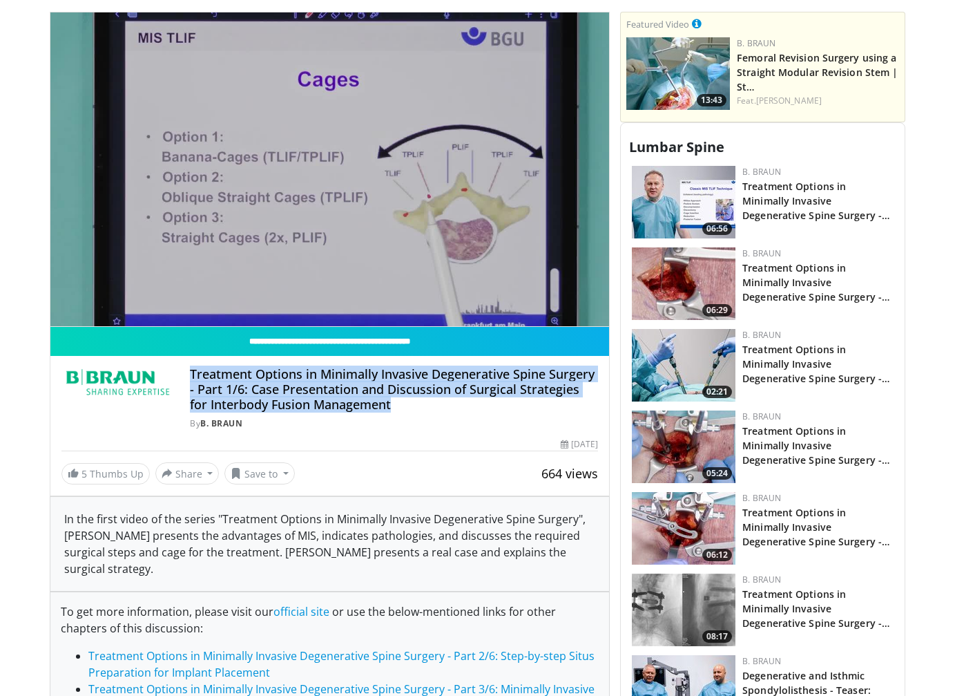
drag, startPoint x: 378, startPoint y: 407, endPoint x: 184, endPoint y: 377, distance: 195.7
click at [184, 377] on div "Treatment Options in Minimally Invasive Degenerative Spine Surgery - Part 1/6: …" at bounding box center [329, 398] width 537 height 63
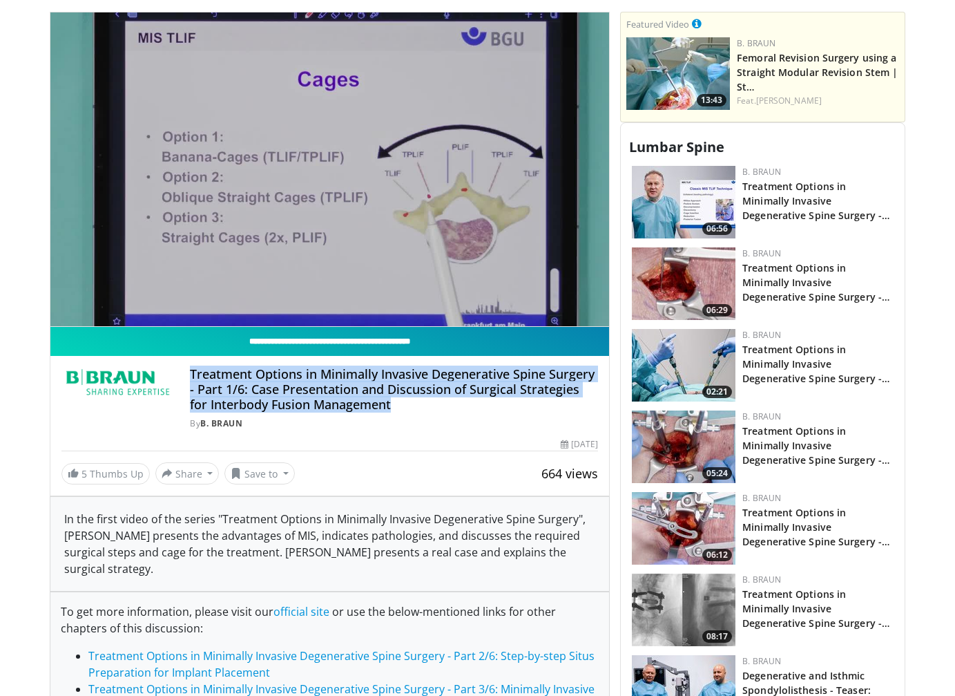
copy h4 "Treatment Options in Minimally Invasive Degenerative Spine Surgery - Part 1/6: …"
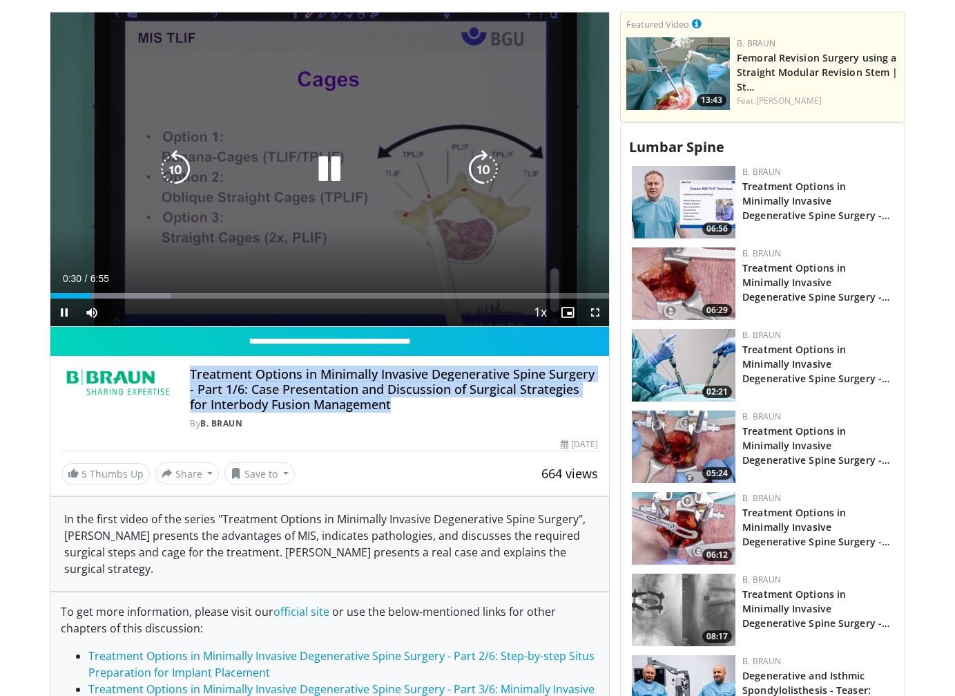
click at [337, 174] on icon "Video Player" at bounding box center [329, 169] width 39 height 39
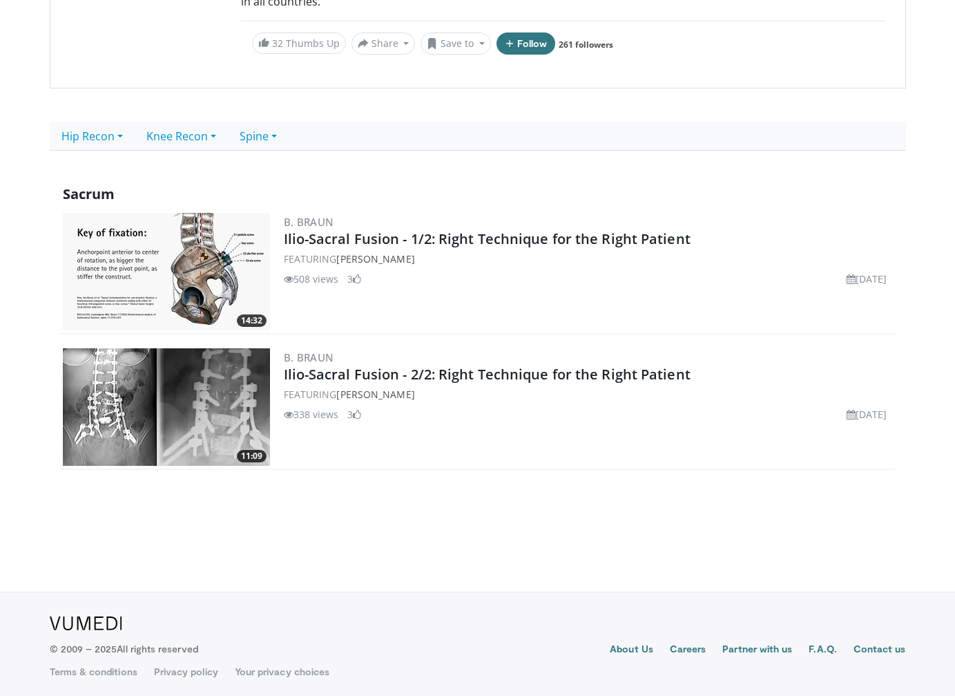
scroll to position [391, 0]
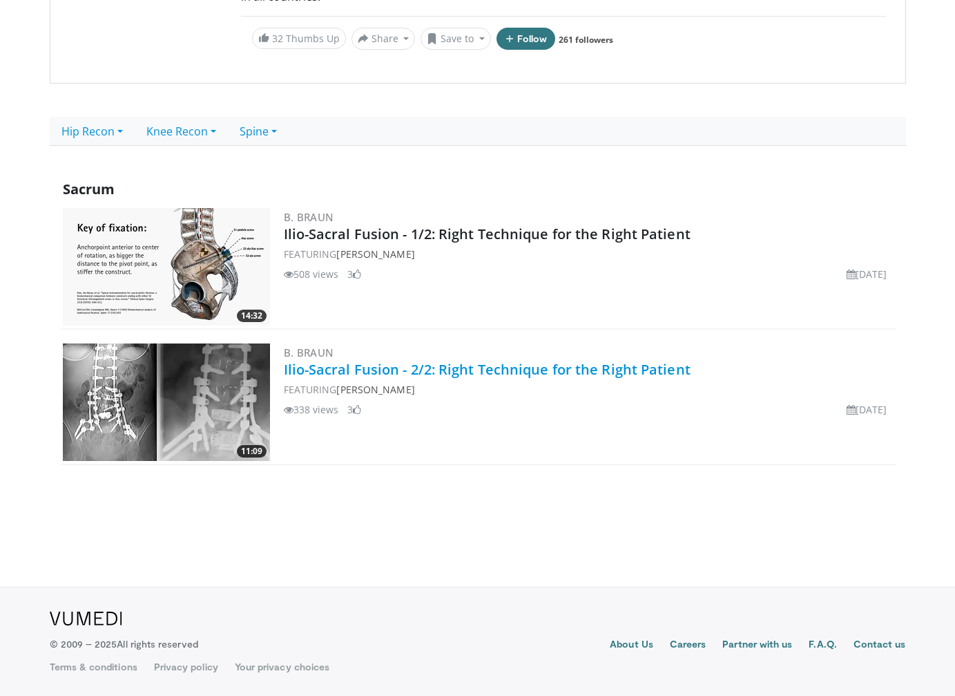
click at [389, 368] on link "Ilio-Sacral Fusion - 2/2: Right Technique for the Right Patient" at bounding box center [487, 369] width 407 height 19
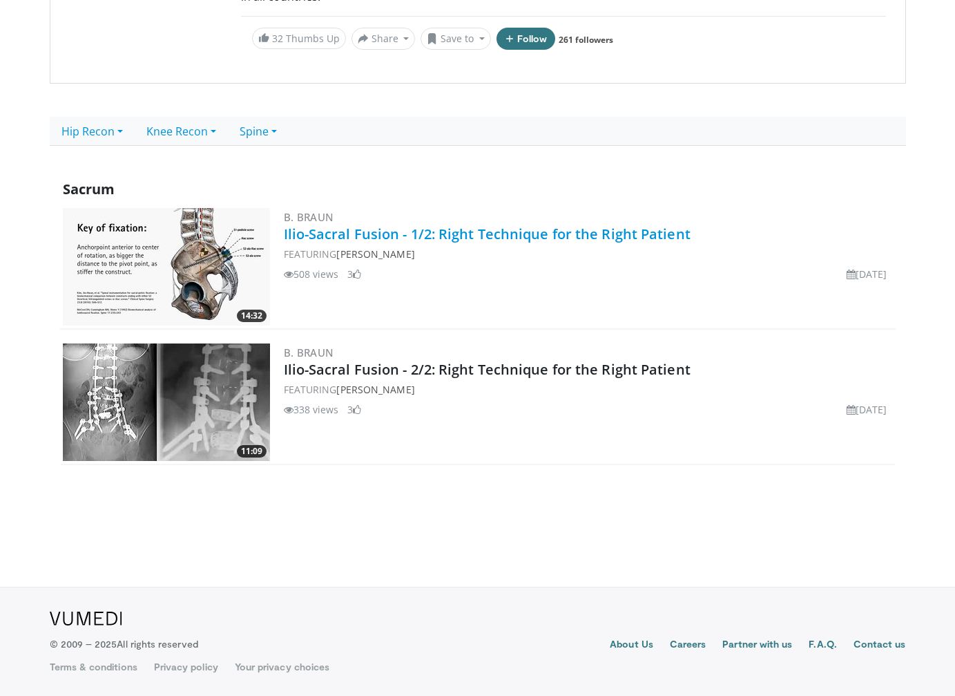
click at [391, 228] on link "Ilio-Sacral Fusion - 1/2: Right Technique for the Right Patient" at bounding box center [487, 234] width 407 height 19
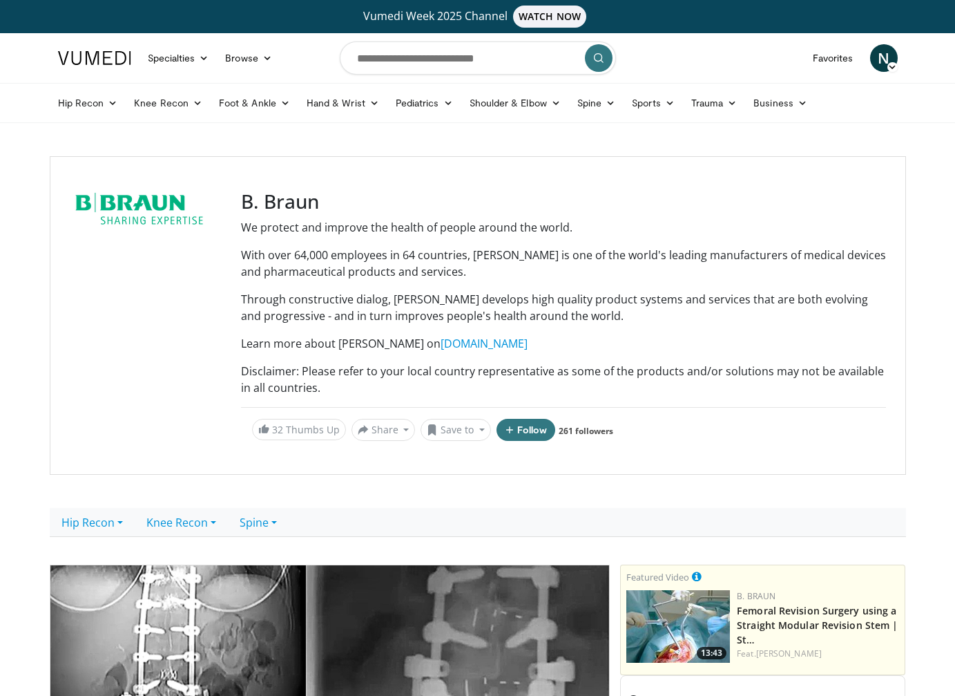
click at [120, 310] on div at bounding box center [147, 315] width 155 height 251
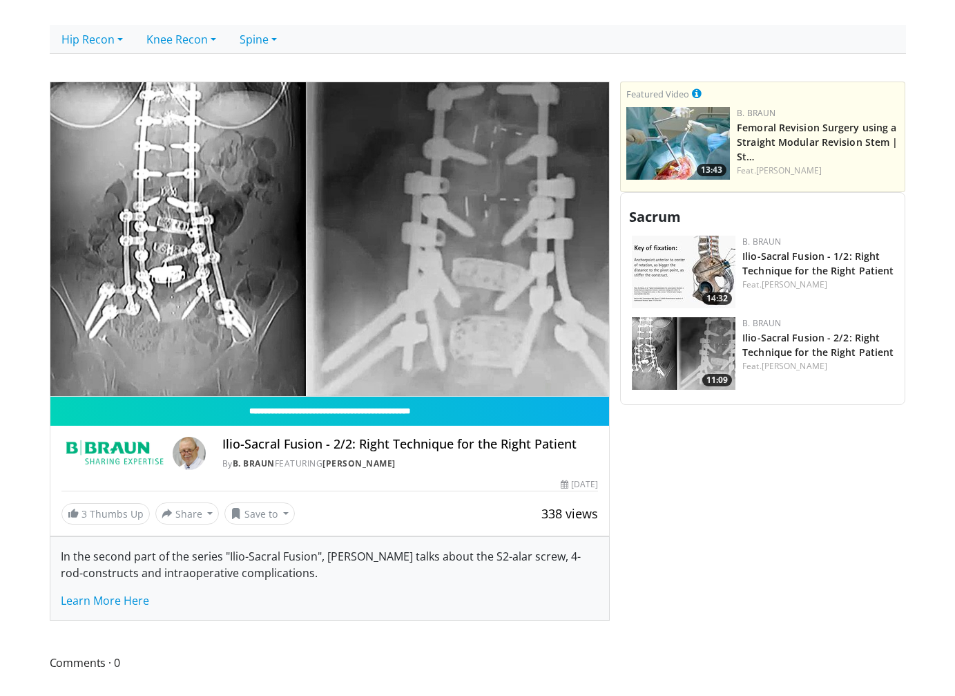
scroll to position [484, 0]
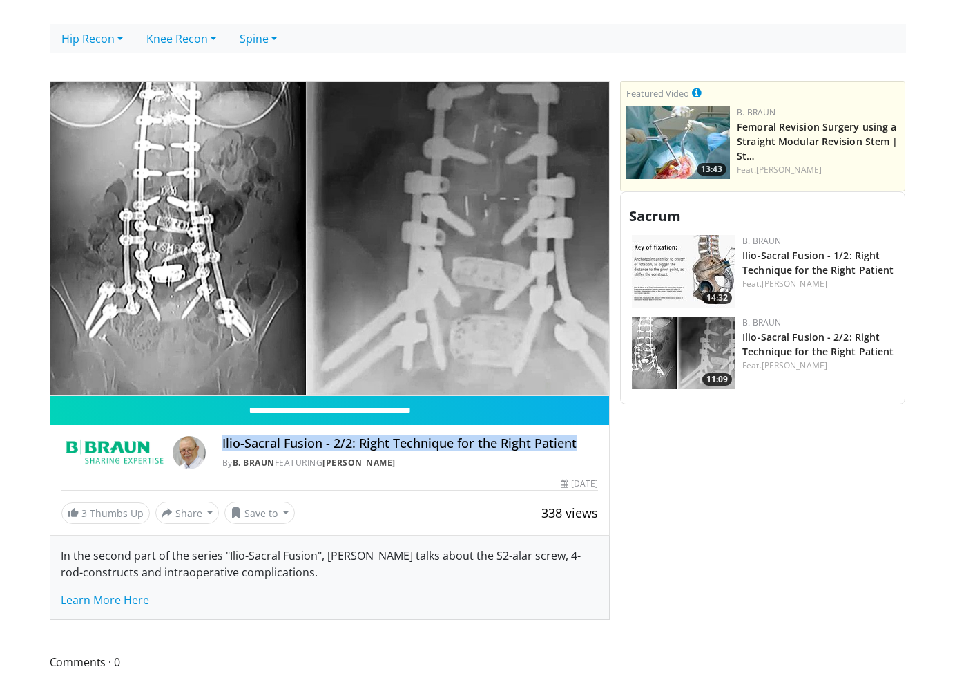
drag, startPoint x: 586, startPoint y: 437, endPoint x: 218, endPoint y: 438, distance: 368.2
click at [218, 438] on div "Ilio-Sacral Fusion - 2/2: Right Technique for the Right Patient By B. Braun FEA…" at bounding box center [329, 452] width 537 height 33
copy h4 "Ilio-Sacral Fusion - 2/2: Right Technique for the Right Patient"
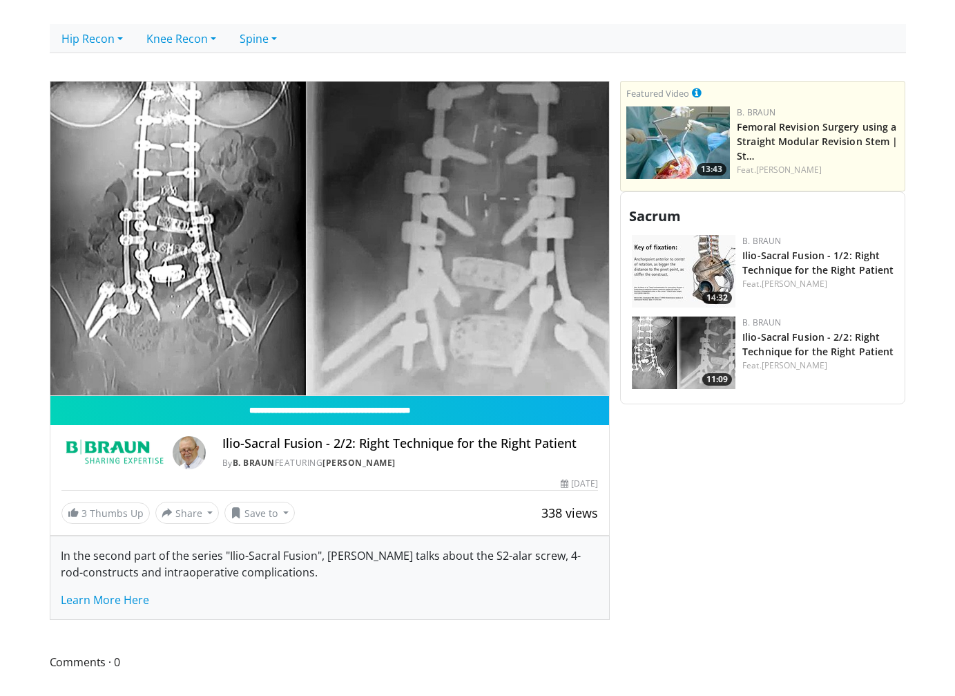
click at [330, 647] on div "**********" at bounding box center [335, 395] width 571 height 629
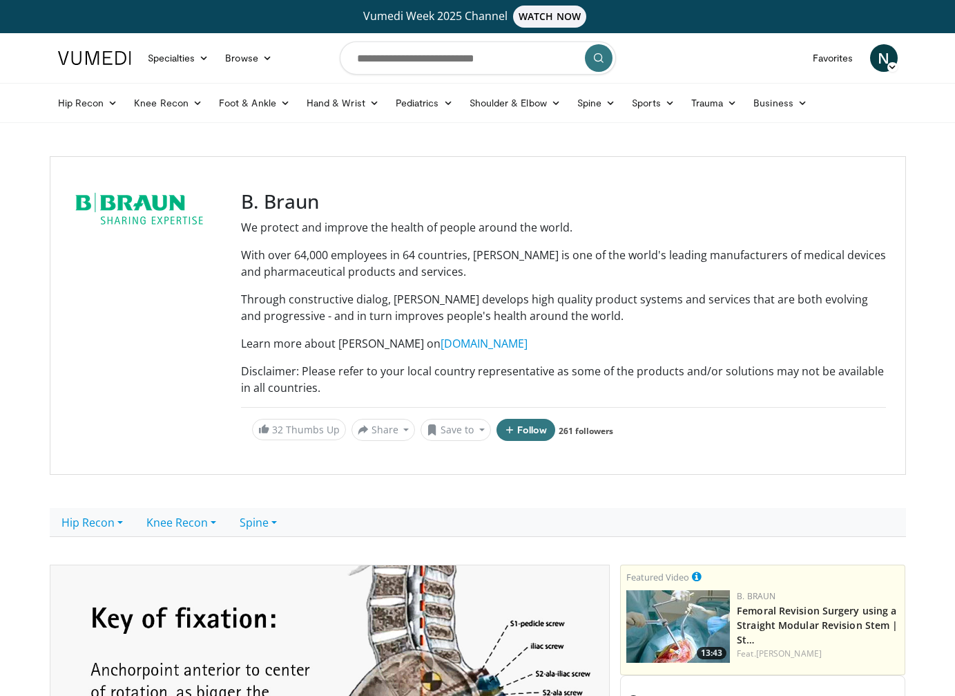
click at [163, 350] on div at bounding box center [147, 315] width 155 height 251
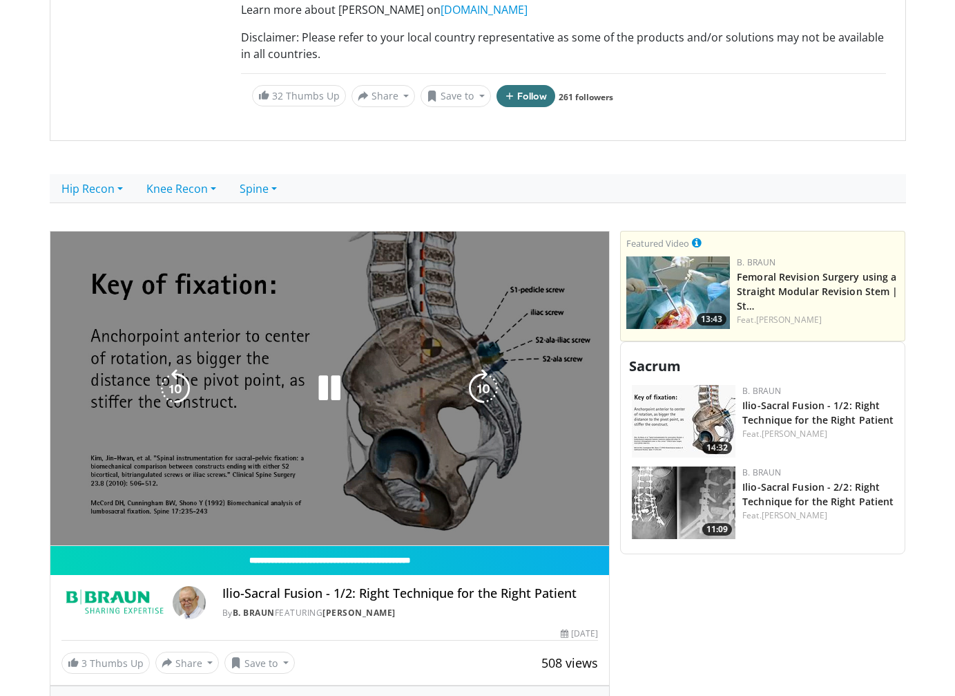
scroll to position [484, 0]
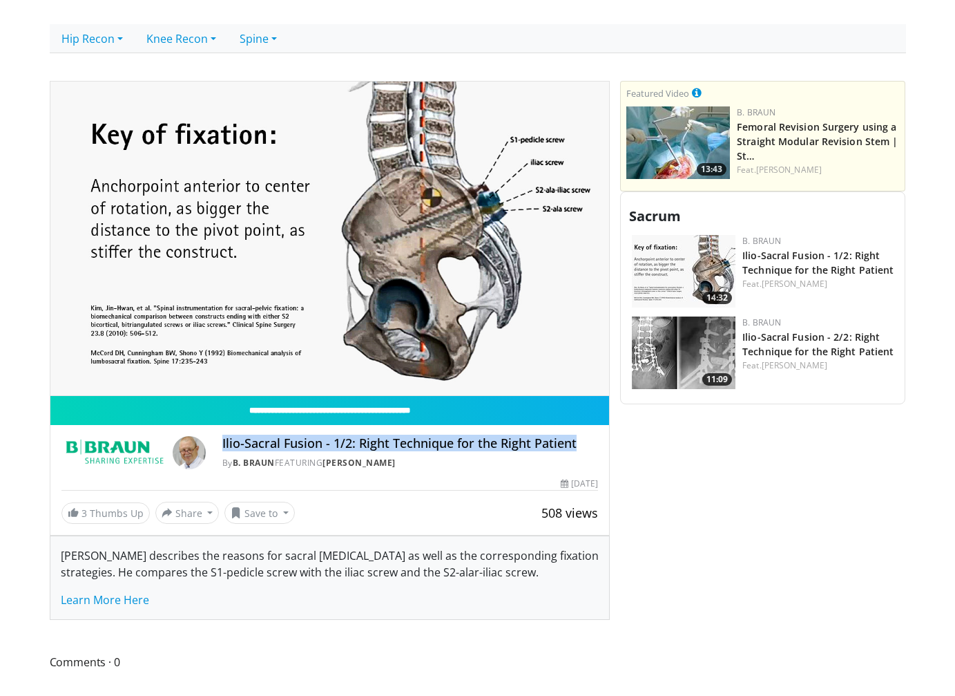
drag, startPoint x: 578, startPoint y: 441, endPoint x: 221, endPoint y: 444, distance: 357.2
click at [221, 444] on div "Ilio-Sacral Fusion - 1/2: Right Technique for the Right Patient By [PERSON_NAME…" at bounding box center [329, 452] width 537 height 33
copy h4 "Ilio-Sacral Fusion - 1/2: Right Technique for the Right Patient"
click at [289, 48] on link "Spine" at bounding box center [258, 38] width 61 height 29
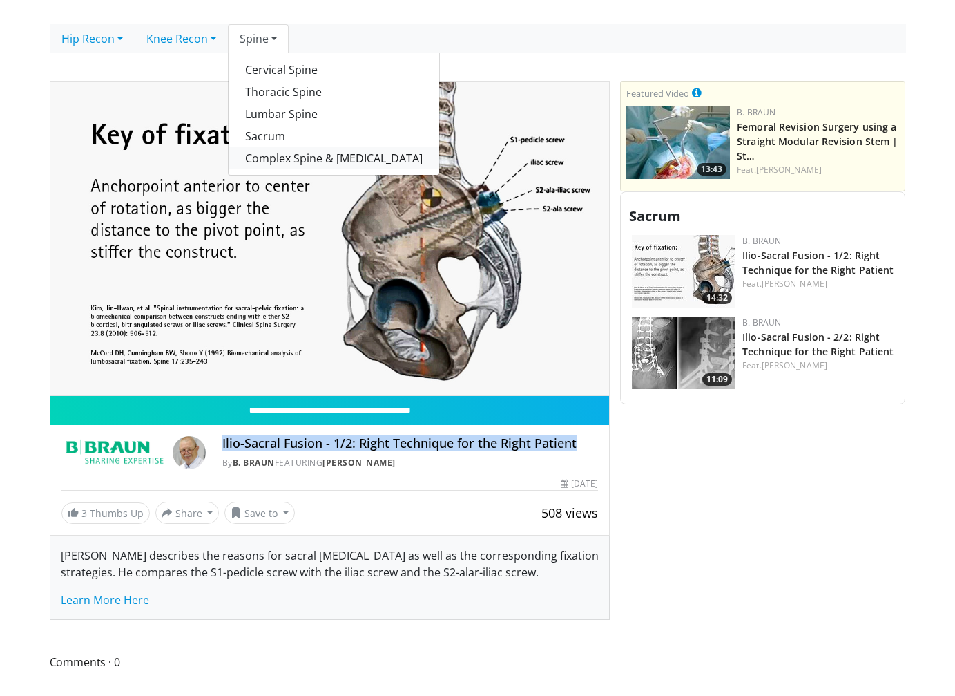
click at [305, 158] on link "Complex Spine & [MEDICAL_DATA]" at bounding box center [334, 158] width 211 height 22
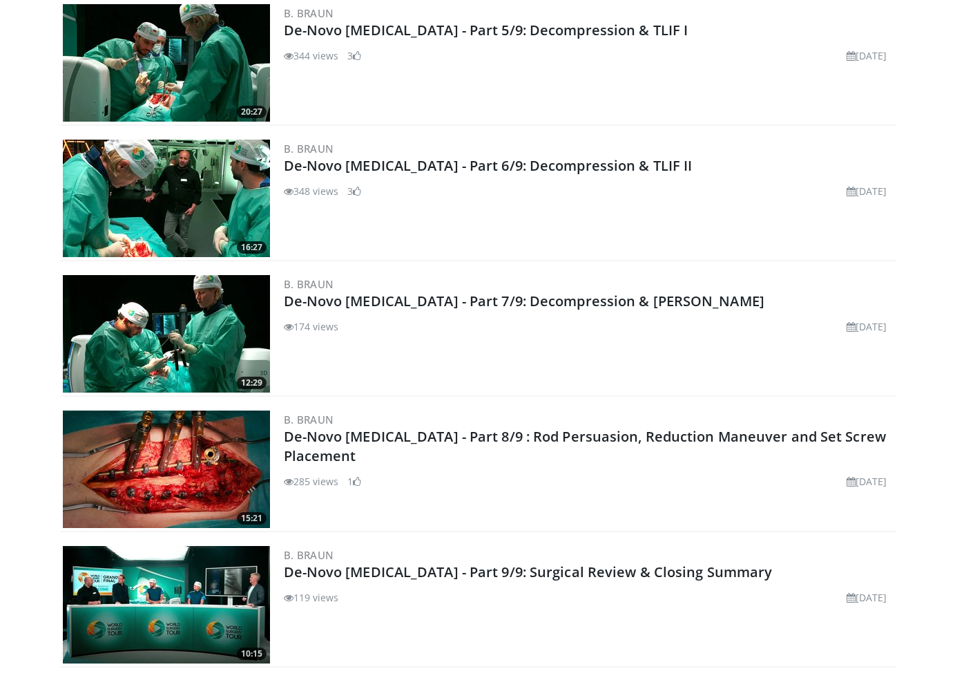
scroll to position [2151, 0]
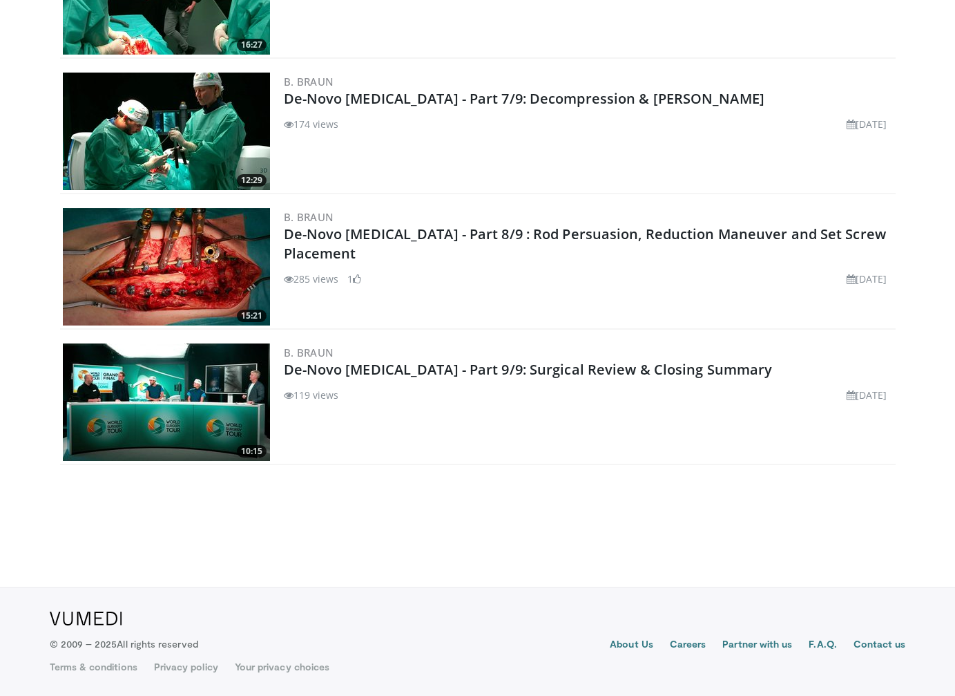
click at [417, 374] on link "De-Novo [MEDICAL_DATA] - Part 9/9: Surgical Review & Closing Summary" at bounding box center [528, 369] width 489 height 19
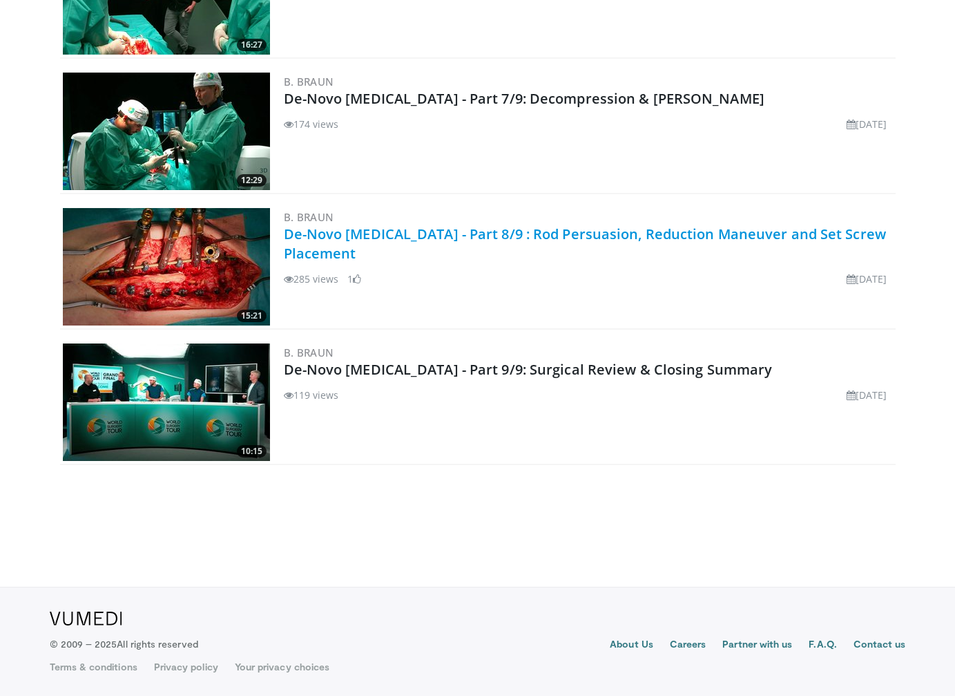
click at [435, 240] on link "De-Novo Scoliosis - Part 8/9 : Rod Persuasion, Reduction Maneuver and Set Screw…" at bounding box center [585, 244] width 602 height 38
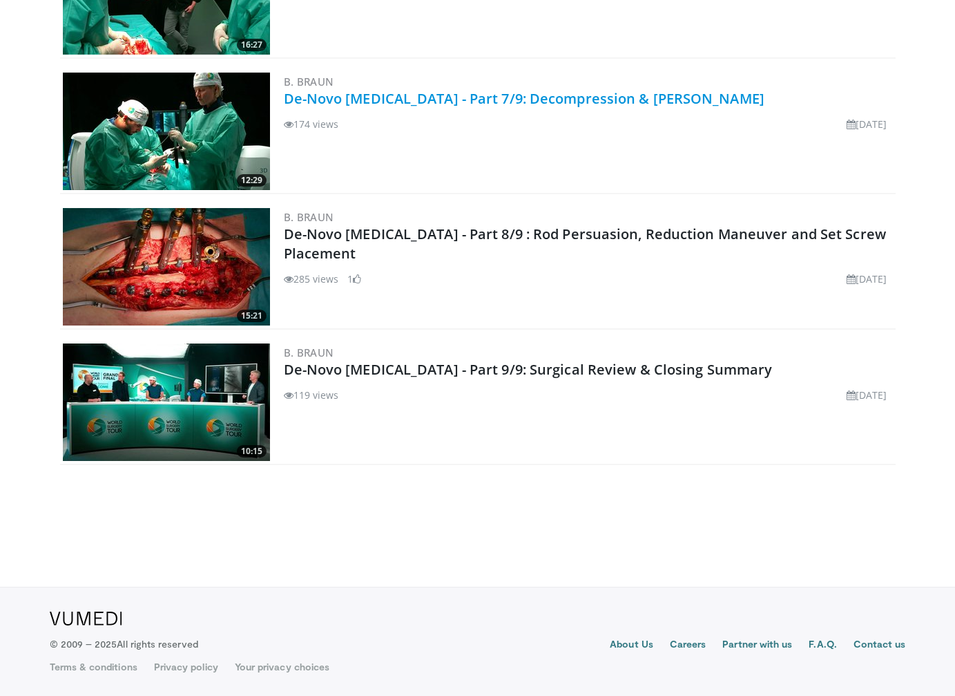
click at [389, 98] on link "De-Novo [MEDICAL_DATA] - Part 7/9: Decompression & [PERSON_NAME]" at bounding box center [524, 98] width 481 height 19
drag, startPoint x: 322, startPoint y: 529, endPoint x: 327, endPoint y: 368, distance: 161.7
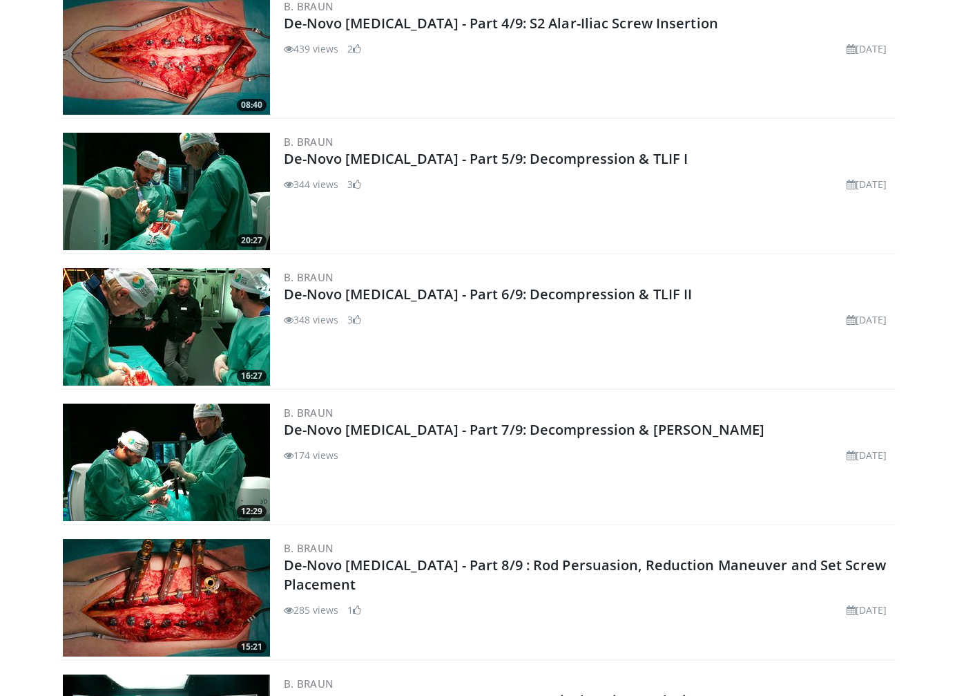
scroll to position [1806, 0]
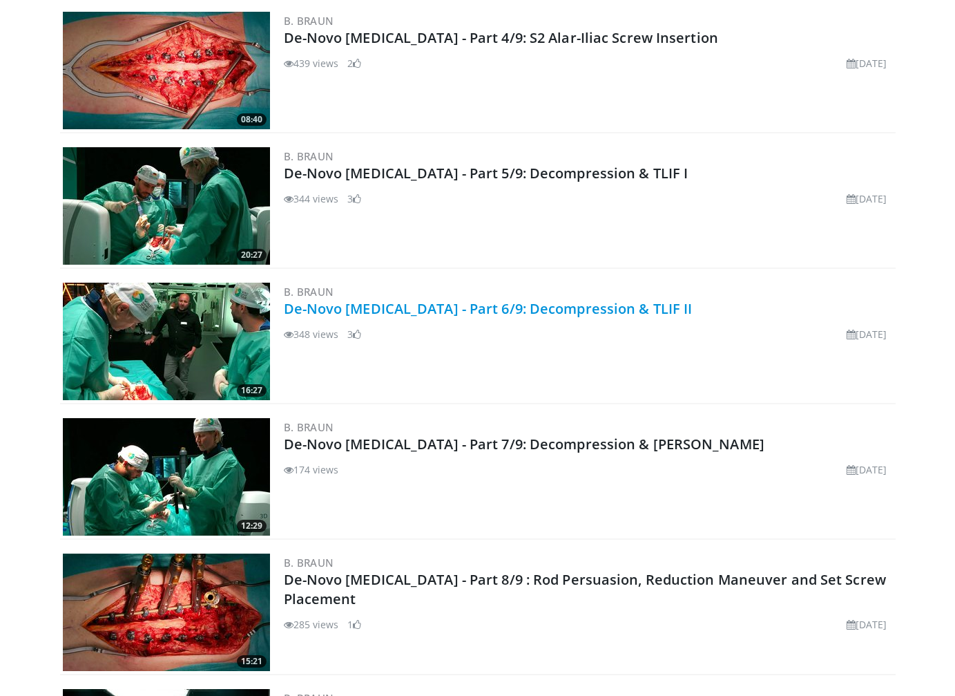
click at [469, 312] on link "De-Novo [MEDICAL_DATA] - Part 6/9: Decompression & TLIF II" at bounding box center [488, 308] width 409 height 19
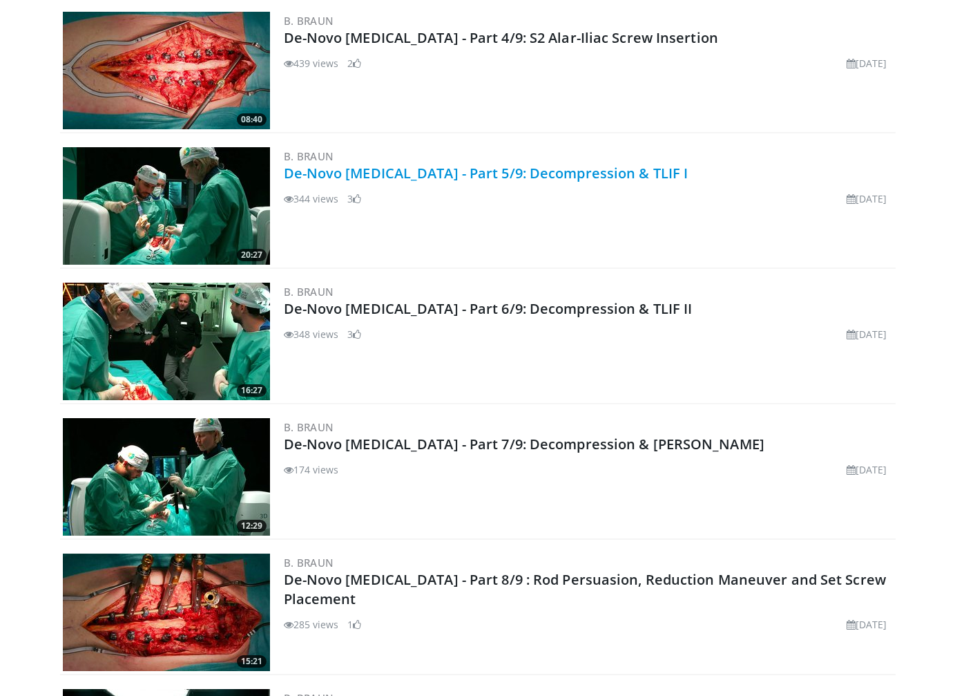
click at [509, 171] on link "De-Novo [MEDICAL_DATA] - Part 5/9: Decompression & TLIF I" at bounding box center [486, 173] width 405 height 19
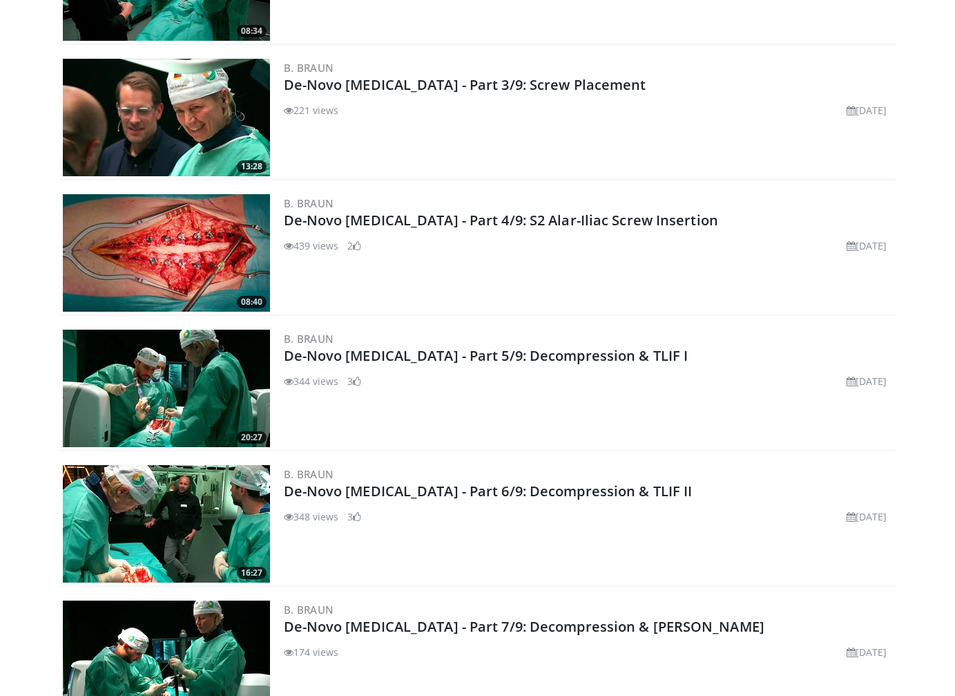
scroll to position [1599, 0]
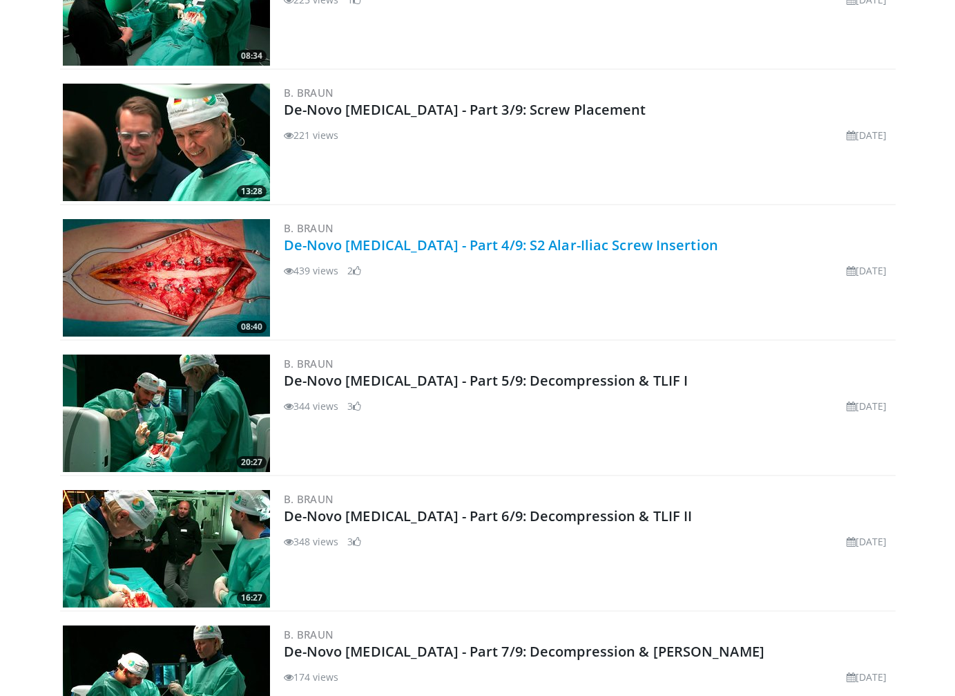
click at [499, 245] on link "De-Novo [MEDICAL_DATA] - Part 4/9: S2 Alar-Iliac Screw Insertion" at bounding box center [501, 245] width 435 height 19
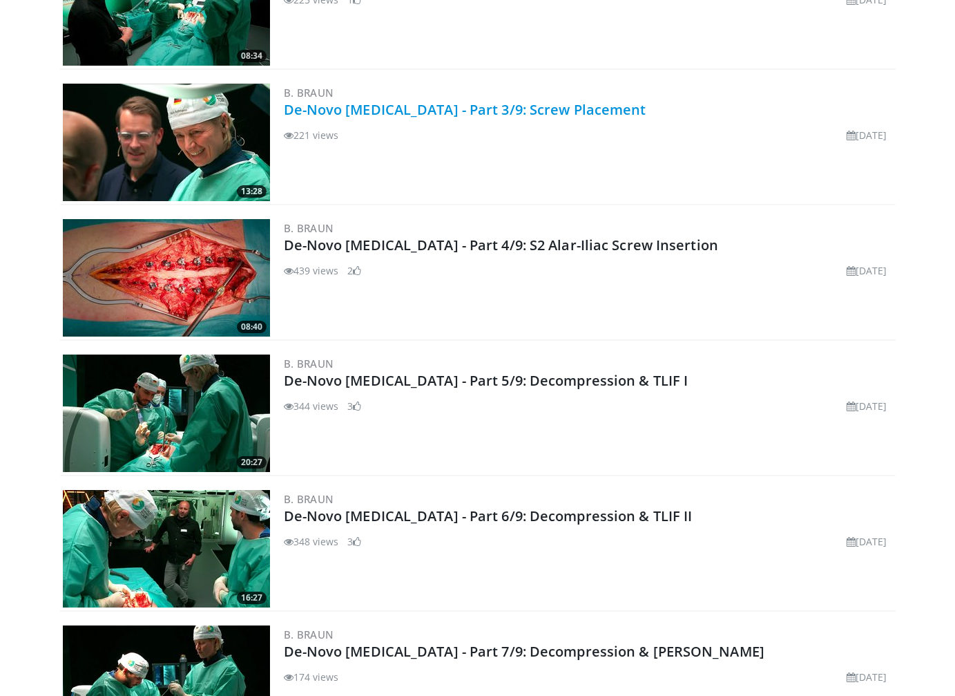
click at [453, 108] on link "De-Novo [MEDICAL_DATA] - Part 3/9: Screw Placement" at bounding box center [465, 109] width 363 height 19
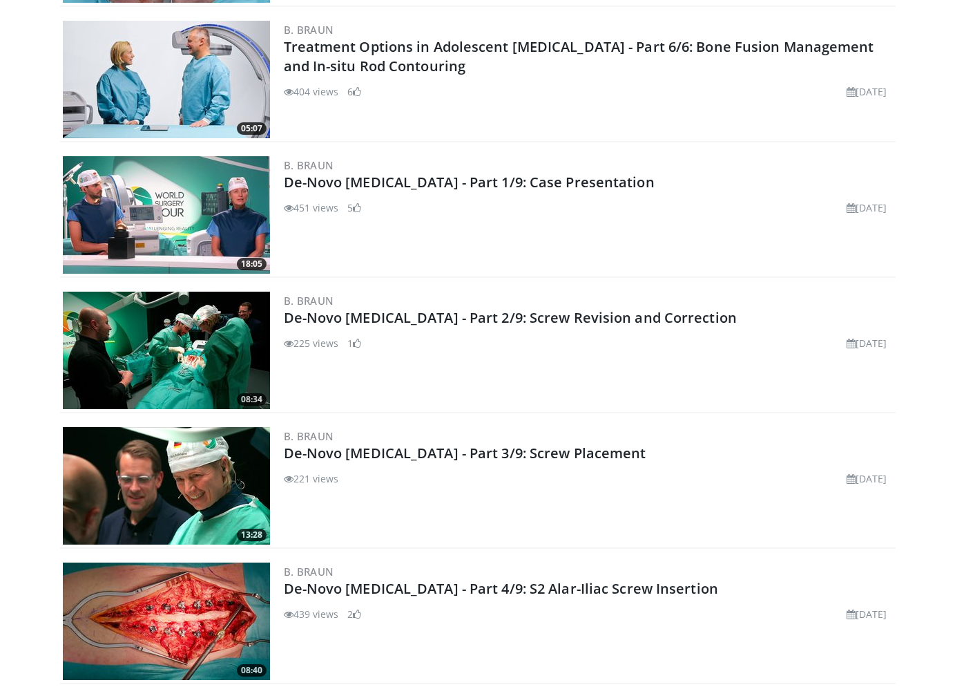
scroll to position [1253, 0]
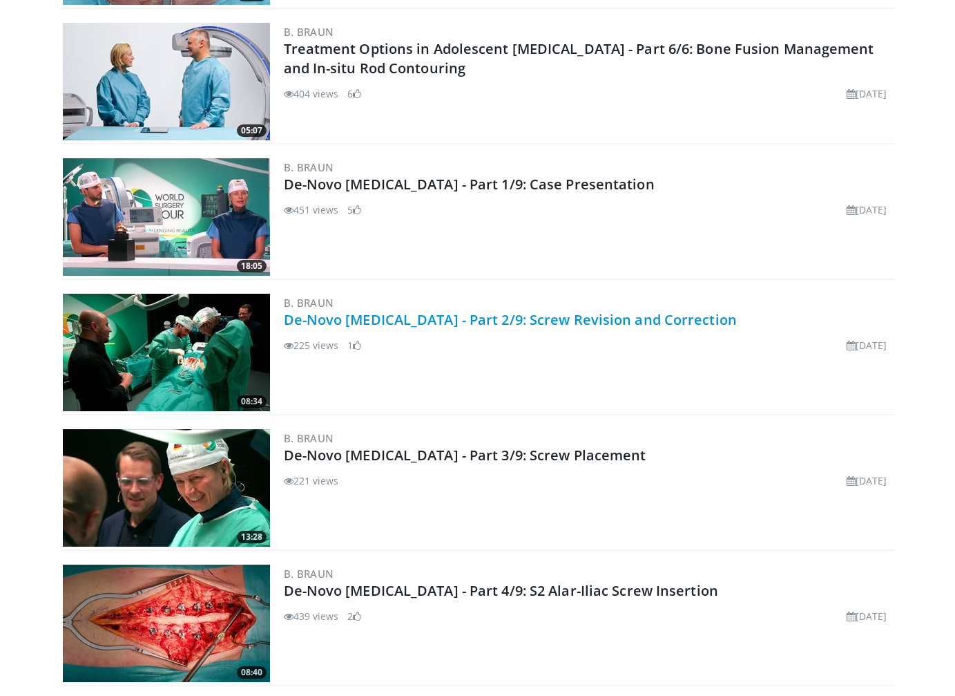
click at [448, 321] on link "De-Novo [MEDICAL_DATA] - Part 2/9: Screw Revision and Correction" at bounding box center [510, 319] width 453 height 19
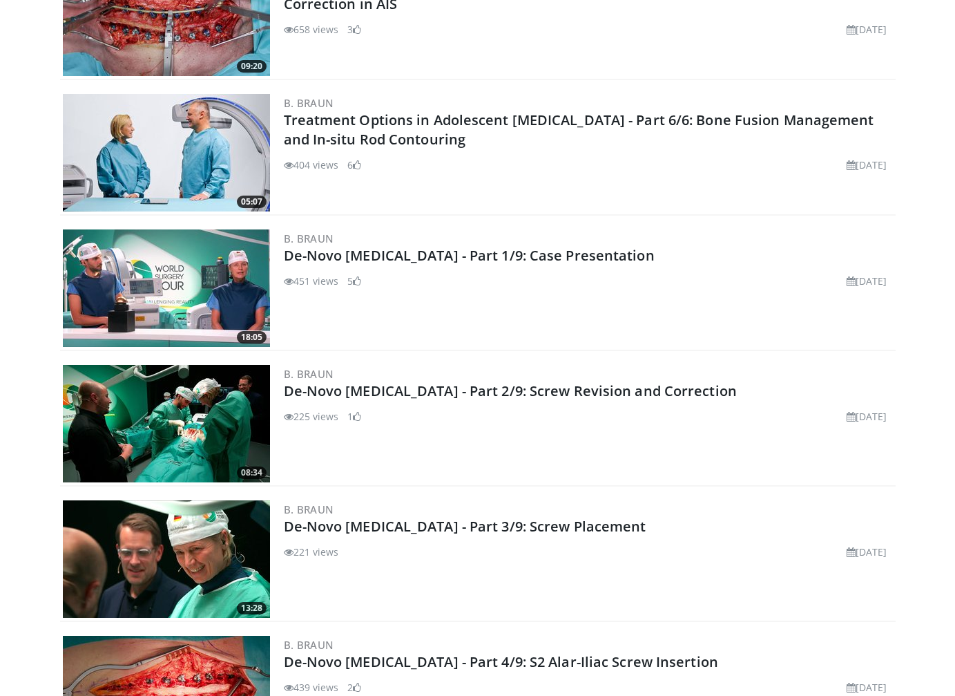
scroll to position [1115, 0]
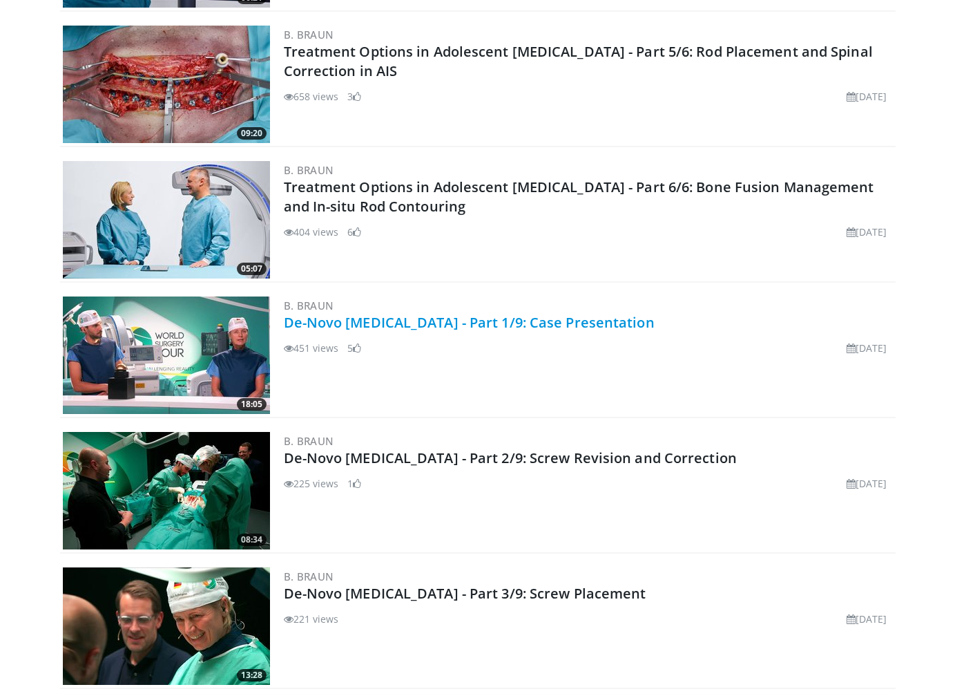
click at [332, 327] on link "De-Novo [MEDICAL_DATA] - Part 1/9: Case Presentation" at bounding box center [469, 322] width 371 height 19
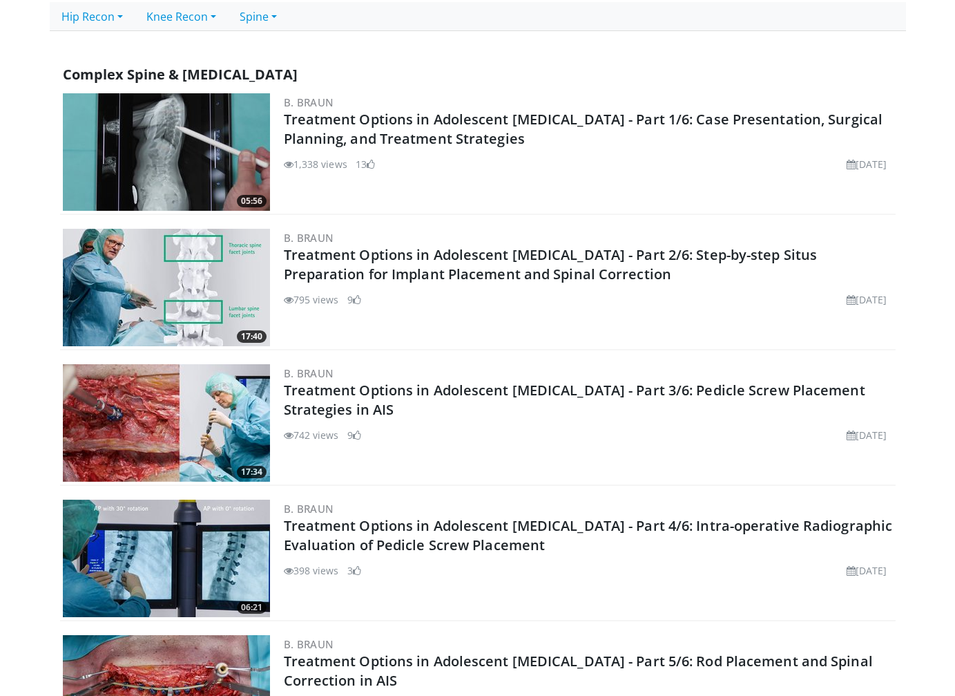
scroll to position [770, 0]
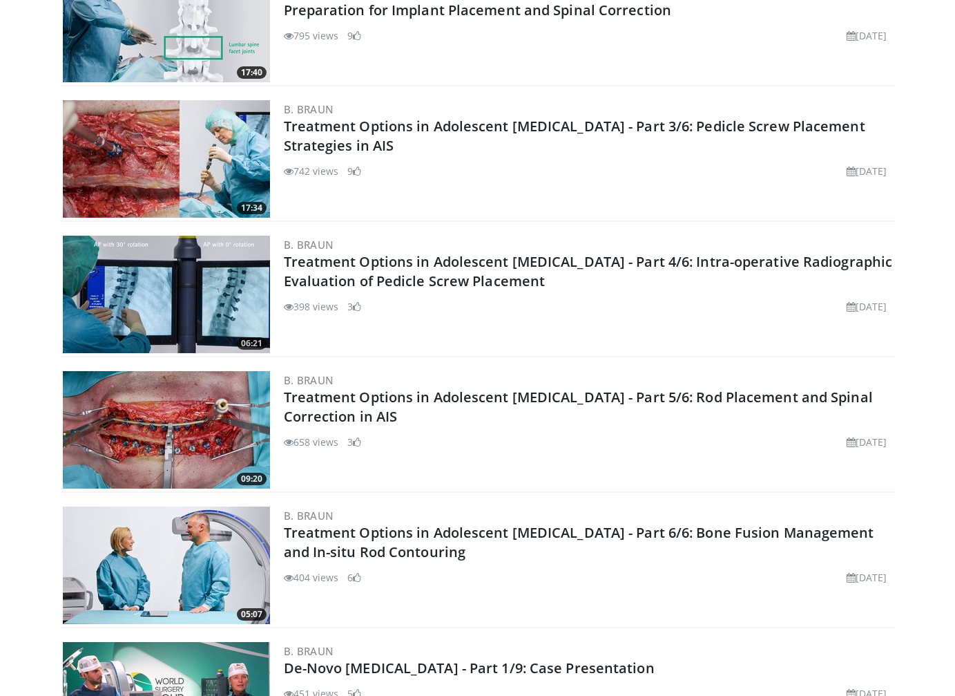
click at [32, 515] on body "Vumedi Week 2025 Channel WATCH NOW Specialties Adult & Family Medicine Allergy,…" at bounding box center [477, 653] width 955 height 2847
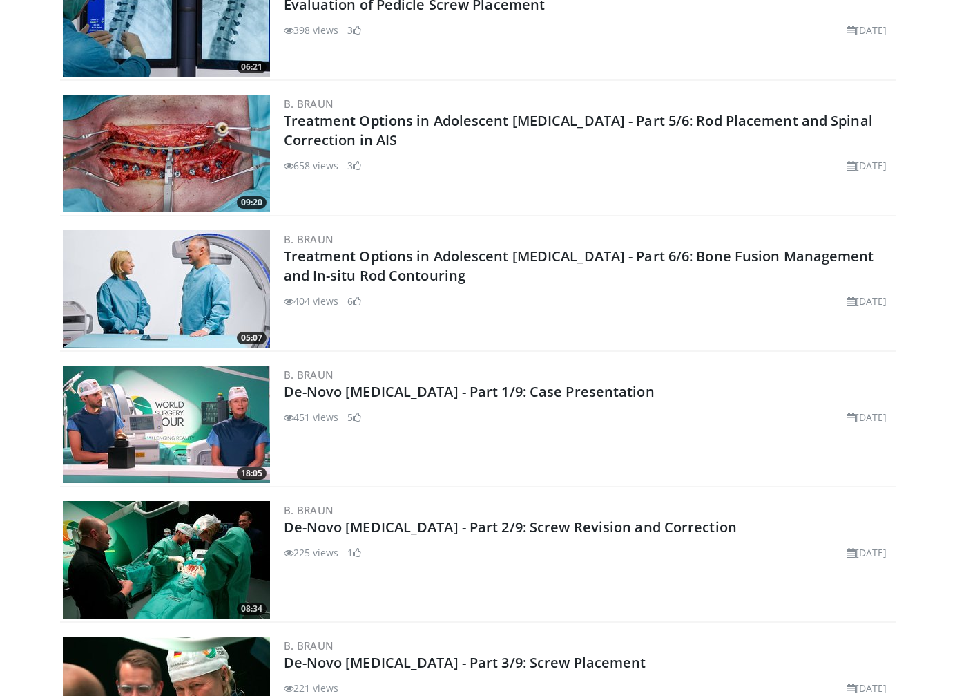
scroll to position [977, 0]
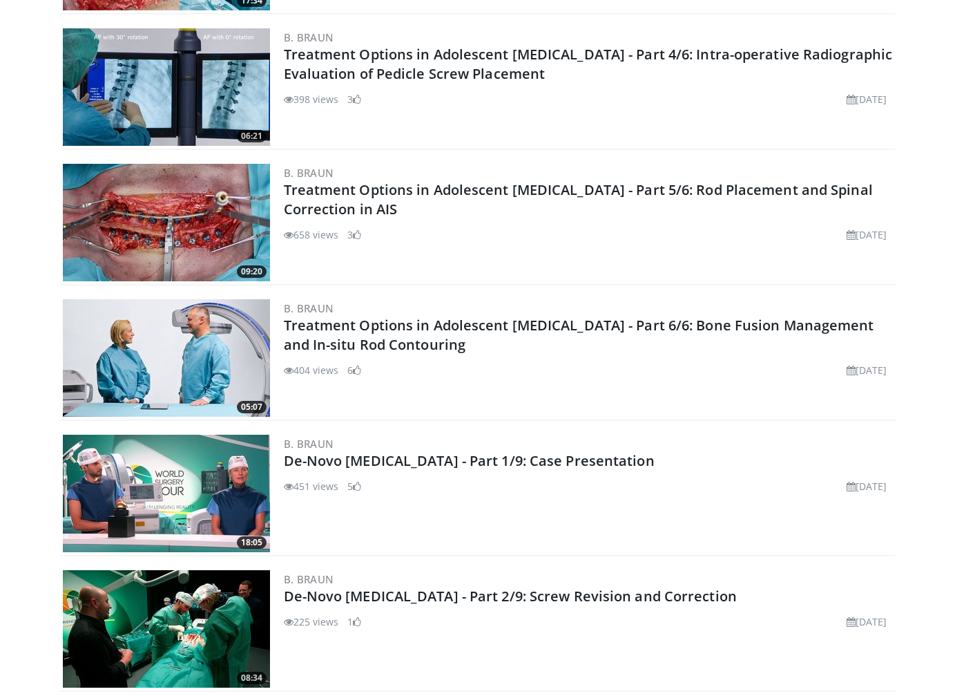
click at [42, 182] on body "Vumedi Week 2025 Channel WATCH NOW Specialties Adult & Family Medicine Allergy,…" at bounding box center [477, 446] width 955 height 2847
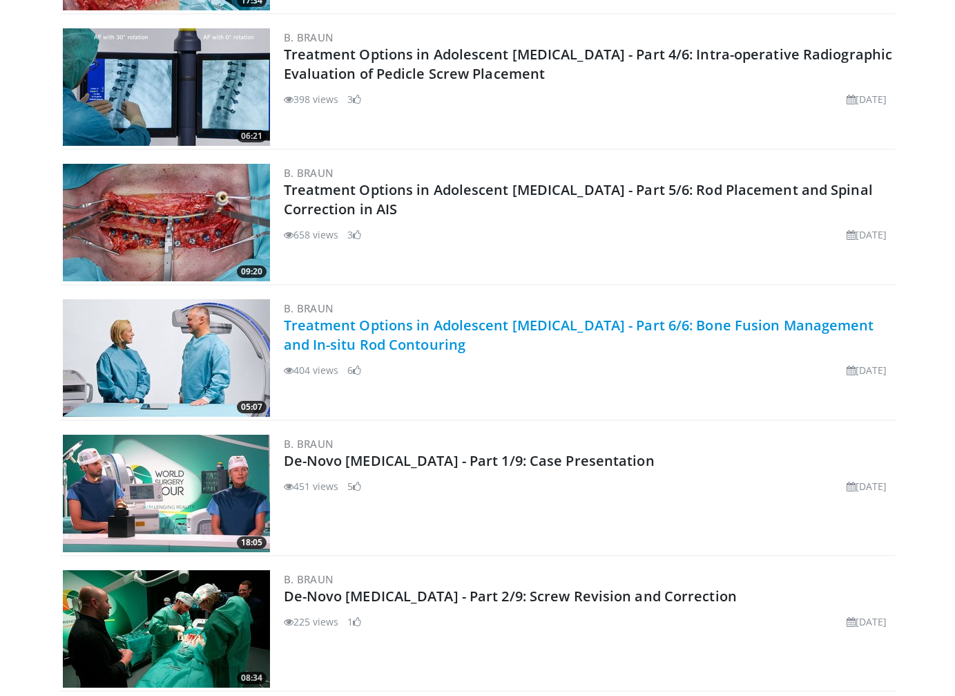
click at [542, 327] on link "Treatment Options in Adolescent [MEDICAL_DATA] - Part 6/6: Bone Fusion Manageme…" at bounding box center [579, 335] width 591 height 38
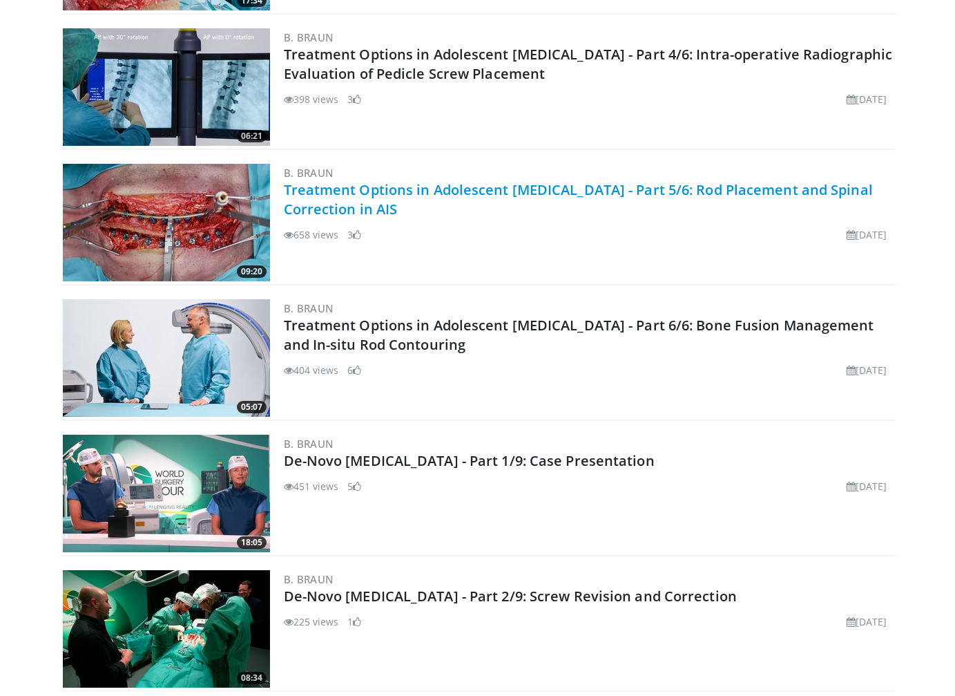
click at [419, 193] on link "Treatment Options in Adolescent [MEDICAL_DATA] - Part 5/6: Rod Placement and Sp…" at bounding box center [578, 199] width 589 height 38
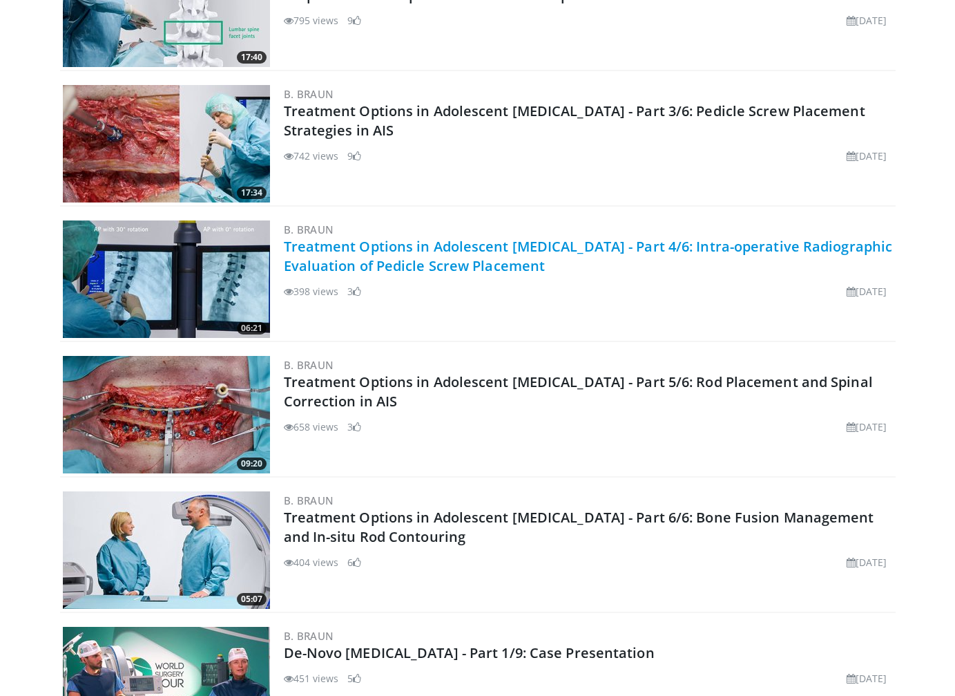
scroll to position [700, 0]
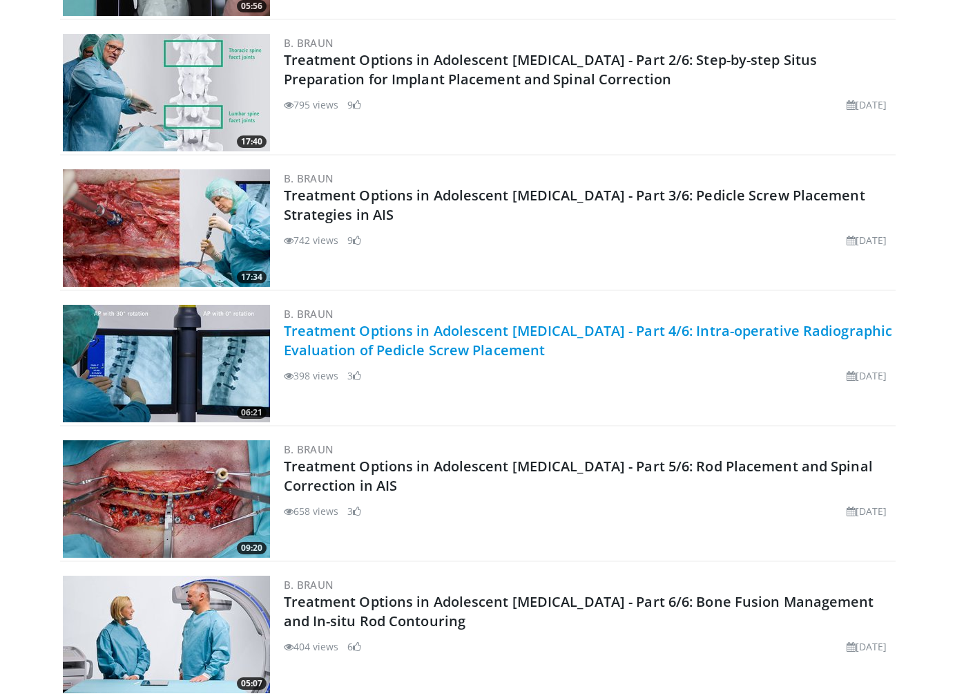
click at [564, 332] on link "Treatment Options in Adolescent [MEDICAL_DATA] - Part 4/6: Intra-operative Radi…" at bounding box center [588, 340] width 609 height 38
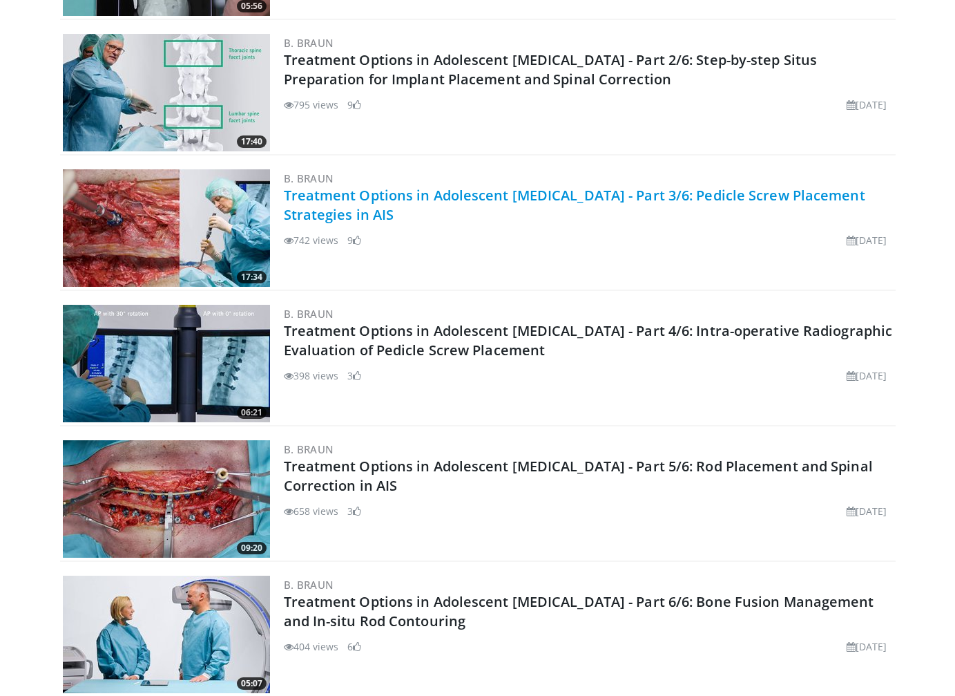
click at [446, 191] on link "Treatment Options in Adolescent [MEDICAL_DATA] - Part 3/6: Pedicle Screw Placem…" at bounding box center [575, 205] width 582 height 38
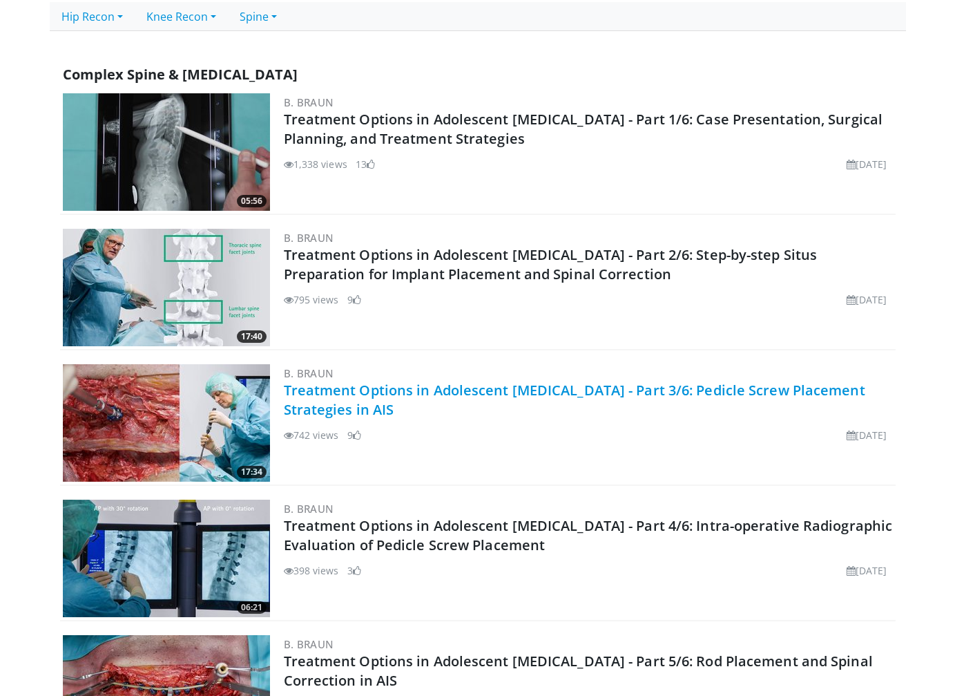
scroll to position [493, 0]
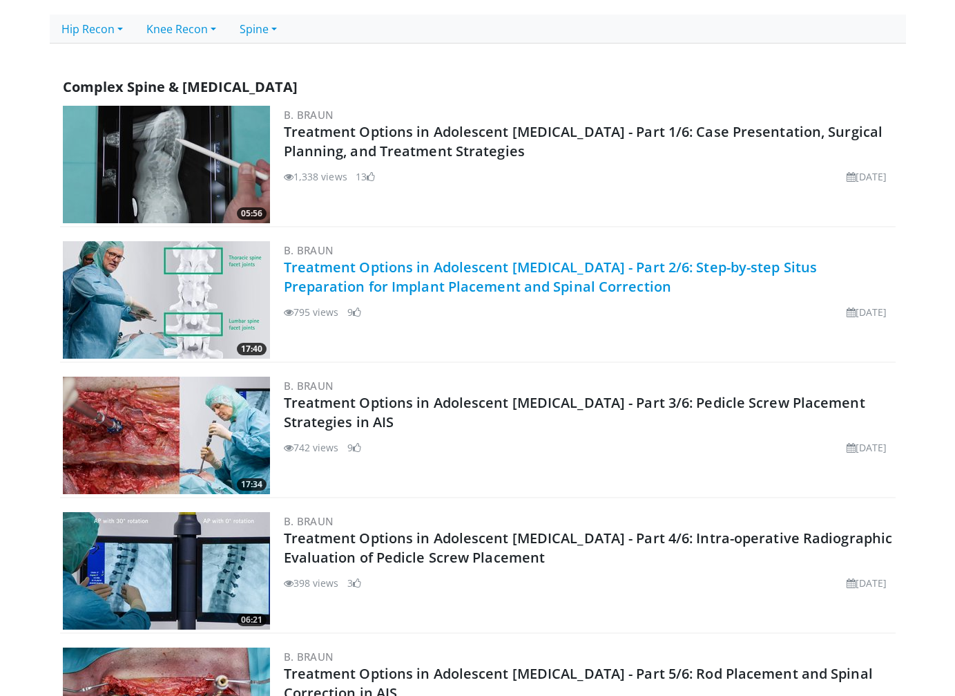
click at [499, 288] on link "Treatment Options in Adolescent [MEDICAL_DATA] - Part 2/6: Step-by-step Situs P…" at bounding box center [551, 277] width 534 height 38
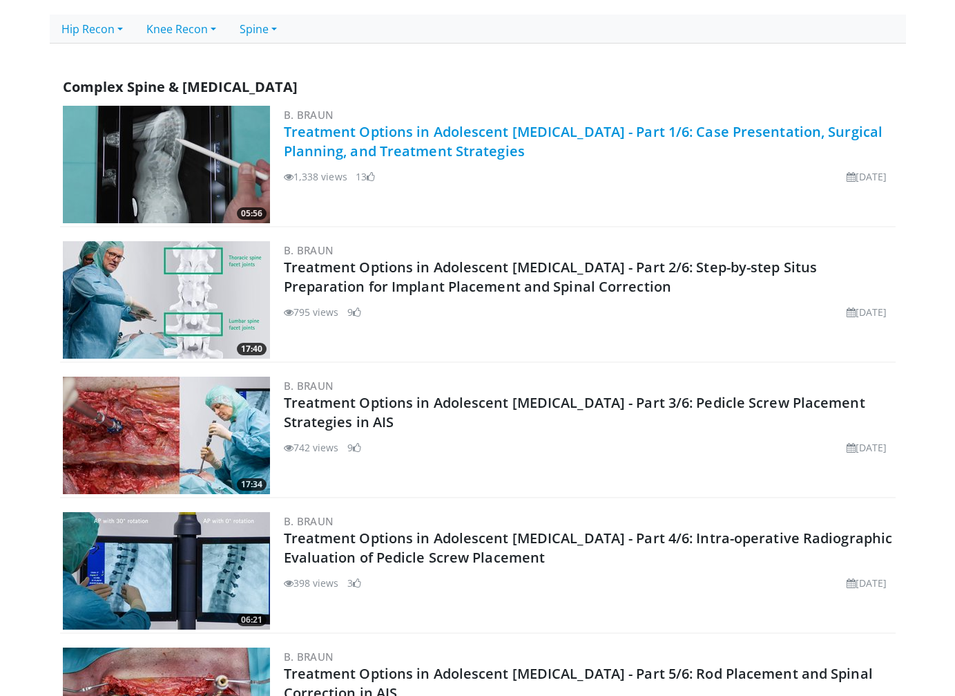
click at [352, 141] on link "Treatment Options in Adolescent [MEDICAL_DATA] - Part 1/6: Case Presentation, S…" at bounding box center [584, 141] width 600 height 38
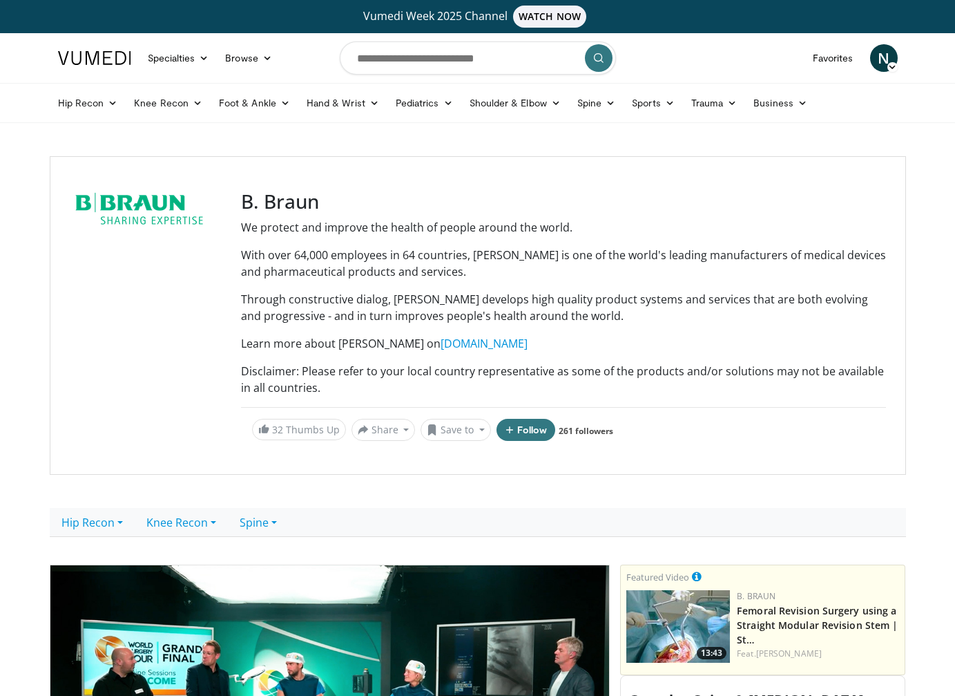
click at [151, 335] on div at bounding box center [147, 315] width 155 height 251
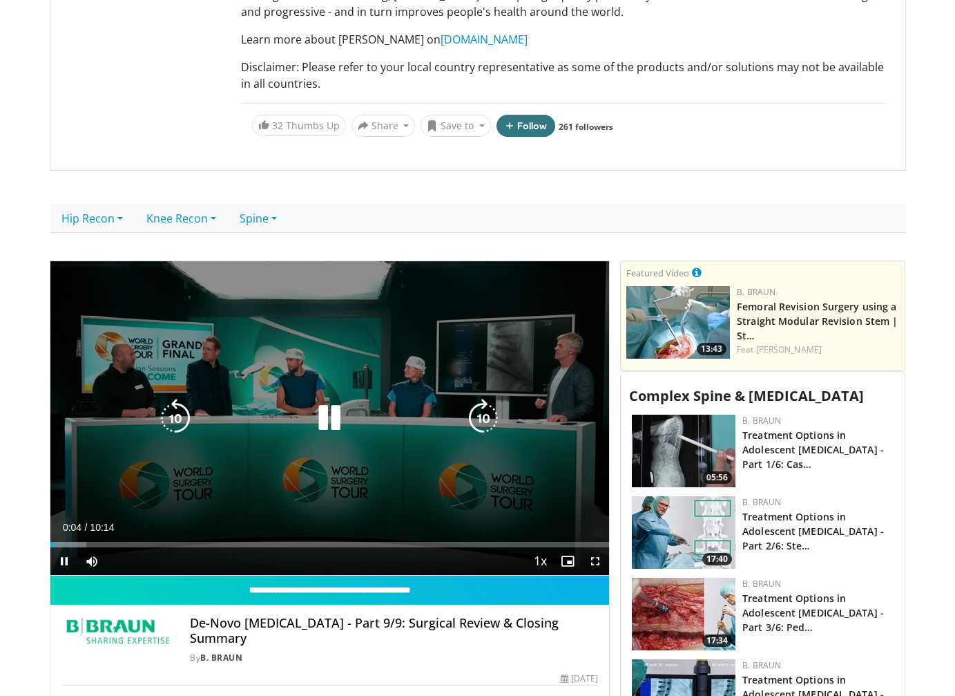
scroll to position [484, 0]
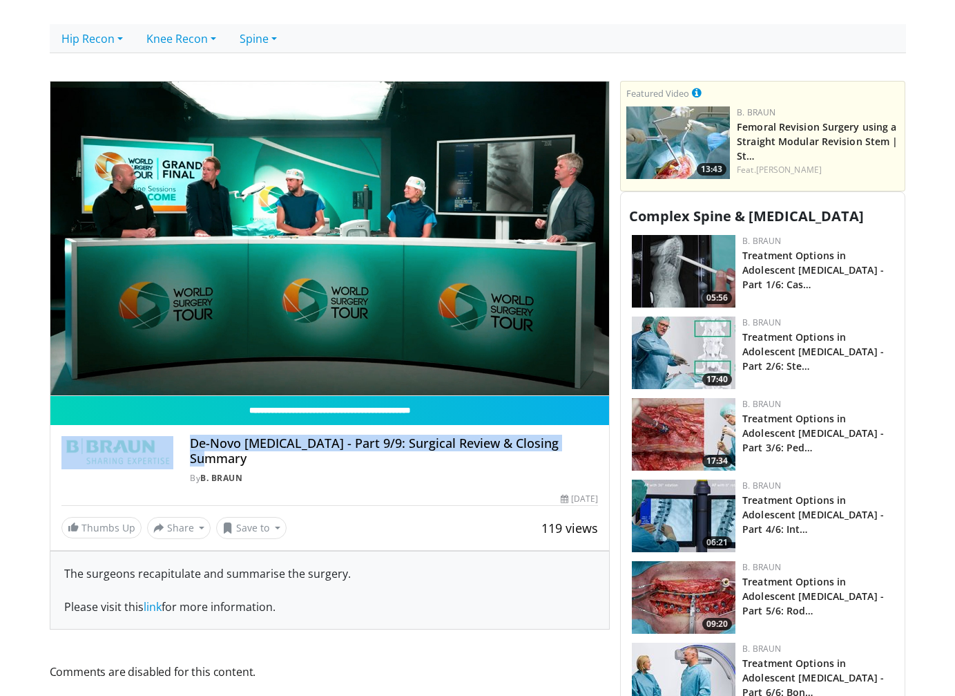
drag, startPoint x: 567, startPoint y: 448, endPoint x: 175, endPoint y: 444, distance: 391.7
click at [175, 444] on div "De-Novo Scoliosis - Part 9/9: Surgical Review & Closing Summary By B. Braun By …" at bounding box center [329, 460] width 537 height 48
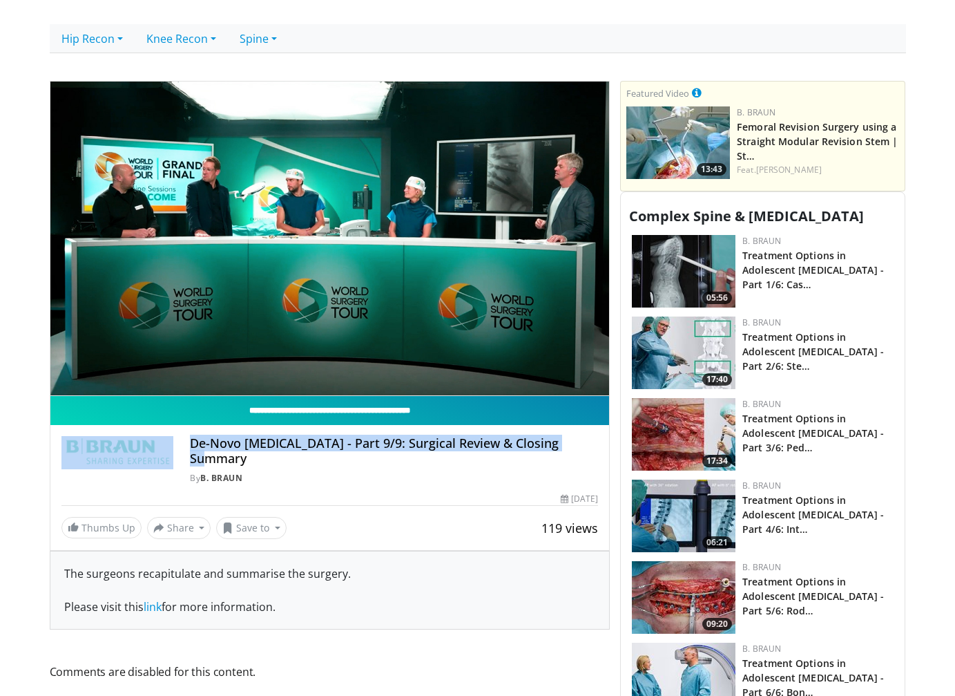
copy div "De-Novo [MEDICAL_DATA] - Part 9/9: Surgical Review & Closing Summary"
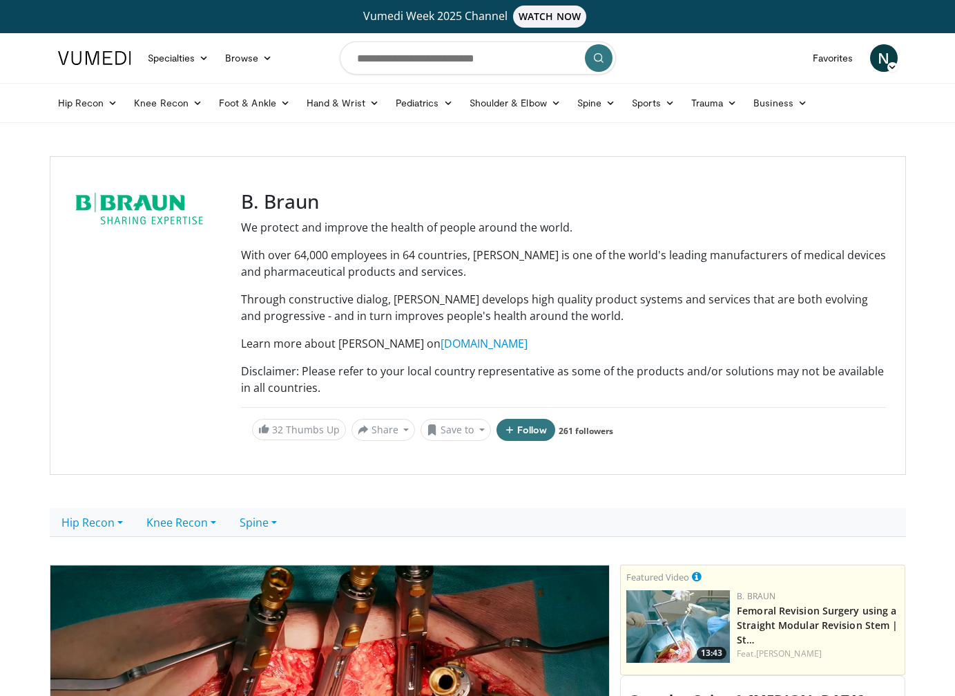
drag, startPoint x: 185, startPoint y: 338, endPoint x: 191, endPoint y: 335, distance: 7.1
click at [185, 338] on div at bounding box center [147, 315] width 155 height 251
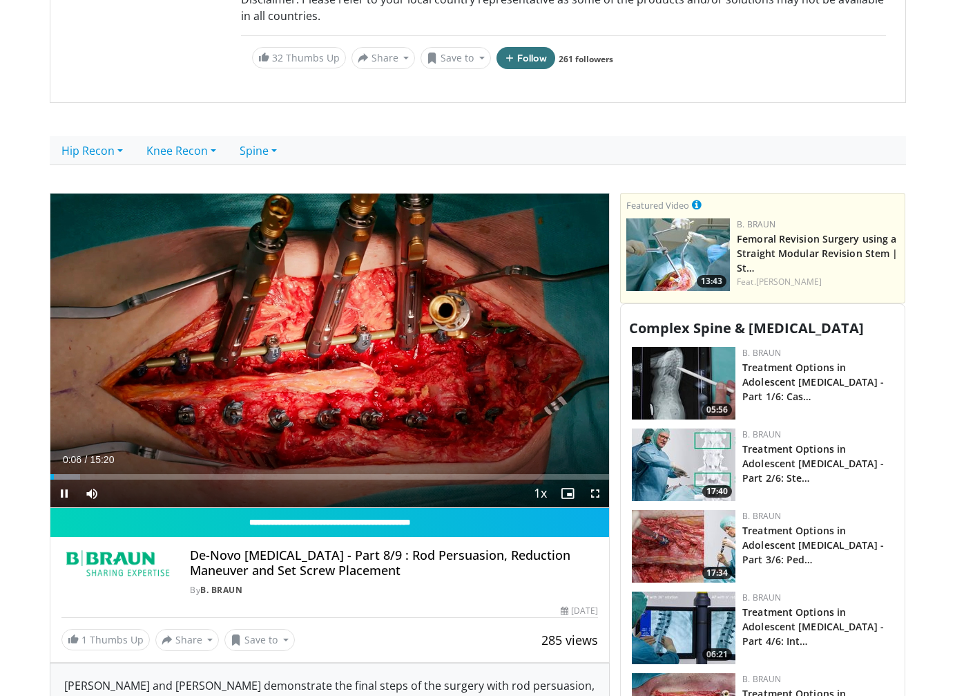
scroll to position [553, 0]
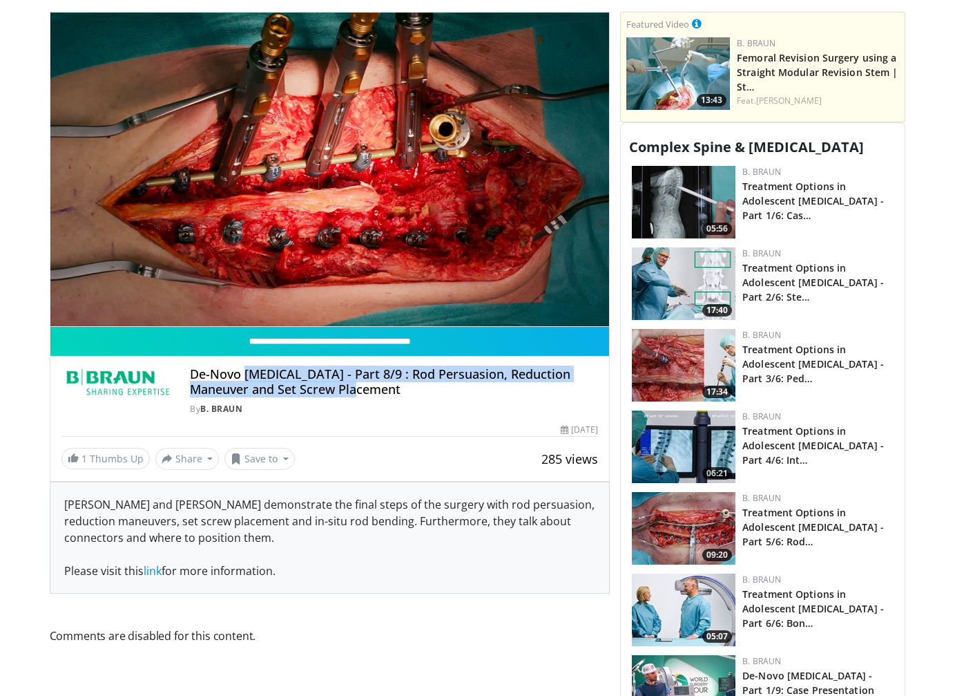
drag, startPoint x: 316, startPoint y: 392, endPoint x: 246, endPoint y: 379, distance: 71.6
click at [244, 379] on h4 "De-Novo Scoliosis - Part 8/9 : Rod Persuasion, Reduction Maneuver and Set Screw…" at bounding box center [394, 382] width 408 height 30
click at [339, 381] on h4 "De-Novo Scoliosis - Part 8/9 : Rod Persuasion, Reduction Maneuver and Set Screw…" at bounding box center [394, 382] width 408 height 30
drag, startPoint x: 363, startPoint y: 392, endPoint x: 184, endPoint y: 363, distance: 181.1
click at [184, 363] on div "De-Novo Scoliosis - Part 8/9 : Rod Persuasion, Reduction Maneuver and Set Screw…" at bounding box center [330, 386] width 560 height 61
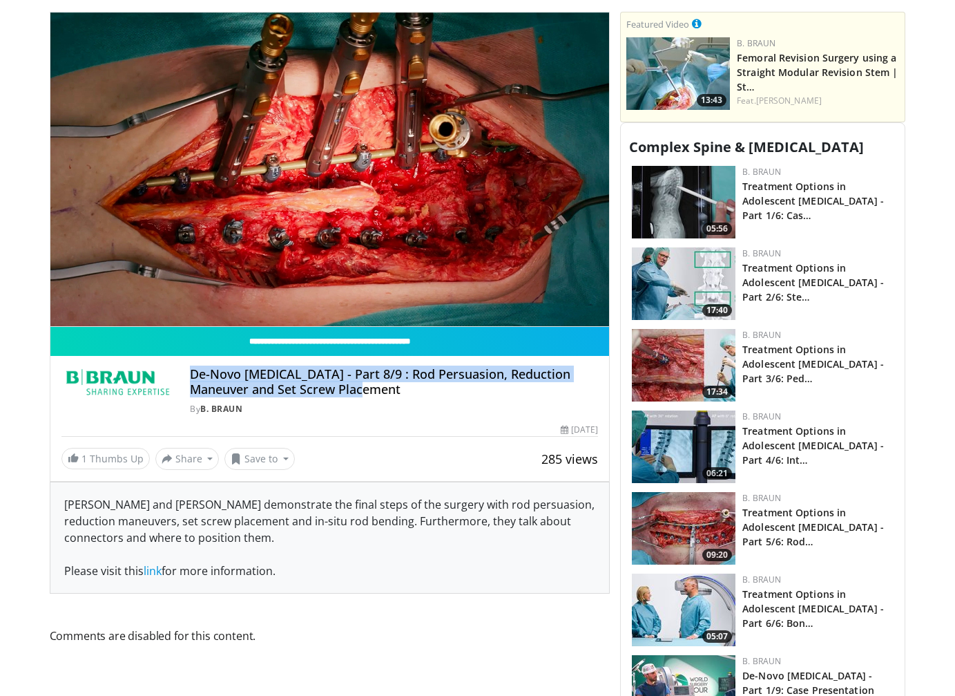
copy h4 "De-Novo Scoliosis - Part 8/9 : Rod Persuasion, Reduction Maneuver and Set Screw…"
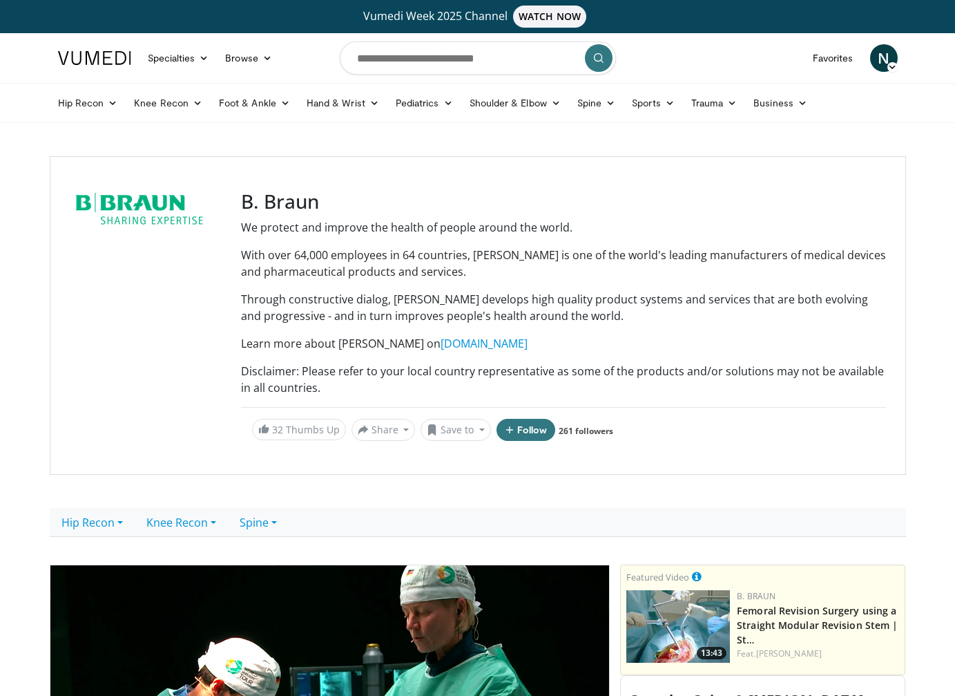
click at [208, 302] on div at bounding box center [147, 315] width 155 height 251
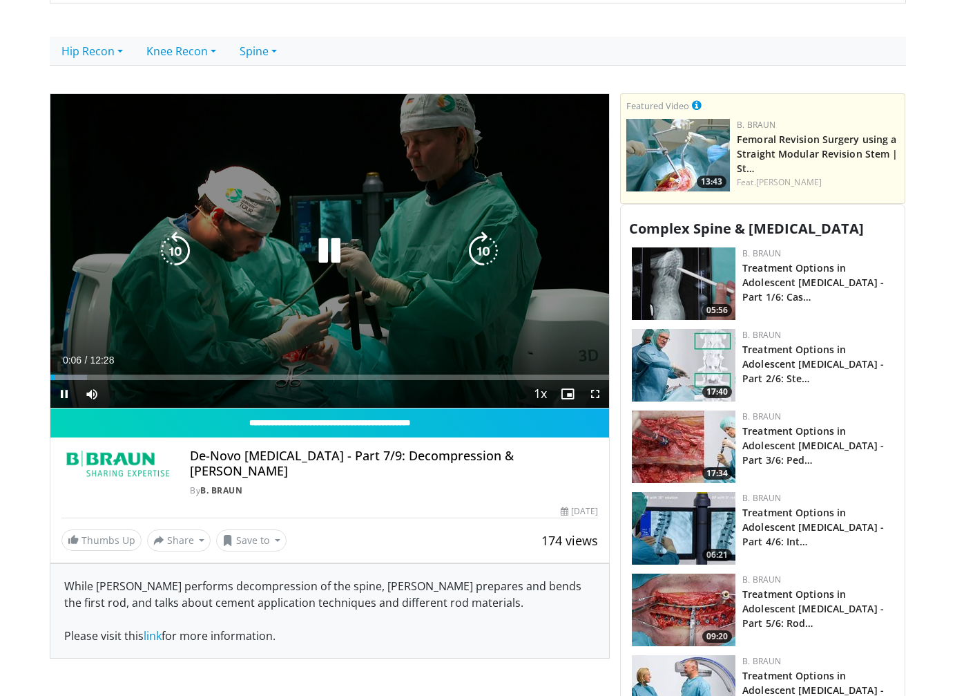
scroll to position [484, 0]
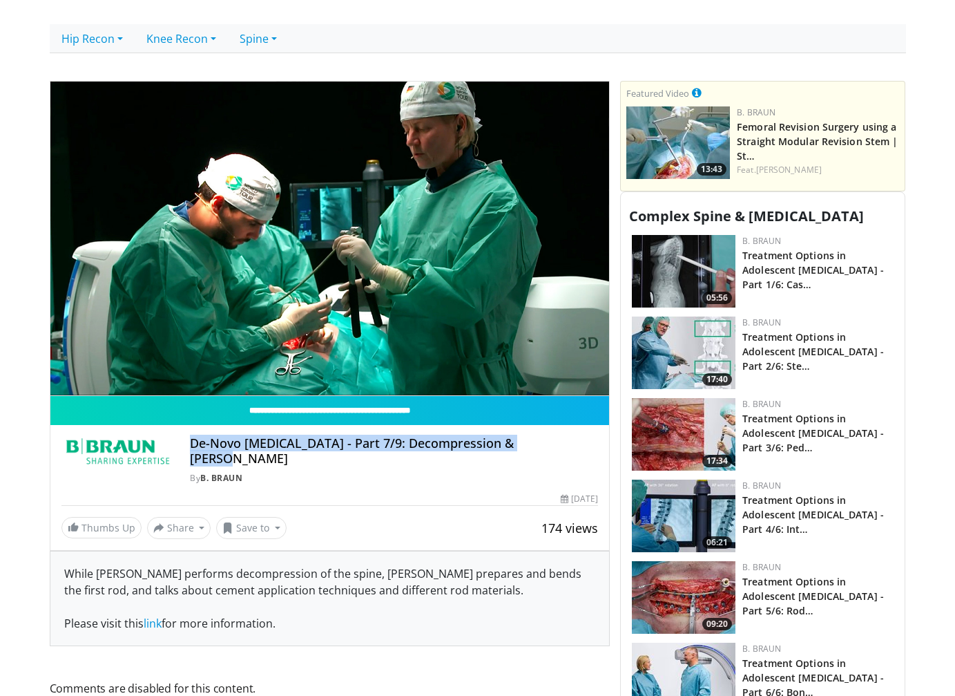
drag, startPoint x: 533, startPoint y: 443, endPoint x: 182, endPoint y: 429, distance: 351.2
click at [182, 429] on div "De-Novo [MEDICAL_DATA] - Part 7/9: Decompression & Rod Bending By [PERSON_NAME]…" at bounding box center [330, 455] width 560 height 61
copy h4 "De-Novo [MEDICAL_DATA] - Part 7/9: Decompression & [PERSON_NAME]"
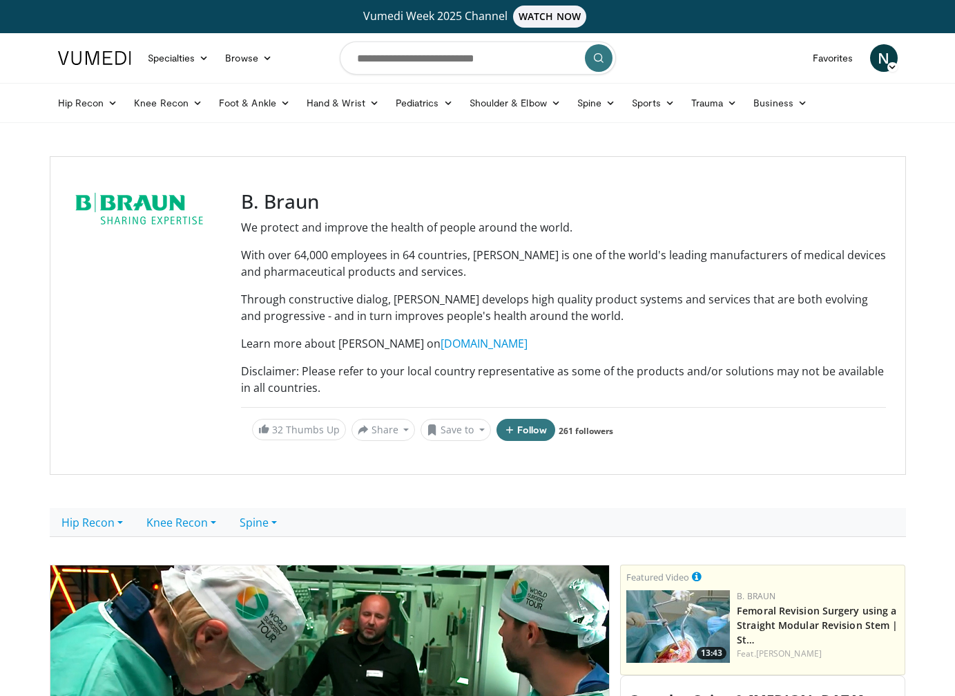
click at [142, 262] on div at bounding box center [147, 315] width 155 height 251
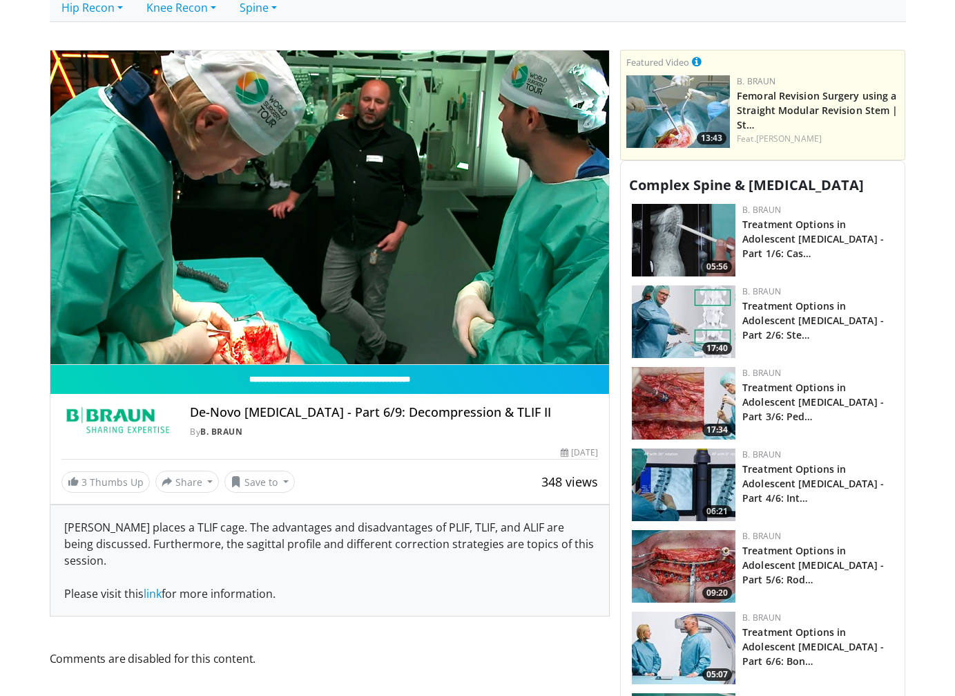
scroll to position [553, 0]
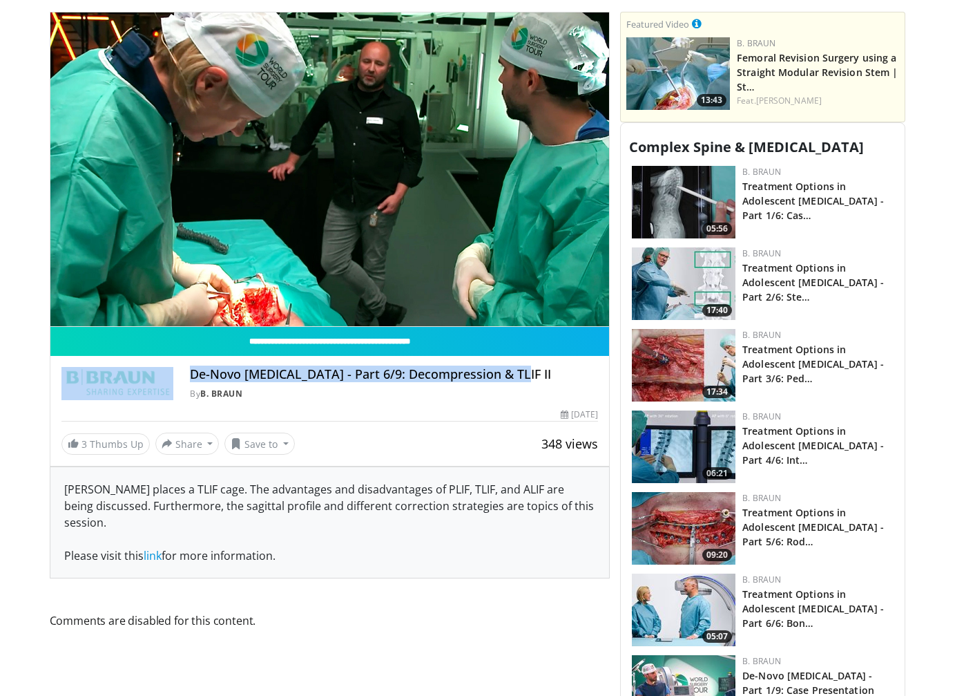
drag, startPoint x: 502, startPoint y: 372, endPoint x: 163, endPoint y: 374, distance: 339.2
click at [163, 374] on div "De-Novo [MEDICAL_DATA] - Part 6/9: Decompression & TLIF II By [PERSON_NAME] By …" at bounding box center [329, 383] width 537 height 33
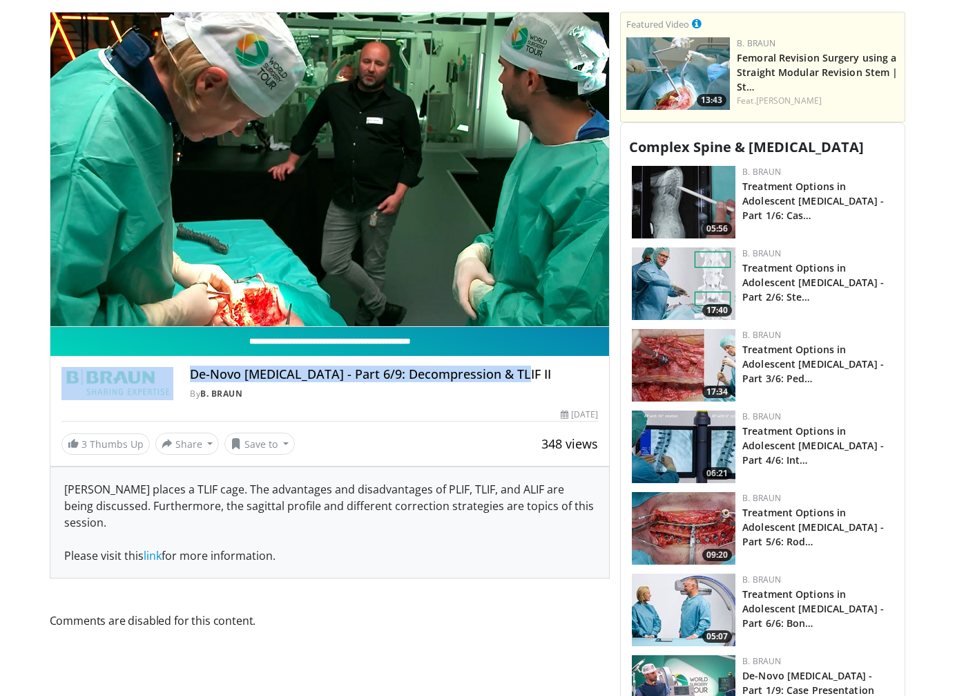
copy div "De-Novo [MEDICAL_DATA] - Part 6/9: Decompression & TLIF II"
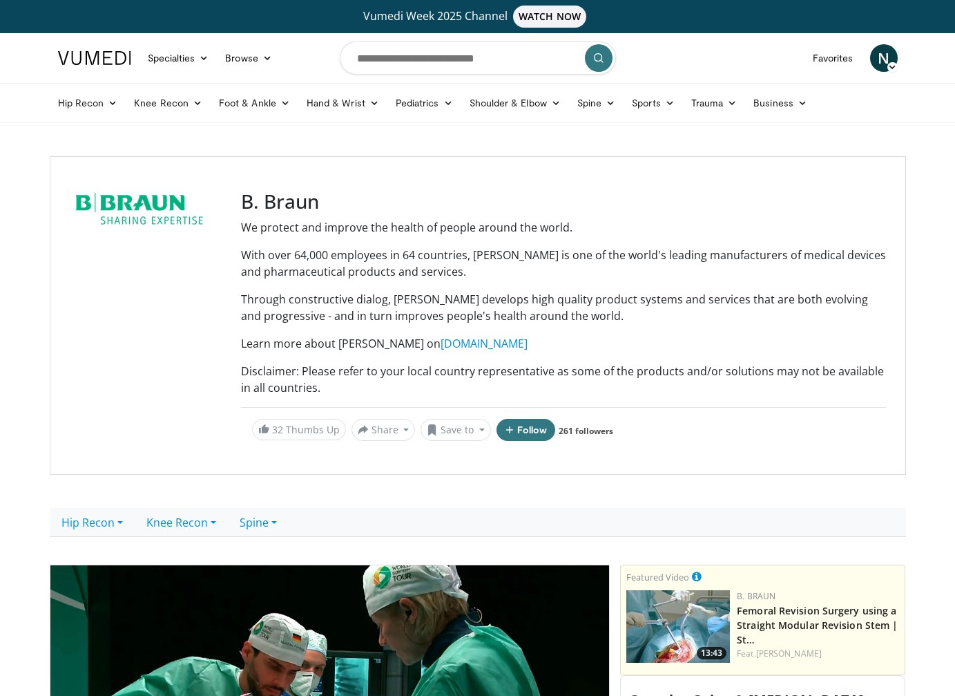
click at [203, 313] on div at bounding box center [147, 315] width 155 height 251
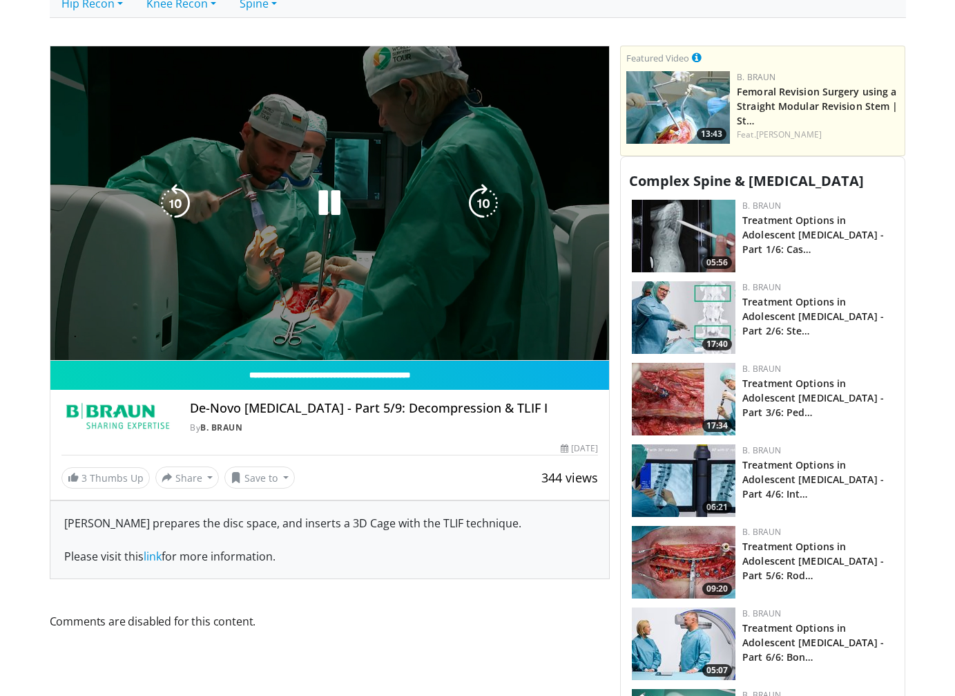
scroll to position [622, 0]
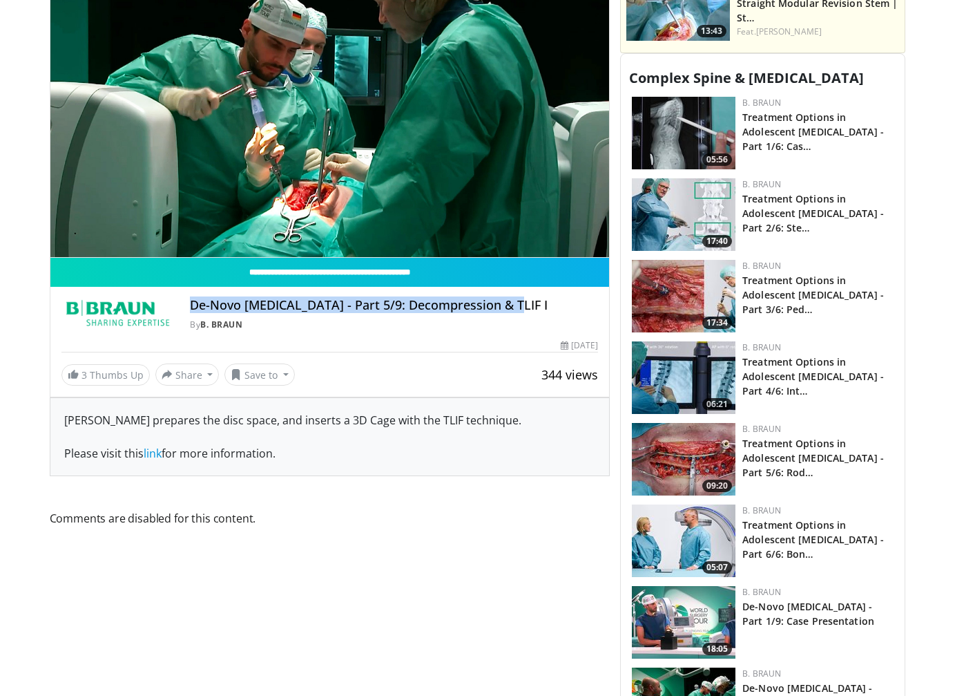
drag, startPoint x: 532, startPoint y: 307, endPoint x: 187, endPoint y: 309, distance: 344.7
click at [187, 309] on div "De-Novo Scoliosis - Part 5/9: Decompression & TLIF I By B. Braun By B. Braun" at bounding box center [329, 314] width 537 height 33
copy h4 "De-Novo [MEDICAL_DATA] - Part 5/9: Decompression & TLIF I"
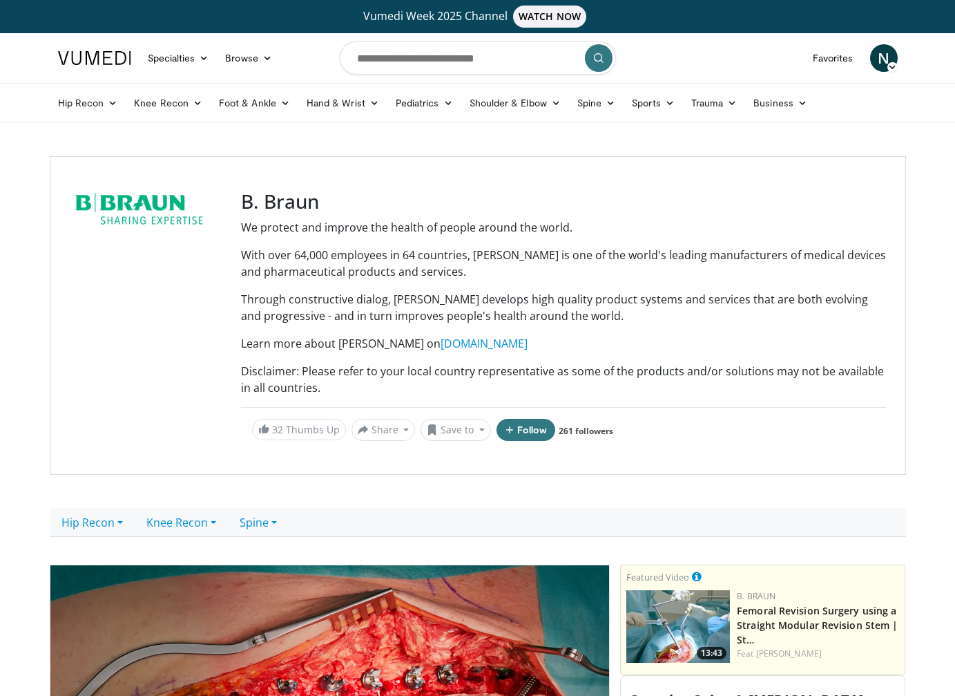
click at [125, 260] on div at bounding box center [147, 315] width 155 height 251
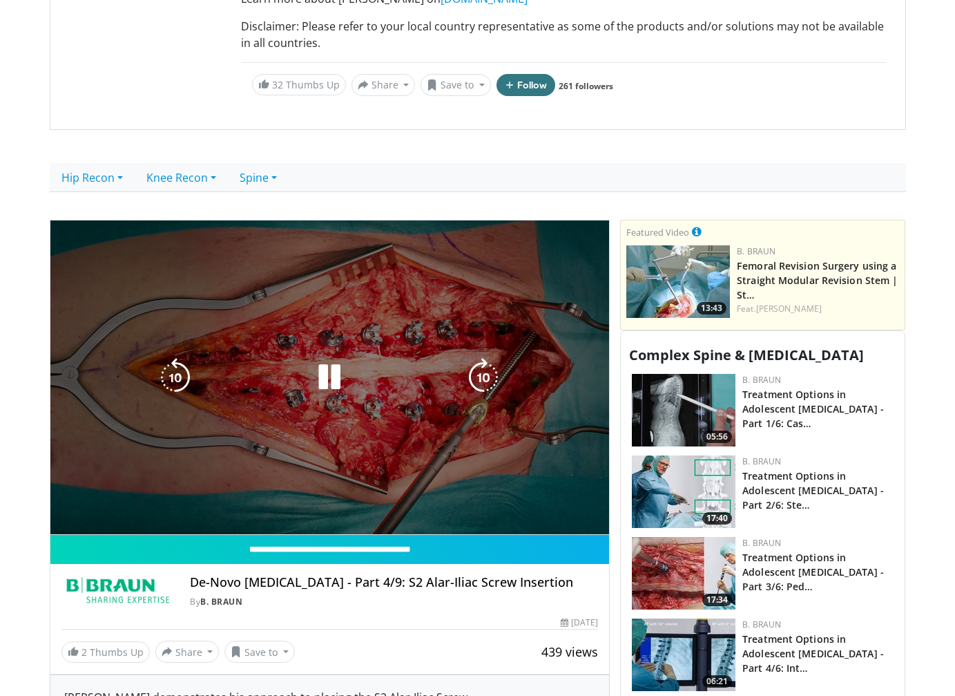
scroll to position [345, 0]
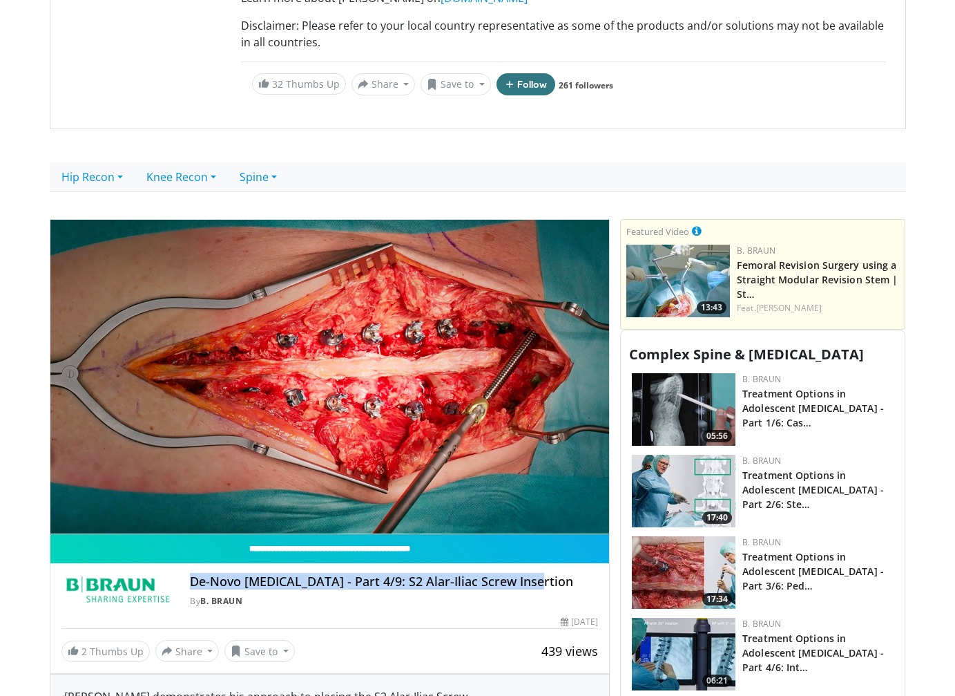
drag, startPoint x: 531, startPoint y: 578, endPoint x: 186, endPoint y: 572, distance: 345.4
click at [186, 572] on div "De-Novo Scoliosis - Part 4/9: S2 Alar-Iliac Screw Insertion By B. Braun By B. B…" at bounding box center [330, 586] width 560 height 47
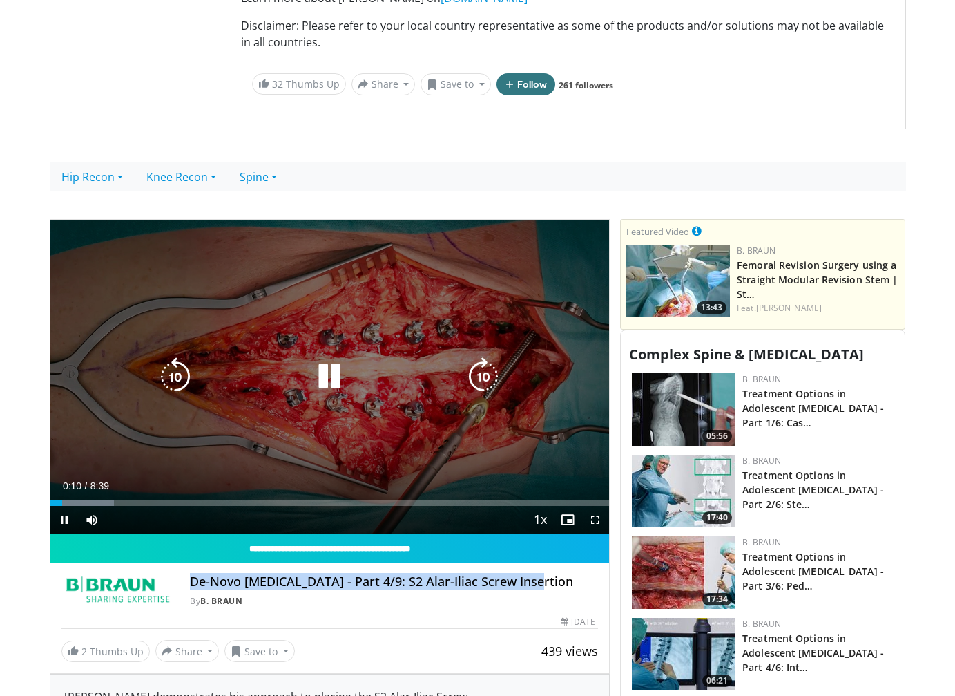
copy h4 "De-Novo [MEDICAL_DATA] - Part 4/9: S2 Alar-Iliac Screw Insertion"
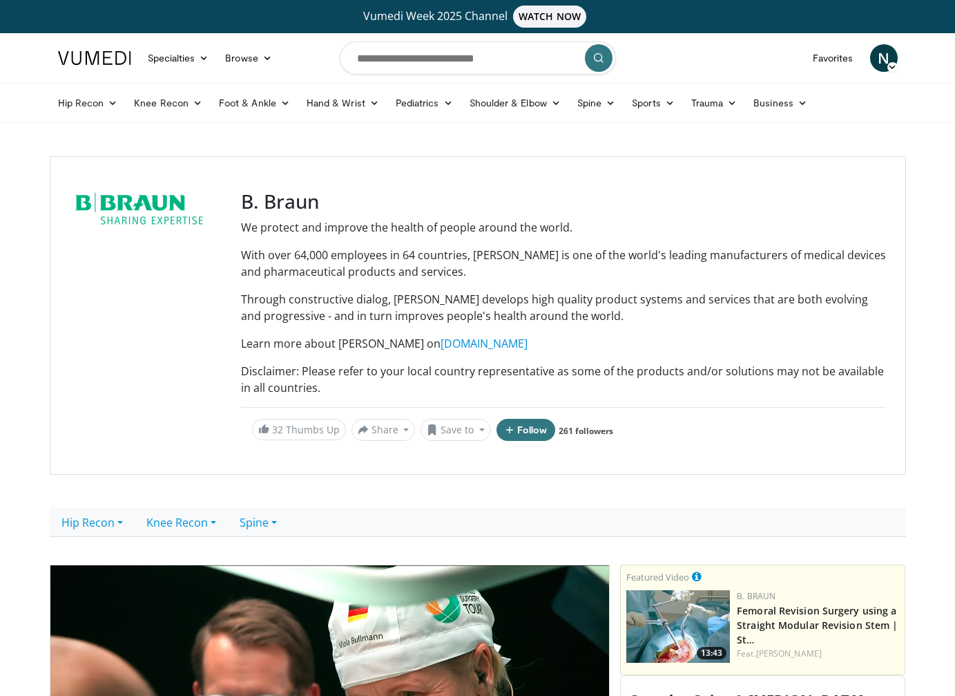
click at [114, 278] on div at bounding box center [147, 315] width 155 height 251
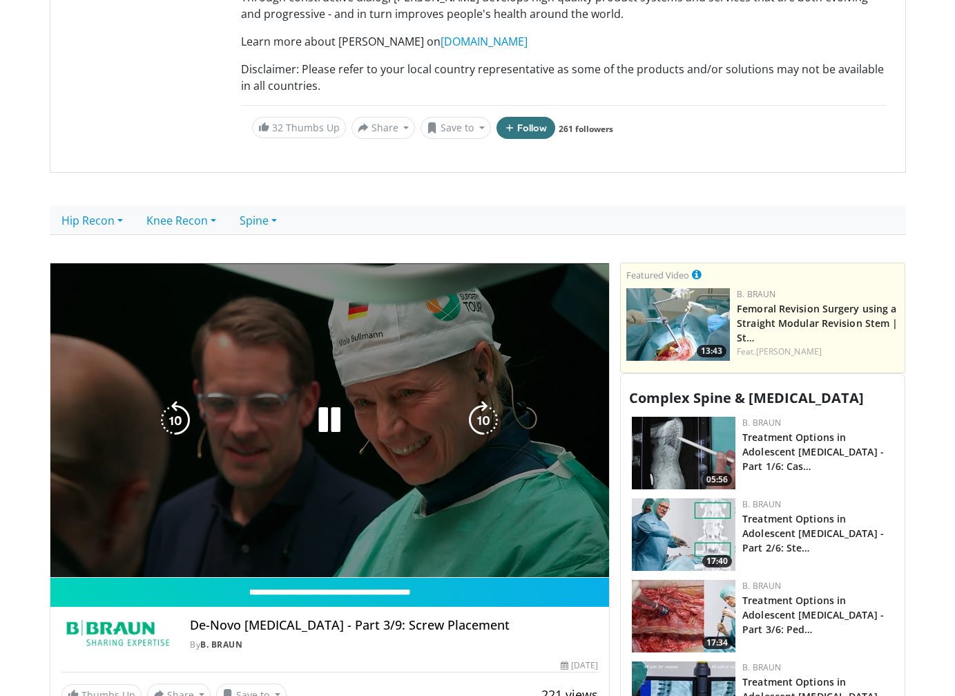
scroll to position [414, 0]
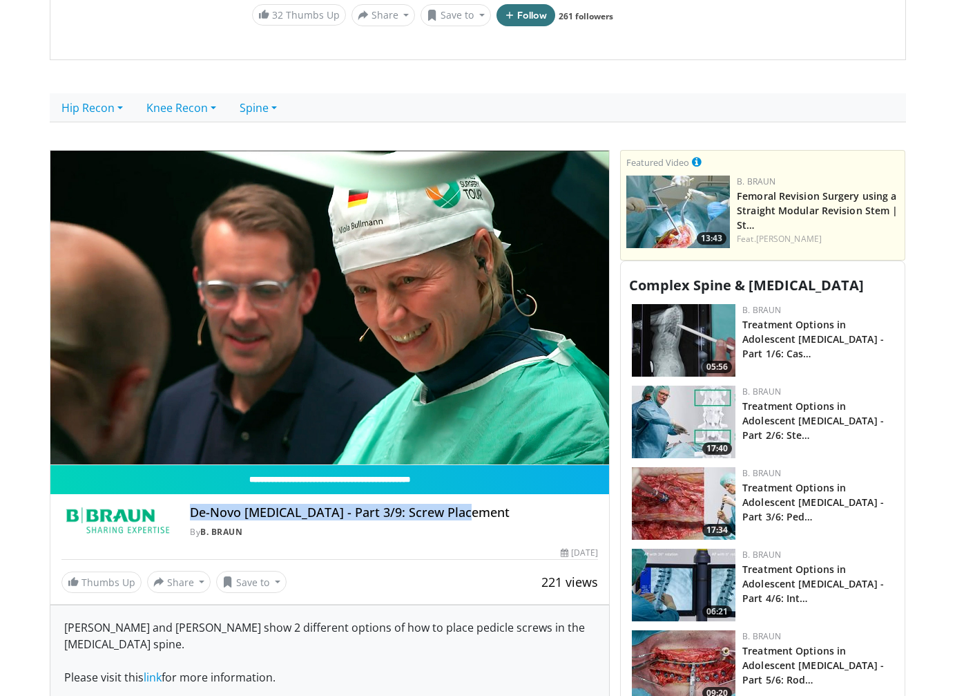
drag, startPoint x: 425, startPoint y: 515, endPoint x: 189, endPoint y: 519, distance: 235.6
click at [189, 519] on div "De-Novo Scoliosis - Part 3/9: Screw Placement By B. Braun By B. Braun" at bounding box center [329, 521] width 537 height 33
copy h4 "De-Novo [MEDICAL_DATA] - Part 3/9: Screw Placement"
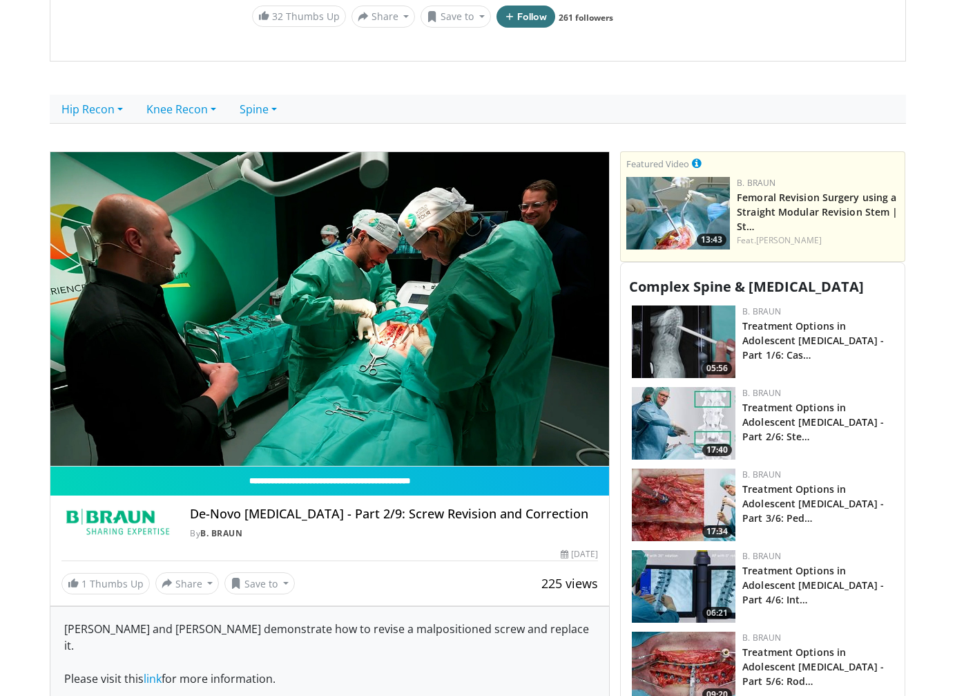
scroll to position [414, 0]
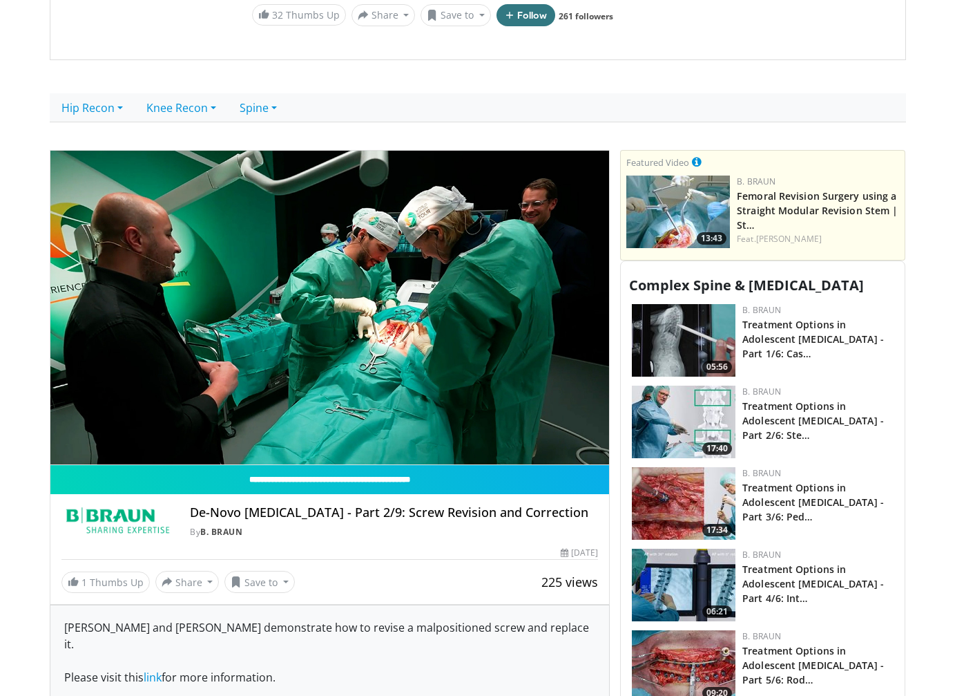
click at [405, 520] on div "De-Novo Scoliosis - Part 2/9: Screw Revision and Correction By B. Braun" at bounding box center [394, 521] width 408 height 33
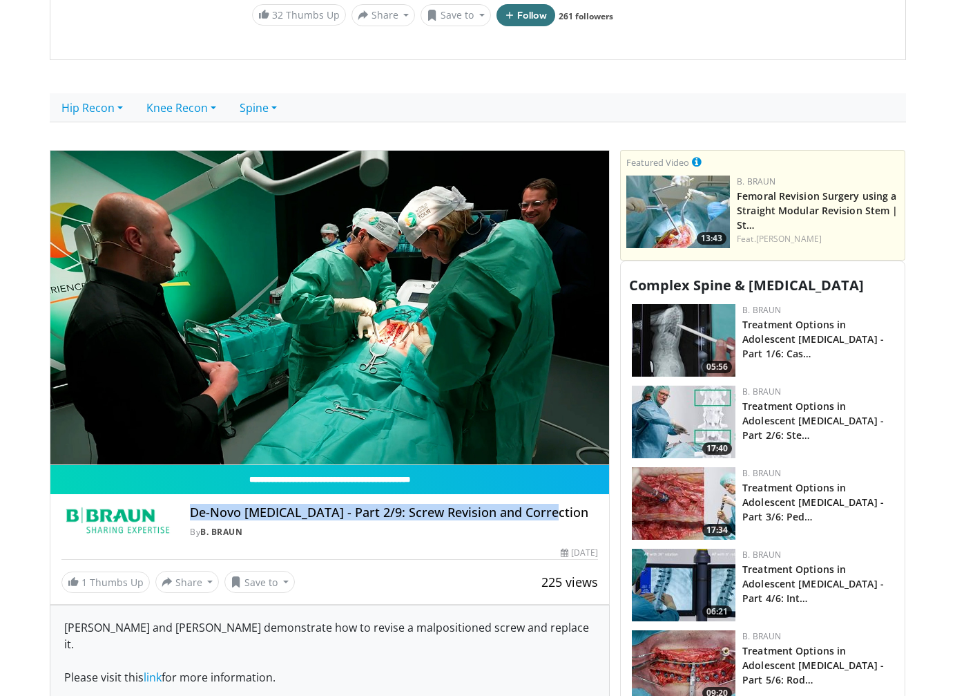
drag, startPoint x: 542, startPoint y: 508, endPoint x: 186, endPoint y: 516, distance: 355.8
click at [186, 516] on div "De-Novo Scoliosis - Part 2/9: Screw Revision and Correction By B. Braun By B. B…" at bounding box center [329, 521] width 537 height 33
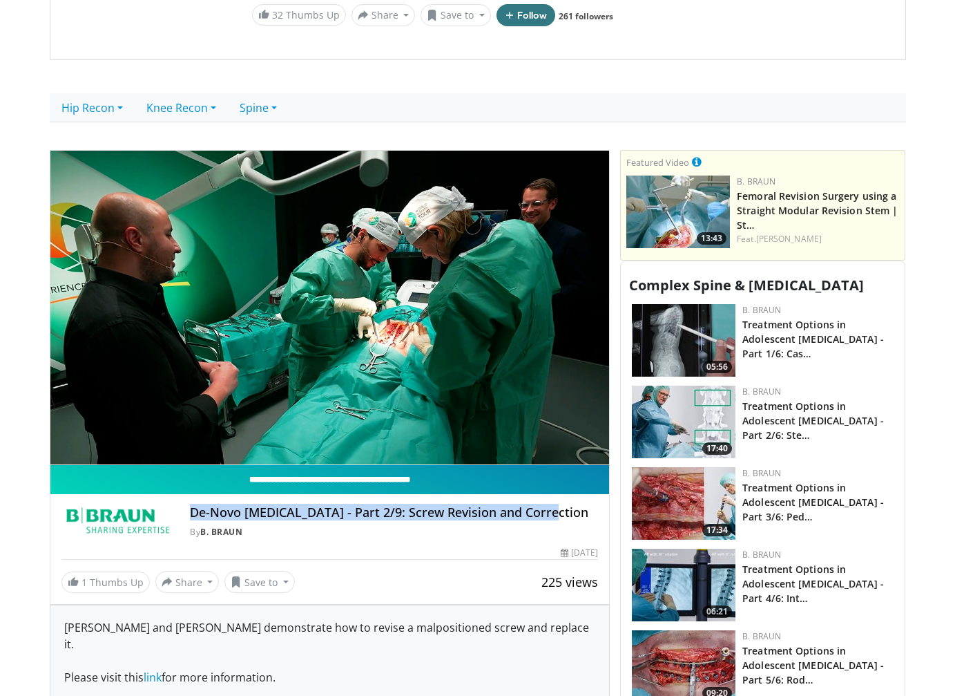
copy h4 "De-Novo [MEDICAL_DATA] - Part 2/9: Screw Revision and Correction"
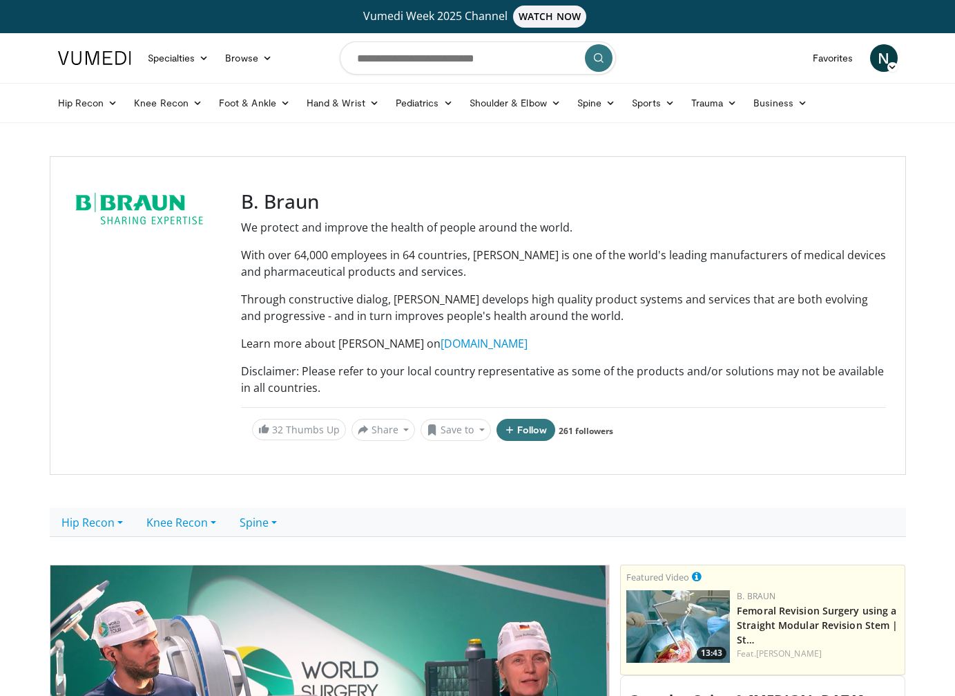
click at [150, 334] on div at bounding box center [147, 315] width 155 height 251
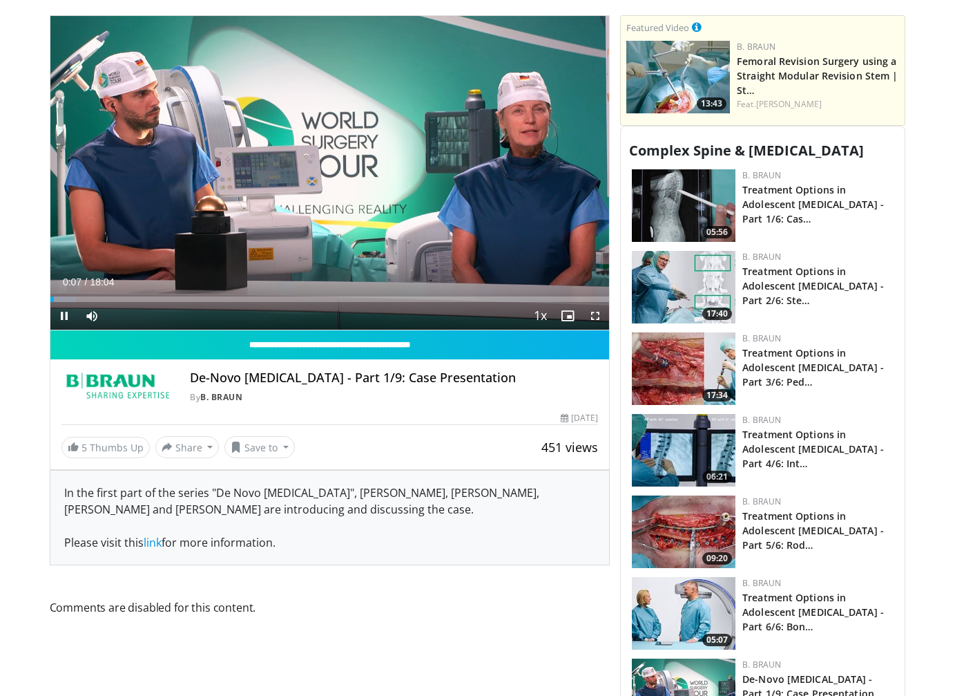
scroll to position [553, 0]
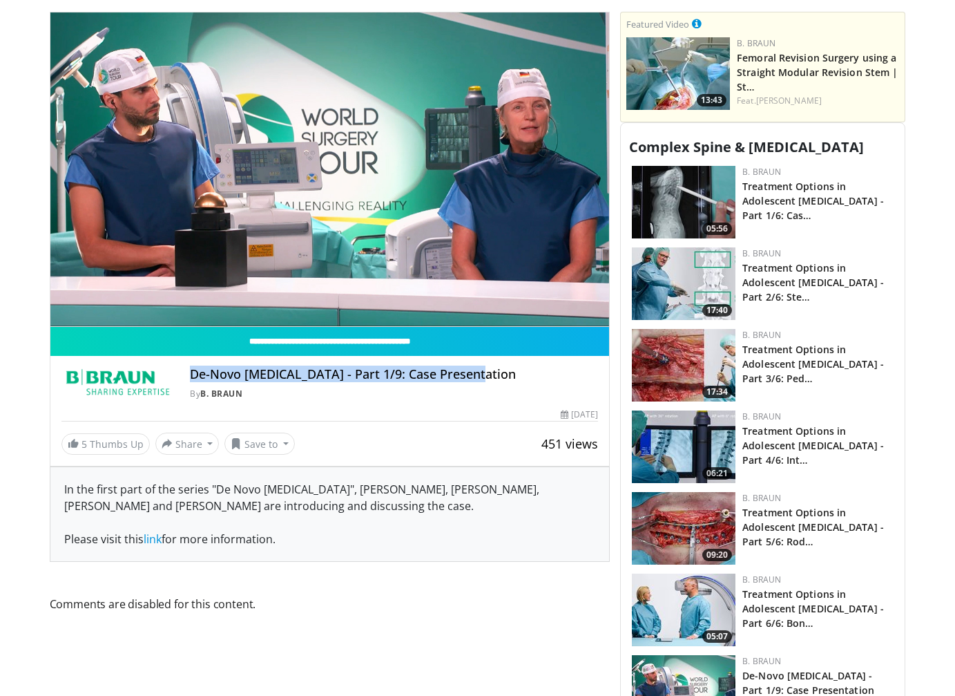
drag, startPoint x: 488, startPoint y: 380, endPoint x: 189, endPoint y: 381, distance: 299.1
click at [189, 381] on div "De-Novo Scoliosis - Part 1/9: Case Presentation By B. Braun By B. Braun" at bounding box center [329, 383] width 537 height 33
copy h4 "De-Novo [MEDICAL_DATA] - Part 1/9: Case Presentation"
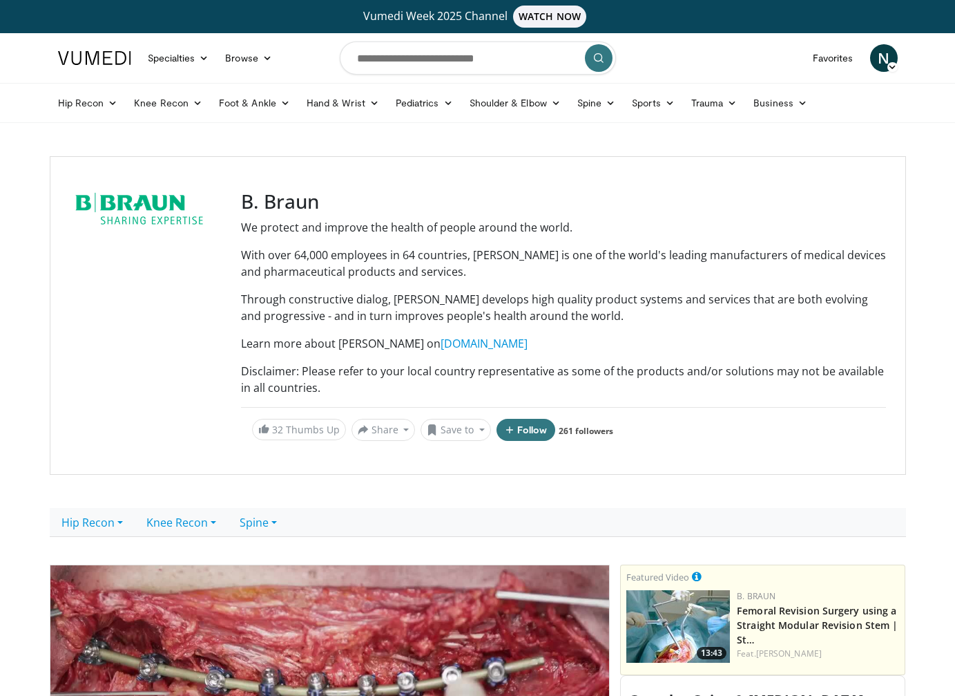
click at [76, 329] on div at bounding box center [147, 315] width 155 height 251
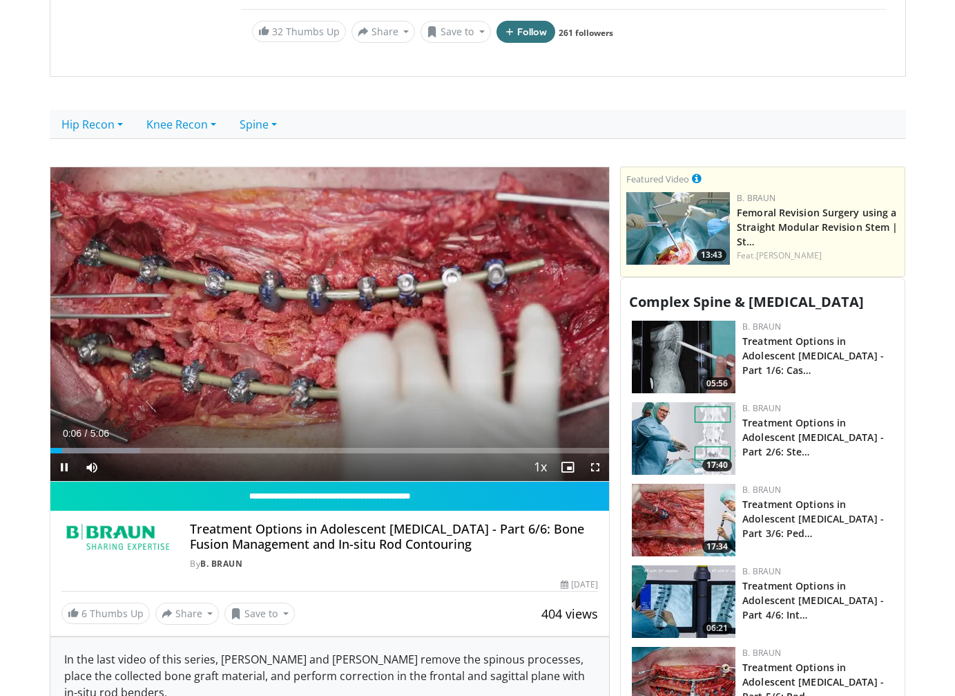
scroll to position [414, 0]
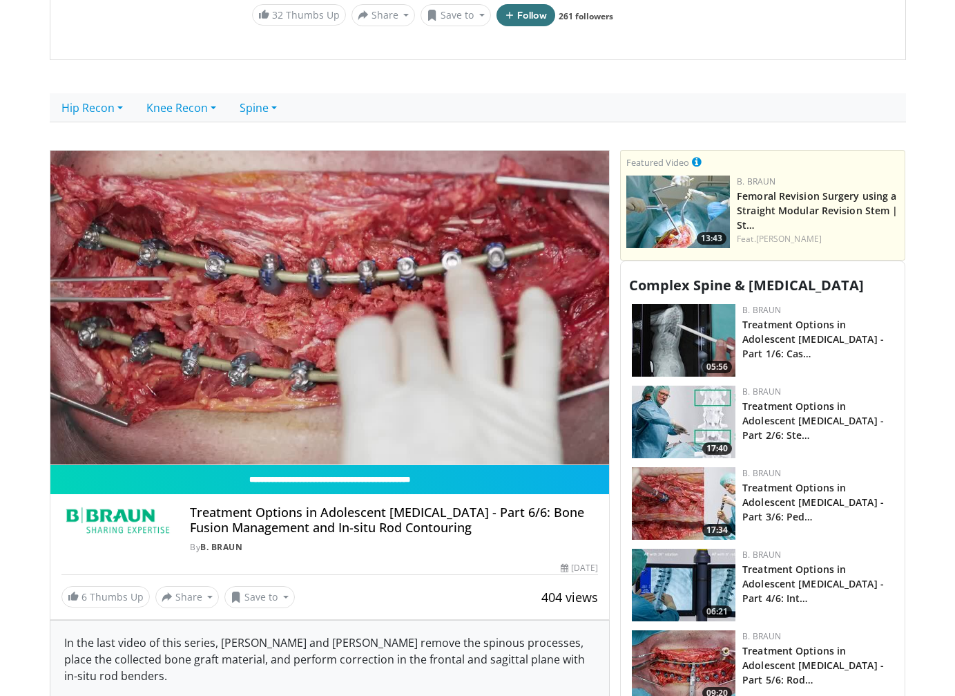
drag, startPoint x: 479, startPoint y: 528, endPoint x: 191, endPoint y: 508, distance: 289.4
click at [191, 508] on h4 "Treatment Options in Adolescent [MEDICAL_DATA] - Part 6/6: Bone Fusion Manageme…" at bounding box center [394, 520] width 408 height 30
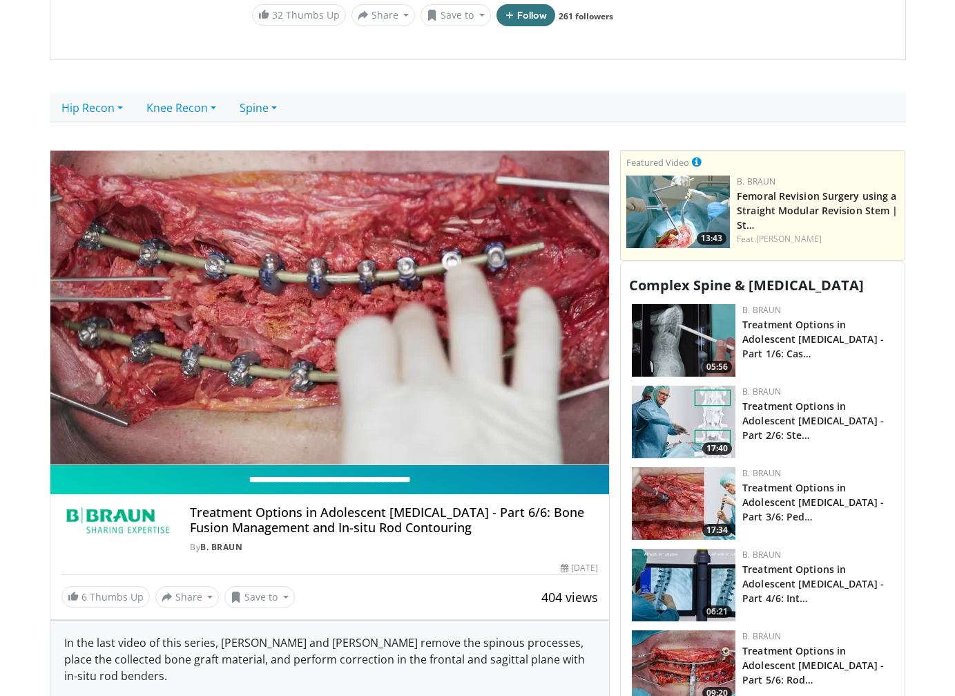
copy h4 "Treatment Options in Adolescent [MEDICAL_DATA] - Part 6/6: Bone Fusion Manageme…"
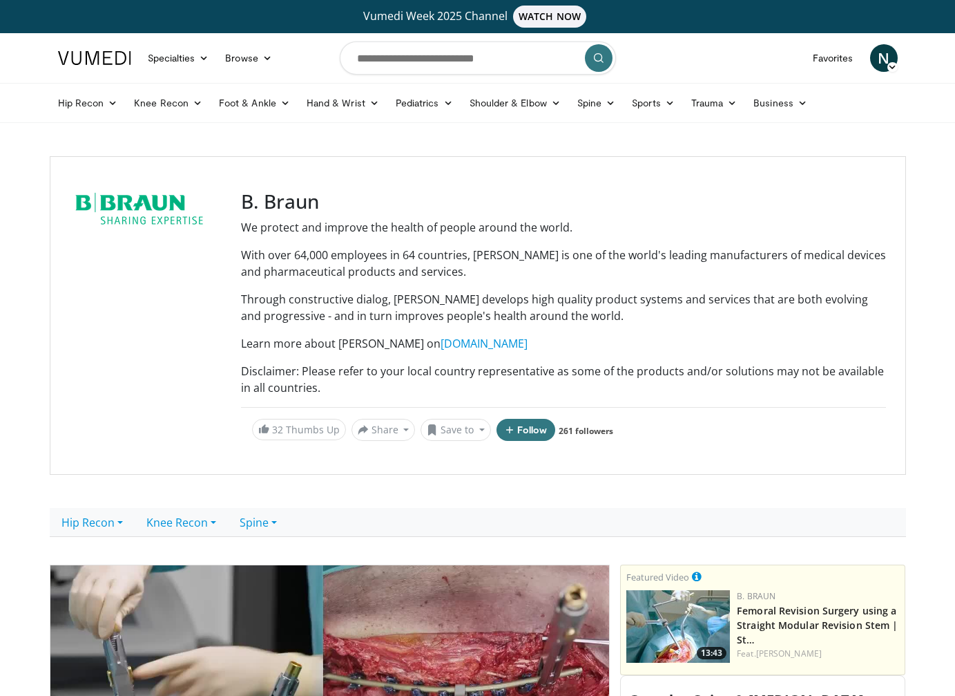
click at [104, 231] on div at bounding box center [147, 315] width 155 height 251
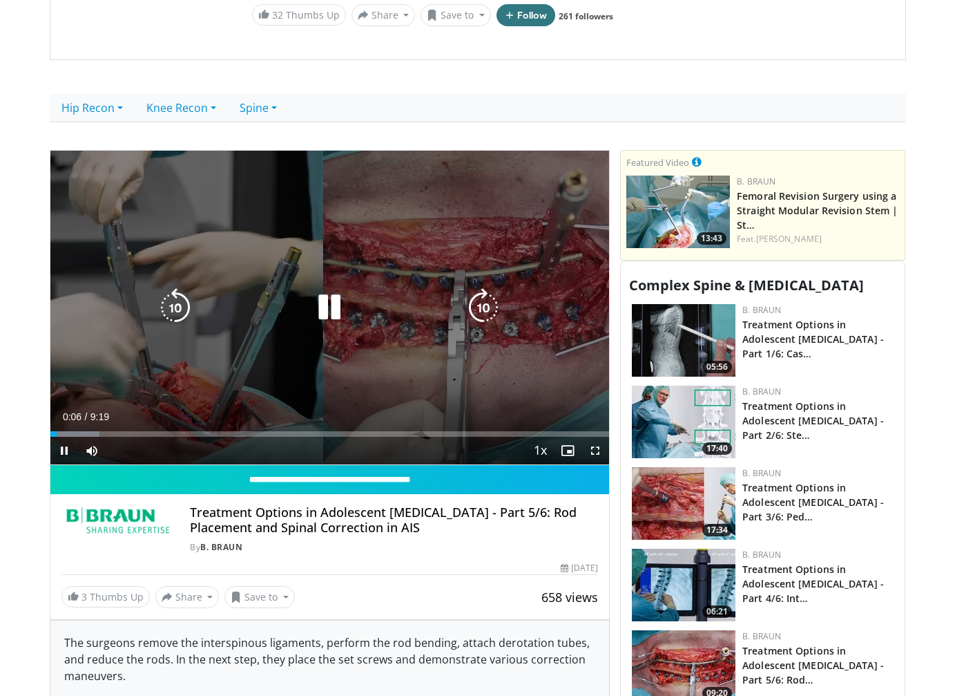
scroll to position [484, 0]
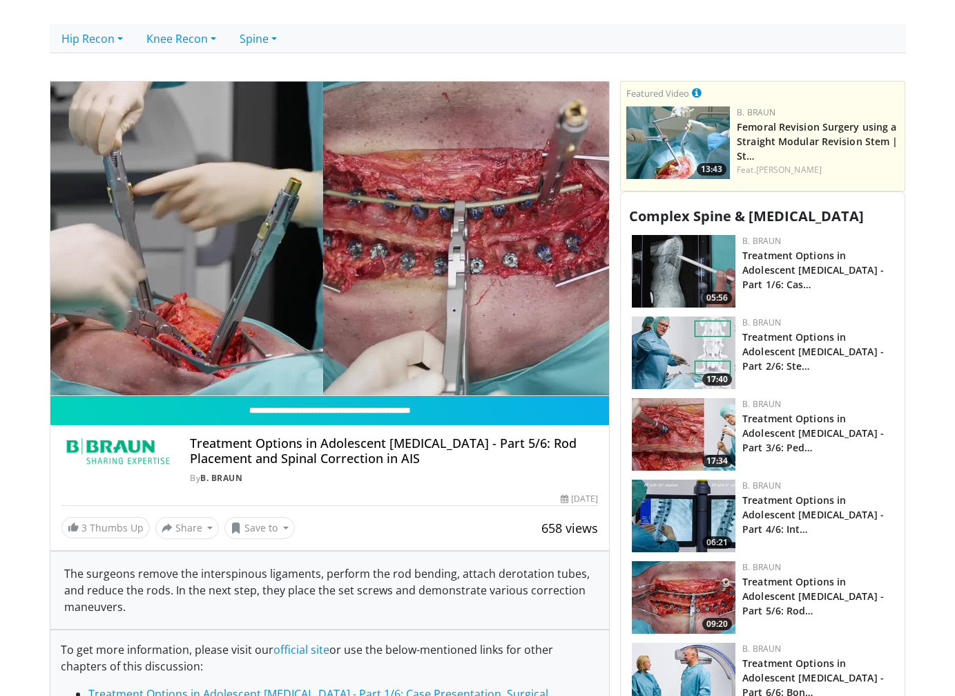
drag, startPoint x: 430, startPoint y: 466, endPoint x: 183, endPoint y: 435, distance: 248.6
click at [183, 435] on div "Treatment Options in Adolescent Idiopathic Scoliosis - Part 5/6: Rod Placement …" at bounding box center [330, 455] width 560 height 61
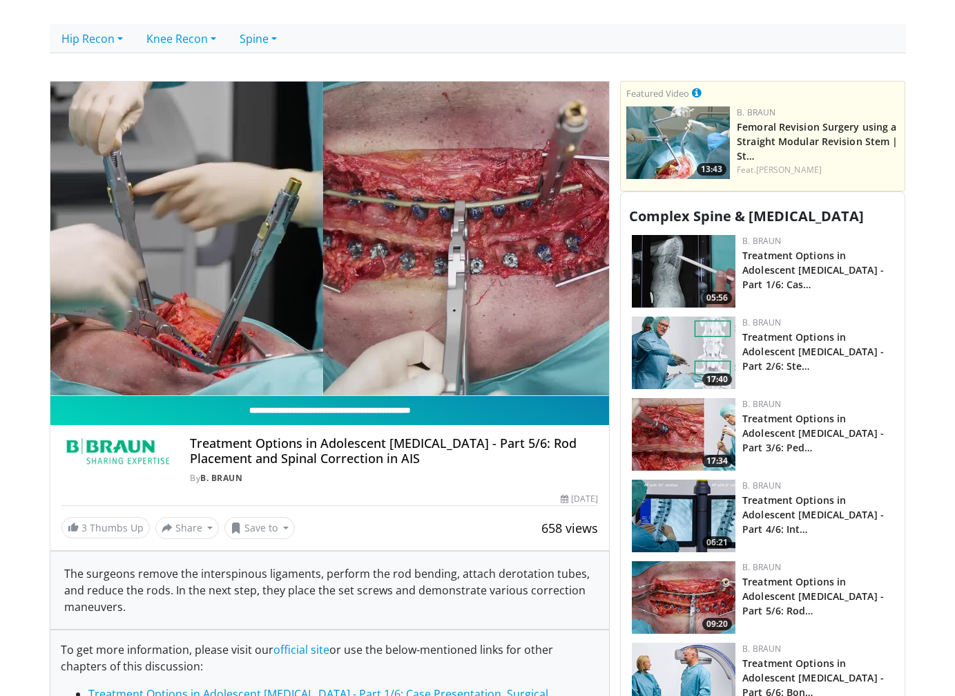
copy h4 "Treatment Options in Adolescent [MEDICAL_DATA] - Part 5/6: Rod Placement and Sp…"
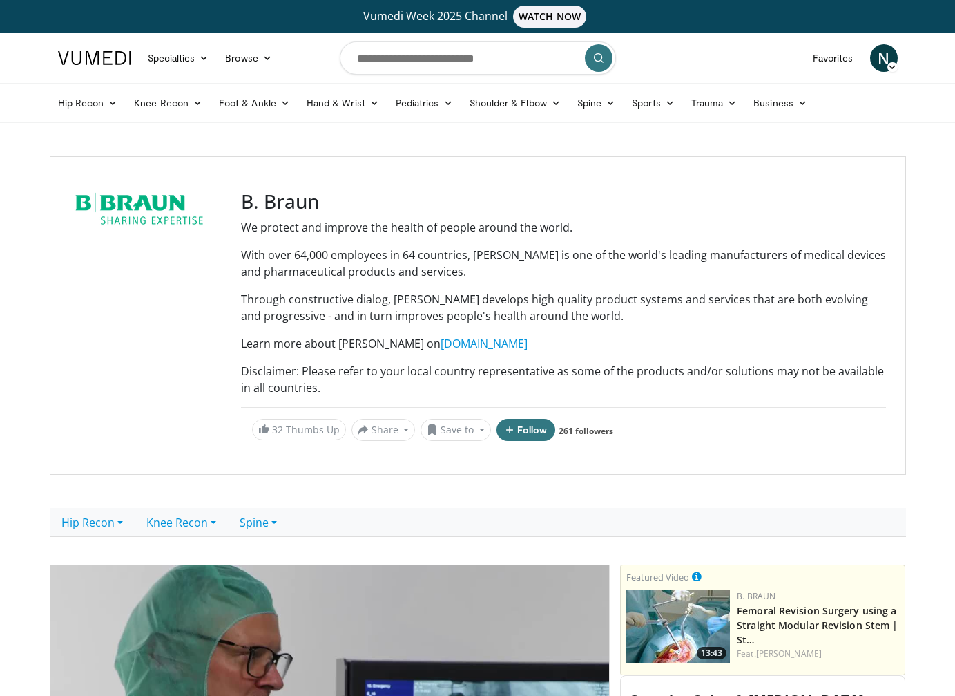
click at [117, 400] on div at bounding box center [147, 315] width 155 height 251
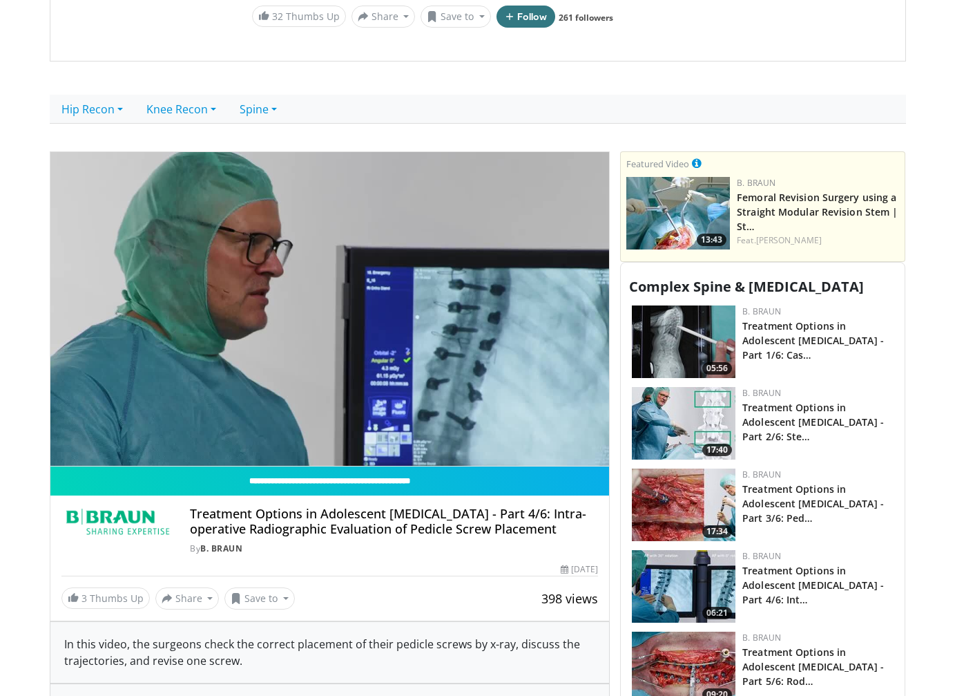
scroll to position [414, 0]
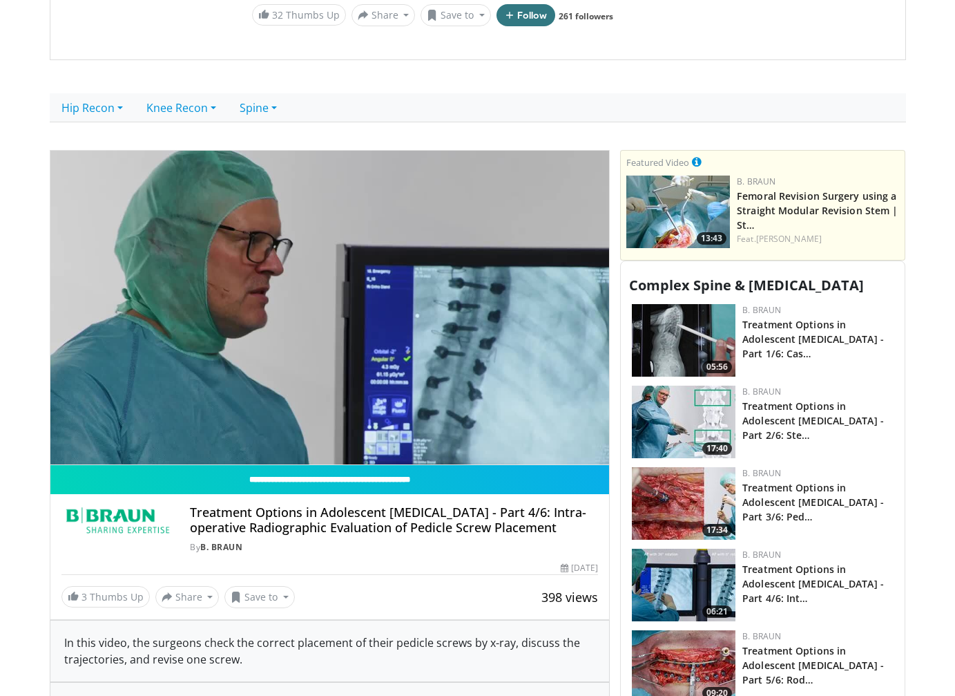
drag, startPoint x: 567, startPoint y: 527, endPoint x: 189, endPoint y: 512, distance: 378.9
click at [189, 512] on div "Treatment Options in Adolescent Idiopathic Scoliosis - Part 4/6: Intra-operativ…" at bounding box center [329, 529] width 537 height 48
copy h4 "Treatment Options in Adolescent [MEDICAL_DATA] - Part 4/6: Intra-operative Radi…"
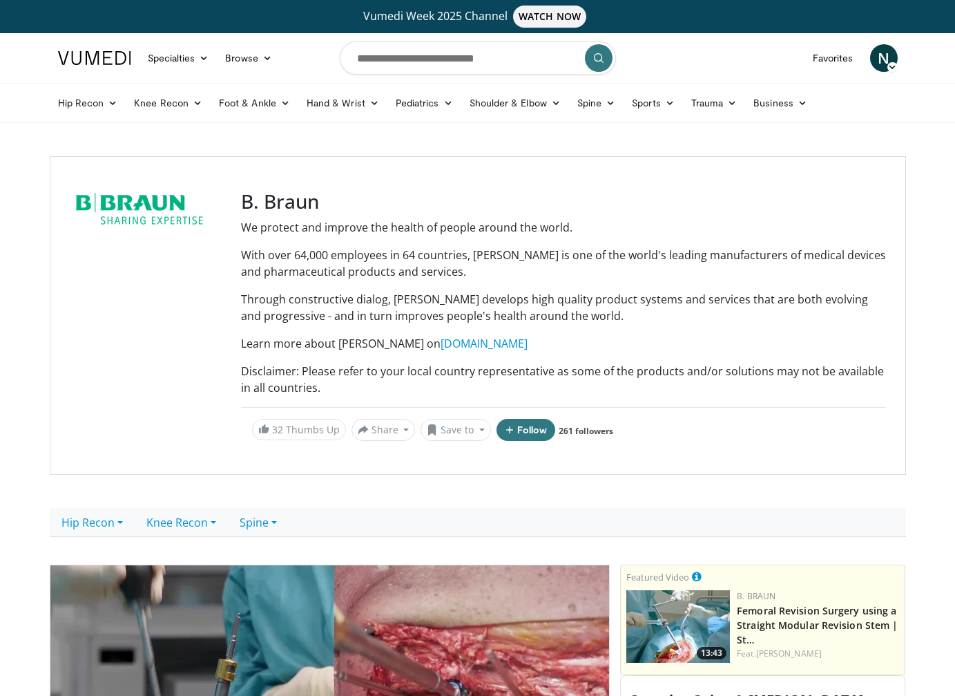
click at [175, 314] on div at bounding box center [147, 315] width 155 height 251
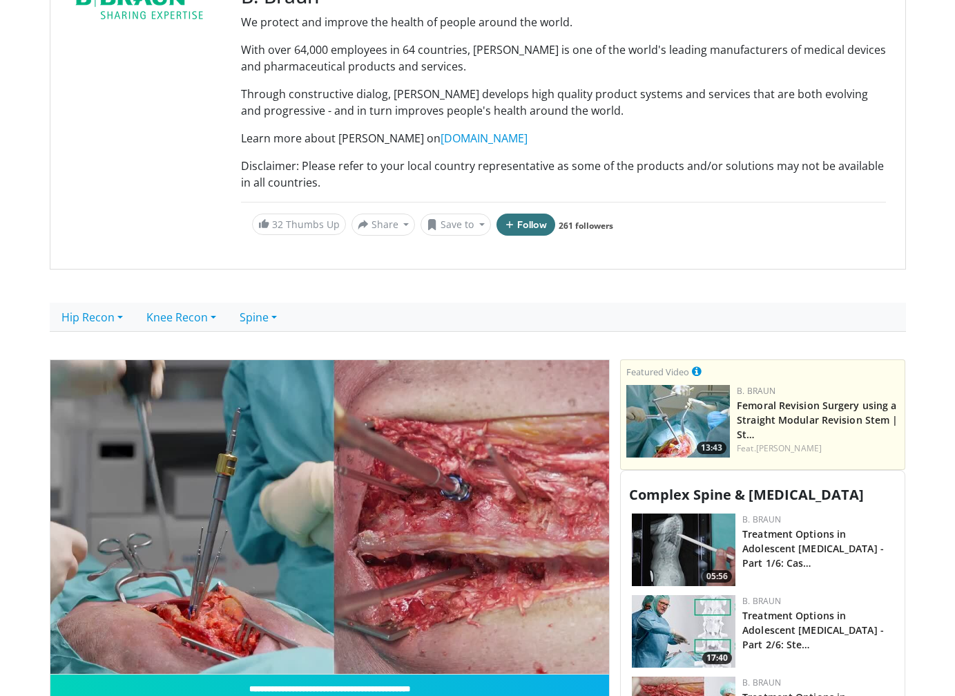
scroll to position [414, 0]
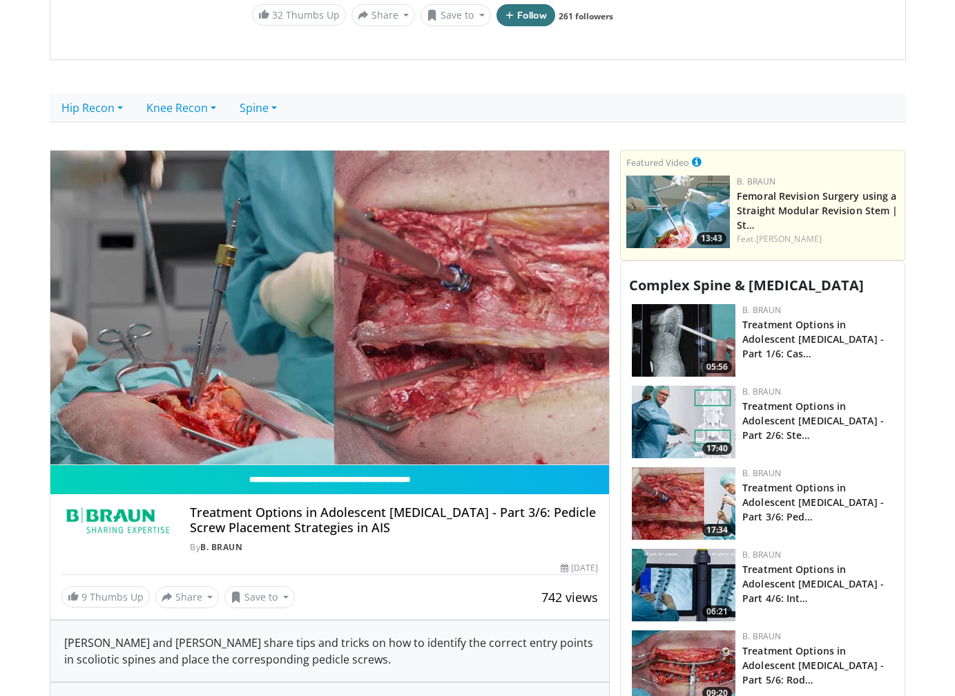
drag, startPoint x: 442, startPoint y: 531, endPoint x: 193, endPoint y: 513, distance: 250.0
click at [193, 513] on h4 "Treatment Options in Adolescent [MEDICAL_DATA] - Part 3/6: Pedicle Screw Placem…" at bounding box center [394, 520] width 408 height 30
copy h4 "Treatment Options in Adolescent [MEDICAL_DATA] - Part 3/6: Pedicle Screw Placem…"
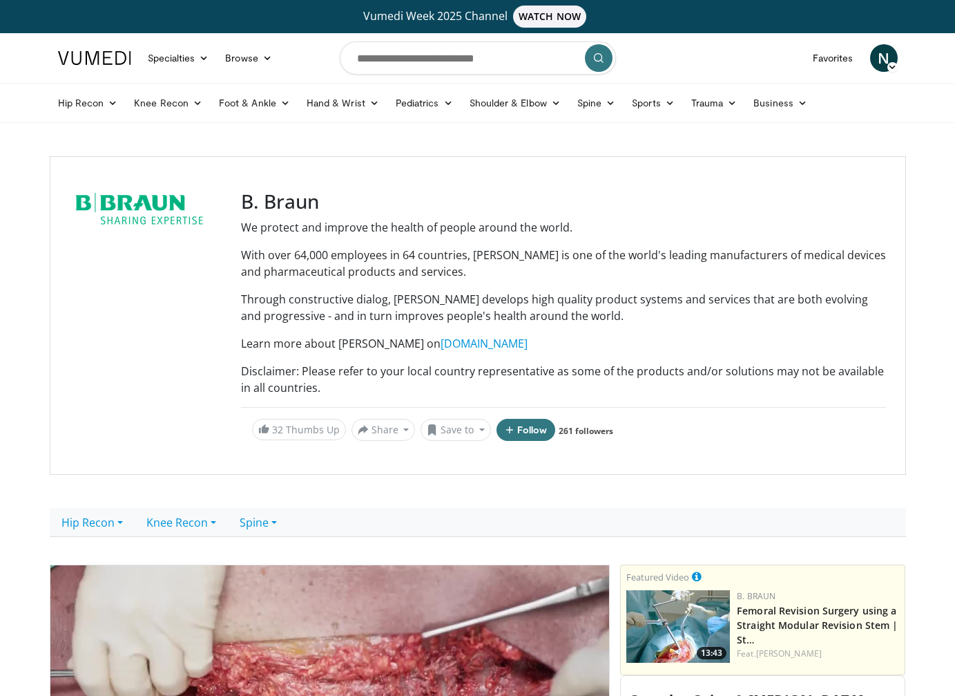
click at [115, 391] on div at bounding box center [147, 315] width 155 height 251
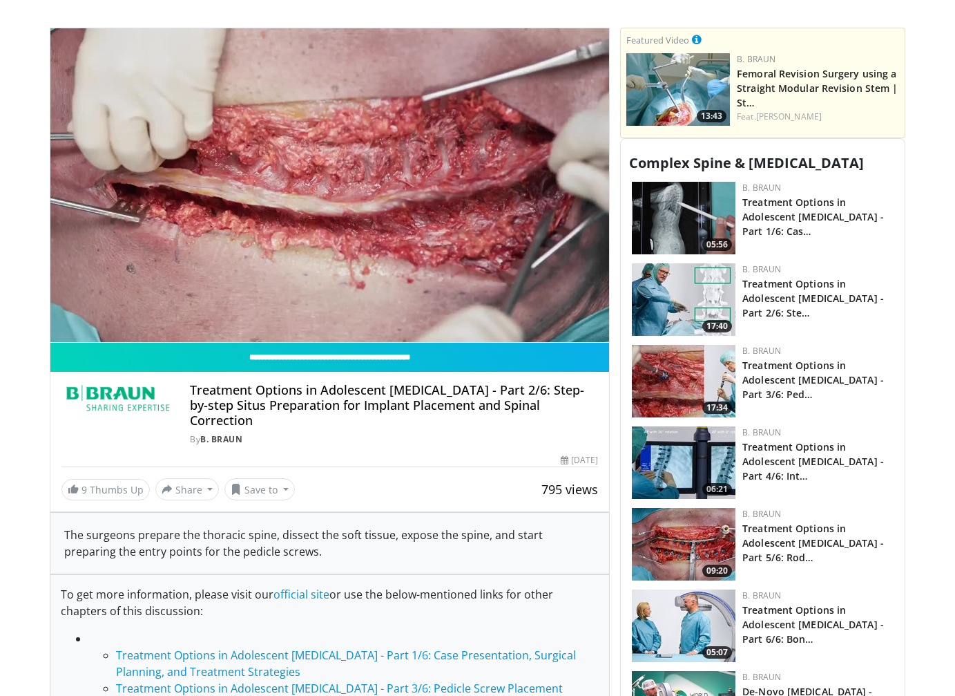
scroll to position [553, 0]
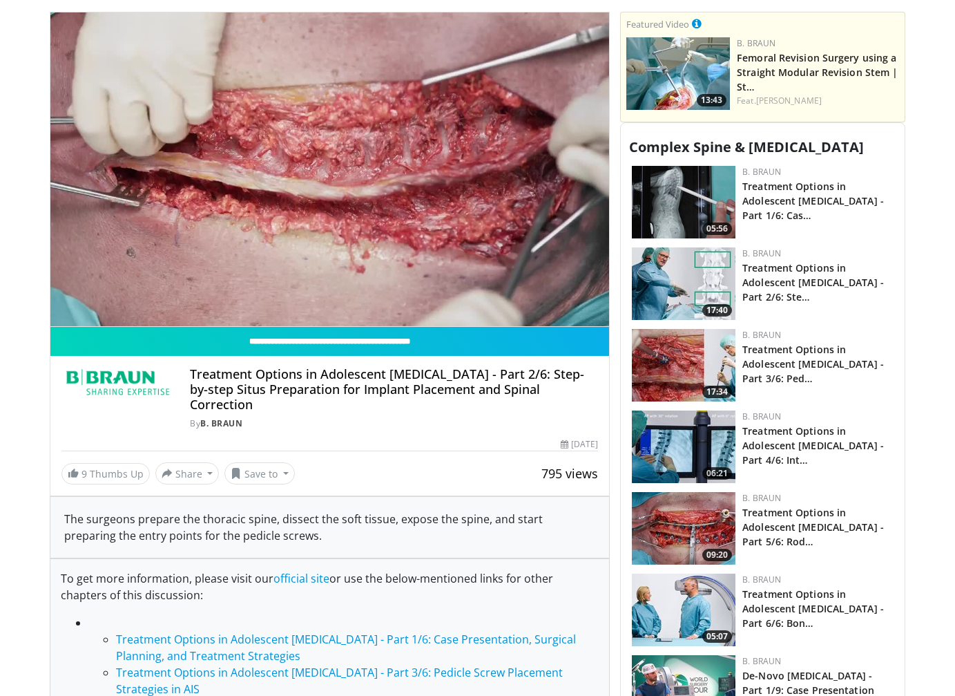
drag, startPoint x: 262, startPoint y: 405, endPoint x: 184, endPoint y: 379, distance: 82.1
click at [184, 379] on div "Treatment Options in Adolescent [MEDICAL_DATA] - Part 2/6: Step-by-step Situs P…" at bounding box center [329, 398] width 537 height 63
copy h4 "Treatment Options in Adolescent [MEDICAL_DATA] - Part 2/6: Step-by-step Situs P…"
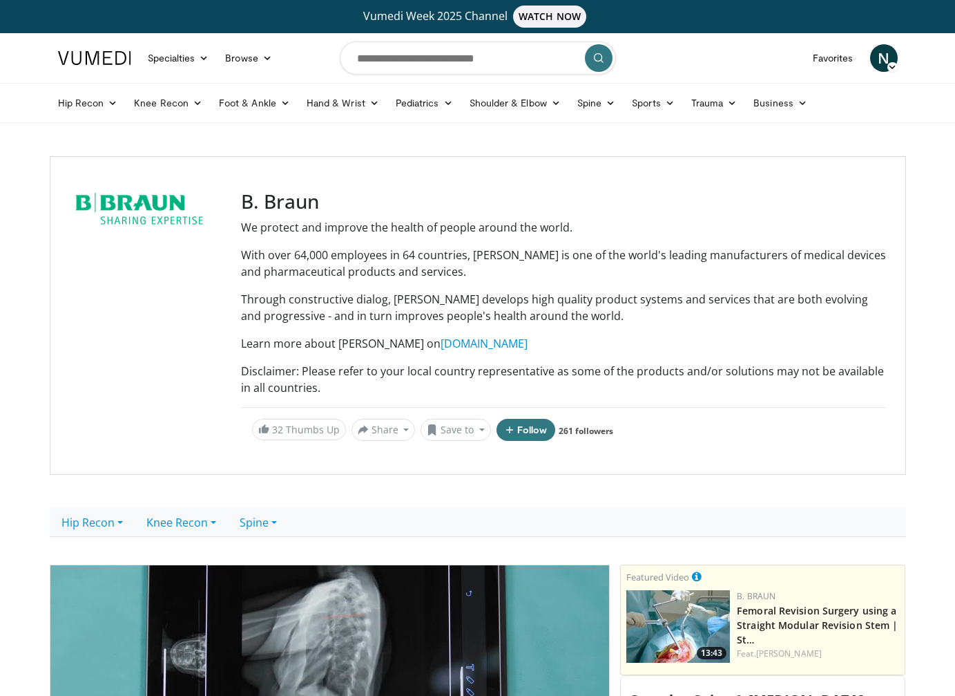
click at [165, 408] on div at bounding box center [147, 315] width 155 height 251
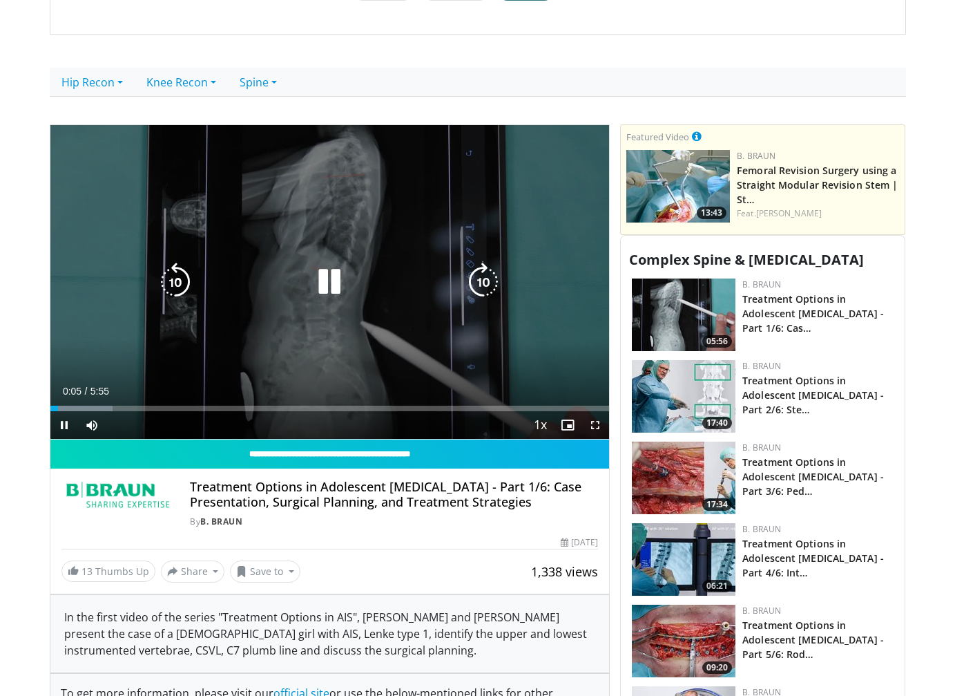
scroll to position [691, 0]
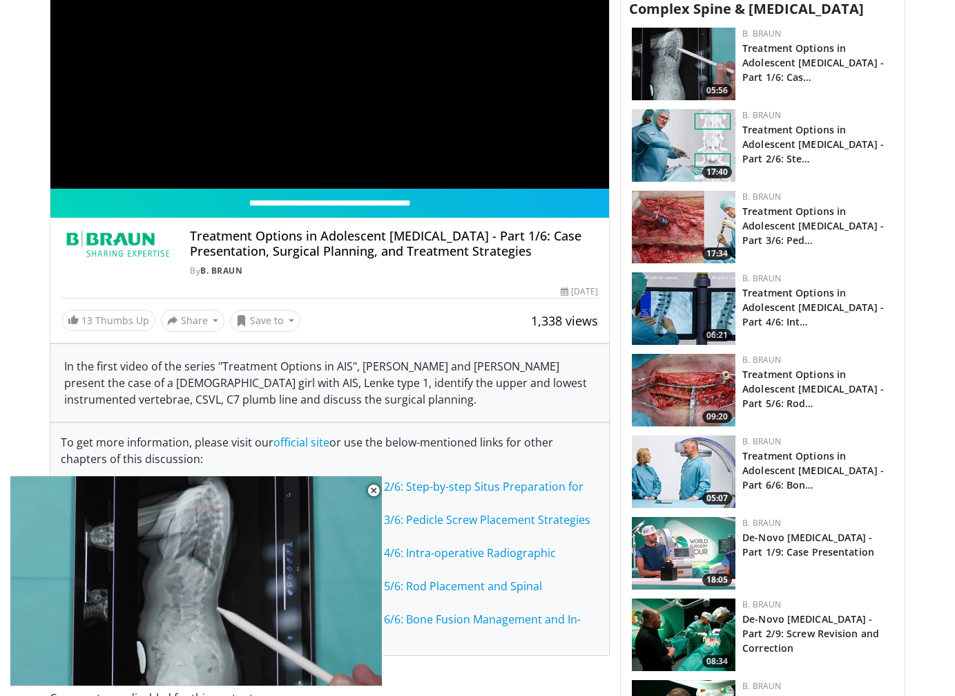
drag, startPoint x: 548, startPoint y: 249, endPoint x: 189, endPoint y: 242, distance: 360.0
click at [189, 242] on div "Treatment Options in Adolescent [MEDICAL_DATA] - Part 1/6: Case Presentation, S…" at bounding box center [329, 253] width 537 height 48
copy h4 "Treatment Options in Adolescent [MEDICAL_DATA] - Part 1/6: Case Presentation, S…"
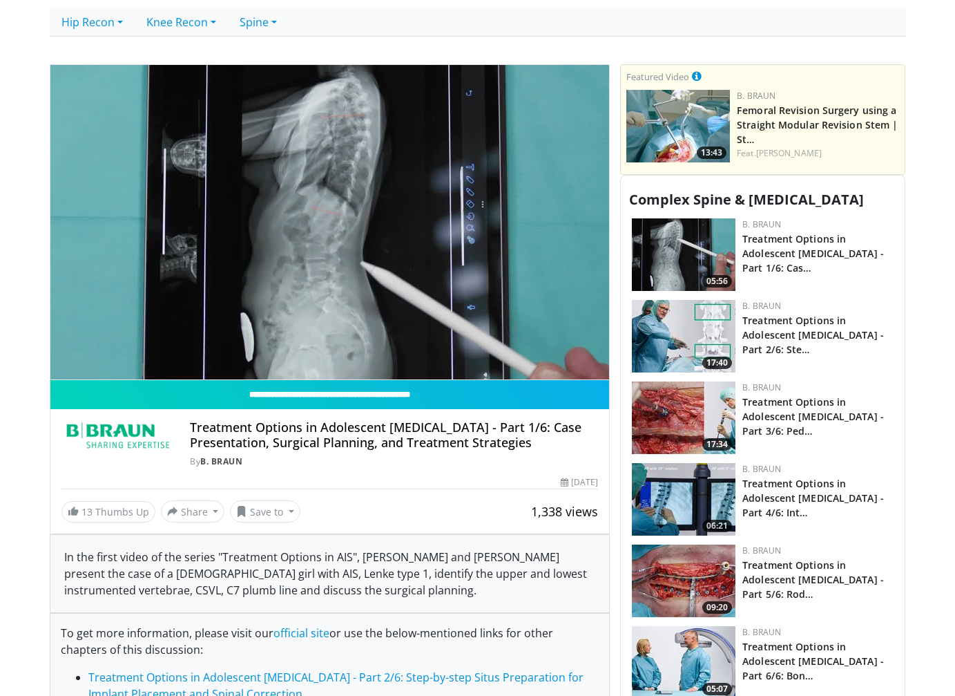
scroll to position [484, 0]
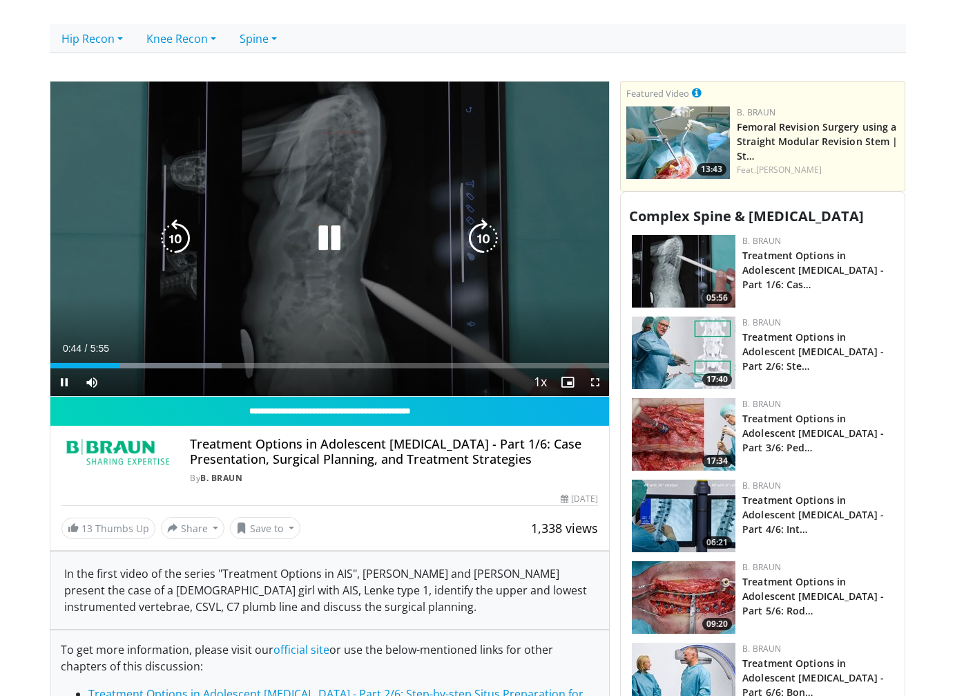
click at [328, 240] on icon "Video Player" at bounding box center [329, 238] width 39 height 39
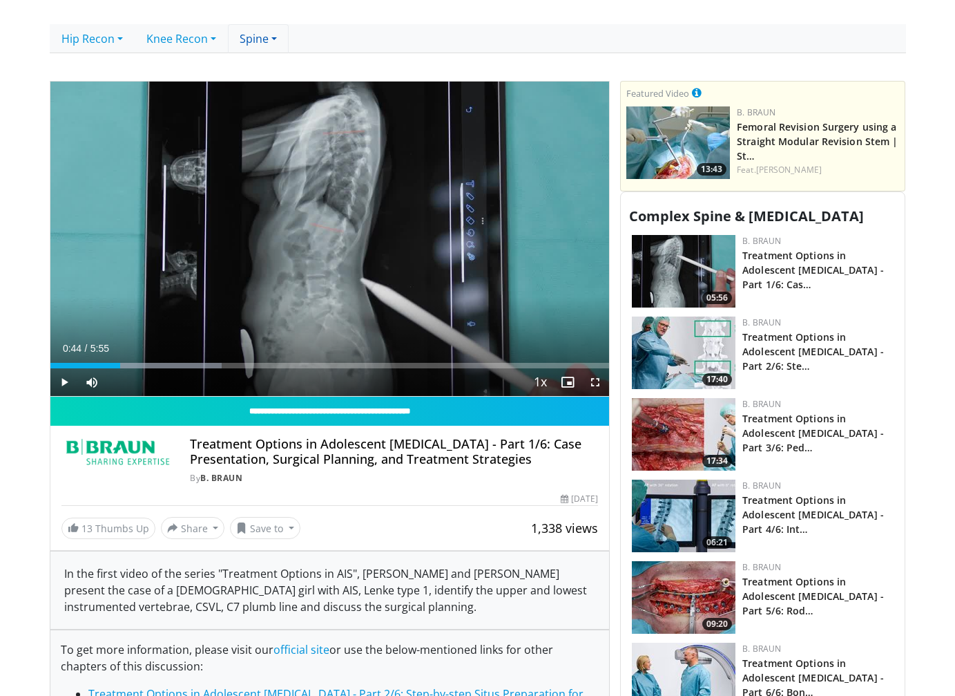
click at [268, 39] on link "Spine" at bounding box center [258, 38] width 61 height 29
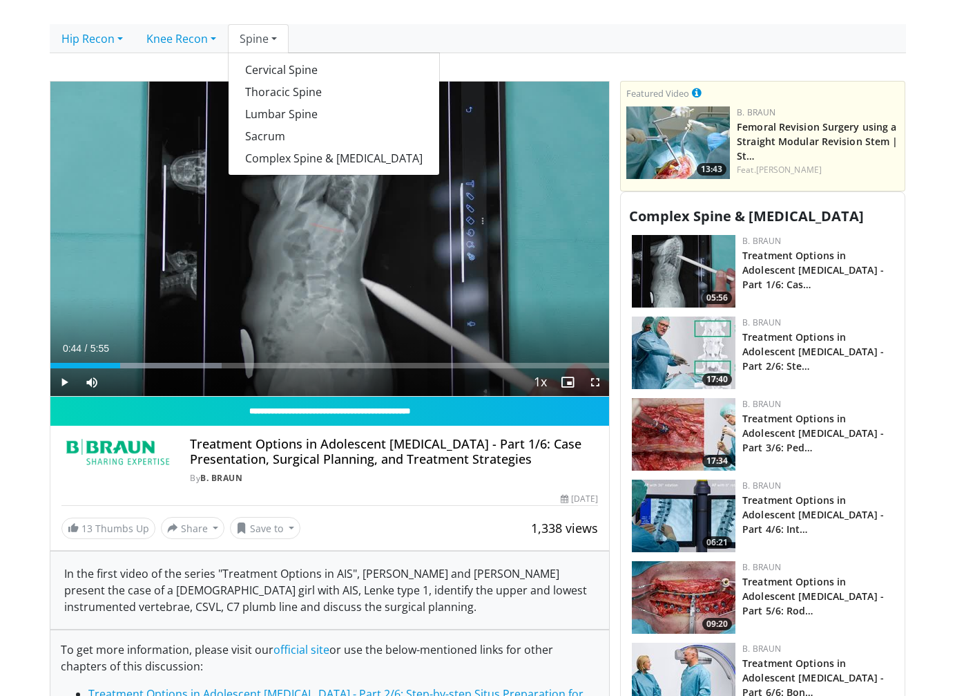
click at [495, 48] on ul "Hip Recon Primary Hip Revision Hip Direct Anterior Approach Hip Navigation Knee…" at bounding box center [478, 38] width 857 height 29
